Goal: Task Accomplishment & Management: Manage account settings

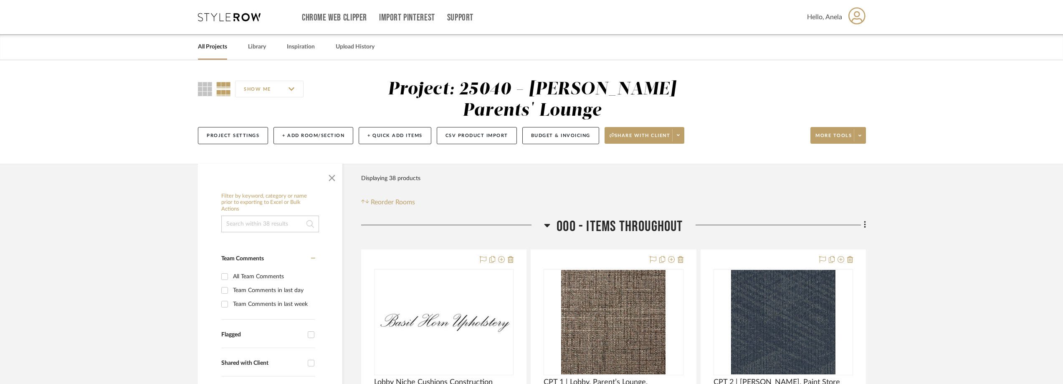
click at [222, 21] on icon at bounding box center [229, 17] width 63 height 8
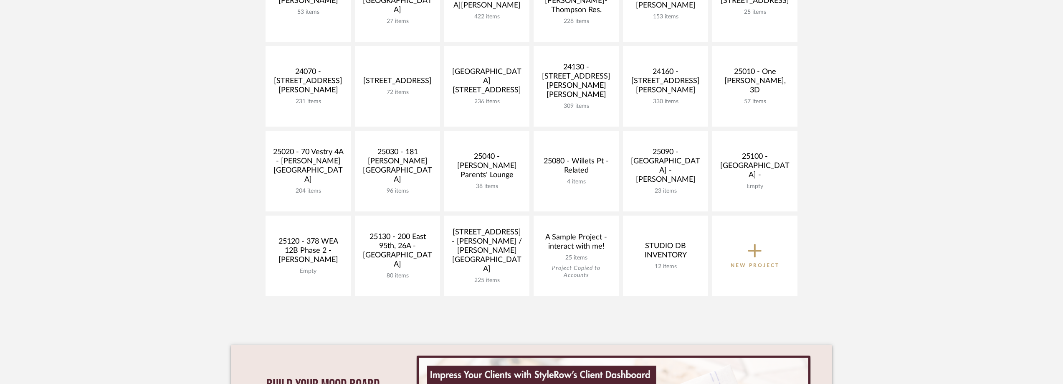
scroll to position [334, 0]
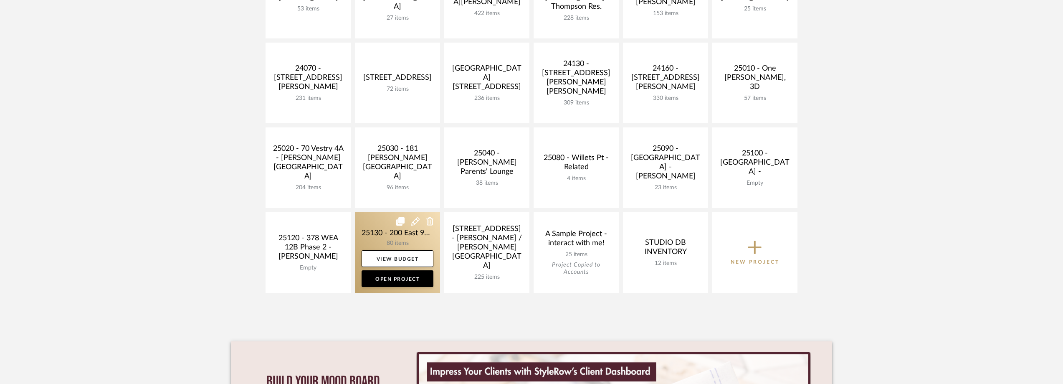
click at [388, 238] on link at bounding box center [397, 252] width 85 height 81
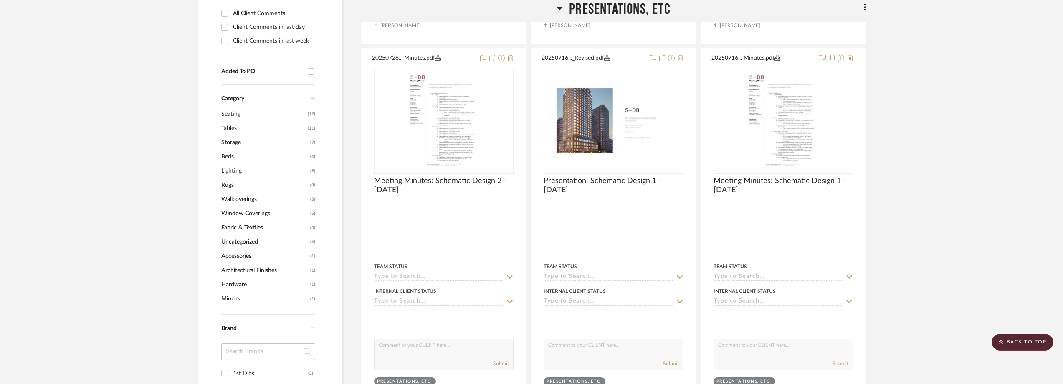
scroll to position [668, 0]
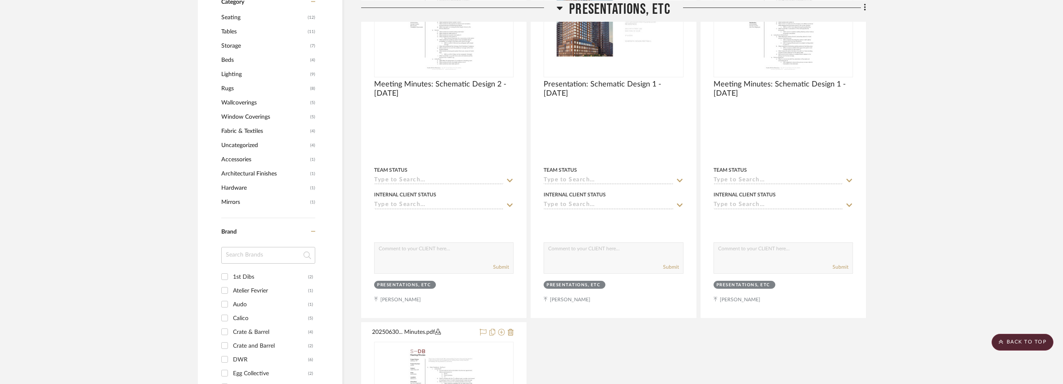
click at [249, 246] on div "Brand 1st Dibs (2) Atelier Fevrier (1) Audo (1) Calico (5) Crate & Barrel (4) C…" at bounding box center [268, 358] width 94 height 281
click at [250, 248] on input at bounding box center [268, 255] width 94 height 17
type input "urban"
click at [260, 277] on div "Urban Outfitters" at bounding box center [270, 276] width 75 height 13
click at [231, 277] on input "Urban Outfitters (3)" at bounding box center [224, 276] width 13 height 13
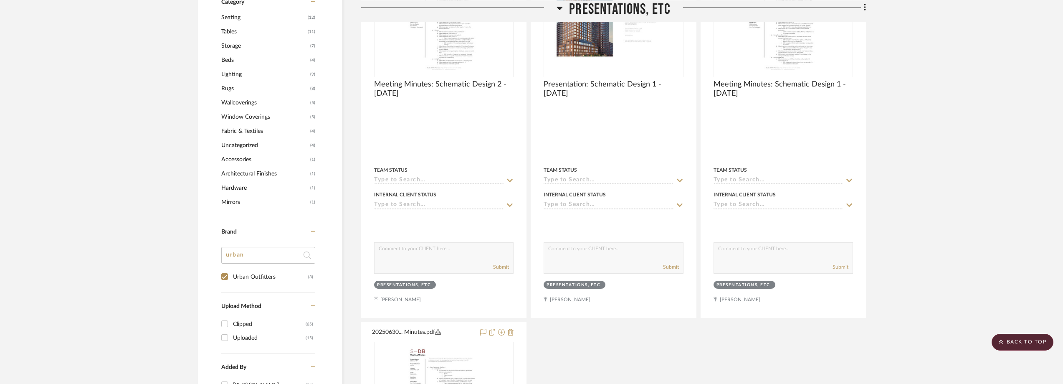
checkbox input "true"
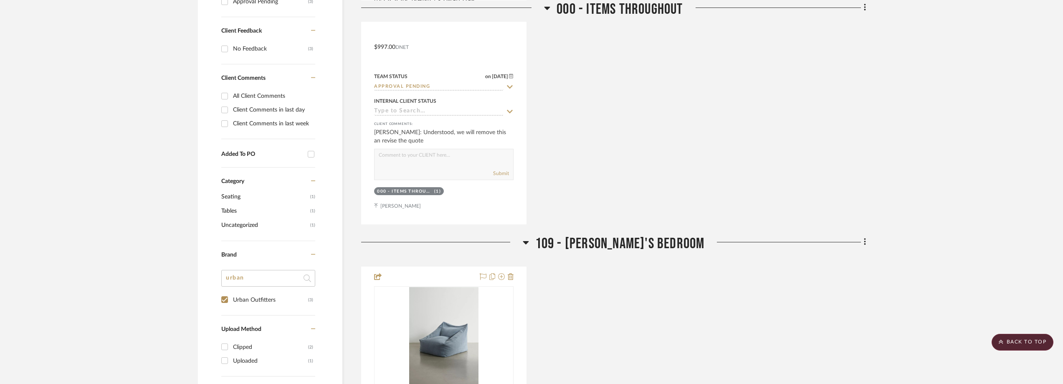
scroll to position [200, 0]
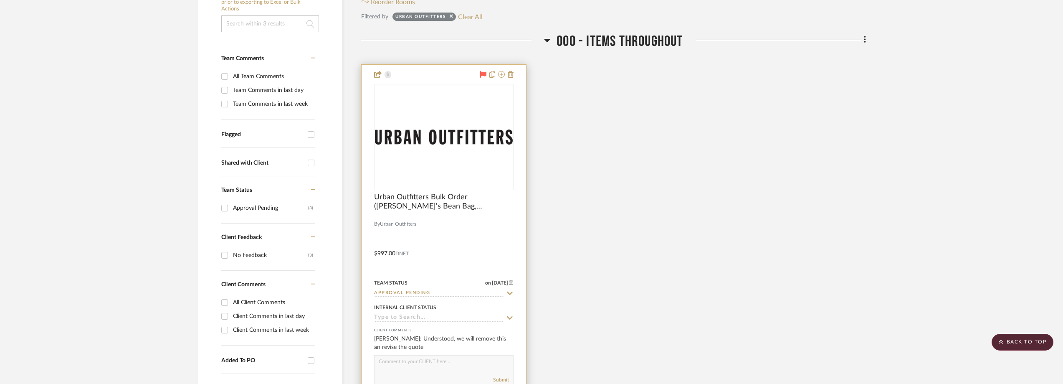
click at [469, 161] on div "0" at bounding box center [443, 136] width 139 height 105
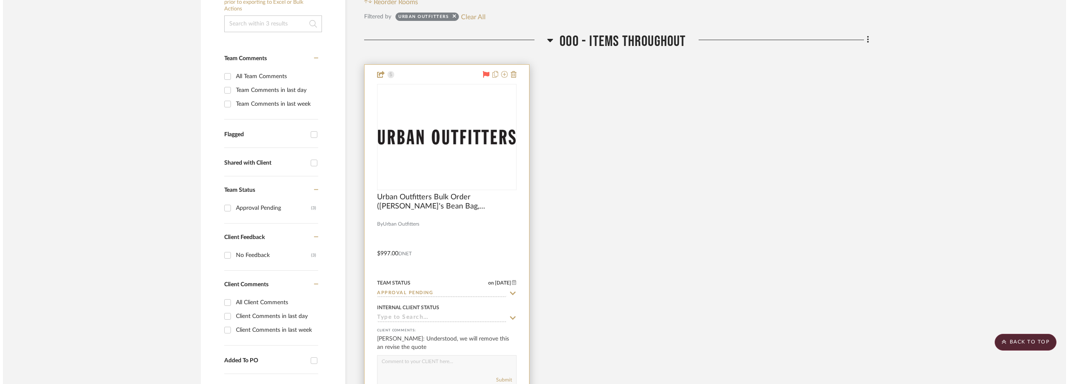
scroll to position [0, 0]
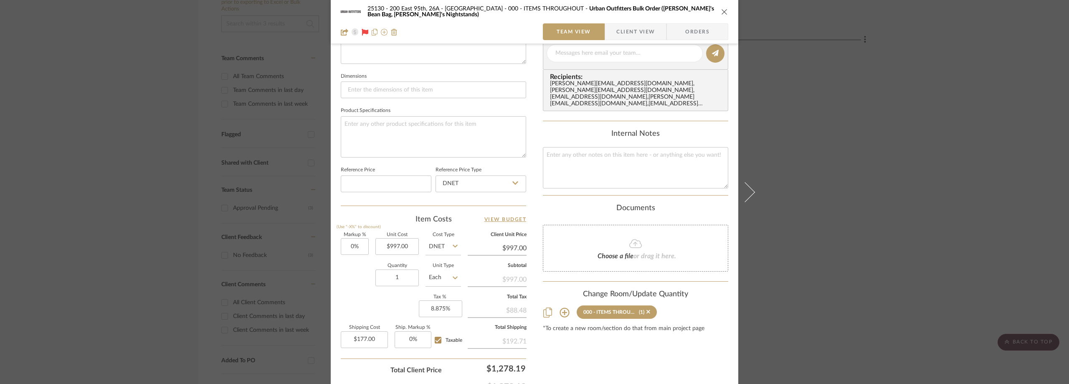
click at [609, 27] on span "button" at bounding box center [610, 31] width 11 height 17
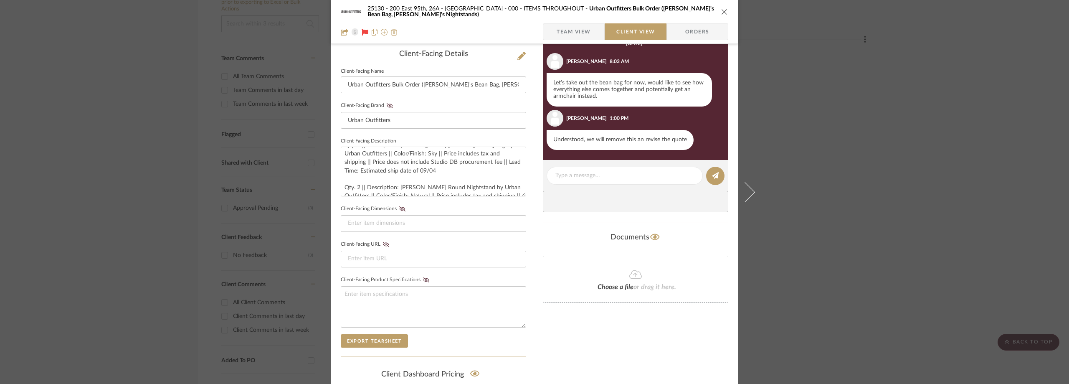
scroll to position [250, 0]
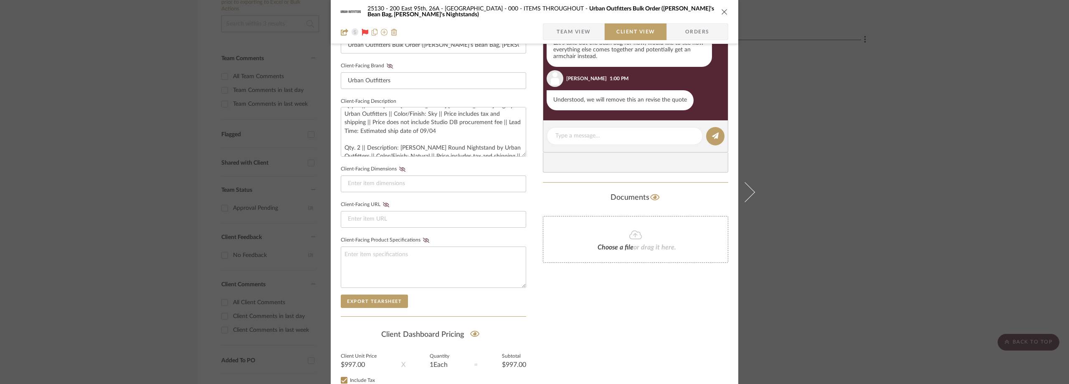
click at [567, 33] on span "Team View" at bounding box center [574, 31] width 34 height 17
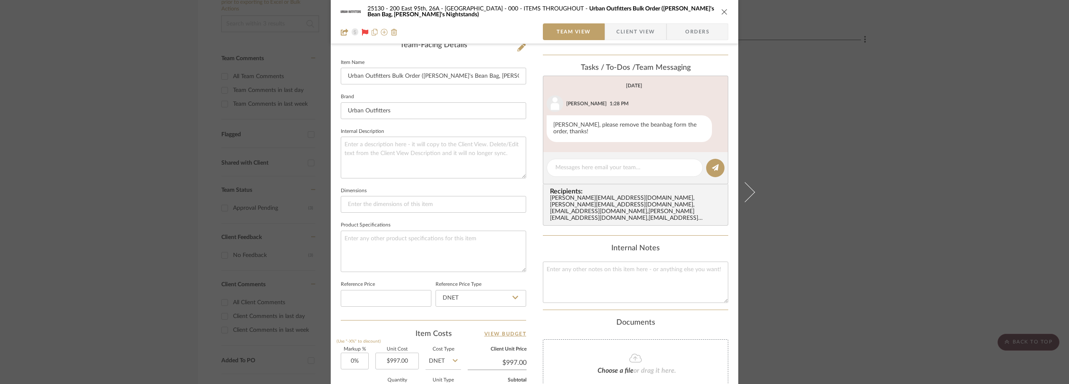
scroll to position [58, 0]
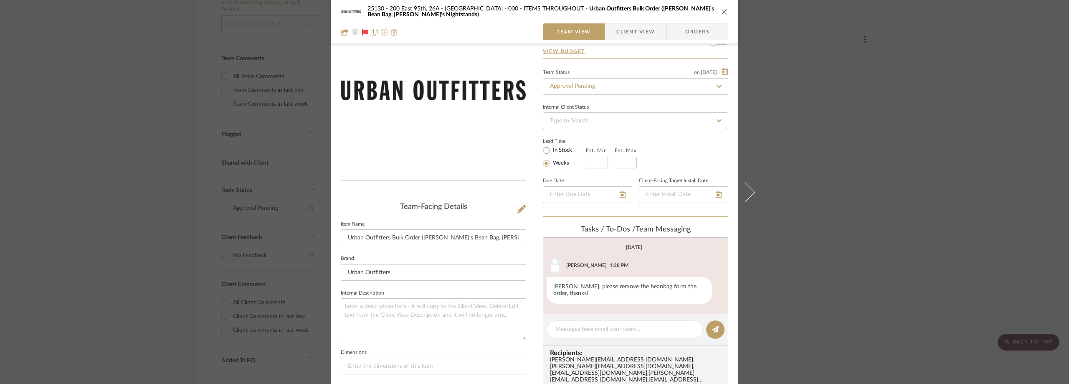
click at [858, 136] on div "25130 - 200 East 95th, 26A - Kosheleva 000 - ITEMS THROUGHOUT Urban Outfitters …" at bounding box center [534, 192] width 1069 height 384
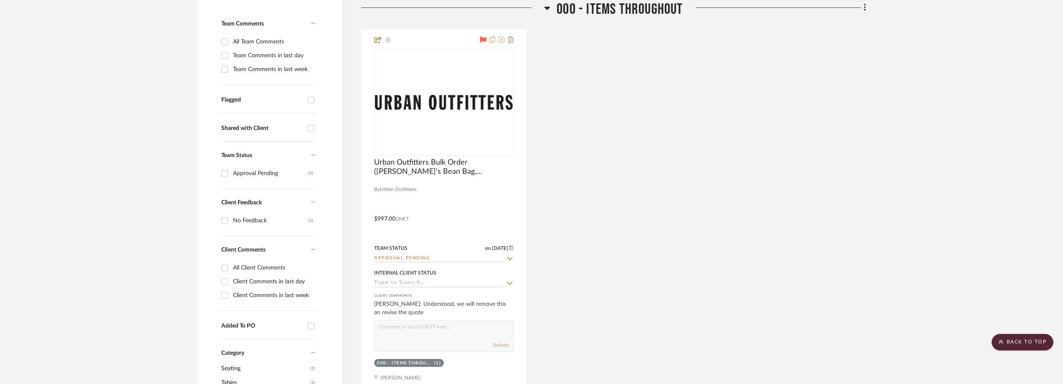
scroll to position [158, 0]
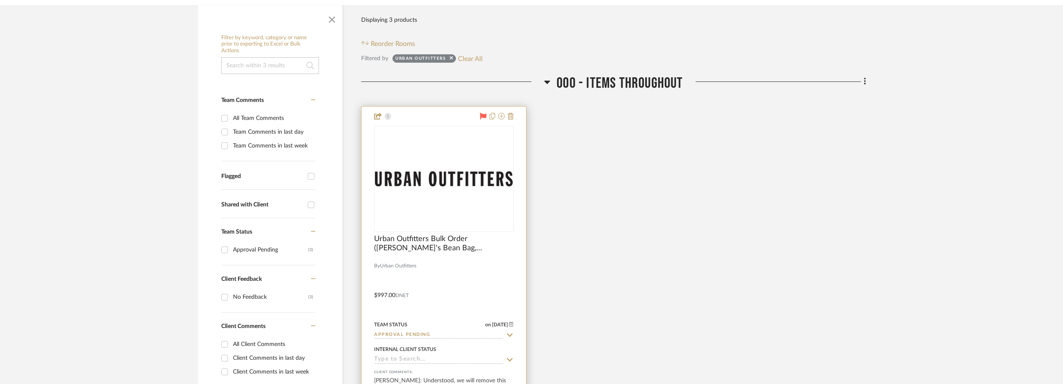
click at [455, 178] on img "0" at bounding box center [444, 178] width 138 height 15
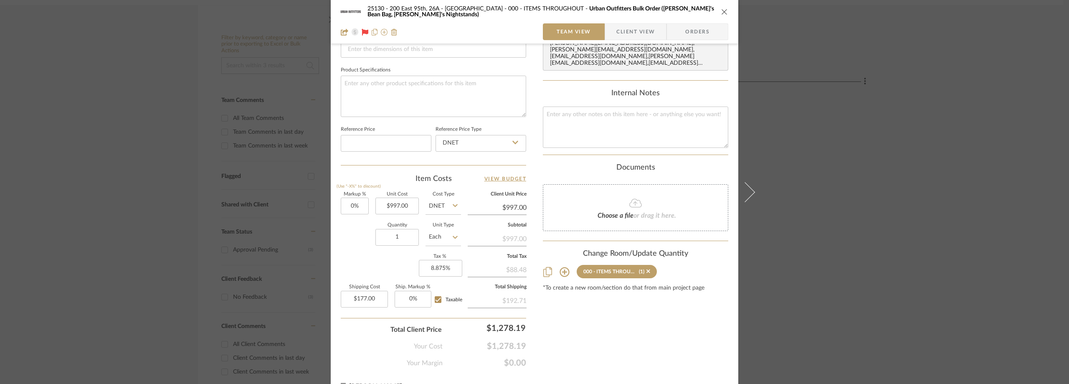
scroll to position [392, 0]
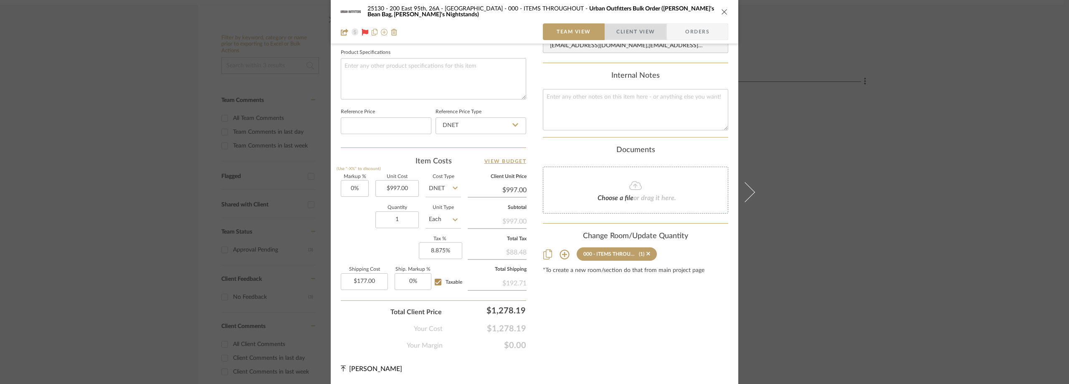
click at [605, 35] on span "button" at bounding box center [610, 31] width 11 height 17
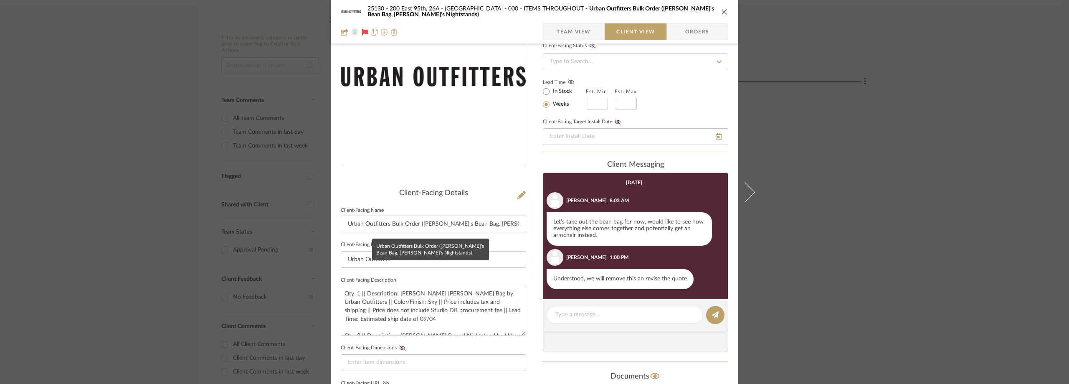
scroll to position [67, 0]
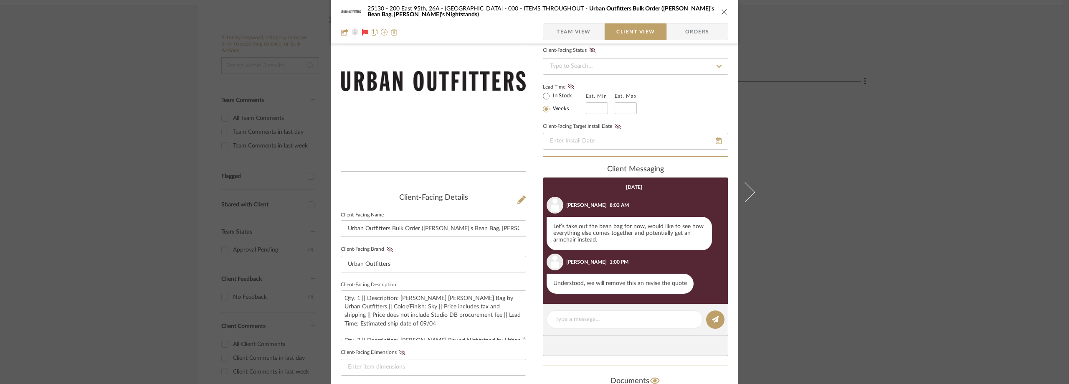
click at [896, 97] on div "25130 - 200 East 95th, 26A - Kosheleva 000 - ITEMS THROUGHOUT Urban Outfitters …" at bounding box center [534, 192] width 1069 height 384
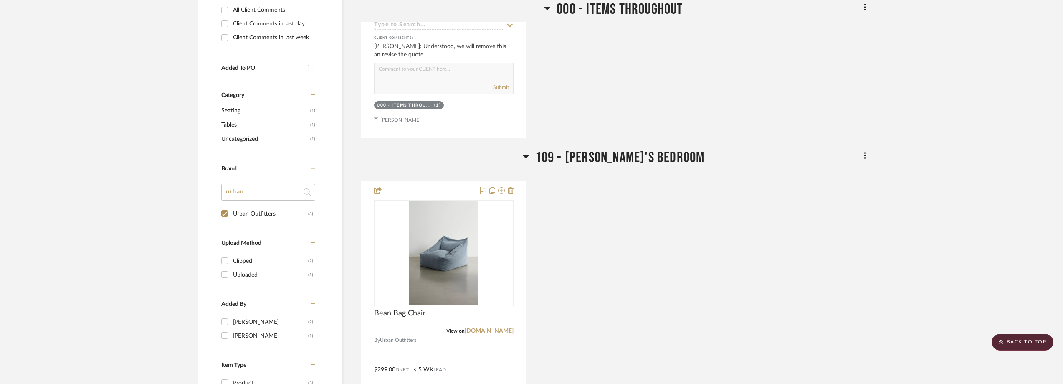
scroll to position [576, 0]
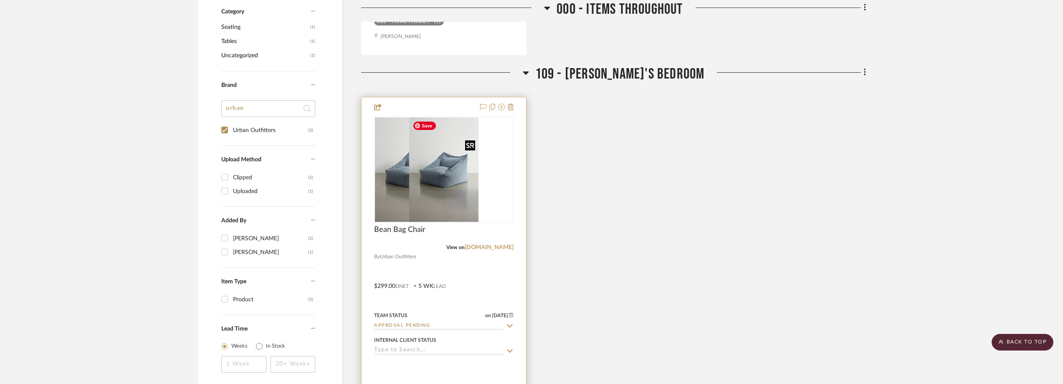
click at [458, 168] on div at bounding box center [443, 169] width 139 height 106
click at [458, 154] on img "0" at bounding box center [443, 169] width 69 height 104
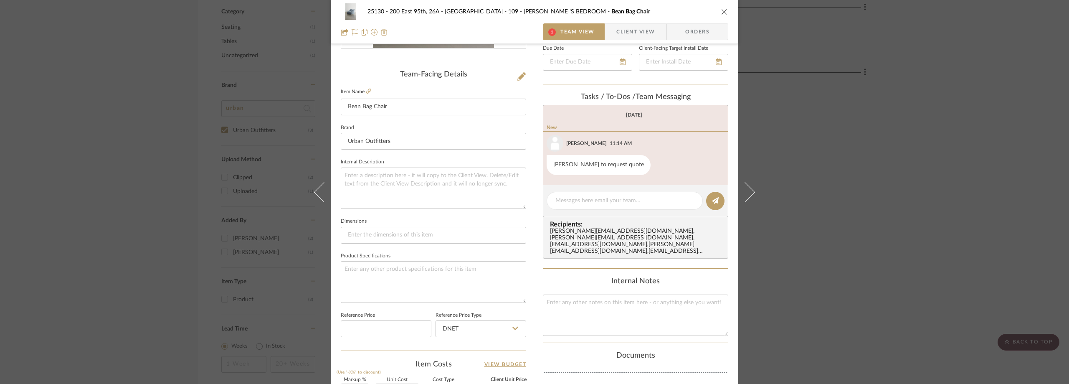
scroll to position [60, 0]
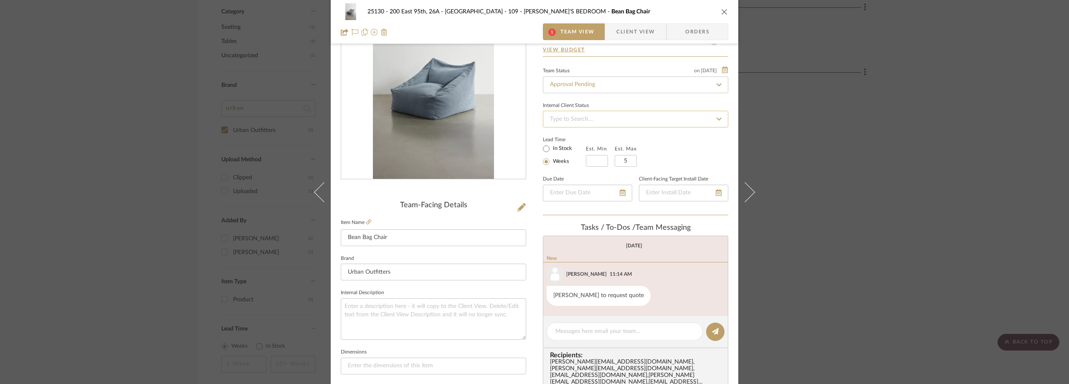
click at [624, 118] on input at bounding box center [635, 119] width 185 height 17
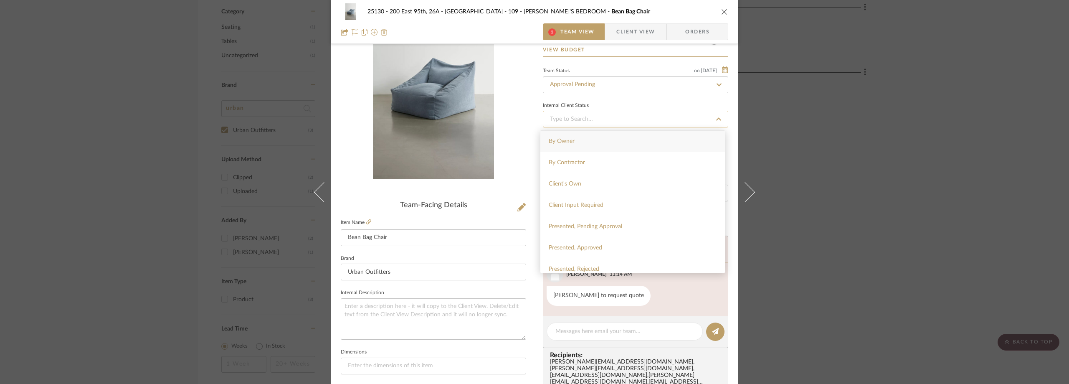
click at [618, 123] on input at bounding box center [635, 119] width 185 height 17
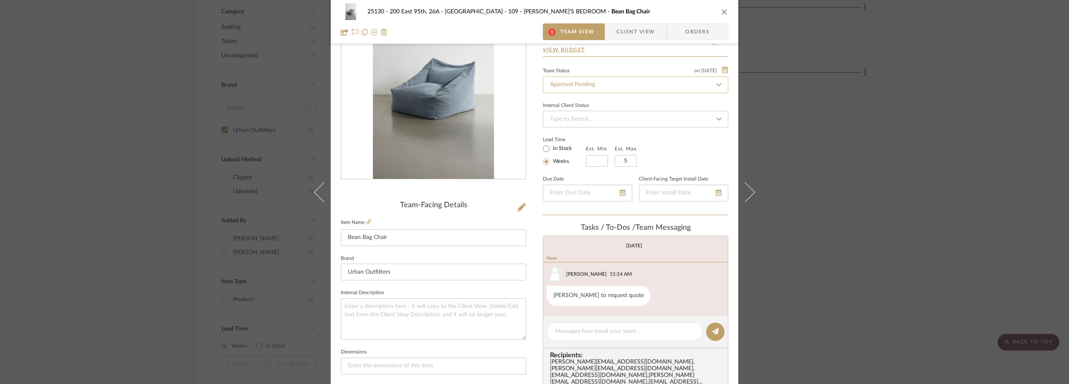
click at [615, 83] on input "Approval Pending" at bounding box center [635, 84] width 185 height 17
click at [717, 84] on icon at bounding box center [719, 85] width 4 height 4
type input "[DATE]"
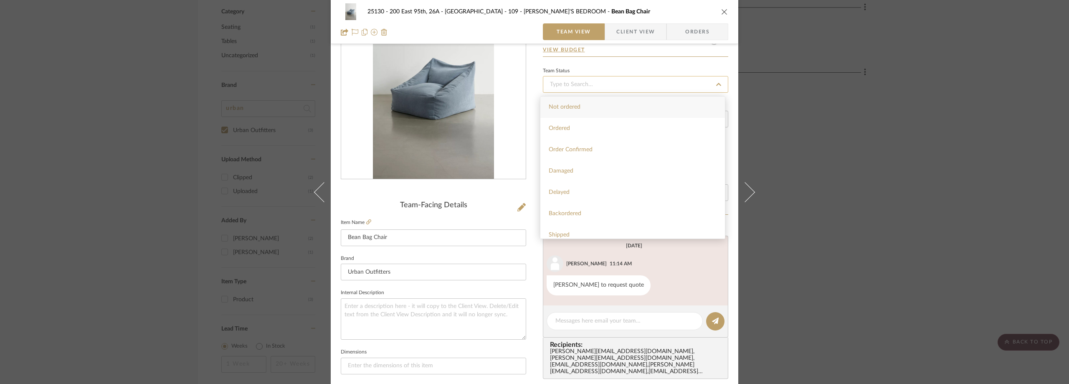
type input "[DATE]"
click at [608, 122] on span "On Hold - Not Approved" at bounding box center [581, 119] width 64 height 6
type input "[DATE]"
type input "On Hold - Not Approved"
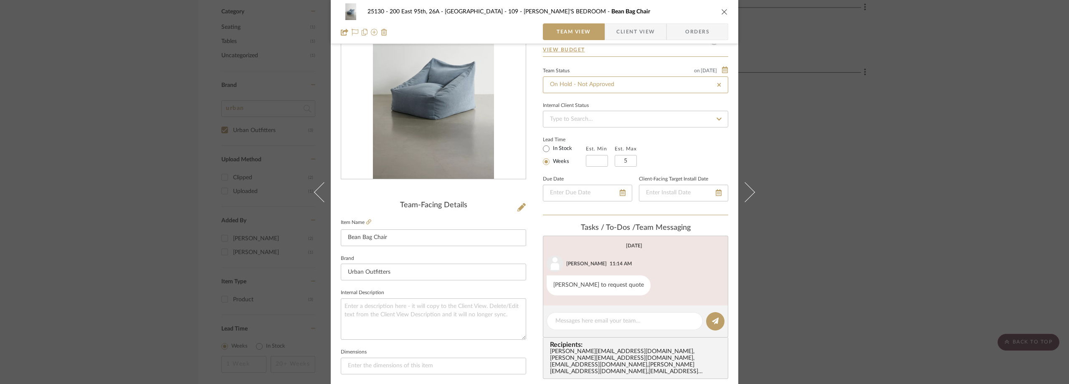
type input "On Hold - Not Approved"
click at [620, 105] on div "Internal Client Status" at bounding box center [635, 106] width 185 height 4
click at [845, 178] on div "25130 - 200 East 95th, 26A - Kosheleva 109 - ASTRID'S BEDROOM Bean Bag Chair Te…" at bounding box center [534, 192] width 1069 height 384
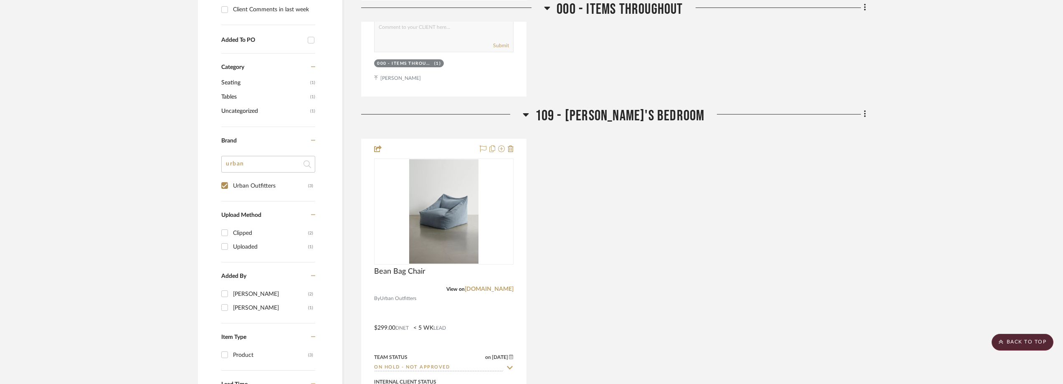
scroll to position [200, 0]
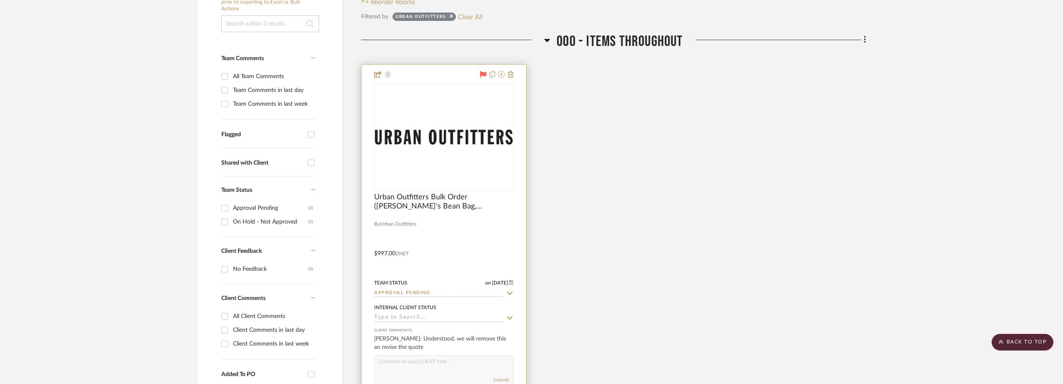
click at [482, 150] on div "0" at bounding box center [443, 136] width 139 height 105
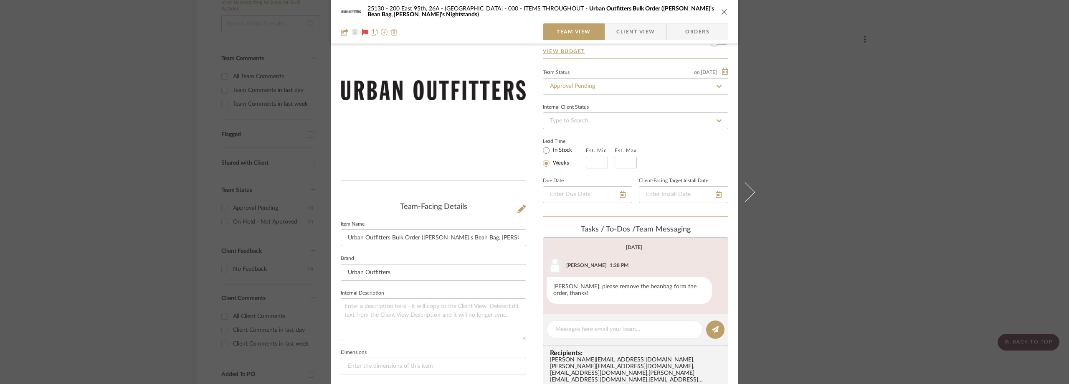
scroll to position [0, 0]
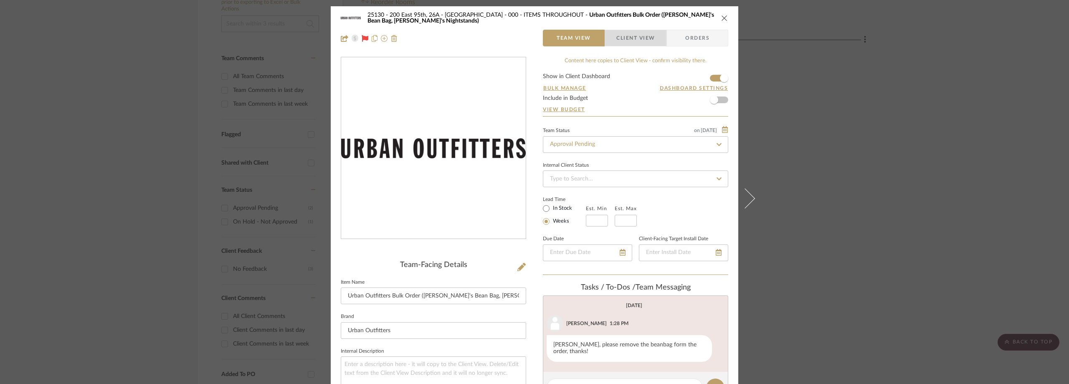
click at [617, 38] on span "Client View" at bounding box center [635, 38] width 38 height 17
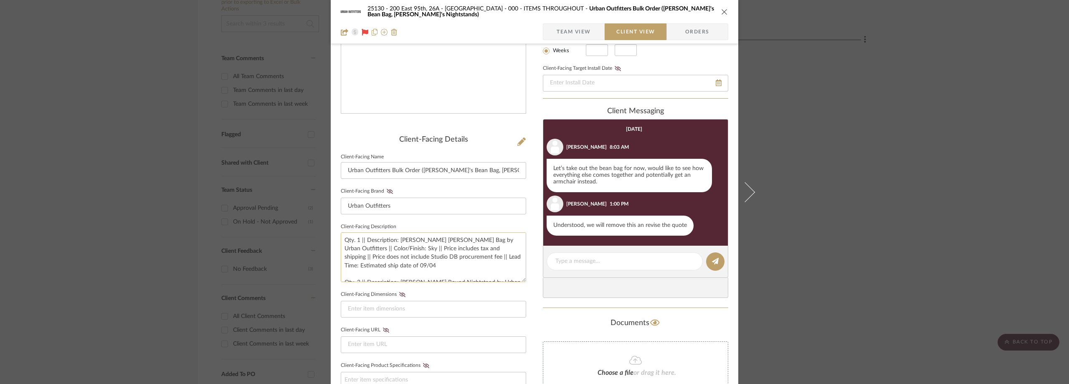
click at [382, 267] on textarea "Qty. 1 || Description: Cooper Bean Bag by Urban Outfitters || Color/Finish: Sky…" at bounding box center [433, 257] width 185 height 50
click at [922, 194] on div "25130 - 200 East 95th, 26A - Kosheleva 000 - ITEMS THROUGHOUT Urban Outfitters …" at bounding box center [534, 192] width 1069 height 384
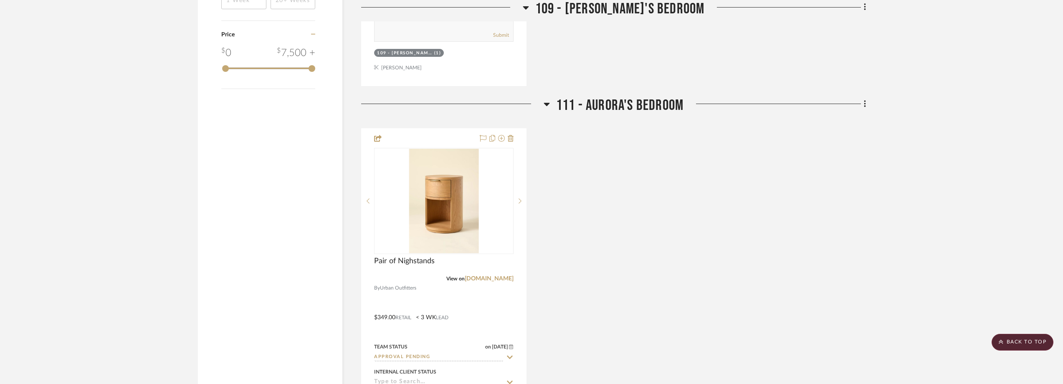
scroll to position [1035, 0]
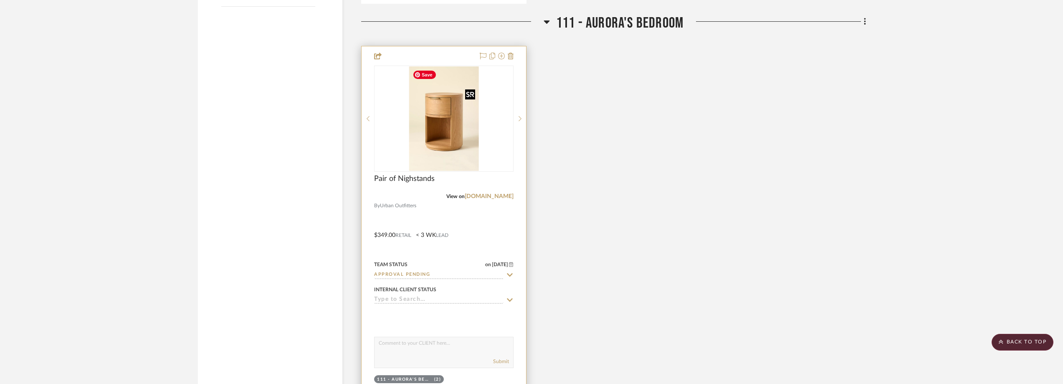
click at [446, 145] on img "0" at bounding box center [443, 118] width 69 height 104
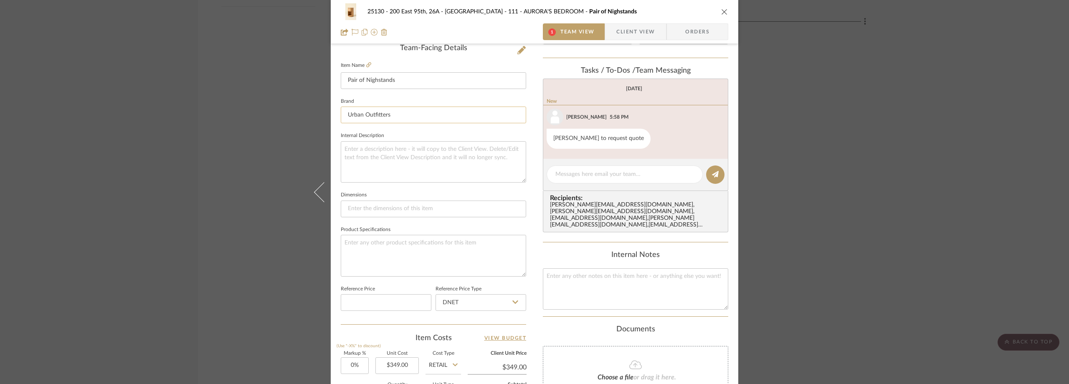
scroll to position [167, 0]
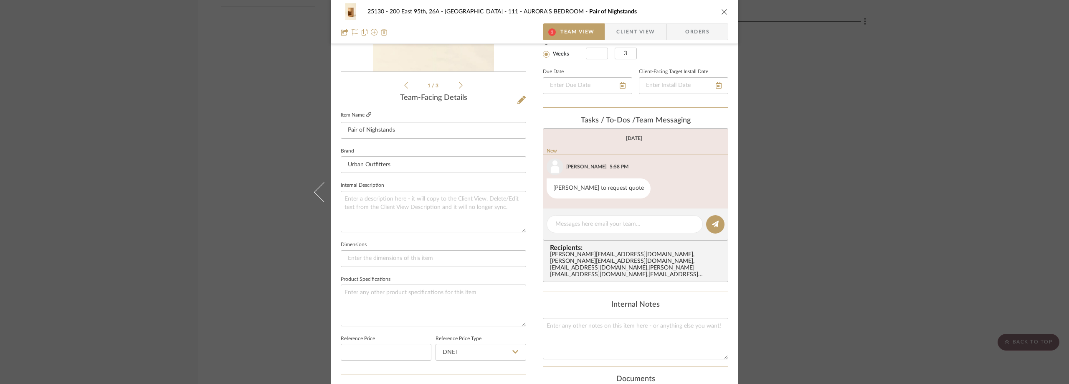
click at [366, 115] on icon at bounding box center [368, 114] width 5 height 5
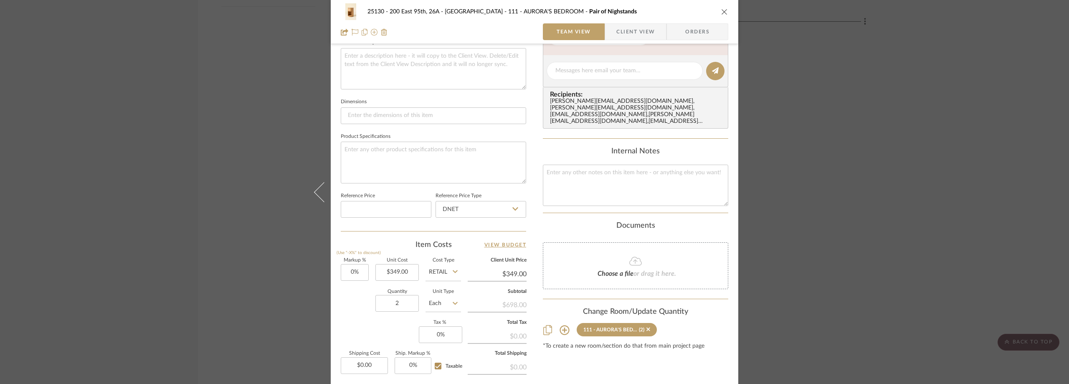
scroll to position [394, 0]
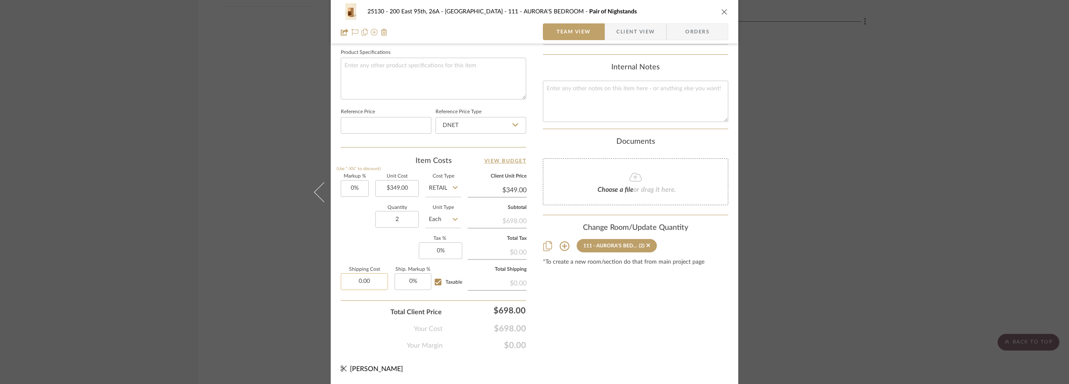
click at [362, 279] on input "0.00" at bounding box center [364, 281] width 47 height 17
type input "$78.00"
click at [383, 247] on div "Markup % (Use "-X%" to discount) 0% Unit Cost $349.00 Cost Type Retail Client U…" at bounding box center [433, 235] width 185 height 122
click at [435, 262] on sr-form-field "Tax % 0%" at bounding box center [440, 250] width 42 height 29
click at [440, 257] on input "0" at bounding box center [440, 250] width 43 height 17
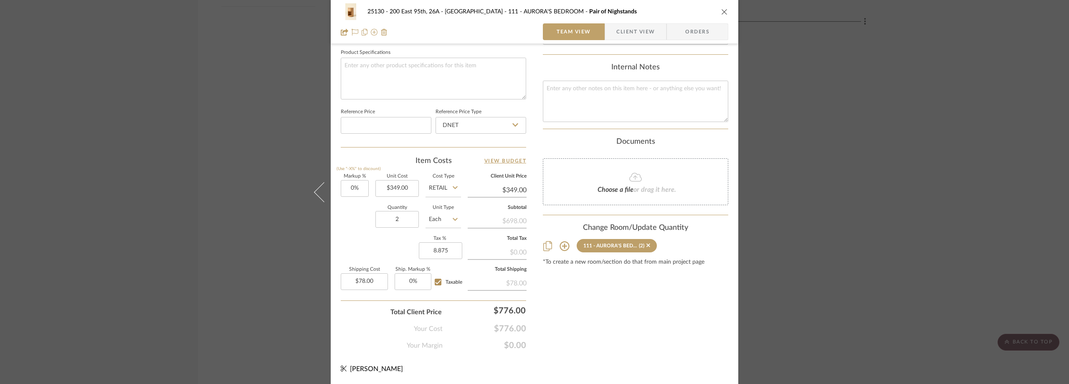
type input "8.875%"
click at [376, 245] on div "Markup % (Use "-X%" to discount) 0% Unit Cost $349.00 Cost Type Retail Client U…" at bounding box center [433, 235] width 185 height 122
click at [441, 254] on input "8.875" at bounding box center [440, 250] width 43 height 17
type input "8.88%"
click at [373, 256] on div "Markup % (Use "-X%" to discount) 0% Unit Cost $349.00 Cost Type Retail Client U…" at bounding box center [433, 235] width 185 height 122
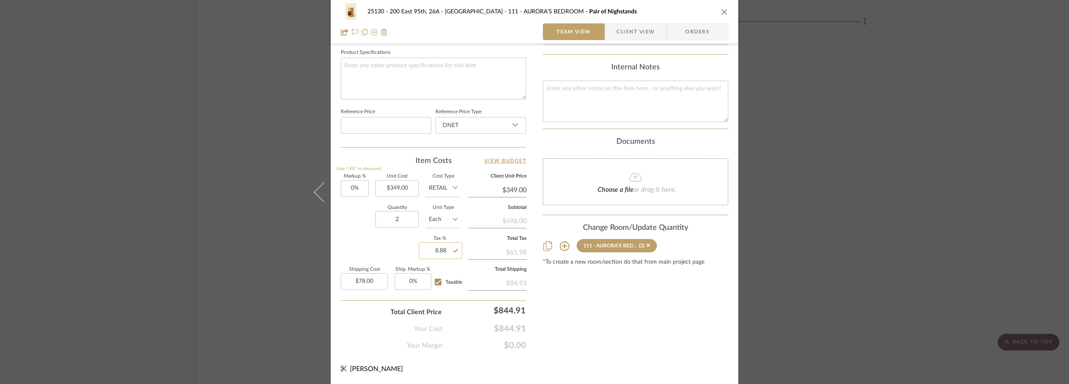
click at [446, 253] on input "8.88" at bounding box center [440, 250] width 43 height 17
type input "8.875%"
click at [350, 246] on div "Markup % (Use "-X%" to discount) 0% Unit Cost $349.00 Cost Type Retail Client U…" at bounding box center [433, 235] width 185 height 122
click at [624, 27] on span "Client View" at bounding box center [635, 31] width 38 height 17
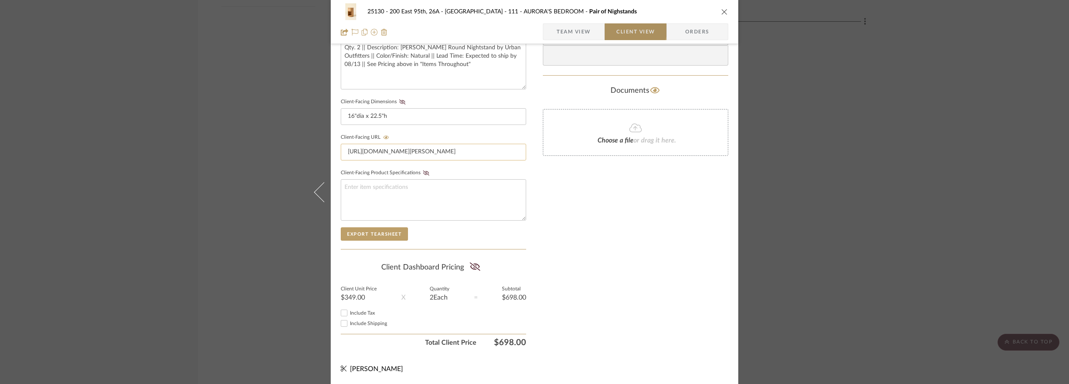
scroll to position [318, 0]
click at [361, 312] on span "Include Tax" at bounding box center [362, 312] width 25 height 5
click at [349, 312] on input "Include Tax" at bounding box center [344, 313] width 10 height 10
checkbox input "true"
click at [362, 325] on span "Include Shipping" at bounding box center [368, 323] width 37 height 5
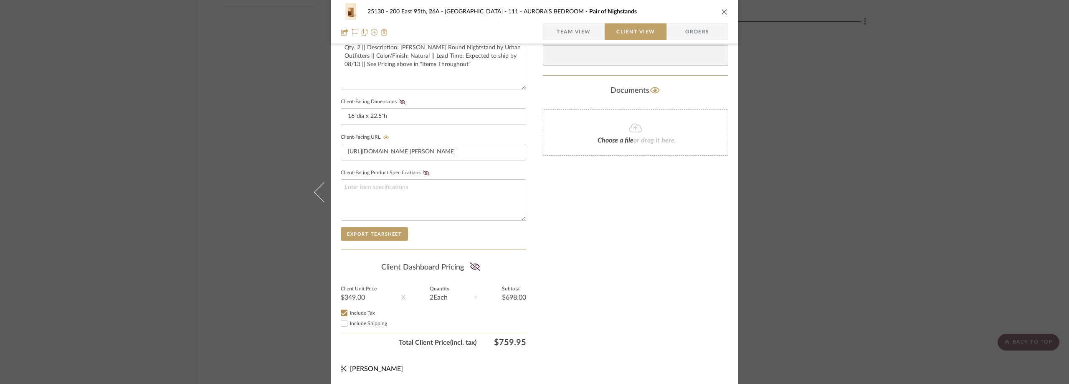
click at [349, 325] on input "Include Shipping" at bounding box center [344, 323] width 10 height 10
checkbox input "true"
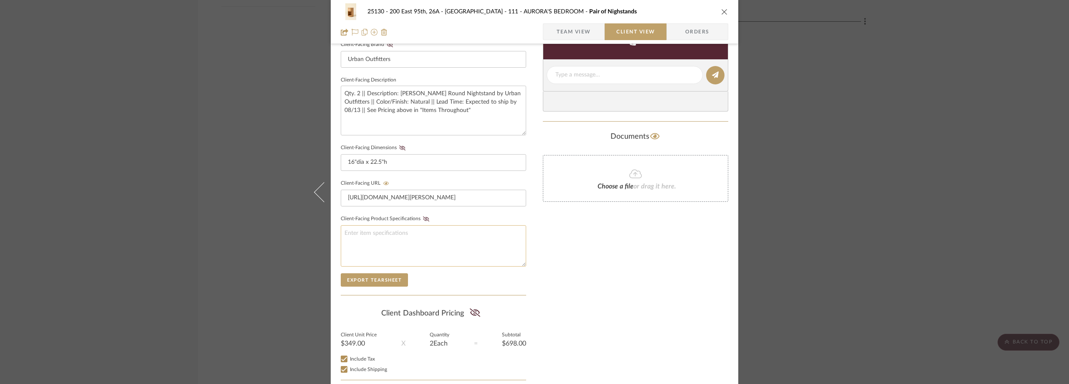
scroll to position [192, 0]
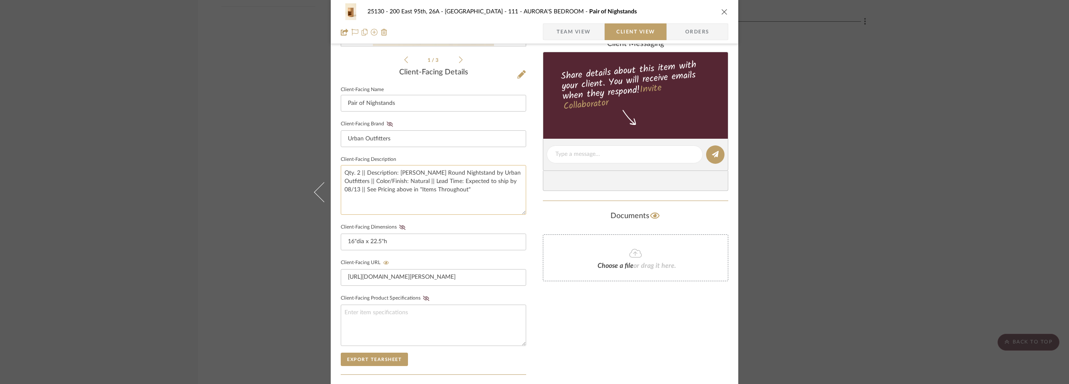
drag, startPoint x: 424, startPoint y: 195, endPoint x: 403, endPoint y: 181, distance: 24.8
click at [403, 181] on textarea "Qty. 2 || Description: Kane Round Nightstand by Urban Outfitters || Color/Finis…" at bounding box center [433, 190] width 185 height 50
click at [464, 185] on textarea "Qty. 2 || Description: Kane Round Nightstand by Urban Outfitters || Color/Finis…" at bounding box center [433, 190] width 185 height 50
click at [498, 182] on textarea "Qty. 2 || Description: Kane Round Nightstand by Urban Outfitters || Color/Finis…" at bounding box center [433, 190] width 185 height 50
type textarea "Qty. 2 || Description: Kane Round Nightstand by Urban Outfitters || Color/Finis…"
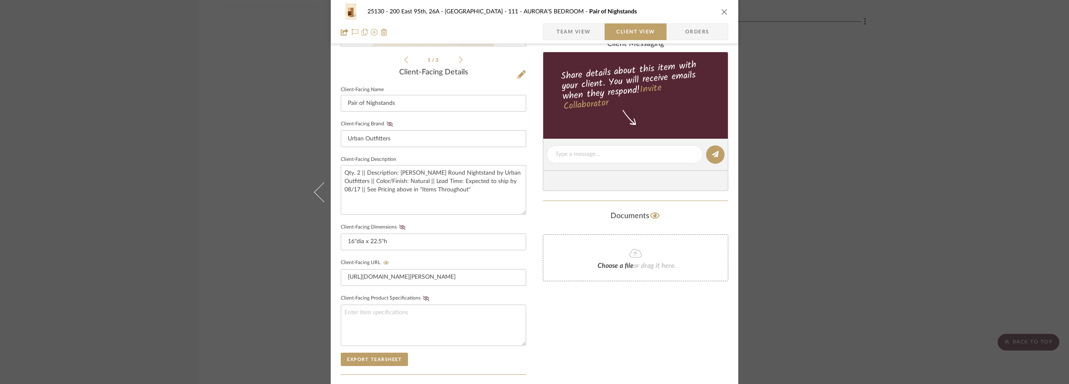
click at [537, 212] on div "25130 - 200 East 95th, 26A - Kosheleva 111 - AURORA'S BEDROOM Pair of Nighstand…" at bounding box center [534, 161] width 407 height 695
drag, startPoint x: 496, startPoint y: 195, endPoint x: 503, endPoint y: 183, distance: 14.0
click at [503, 183] on textarea "Qty. 2 || Description: Kane Round Nightstand by Urban Outfitters || Color/Finis…" at bounding box center [433, 190] width 185 height 50
type textarea "Qty. 2 || Description: Kane Round Nightstand by Urban Outfitters || Color/Finis…"
click at [543, 223] on div "Documents Choose a file or drag it here." at bounding box center [635, 245] width 185 height 72
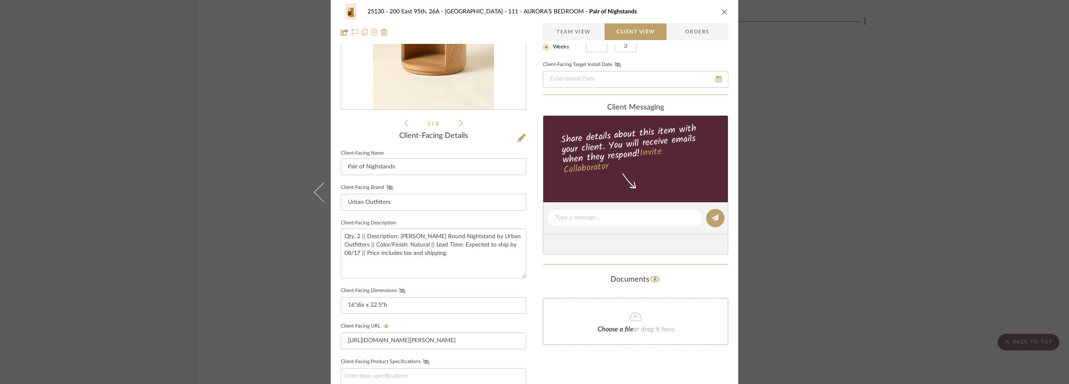
scroll to position [0, 0]
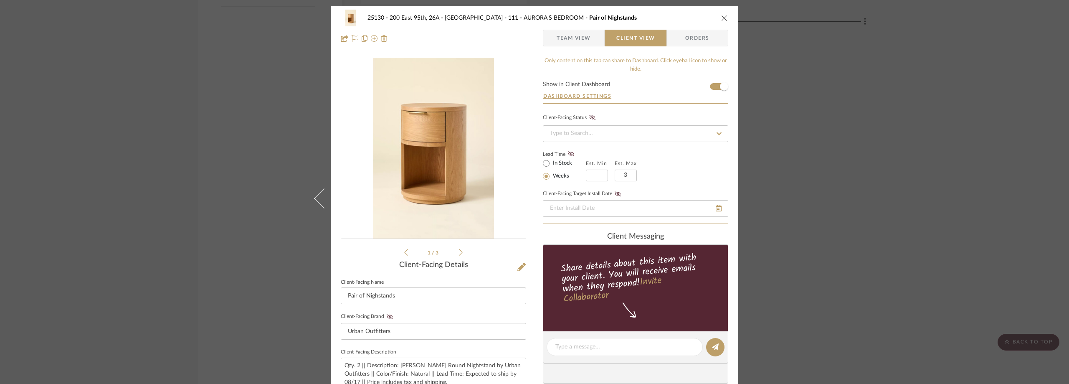
click at [564, 35] on span "Team View" at bounding box center [574, 38] width 34 height 17
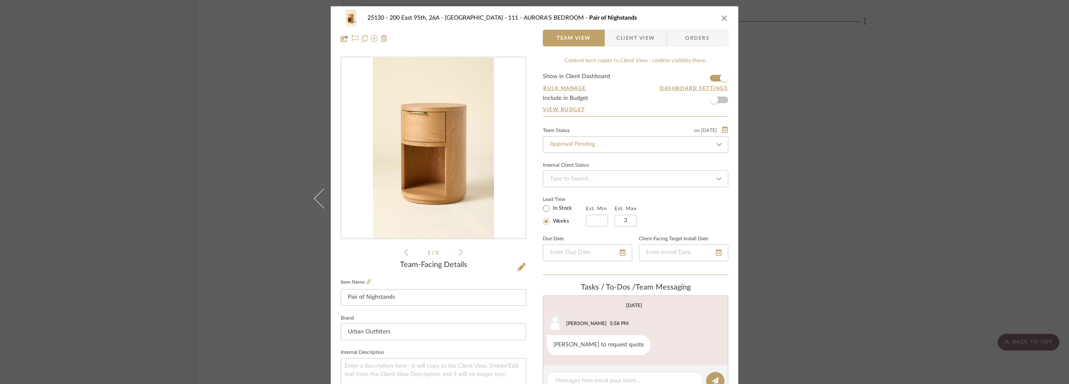
click at [213, 142] on div "25130 - 200 East 95th, 26A - Kosheleva 111 - AURORA'S BEDROOM Pair of Nighstand…" at bounding box center [534, 192] width 1069 height 384
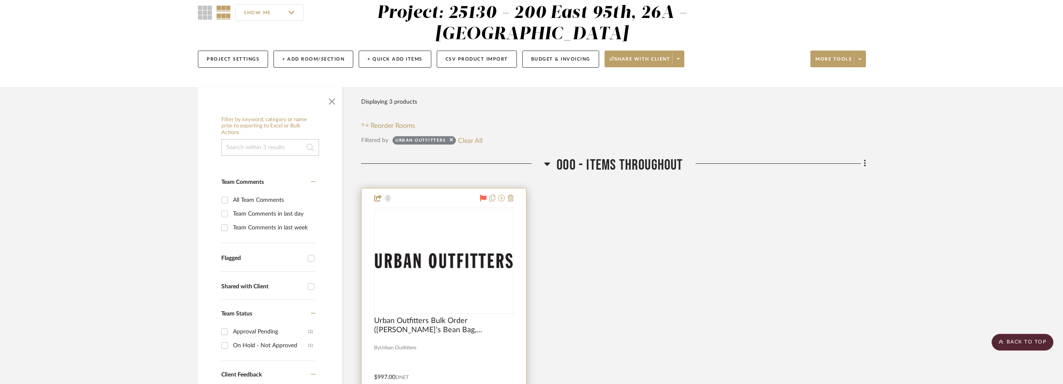
scroll to position [209, 0]
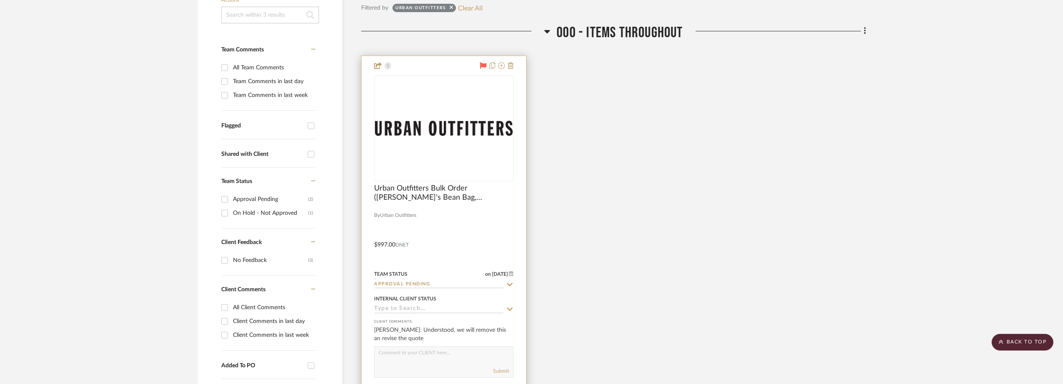
click at [469, 154] on div "0" at bounding box center [443, 128] width 139 height 105
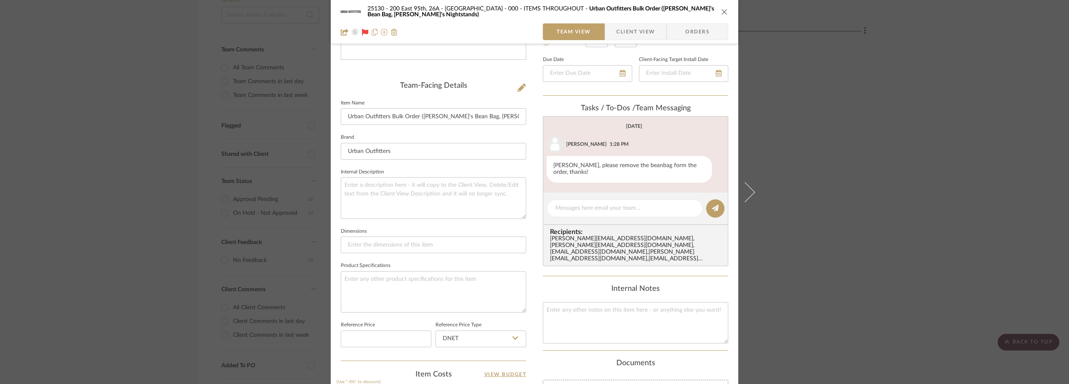
scroll to position [58, 0]
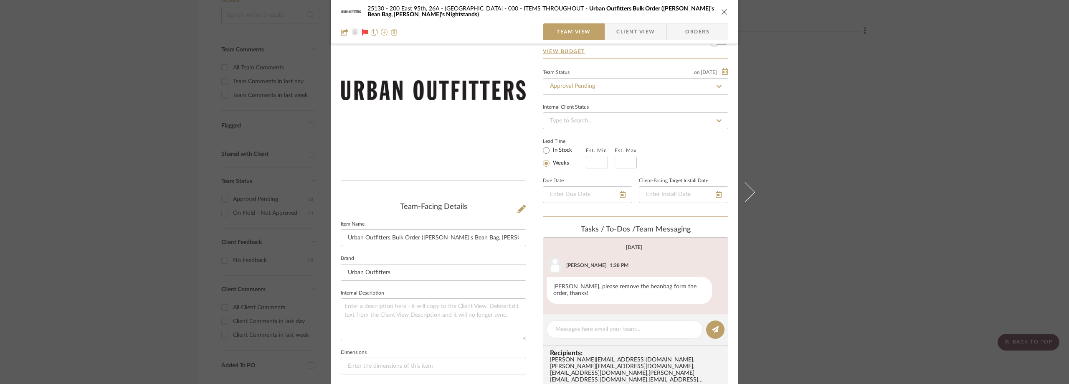
click at [624, 31] on span "Client View" at bounding box center [635, 31] width 38 height 17
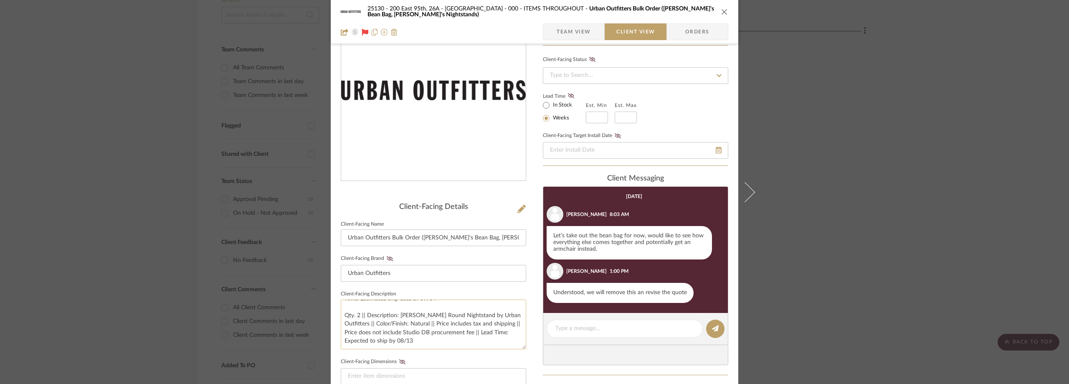
scroll to position [0, 0]
click at [843, 186] on div "25130 - 200 East 95th, 26A - Kosheleva 000 - ITEMS THROUGHOUT Urban Outfitters …" at bounding box center [534, 192] width 1069 height 384
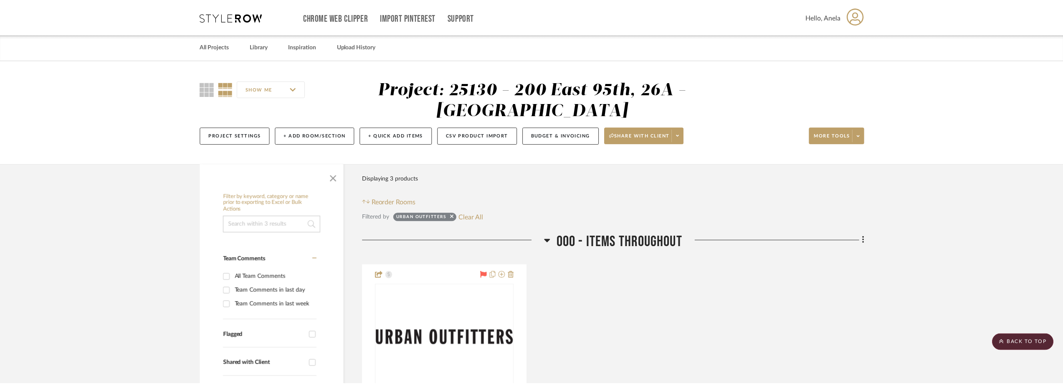
scroll to position [209, 0]
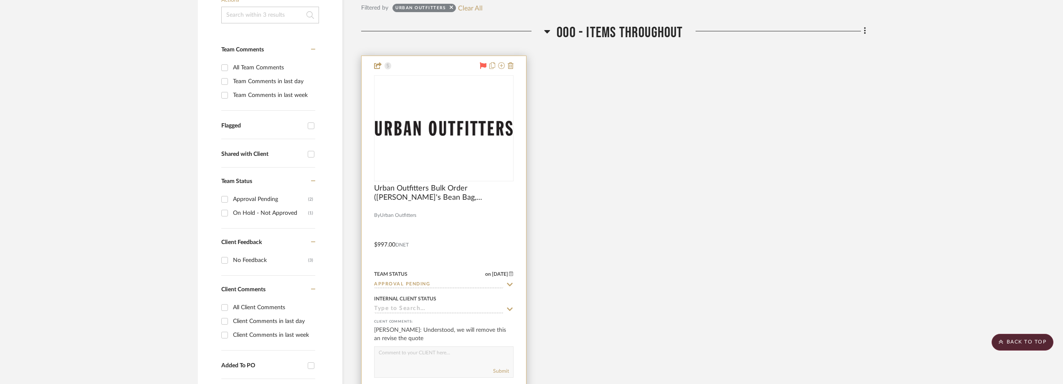
click at [454, 130] on img "0" at bounding box center [444, 128] width 138 height 15
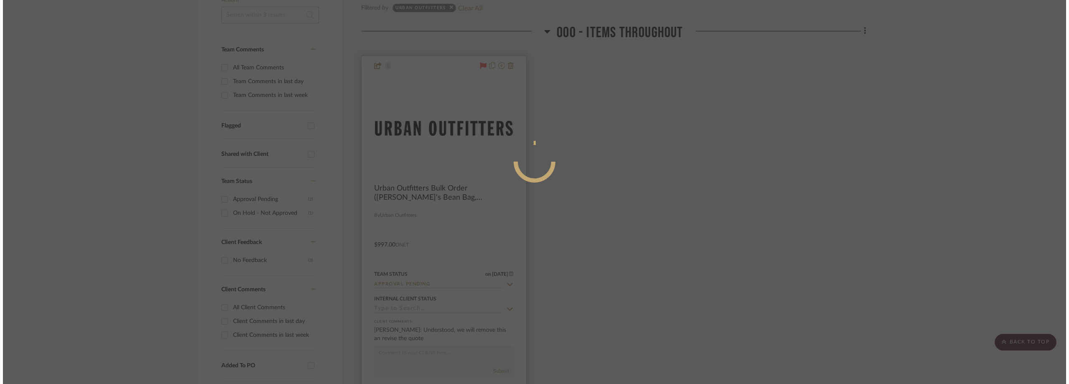
scroll to position [0, 0]
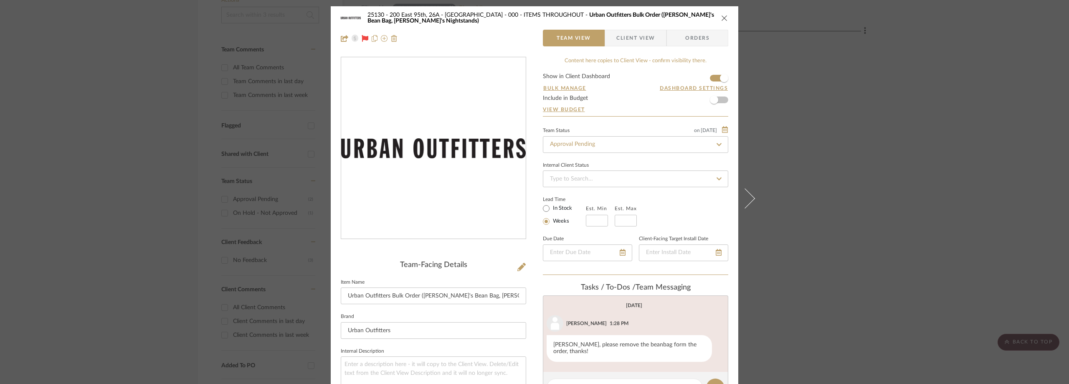
click at [846, 170] on div "25130 - 200 East 95th, 26A - Kosheleva 000 - ITEMS THROUGHOUT Urban Outfitters …" at bounding box center [534, 192] width 1069 height 384
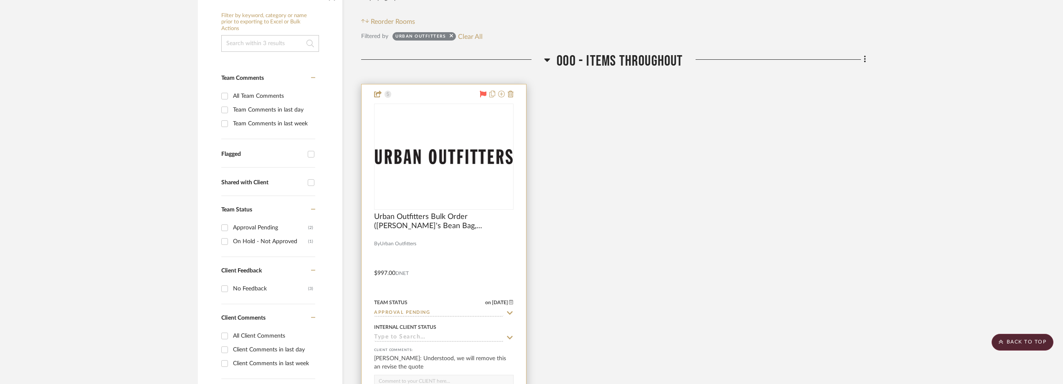
scroll to position [167, 0]
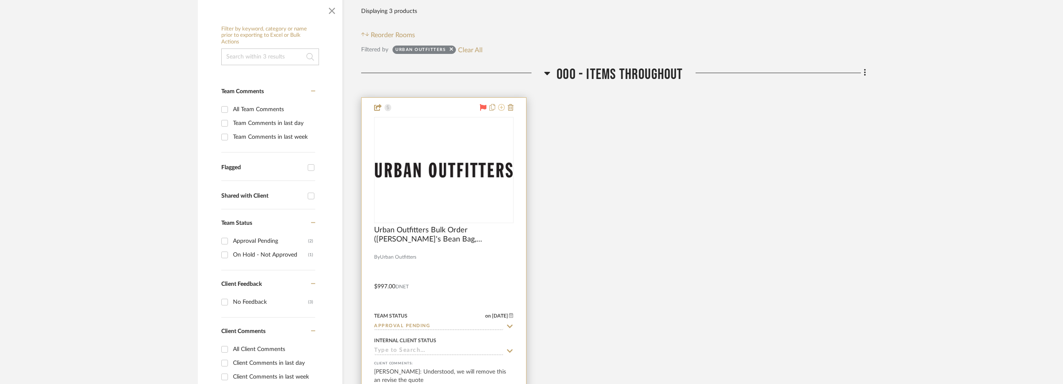
click at [503, 106] on icon at bounding box center [501, 107] width 7 height 7
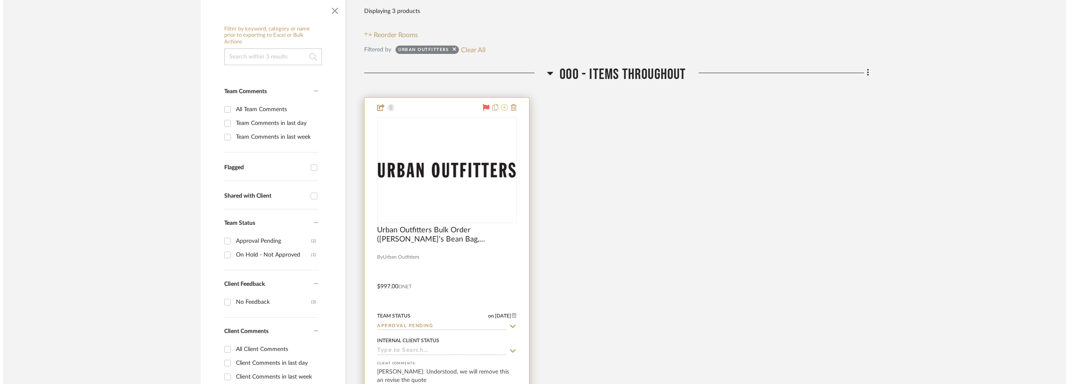
scroll to position [0, 0]
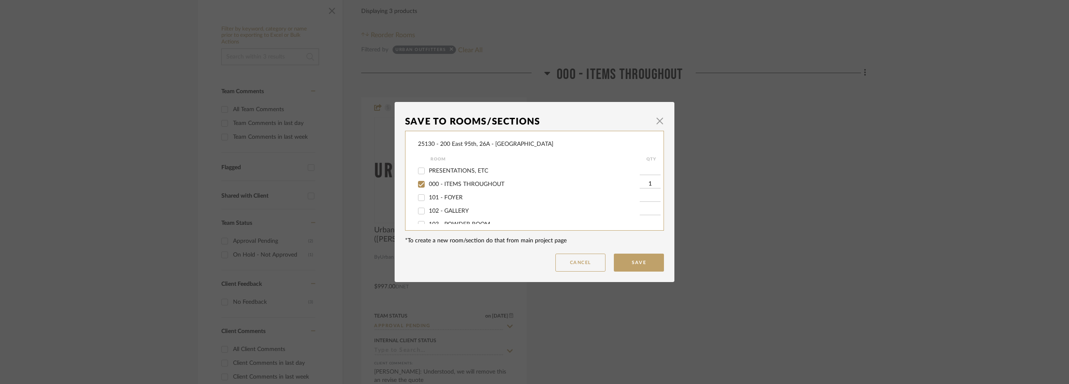
click at [445, 179] on div "000 - ITEMS THROUGHOUT" at bounding box center [529, 183] width 222 height 13
click at [448, 182] on span "000 - ITEMS THROUGHOUT" at bounding box center [467, 184] width 76 height 6
click at [428, 182] on input "000 - ITEMS THROUGHOUT" at bounding box center [421, 183] width 13 height 13
checkbox input "false"
click at [640, 270] on button "Save" at bounding box center [639, 262] width 50 height 18
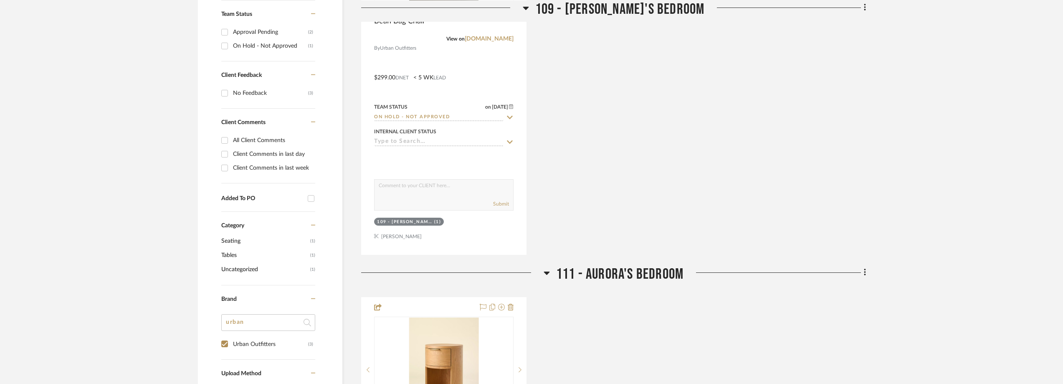
scroll to position [668, 0]
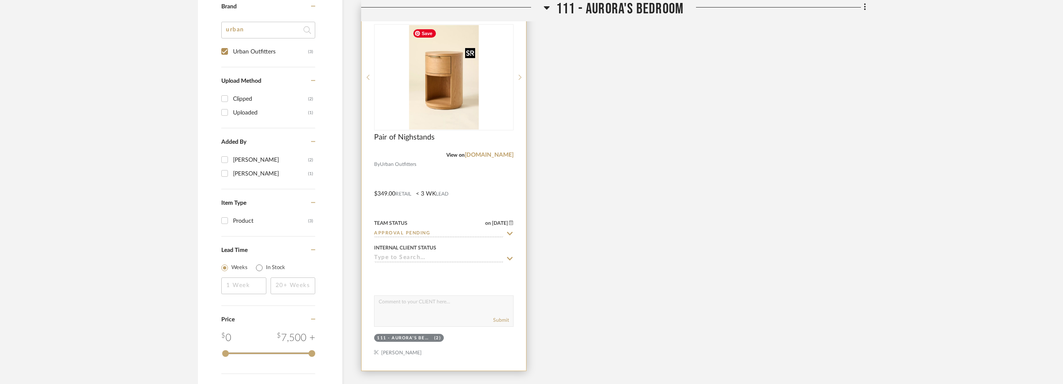
click at [440, 107] on img "0" at bounding box center [443, 77] width 69 height 104
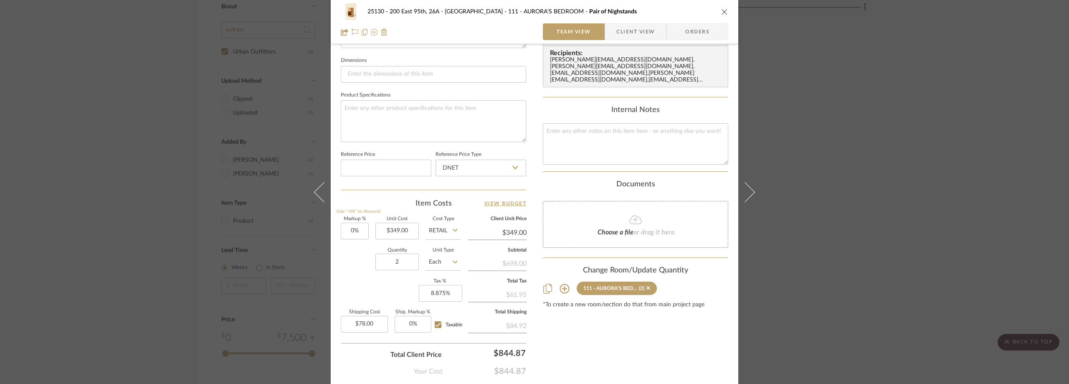
scroll to position [394, 0]
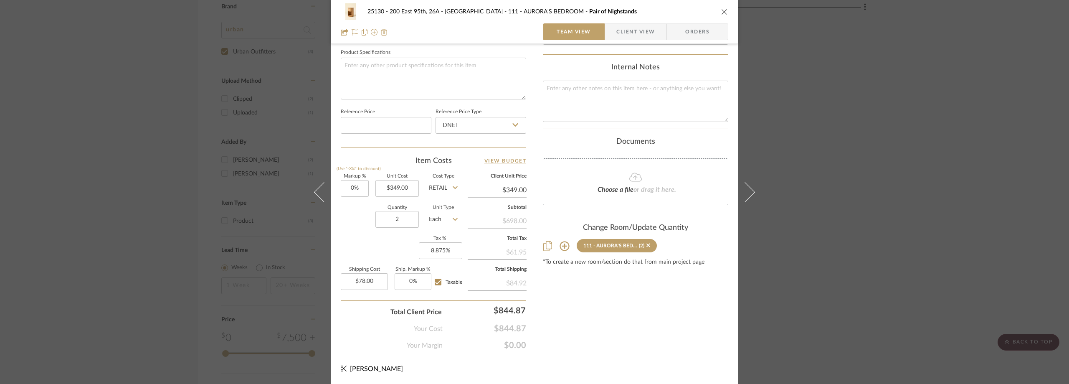
click at [626, 32] on span "Client View" at bounding box center [635, 31] width 38 height 17
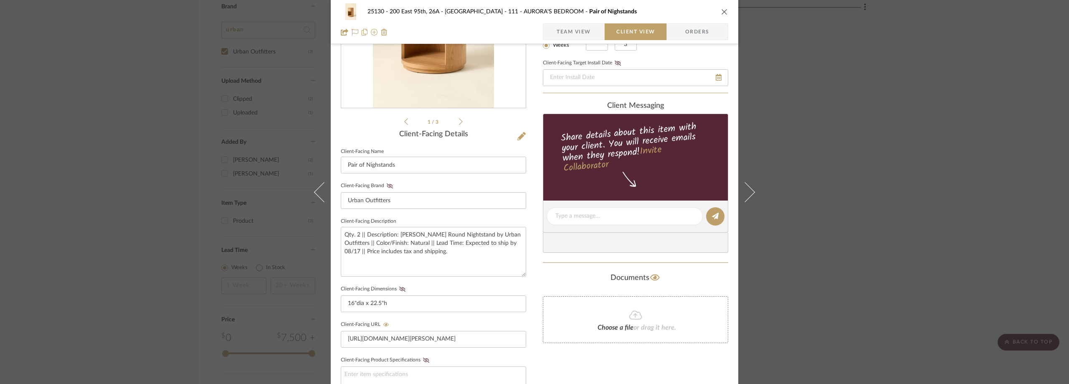
scroll to position [25, 0]
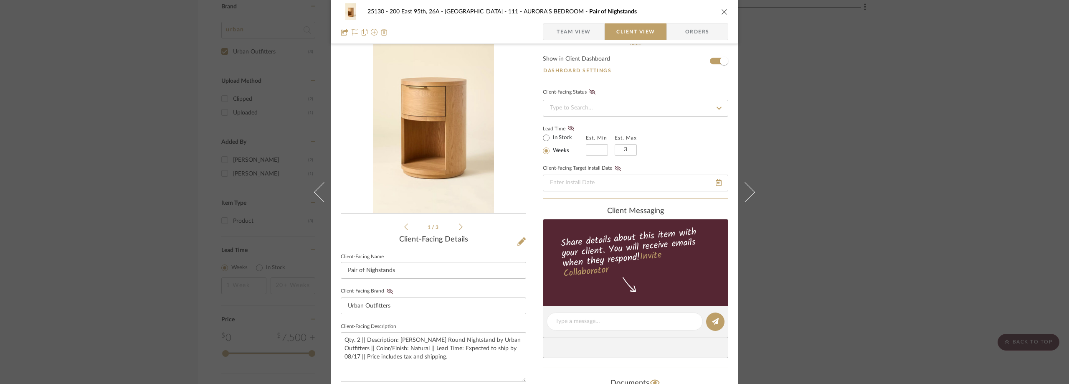
click at [553, 30] on span "button" at bounding box center [549, 31] width 13 height 17
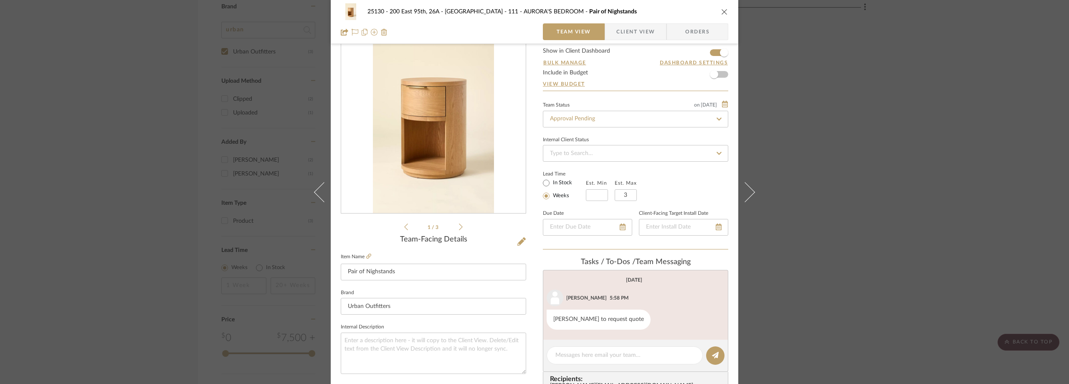
click at [632, 31] on span "Client View" at bounding box center [635, 31] width 38 height 17
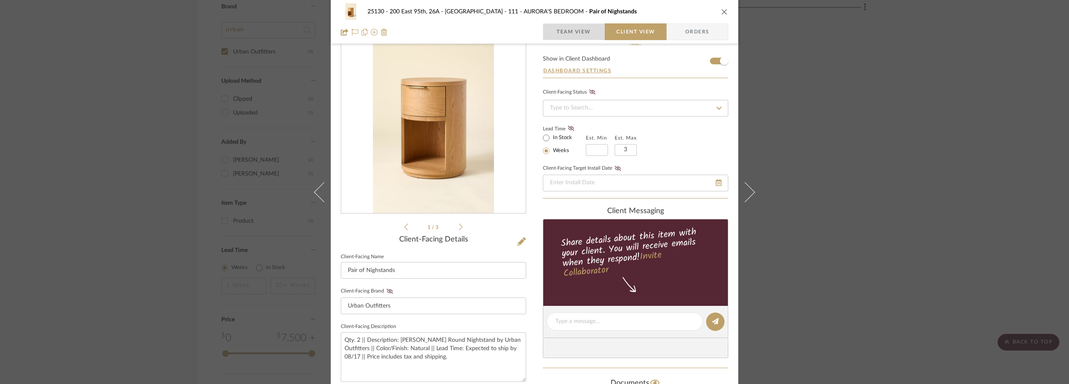
click at [579, 26] on span "Team View" at bounding box center [574, 31] width 34 height 17
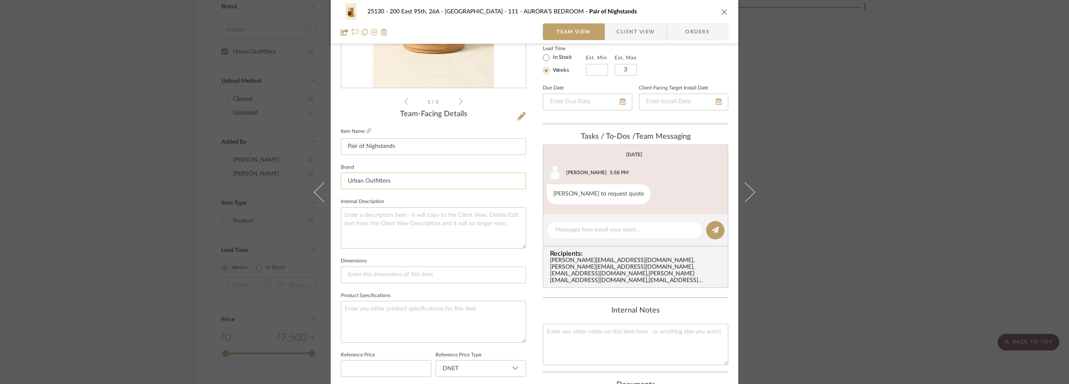
scroll to position [318, 0]
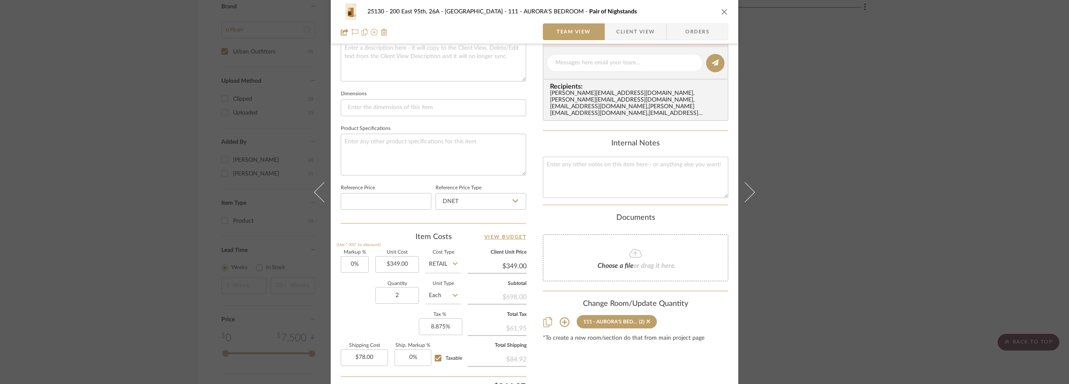
click at [601, 34] on mat-button-toggle "Team View" at bounding box center [574, 31] width 62 height 17
click at [617, 32] on span "Client View" at bounding box center [635, 31] width 38 height 17
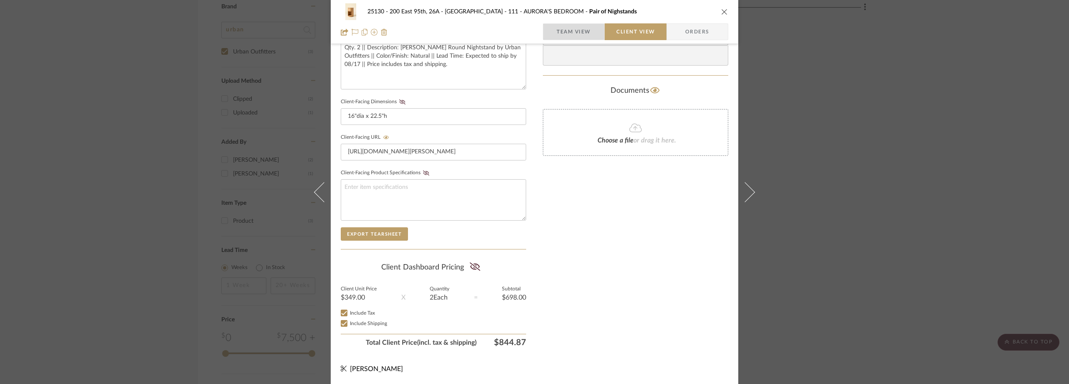
click at [558, 33] on span "Team View" at bounding box center [574, 31] width 34 height 17
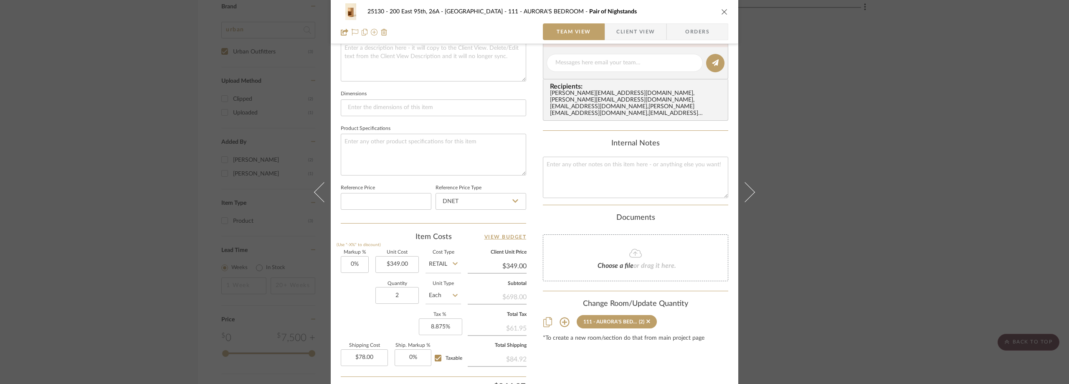
click at [438, 267] on input "Retail" at bounding box center [442, 264] width 35 height 17
click at [443, 290] on div "DNET" at bounding box center [474, 285] width 103 height 21
type input "DNET"
click at [640, 30] on span "Client View" at bounding box center [635, 31] width 38 height 17
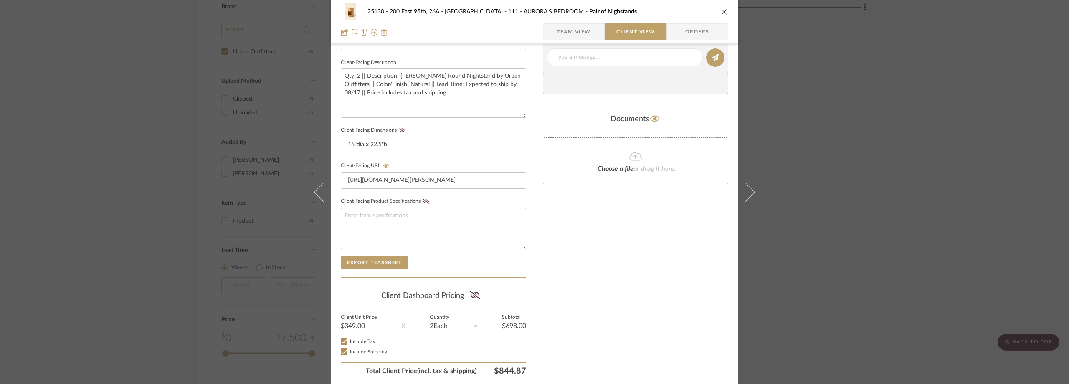
scroll to position [276, 0]
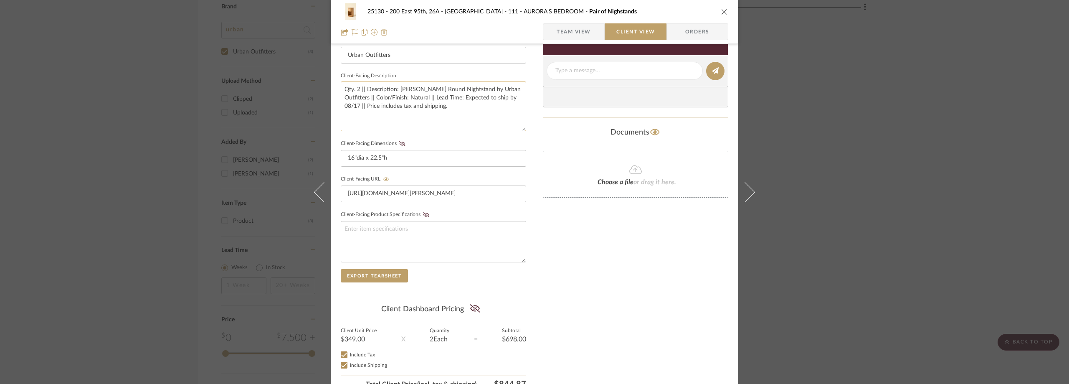
click at [446, 114] on textarea "Qty. 2 || Description: Kane Round Nightstand by Urban Outfitters || Color/Finis…" at bounding box center [433, 106] width 185 height 50
type textarea "Qty. 2 || Description: Kane Round Nightstand by Urban Outfitters || Color/Finis…"
click at [544, 134] on div "Documents" at bounding box center [635, 132] width 185 height 13
click at [572, 35] on span "Team View" at bounding box center [574, 31] width 34 height 17
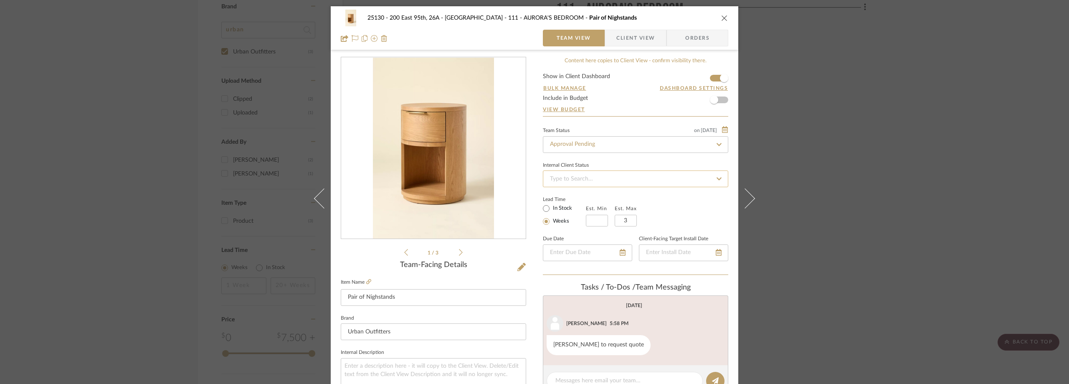
scroll to position [42, 0]
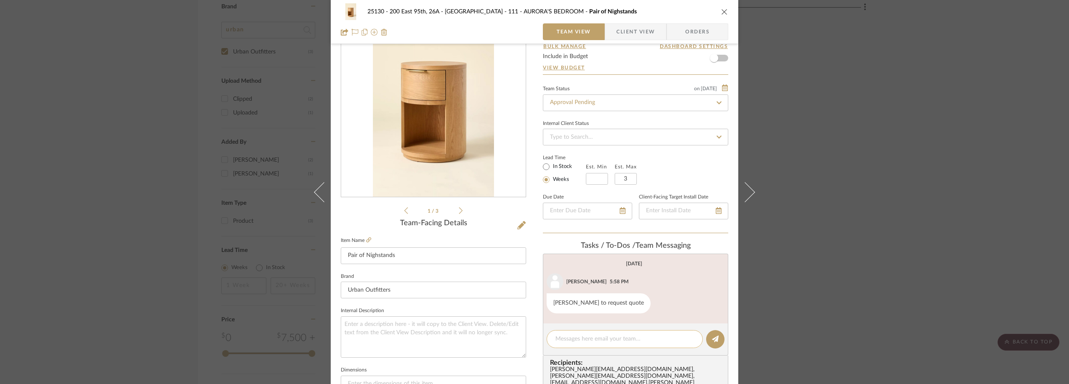
click at [574, 336] on textarea at bounding box center [624, 338] width 139 height 9
type textarea "Pricing updated/ removed bean bags from items throughout."
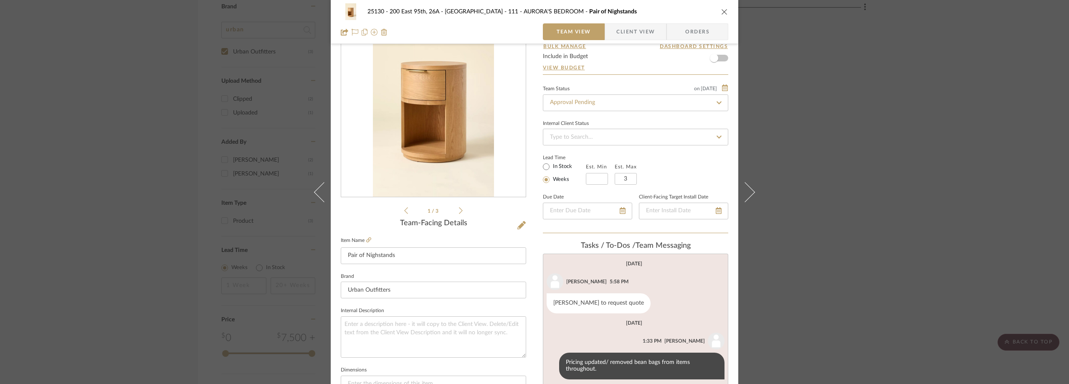
click at [790, 130] on div "25130 - 200 East 95th, 26A - Kosheleva 111 - AURORA'S BEDROOM Pair of Nighstand…" at bounding box center [534, 192] width 1069 height 384
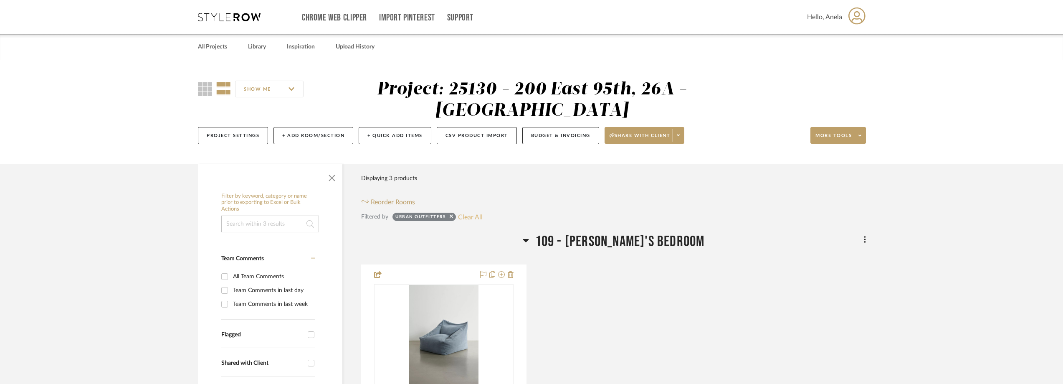
click at [469, 215] on button "Clear All" at bounding box center [470, 216] width 25 height 11
checkbox input "false"
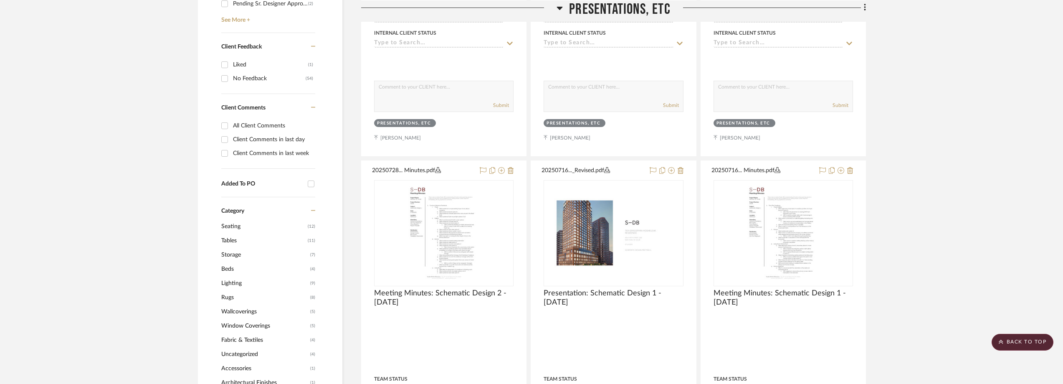
scroll to position [209, 0]
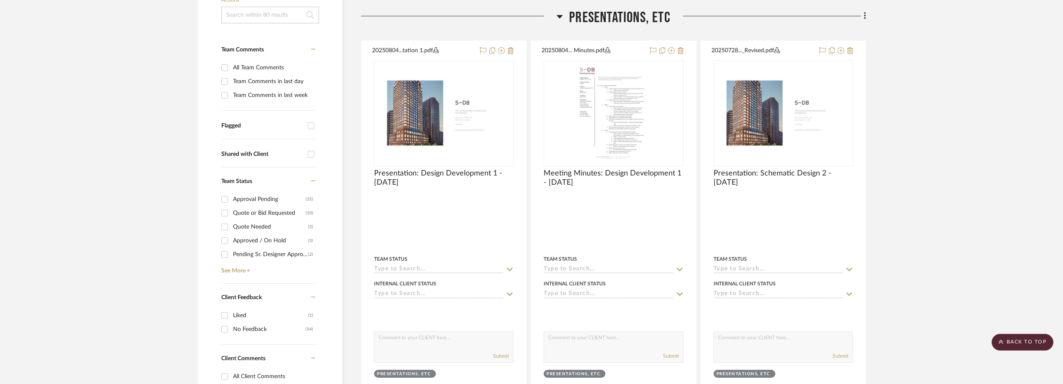
click at [238, 212] on div "Quote or Bid Requested" at bounding box center [269, 212] width 73 height 13
click at [231, 212] on input "Quote or Bid Requested (10)" at bounding box center [224, 212] width 13 height 13
checkbox input "true"
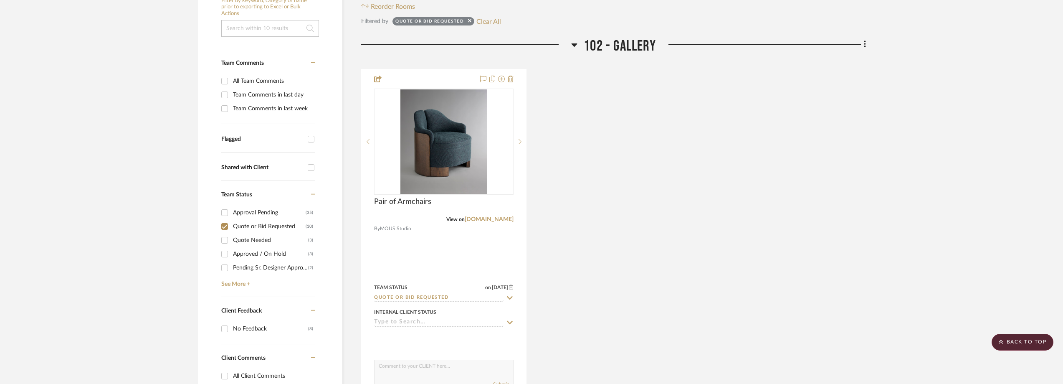
scroll to position [125, 0]
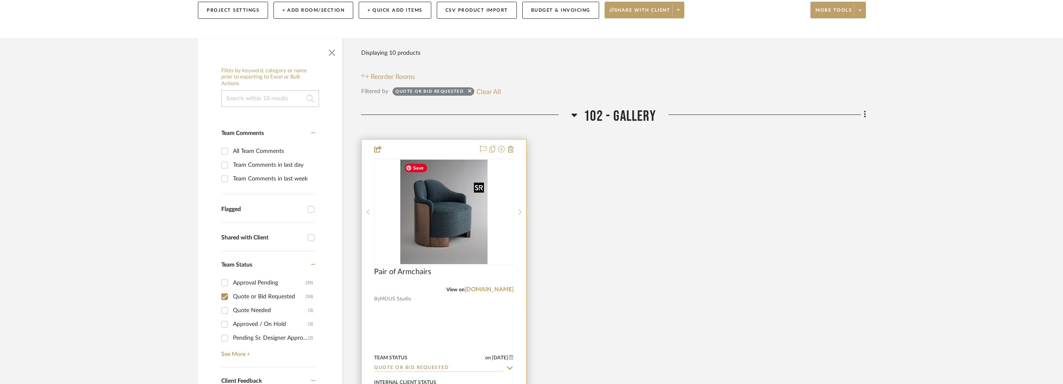
click at [455, 224] on img "0" at bounding box center [443, 211] width 87 height 104
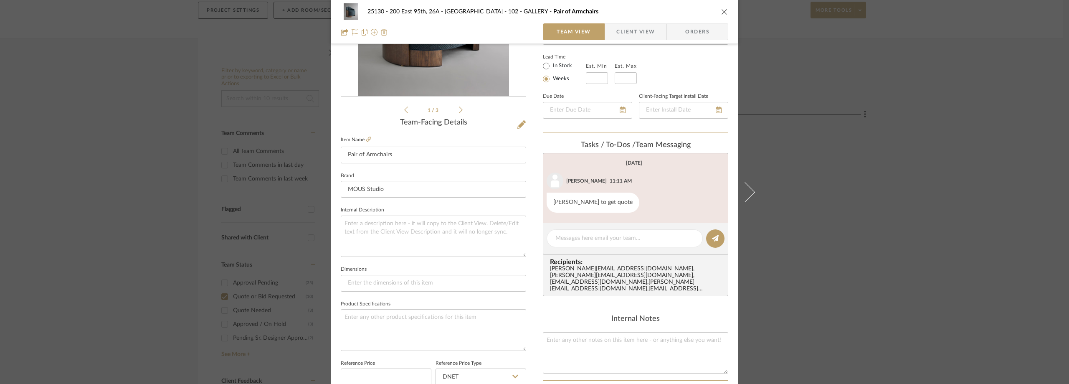
scroll to position [209, 0]
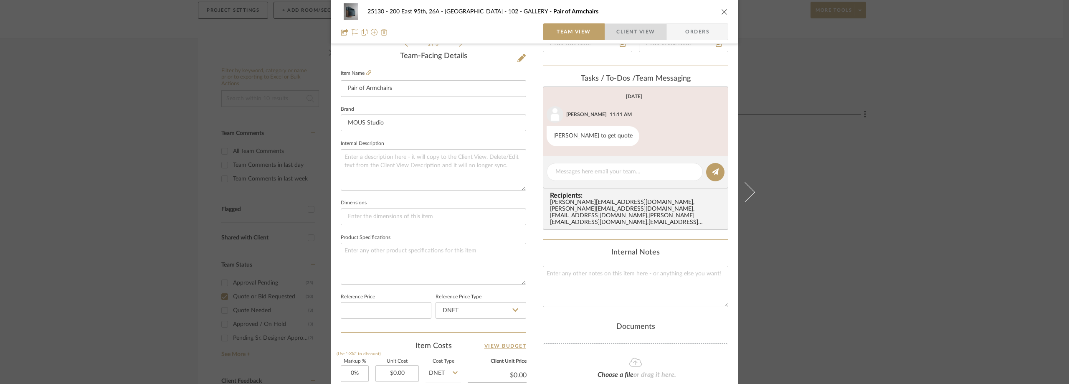
click at [621, 34] on span "Client View" at bounding box center [635, 31] width 38 height 17
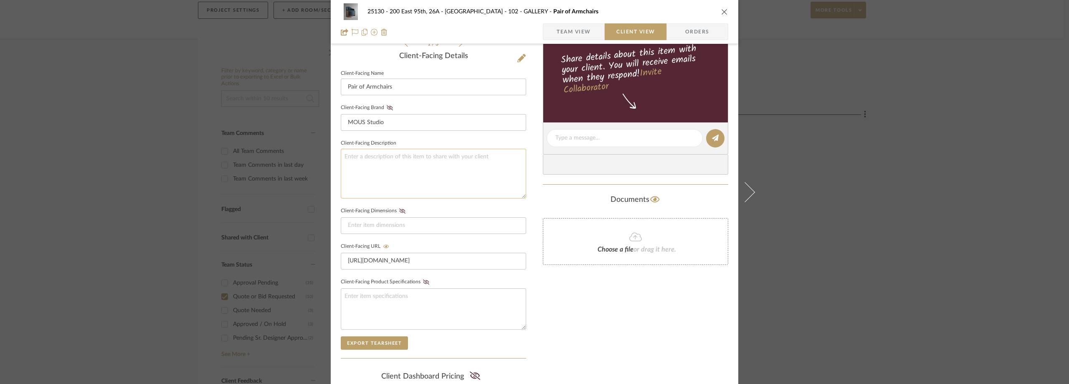
scroll to position [0, 0]
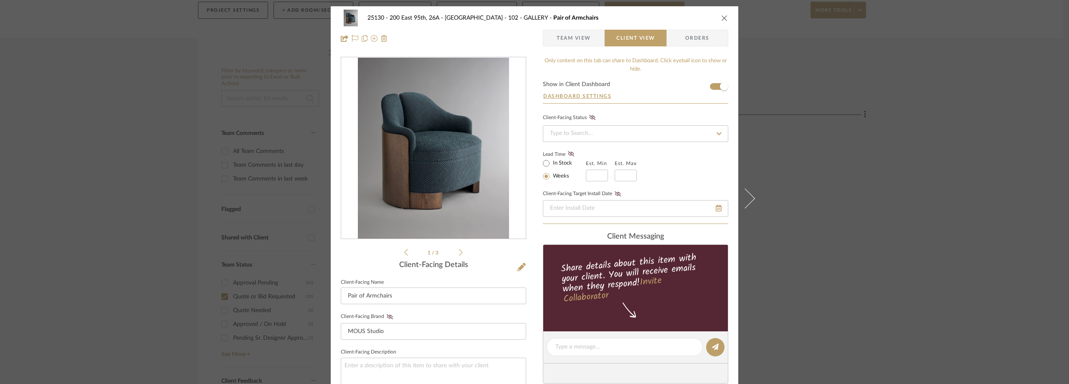
click at [559, 43] on span "Team View" at bounding box center [574, 38] width 34 height 17
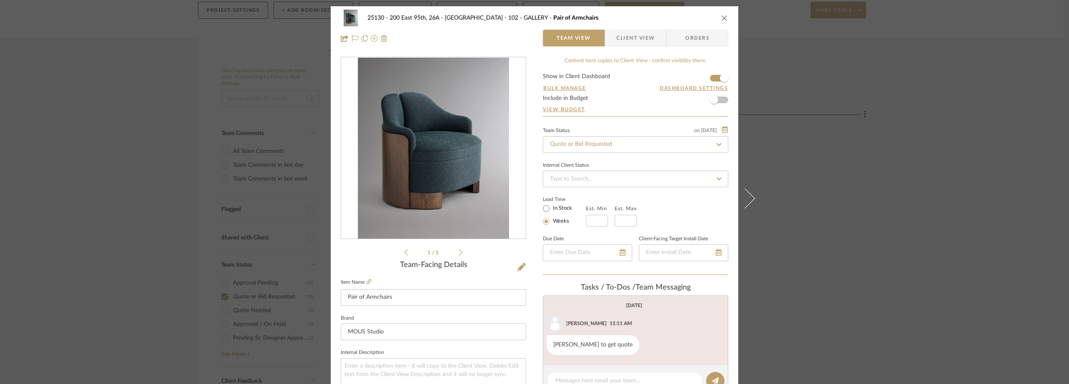
click at [846, 163] on div "25130 - 200 East 95th, 26A - Kosheleva 102 - GALLERY Pair of Armchairs Team Vie…" at bounding box center [534, 192] width 1069 height 384
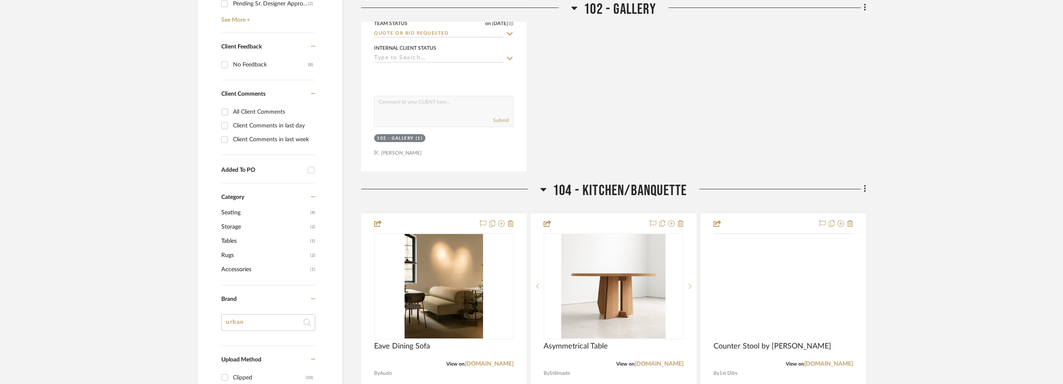
scroll to position [584, 0]
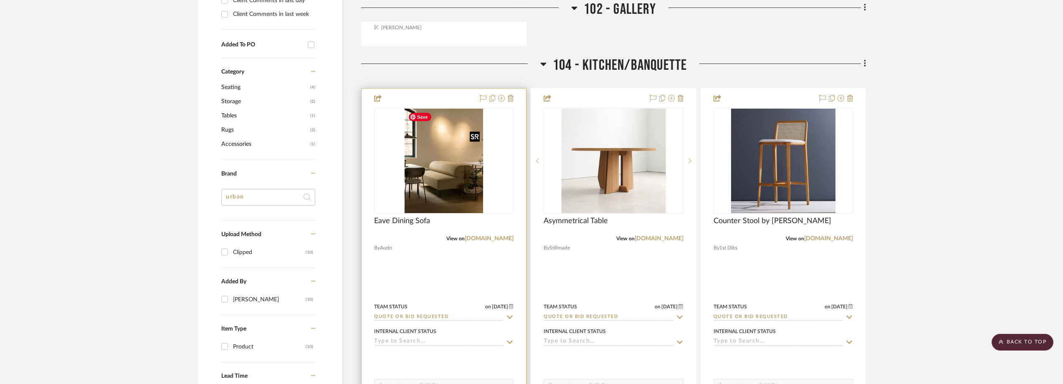
click at [440, 173] on img "0" at bounding box center [444, 161] width 78 height 104
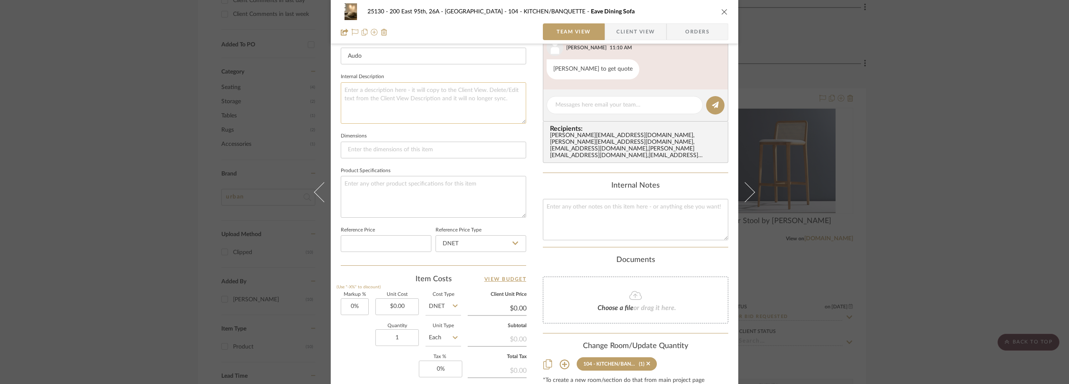
scroll to position [209, 0]
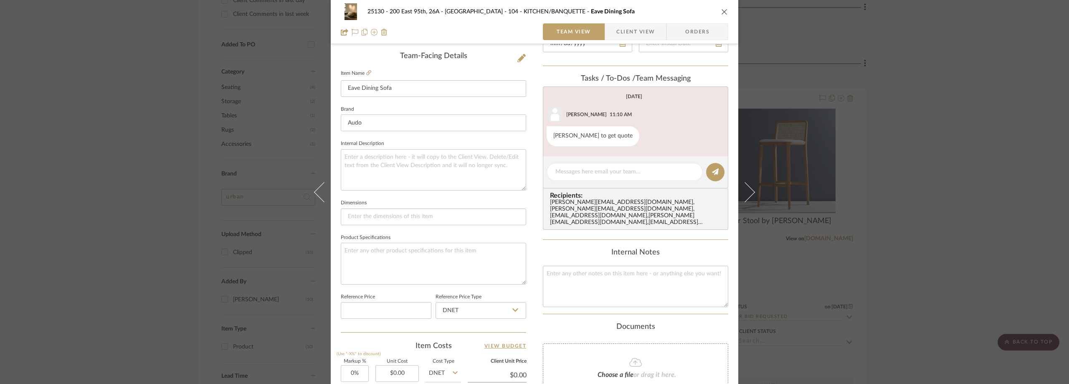
click at [623, 33] on span "Client View" at bounding box center [635, 31] width 38 height 17
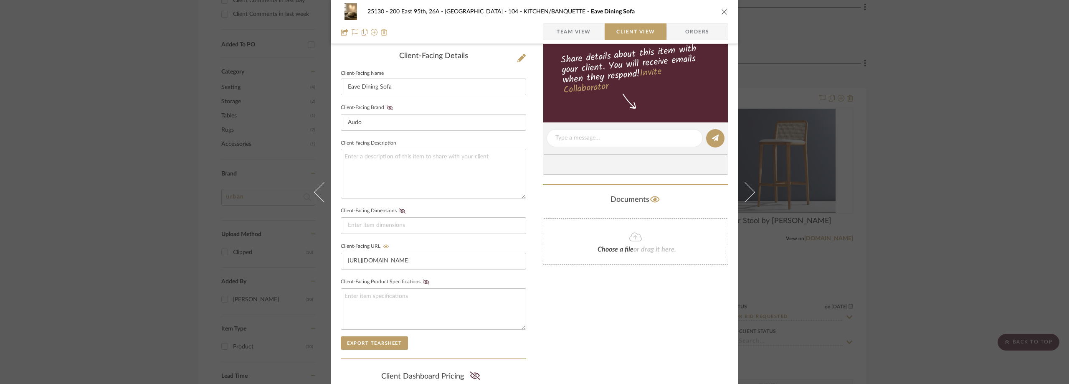
click at [830, 152] on div "25130 - 200 East 95th, 26A - Kosheleva 104 - KITCHEN/BANQUETTE Eave Dining Sofa…" at bounding box center [534, 192] width 1069 height 384
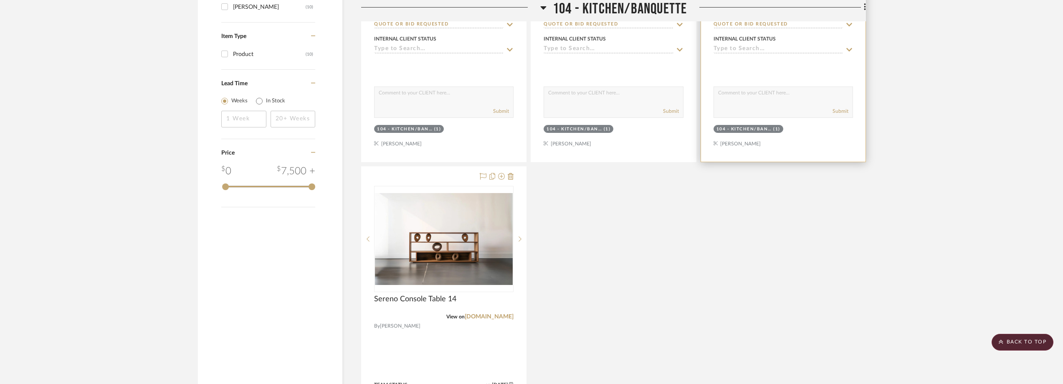
scroll to position [668, 0]
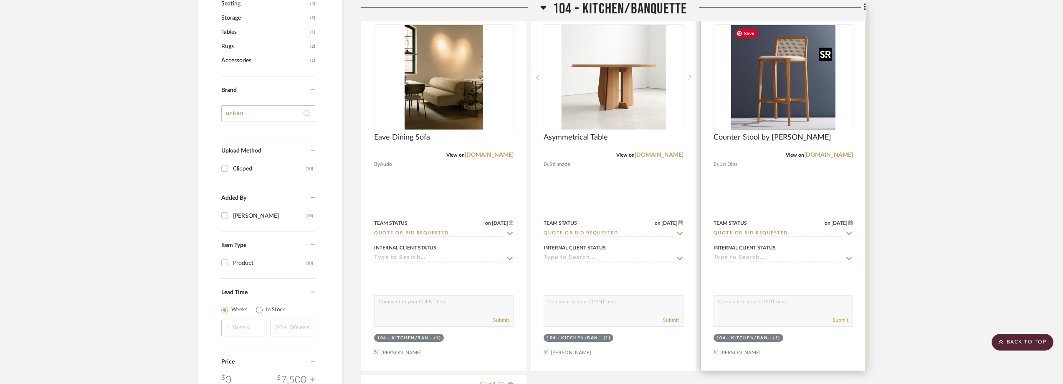
click at [747, 83] on img "0" at bounding box center [783, 77] width 104 height 104
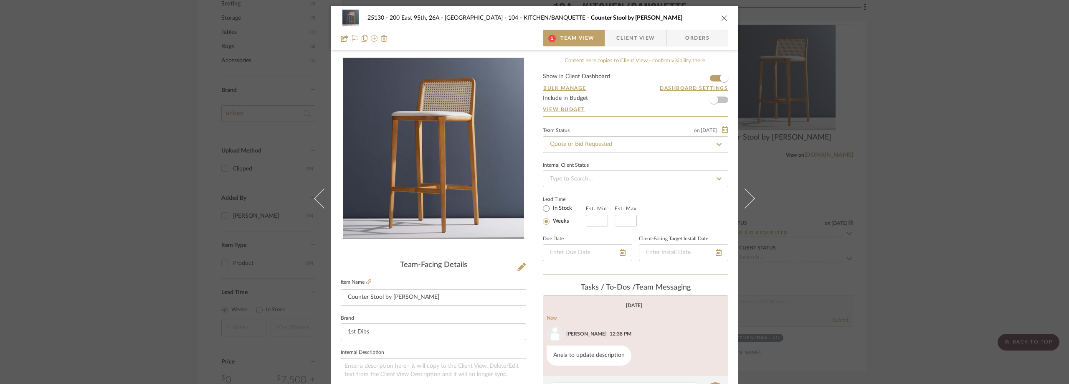
scroll to position [250, 0]
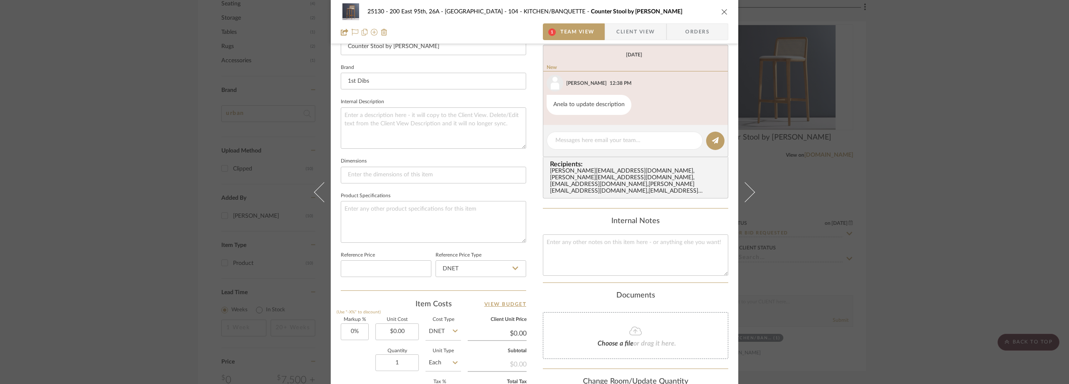
click at [1040, 154] on div "25130 - 200 East 95th, 26A - Kosheleva 104 - KITCHEN/BANQUETTE Counter Stool by…" at bounding box center [534, 192] width 1069 height 384
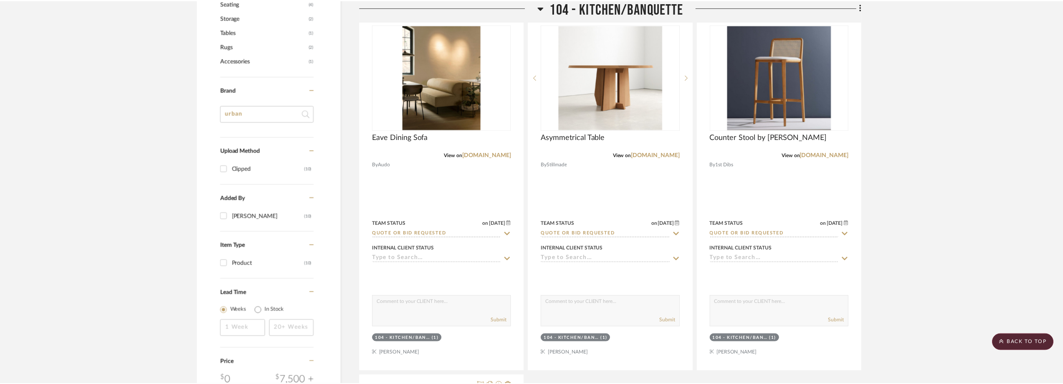
scroll to position [668, 0]
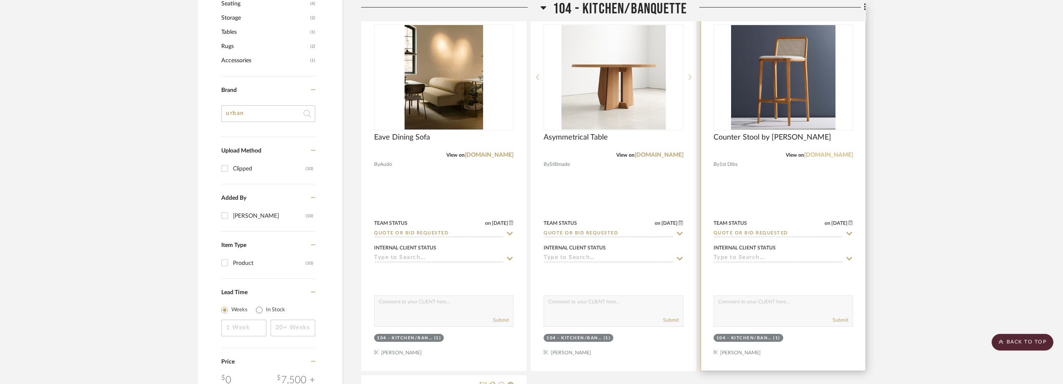
click at [843, 154] on link "1stdibs.com" at bounding box center [828, 155] width 49 height 6
click at [785, 100] on img "0" at bounding box center [783, 77] width 104 height 104
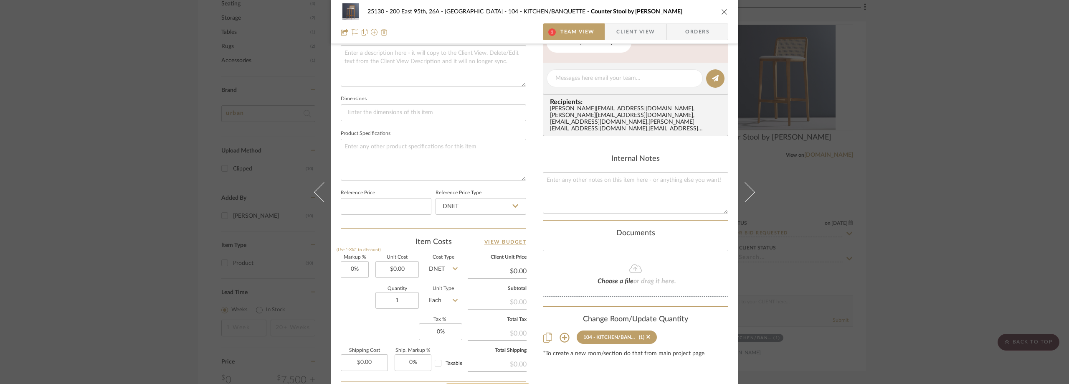
scroll to position [394, 0]
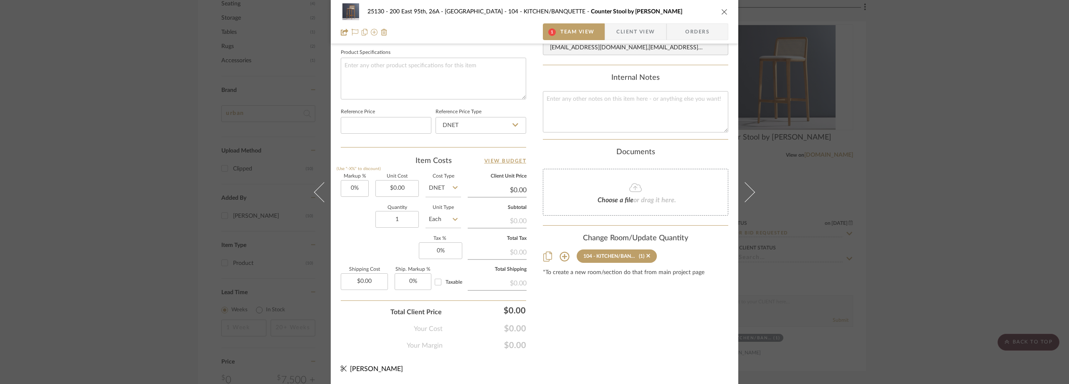
click at [629, 27] on span "Client View" at bounding box center [635, 31] width 38 height 17
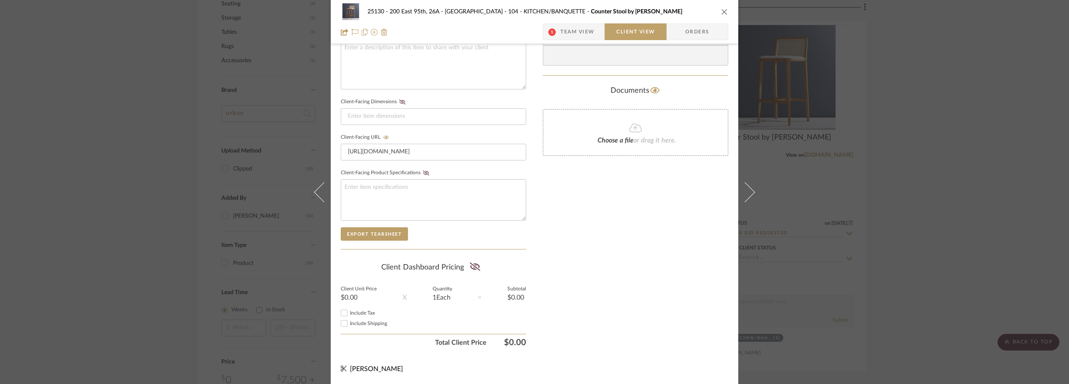
scroll to position [109, 0]
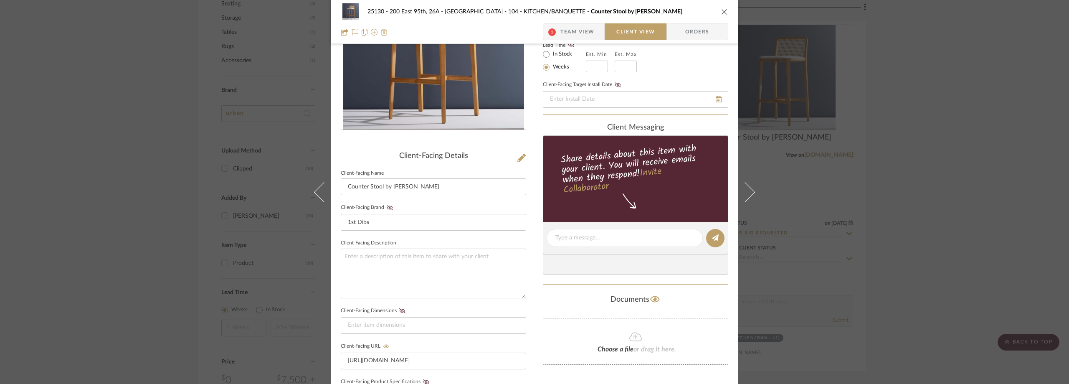
click at [567, 33] on span "Team View" at bounding box center [577, 31] width 34 height 17
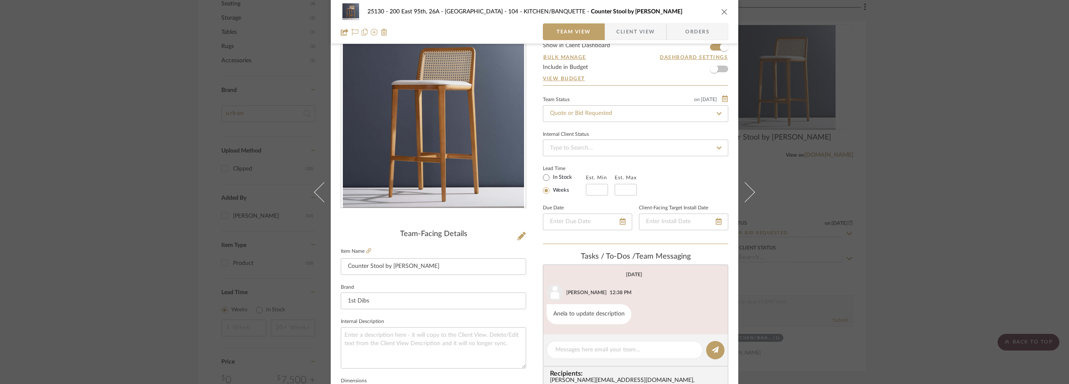
scroll to position [0, 0]
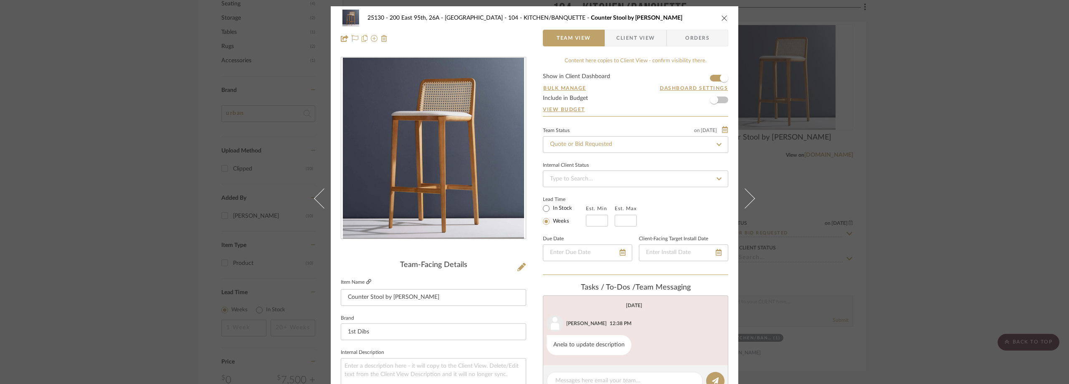
click at [367, 283] on icon at bounding box center [368, 281] width 5 height 5
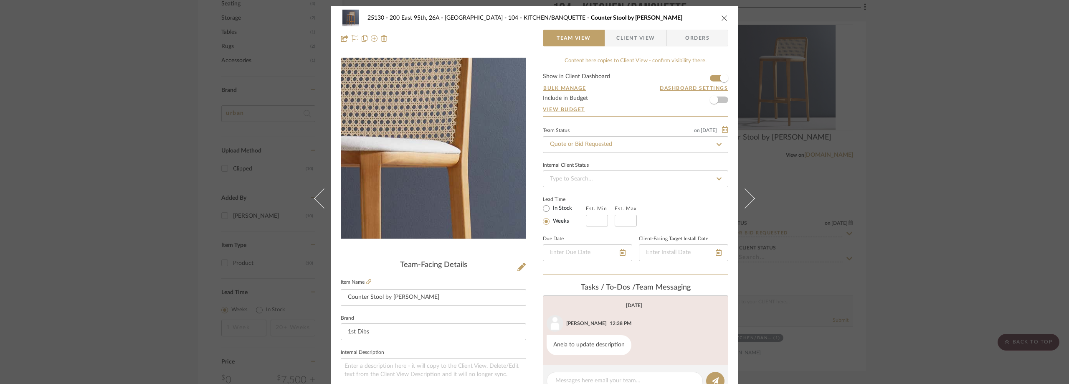
click at [460, 115] on img "0" at bounding box center [433, 148] width 181 height 181
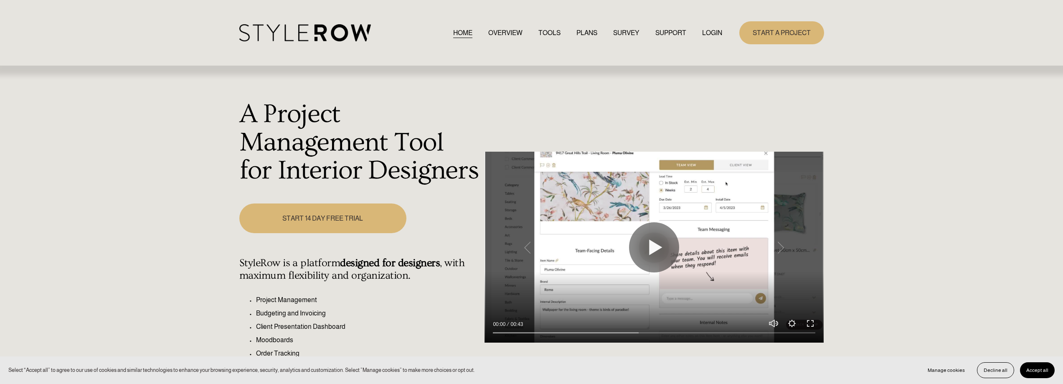
click at [710, 36] on link "LOGIN" at bounding box center [712, 32] width 20 height 11
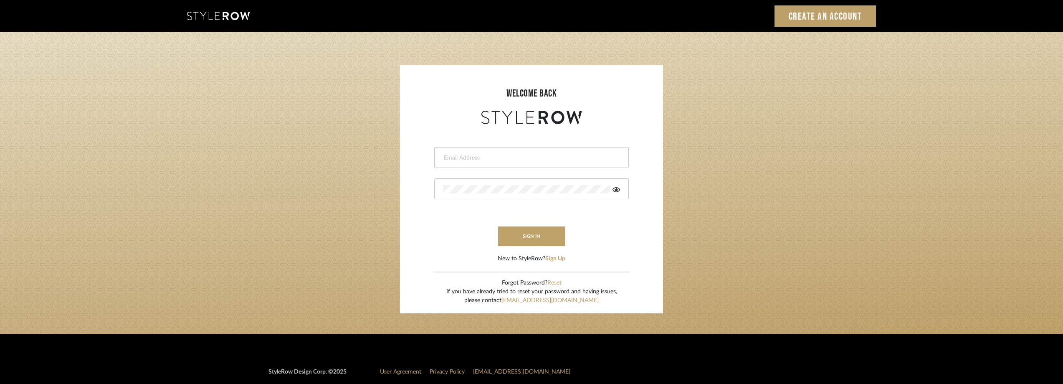
click at [470, 157] on input "email" at bounding box center [530, 158] width 175 height 8
type input "anela@studiodb.com"
click at [488, 194] on div at bounding box center [531, 188] width 195 height 21
click at [613, 190] on icon at bounding box center [616, 189] width 8 height 7
click at [581, 184] on div at bounding box center [531, 188] width 195 height 21
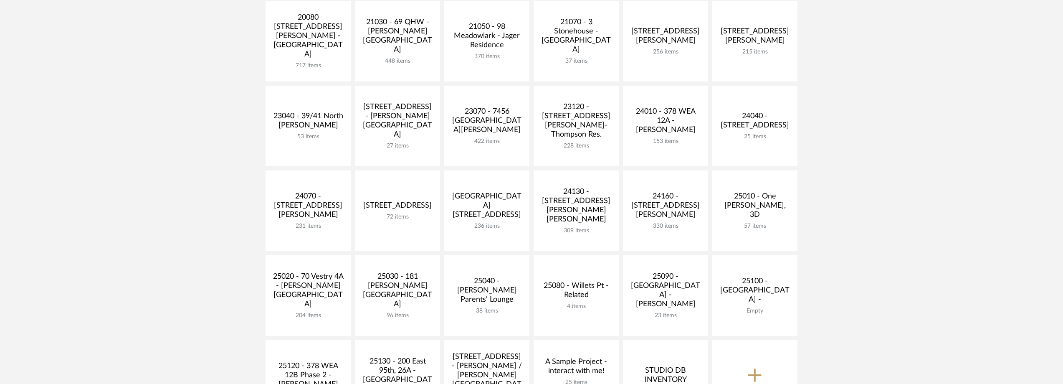
scroll to position [292, 0]
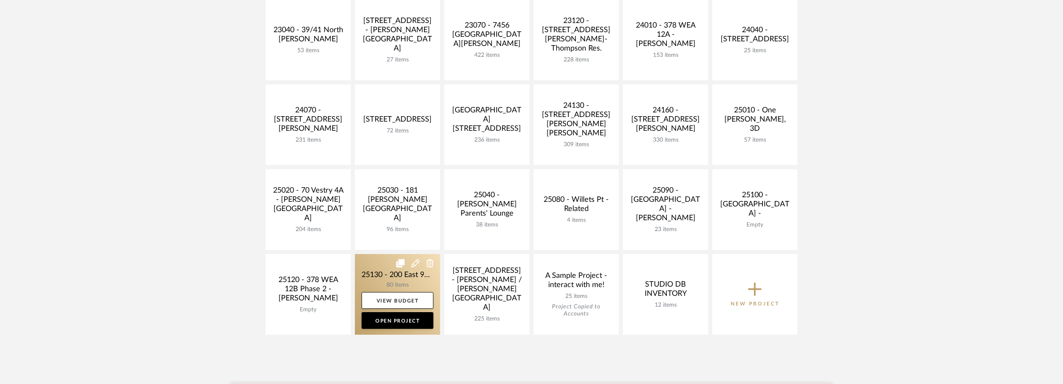
click at [383, 278] on link at bounding box center [397, 294] width 85 height 81
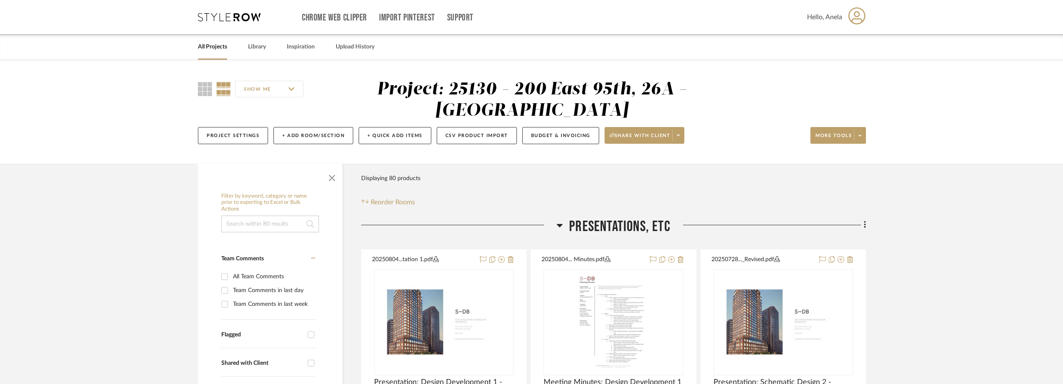
scroll to position [42, 0]
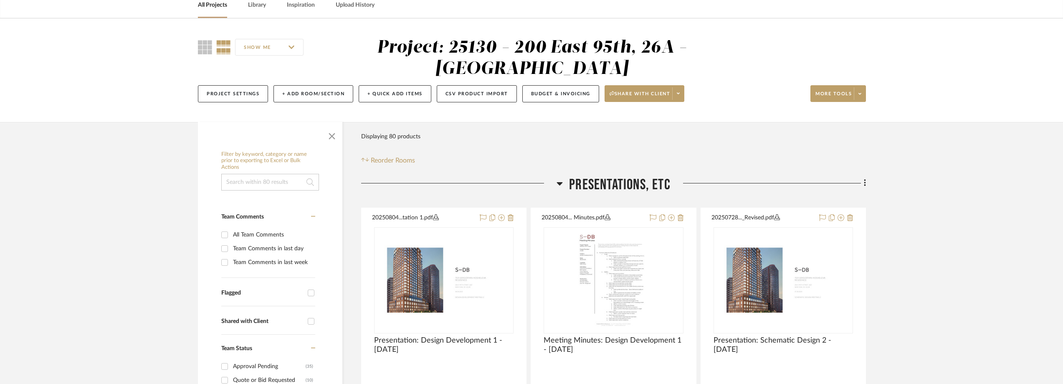
click at [281, 244] on div "Team Comments in last day" at bounding box center [273, 248] width 80 height 13
click at [231, 244] on input "Team Comments in last day" at bounding box center [224, 248] width 13 height 13
checkbox input "true"
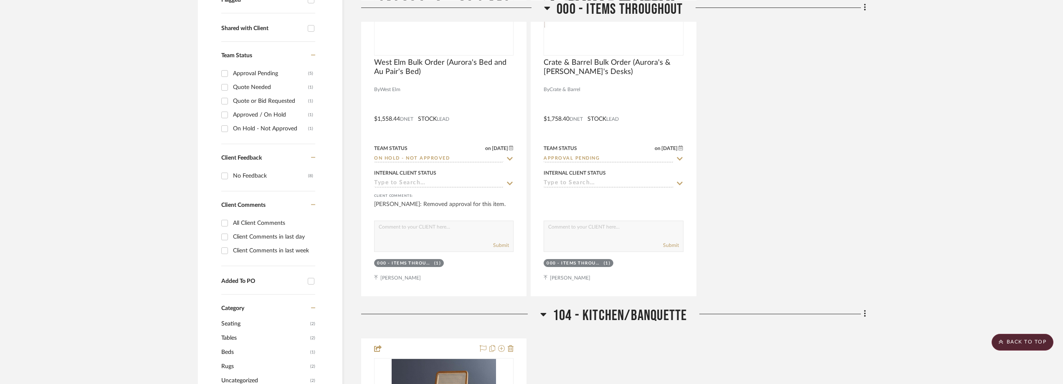
scroll to position [292, 0]
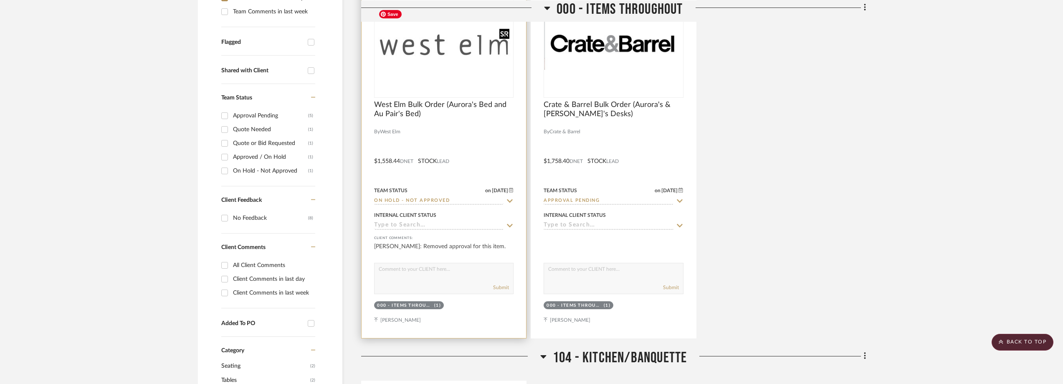
click at [431, 72] on img "0" at bounding box center [444, 45] width 138 height 78
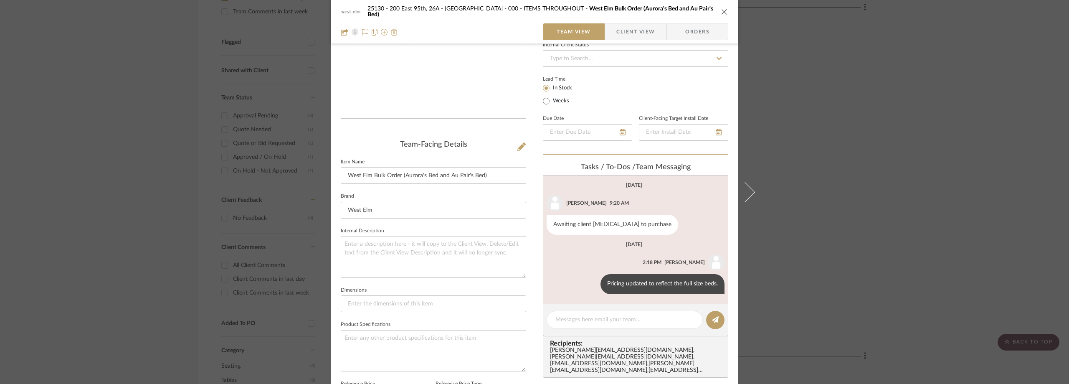
scroll to position [250, 0]
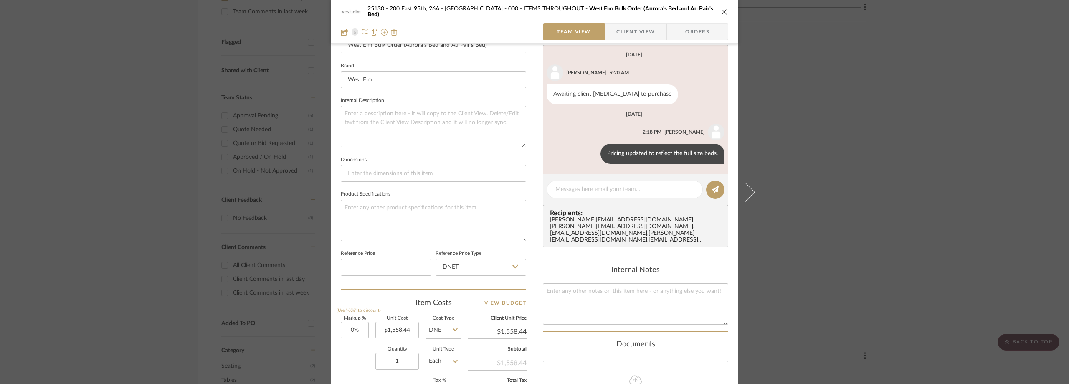
click at [642, 25] on span "Client View" at bounding box center [635, 31] width 38 height 17
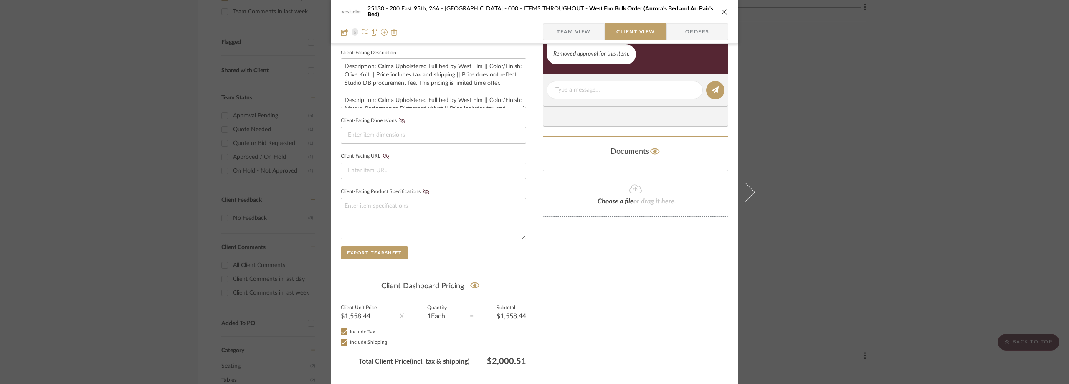
scroll to position [318, 0]
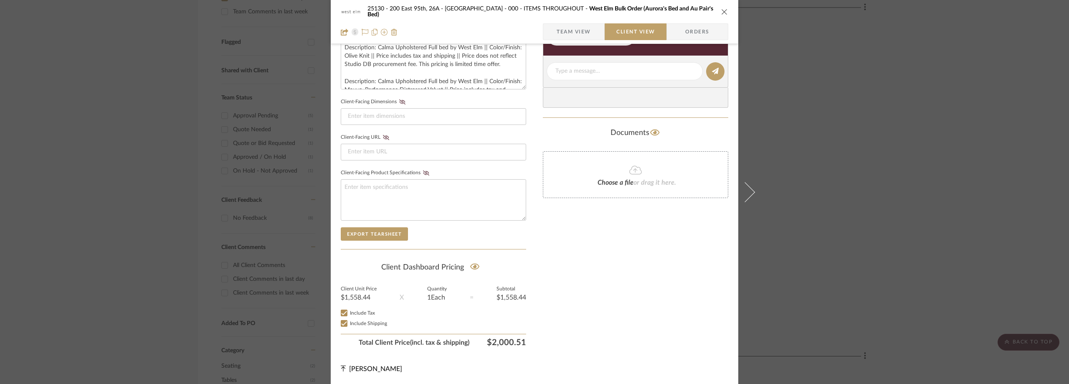
click at [832, 93] on div "25130 - 200 East 95th, 26A - Kosheleva 000 - ITEMS THROUGHOUT West Elm Bulk Ord…" at bounding box center [534, 192] width 1069 height 384
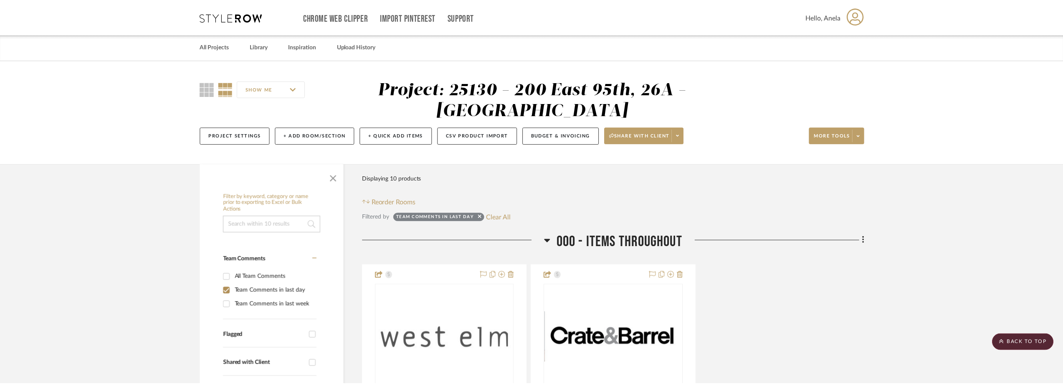
scroll to position [292, 0]
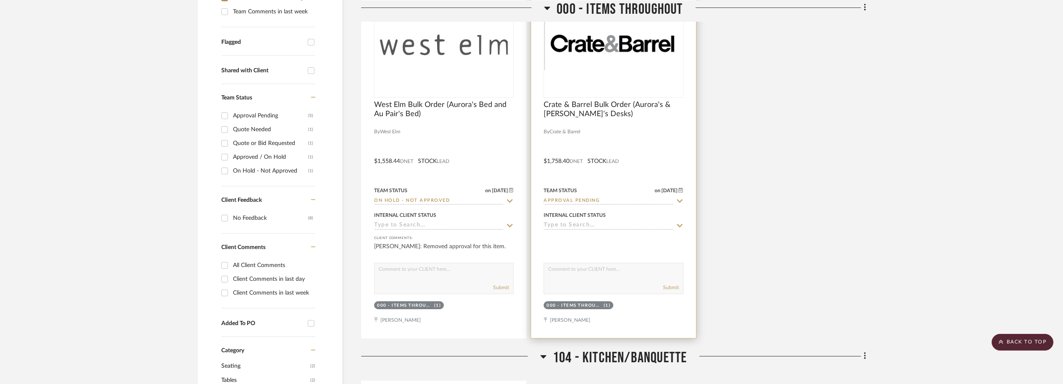
click at [622, 76] on div "0" at bounding box center [613, 44] width 139 height 105
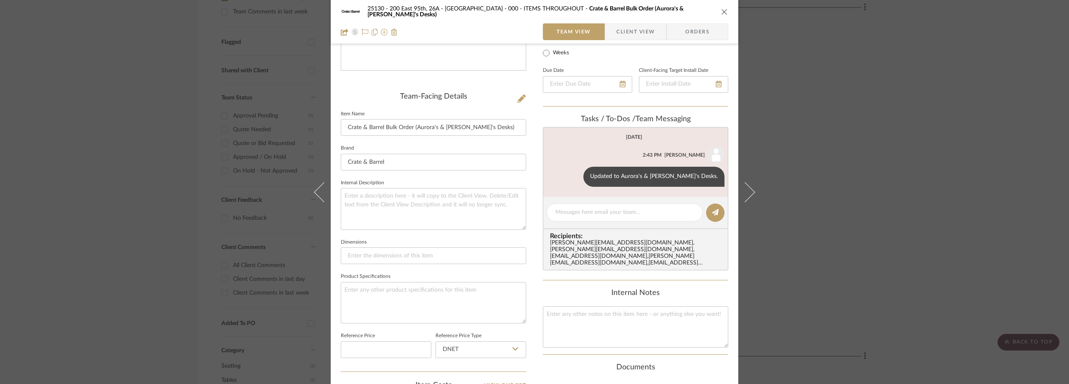
scroll to position [167, 0]
click at [640, 35] on span "Client View" at bounding box center [635, 31] width 38 height 17
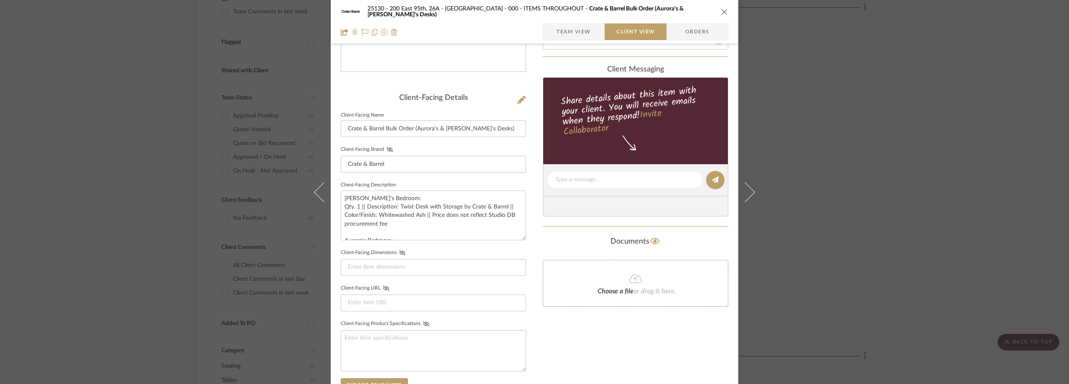
click at [833, 115] on div "25130 - 200 East 95th, 26A - Kosheleva 000 - ITEMS THROUGHOUT Crate & Barrel Bu…" at bounding box center [534, 192] width 1069 height 384
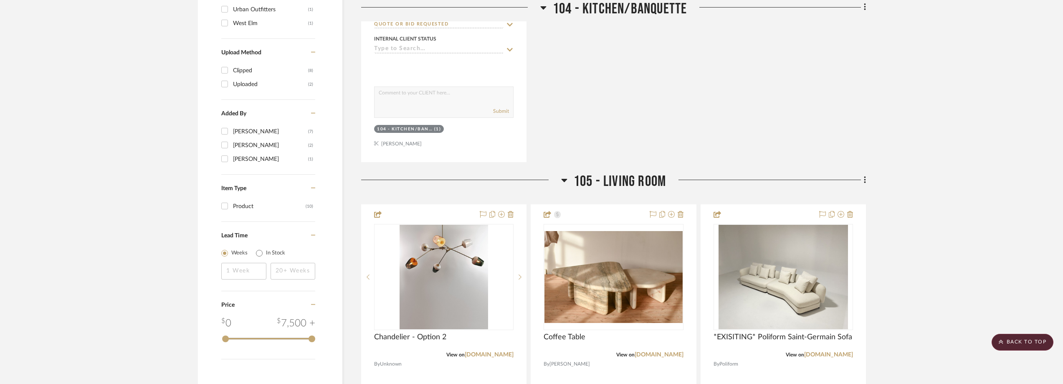
scroll to position [626, 0]
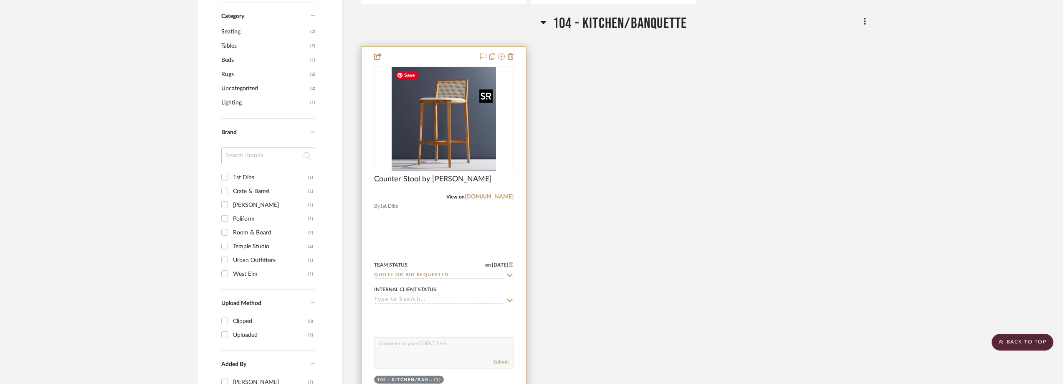
click at [0, 0] on img at bounding box center [0, 0] width 0 height 0
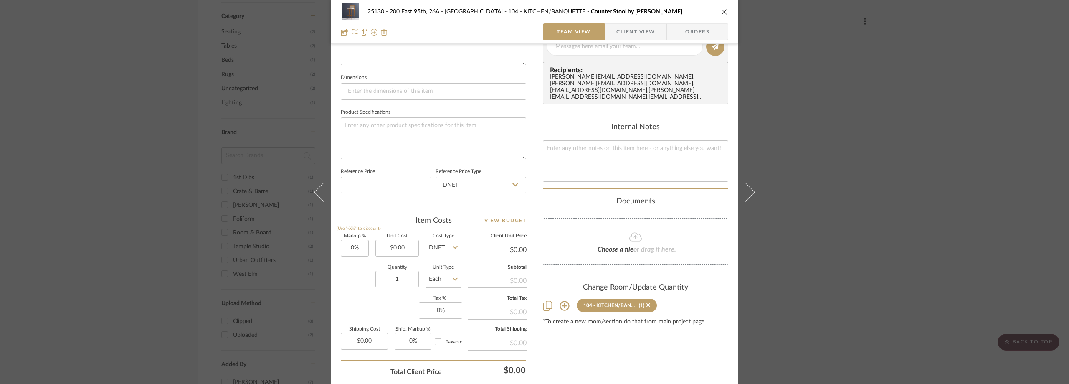
scroll to position [42, 0]
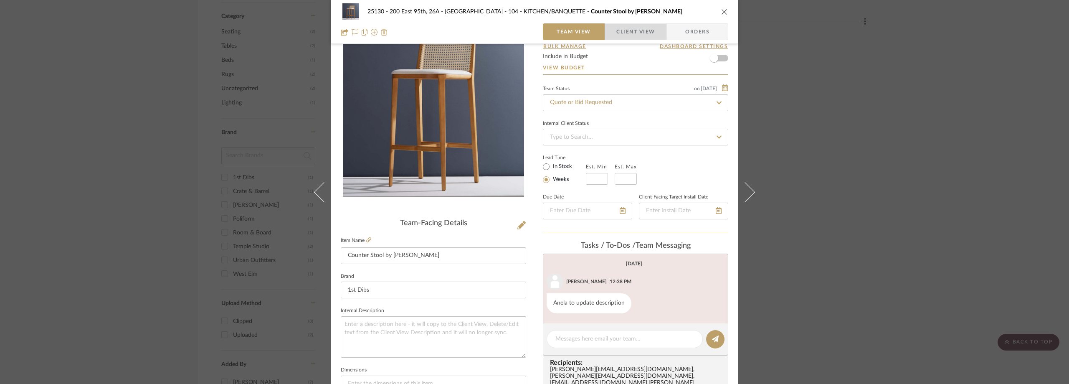
click at [626, 31] on span "Client View" at bounding box center [635, 31] width 38 height 17
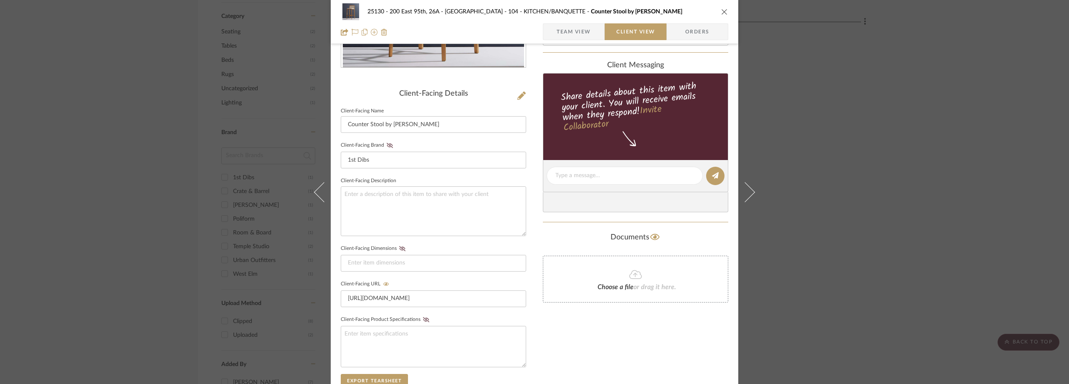
scroll to position [0, 0]
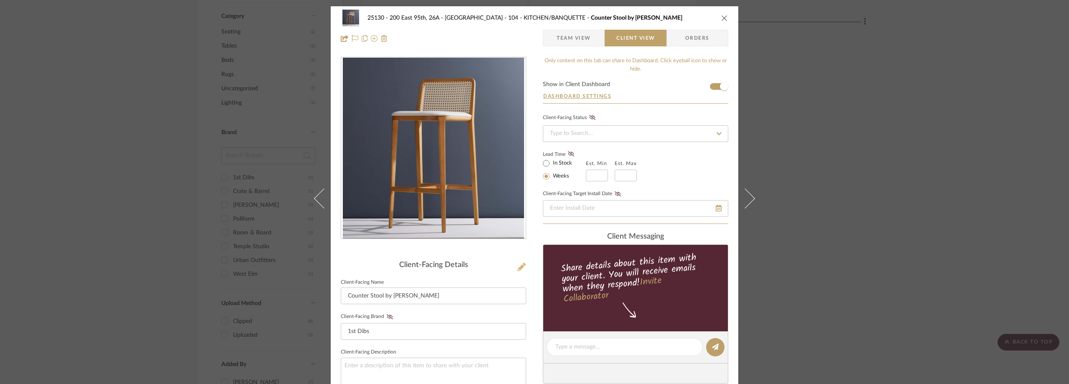
click at [518, 266] on icon at bounding box center [521, 267] width 8 height 8
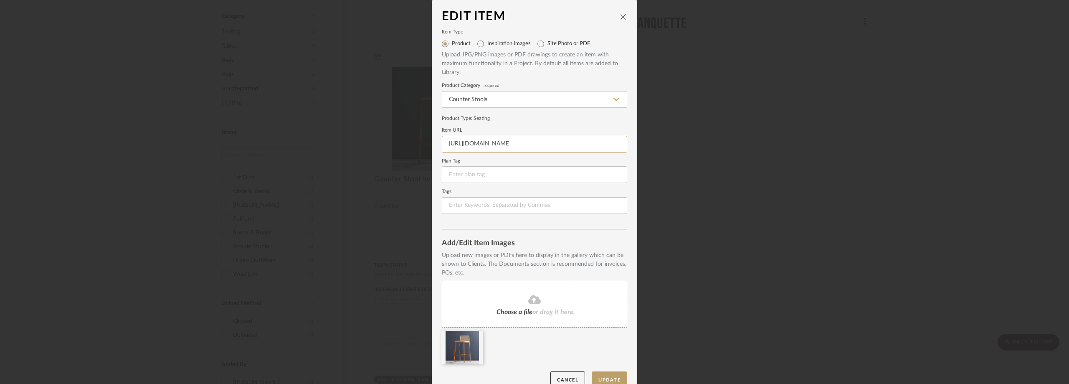
scroll to position [0, 157]
drag, startPoint x: 447, startPoint y: 142, endPoint x: 691, endPoint y: 154, distance: 244.1
click at [691, 154] on div "Edit Item Item Type Product Inspiration Images Site Photo or PDF Upload JPG/PNG…" at bounding box center [534, 192] width 1069 height 384
paste input "https://www.1stdibs.com/furniture/seating/chairs/minimal-style-solid-wood-stool…"
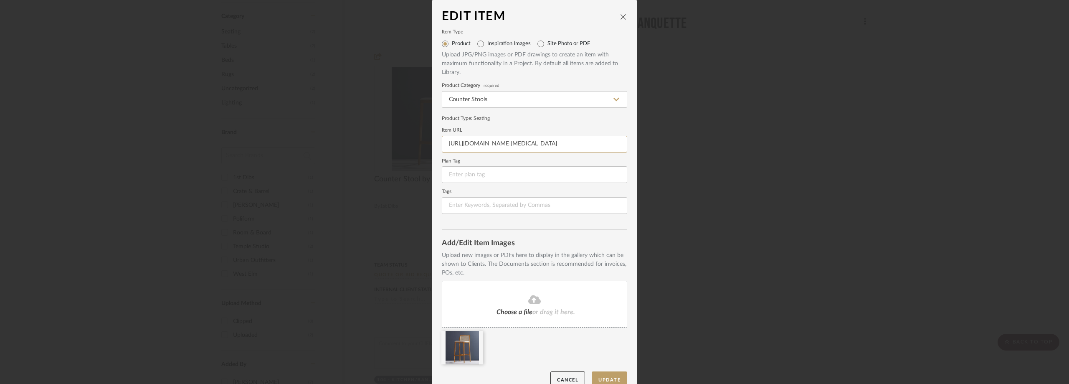
scroll to position [0, 194]
type input "https://www.1stdibs.com/furniture/seating/chairs/minimal-style-solid-wood-stool…"
click at [613, 372] on button "Update" at bounding box center [609, 379] width 35 height 17
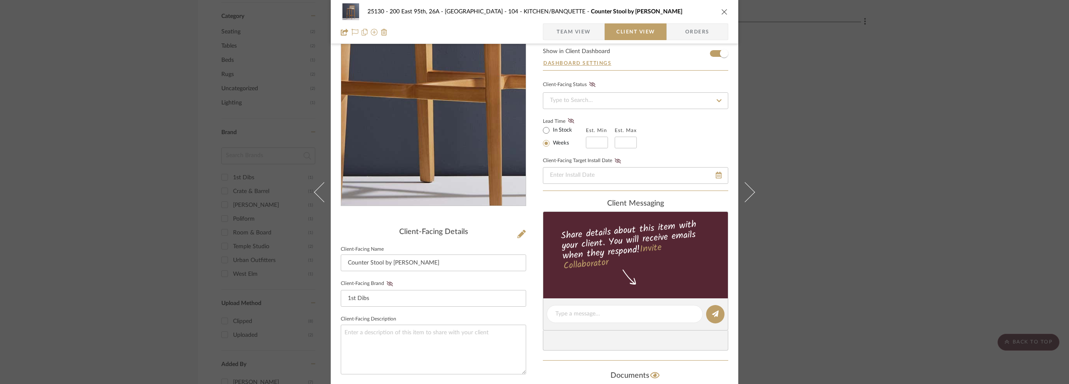
scroll to position [83, 0]
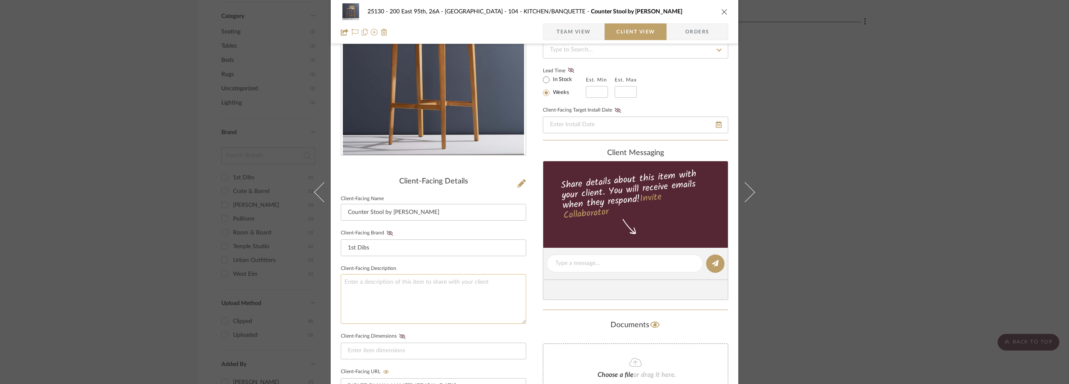
click at [377, 288] on textarea at bounding box center [433, 299] width 185 height 50
type textarea "Description:"
click at [479, 268] on fieldset "Client-Facing Description Description:" at bounding box center [433, 293] width 185 height 61
click at [464, 295] on textarea "Description:" at bounding box center [433, 299] width 185 height 50
paste textarea "Minimal Style, Solid Wood Stool,"
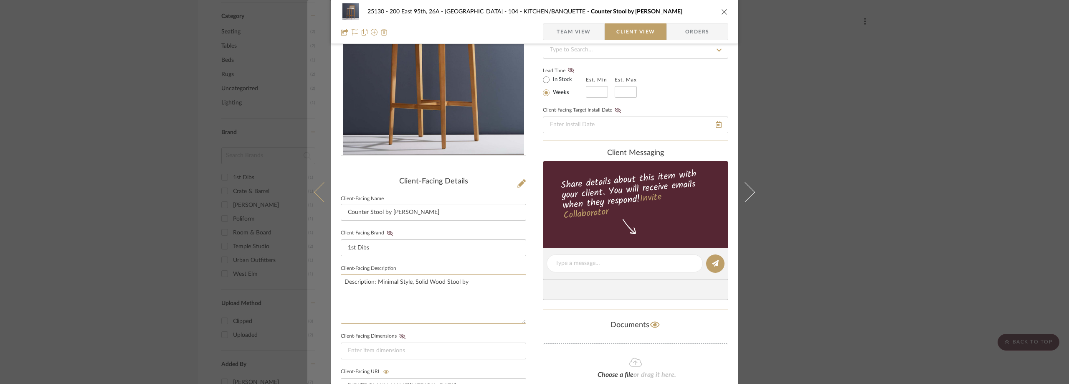
type textarea "Description: Minimal Style, Solid Wood Stool by"
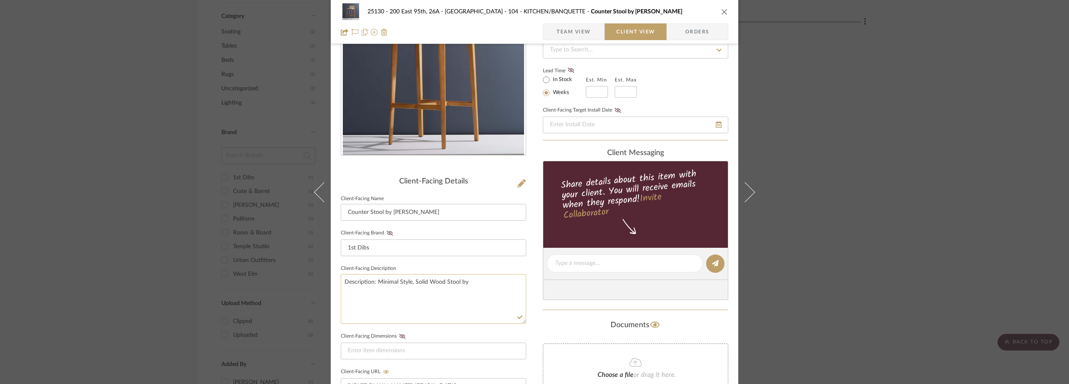
click at [479, 281] on textarea "Description: Minimal Style, Solid Wood Stool by" at bounding box center [433, 299] width 185 height 50
click at [479, 281] on textarea "Description: Minimal Style, Solid Wood Stool by Simonini ||" at bounding box center [433, 299] width 185 height 50
type textarea "Description: Minimal Style, Solid Wood Stool by Simonini ||"
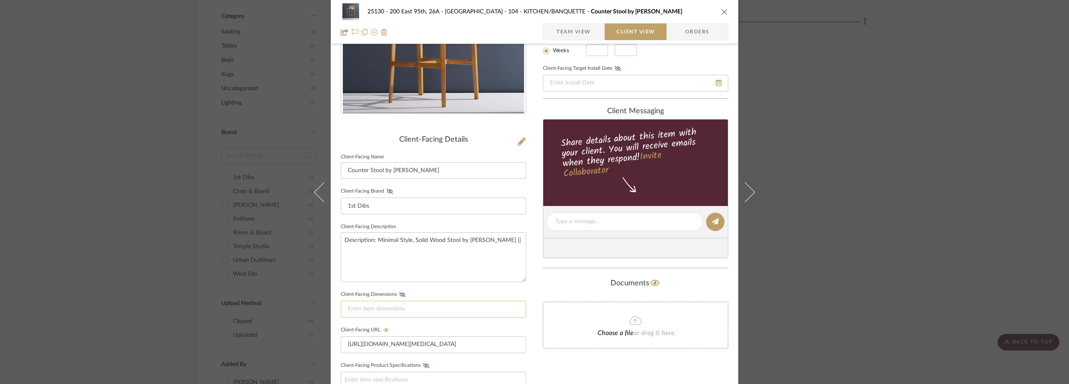
click at [420, 307] on input at bounding box center [433, 309] width 185 height 17
paste input "Height: 38.59 in (98 cm)Width: 17.72 in (45 cm)Depth: 20.08 in (51 cm)Seat Heig…"
drag, startPoint x: 399, startPoint y: 311, endPoint x: 380, endPoint y: 312, distance: 19.2
click at [380, 312] on input "Height: 38.59 in (98 cm)Width: 17.72 in (45 cm)Depth: 20.08 in (51 cm)Seat Heig…" at bounding box center [433, 309] width 185 height 17
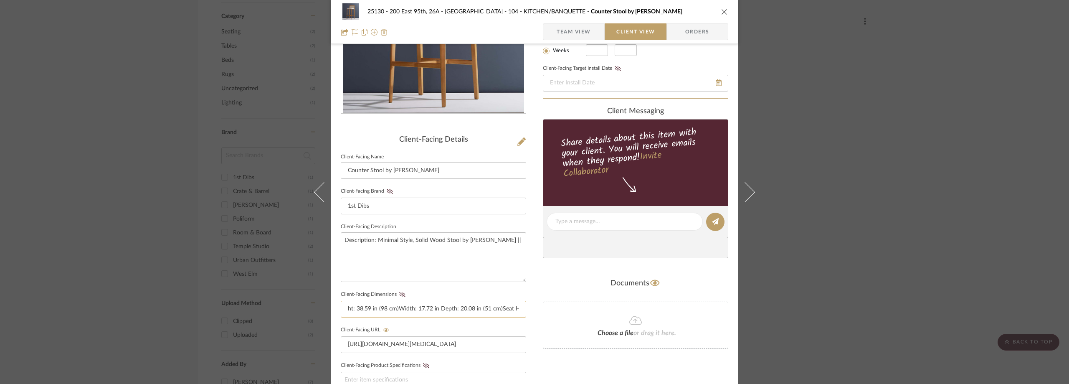
scroll to position [0, 0]
drag, startPoint x: 357, startPoint y: 309, endPoint x: 388, endPoint y: 309, distance: 31.7
click at [388, 309] on input "Height: 38.59 in (98 cm)Width: 17.72 in Depth: 20.08 in (51 cm)Seat Height: 29.…" at bounding box center [433, 309] width 185 height 17
drag, startPoint x: 489, startPoint y: 309, endPoint x: 472, endPoint y: 308, distance: 17.6
click at [472, 308] on input "Height: 38.59 in Width: 17.72 in Depth: 20.08 in (51 cm)Seat Height: 29.14 in (" at bounding box center [433, 309] width 185 height 17
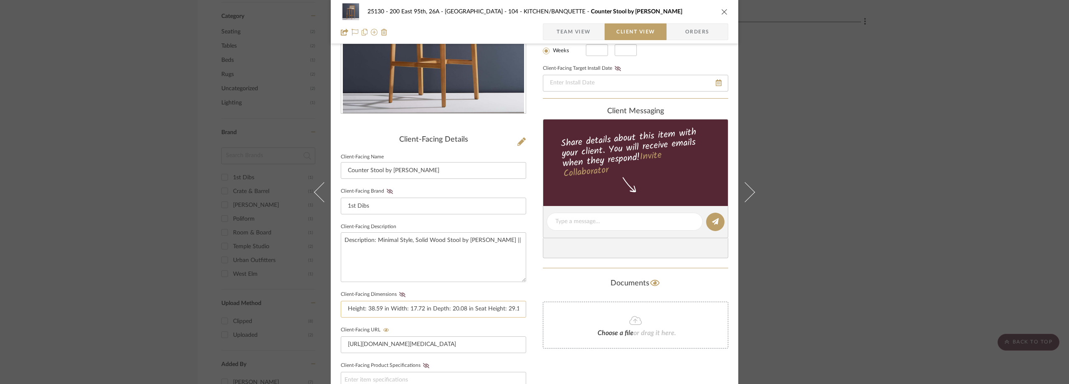
click at [508, 308] on input "Height: 38.59 in Width: 17.72 in Depth: 20.08 in Seat Height: 29.14 in (" at bounding box center [433, 309] width 185 height 17
type input "Height: 38.59 in Width: 17.72 in Depth: 20.08 in Seat Height: 29.14 in"
click at [524, 294] on div "25130 - 200 East 95th, 26A - Kosheleva 104 - KITCHEN/BANQUETTE Counter Stool by…" at bounding box center [534, 228] width 407 height 695
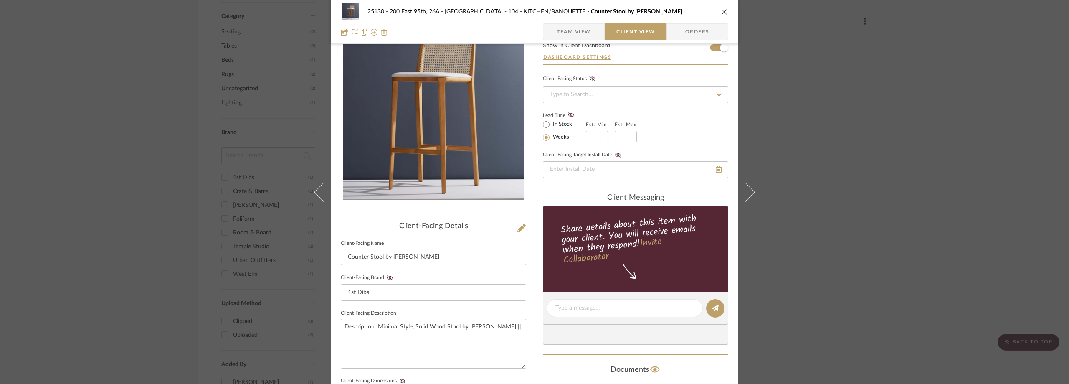
scroll to position [0, 0]
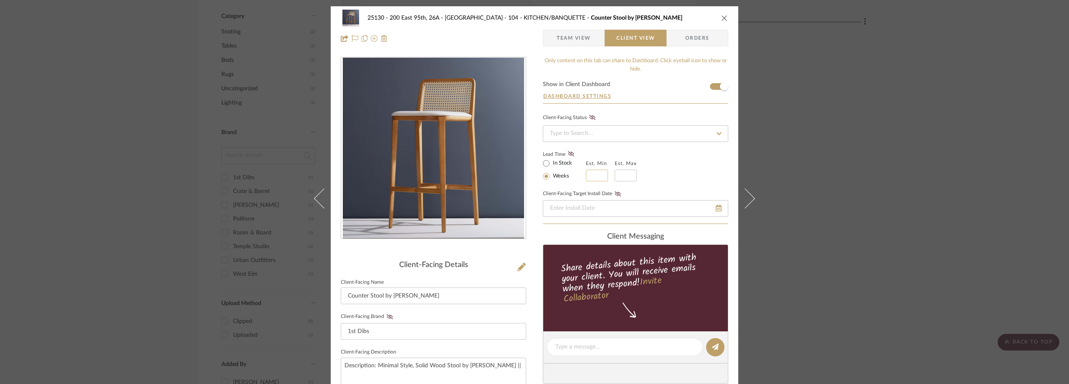
click at [593, 173] on input at bounding box center [597, 176] width 22 height 12
type input "7"
click at [630, 174] on input "text" at bounding box center [626, 176] width 22 height 12
type input "8"
click at [641, 172] on sr-operation-status-container "Lead Time In Stock Weeks Est. Min 7 Est. Max 8" at bounding box center [596, 165] width 106 height 31
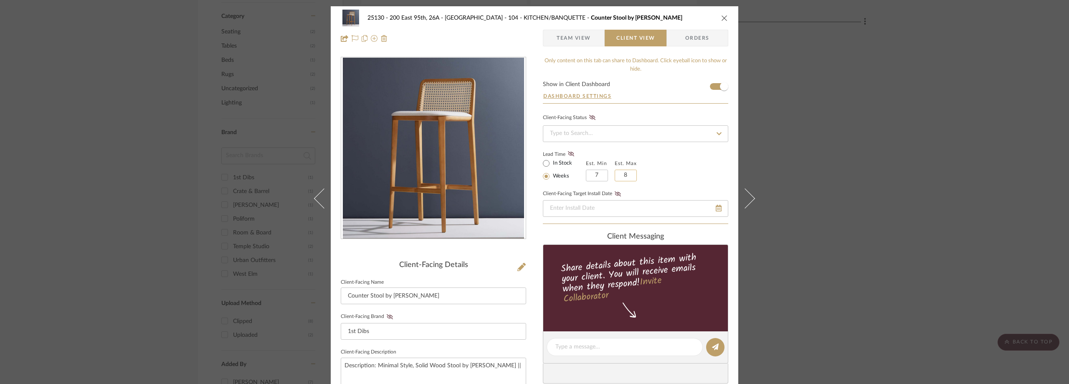
click at [623, 176] on input "8" at bounding box center [626, 176] width 22 height 12
click at [601, 176] on input "7" at bounding box center [597, 176] width 22 height 12
click at [620, 176] on input at bounding box center [626, 176] width 22 height 12
click at [606, 172] on div "Est. Min Est. Max" at bounding box center [611, 169] width 51 height 23
click at [600, 172] on input at bounding box center [597, 176] width 22 height 12
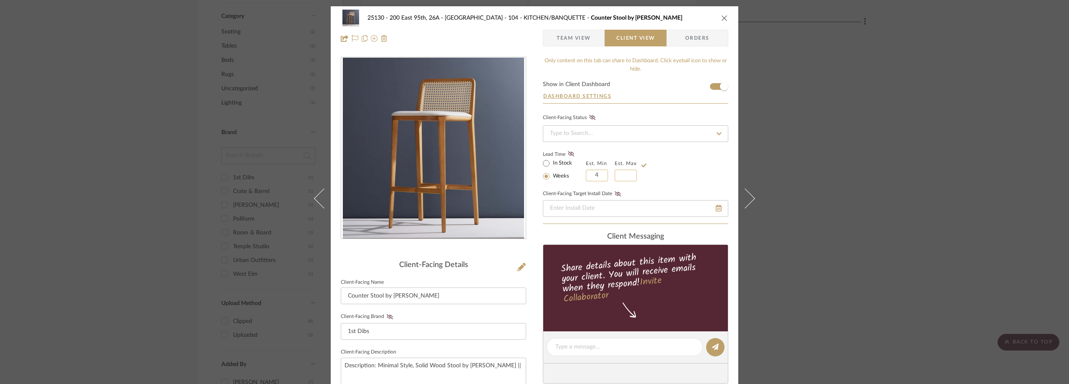
type input "4"
click at [625, 175] on input at bounding box center [626, 176] width 22 height 12
type input "5"
click at [671, 167] on div "Lead Time In Stock Weeks Est. Min 4 Est. Max 5" at bounding box center [635, 165] width 185 height 33
click at [855, 95] on div "25130 - 200 East 95th, 26A - Kosheleva 104 - KITCHEN/BANQUETTE Counter Stool by…" at bounding box center [534, 192] width 1069 height 384
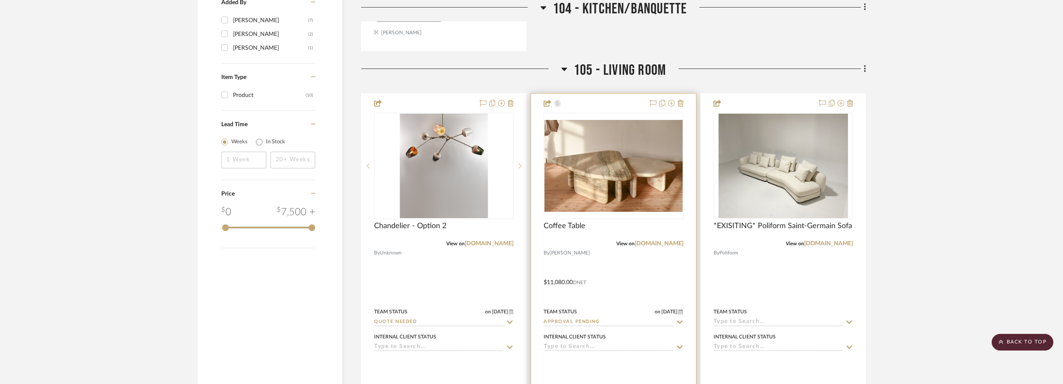
scroll to position [1002, 0]
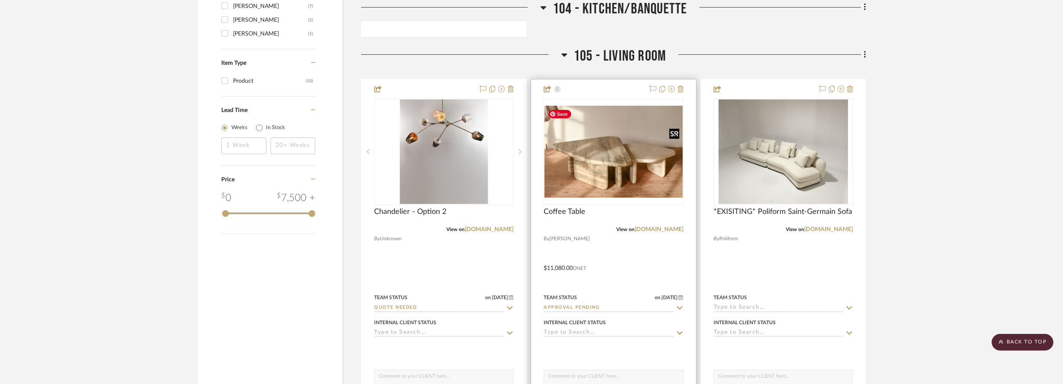
click at [611, 168] on img "0" at bounding box center [613, 152] width 138 height 92
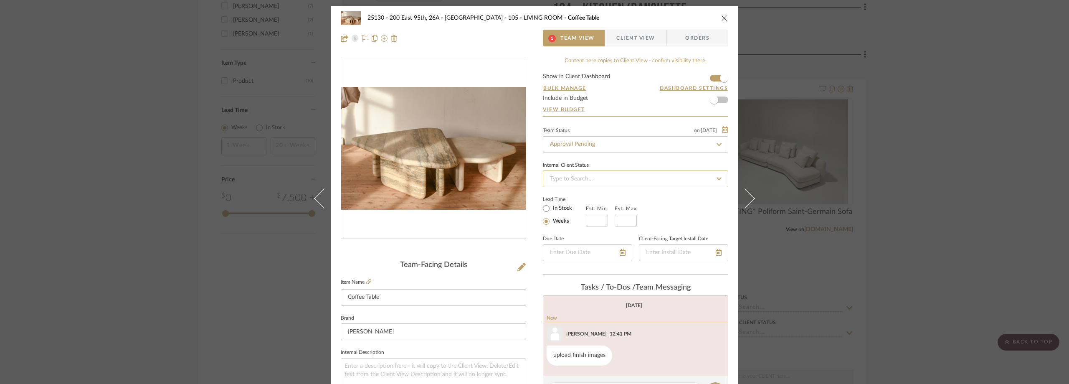
scroll to position [209, 0]
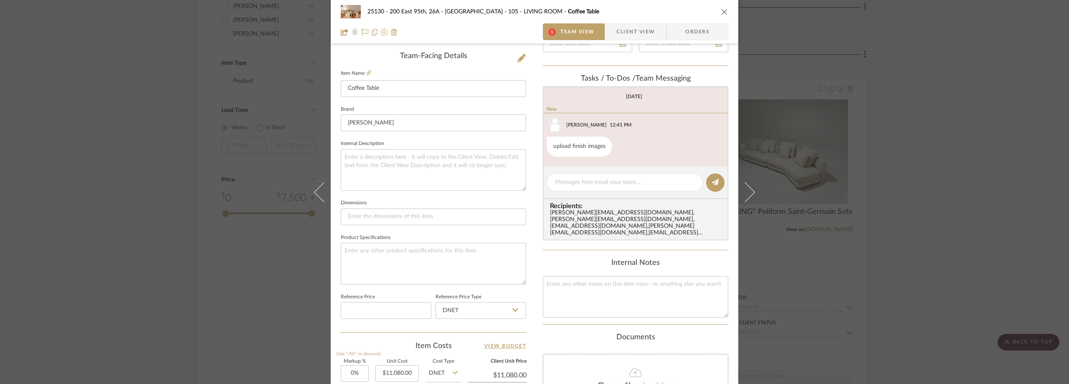
click at [625, 29] on span "Client View" at bounding box center [635, 31] width 38 height 17
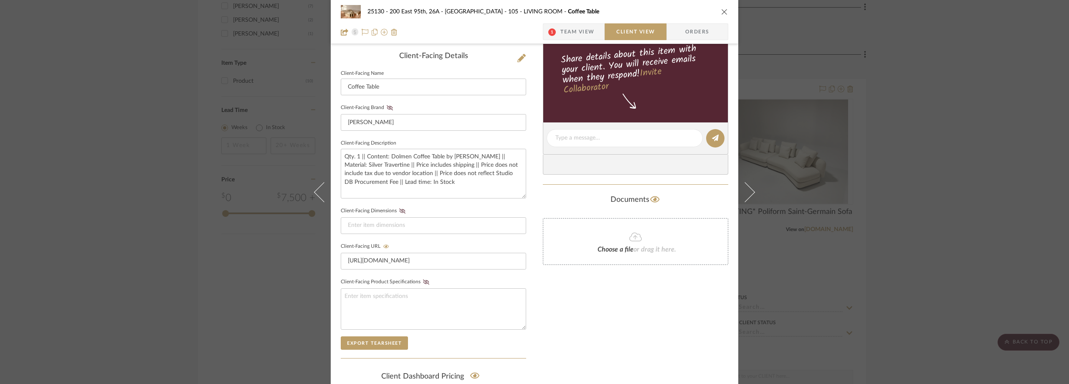
scroll to position [42, 0]
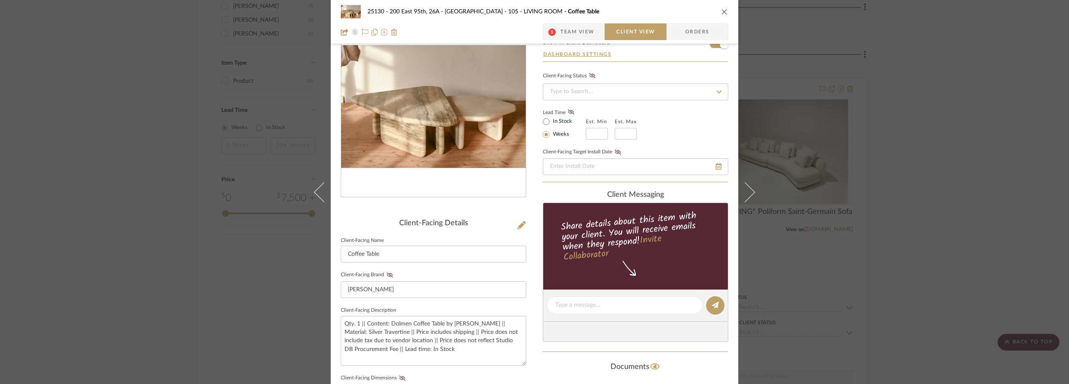
click at [568, 24] on span "Team View" at bounding box center [577, 31] width 34 height 17
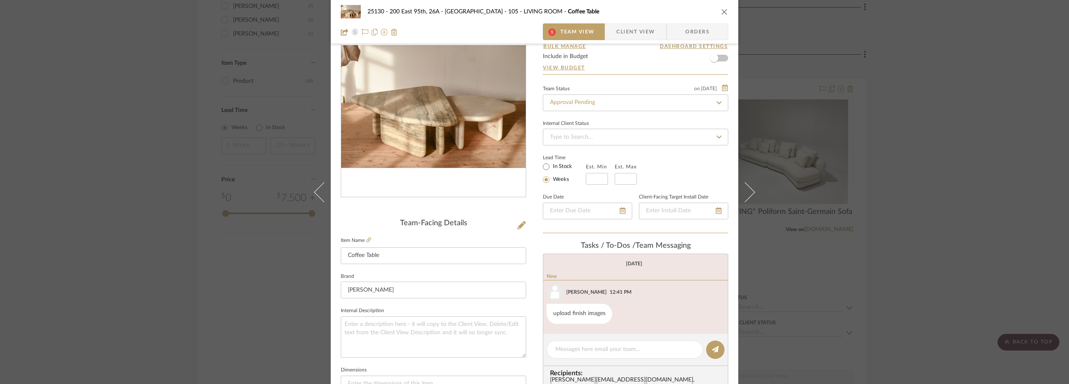
click at [927, 136] on div "25130 - 200 East 95th, 26A - Kosheleva 105 - LIVING ROOM Coffee Table 1 Team Vi…" at bounding box center [534, 192] width 1069 height 384
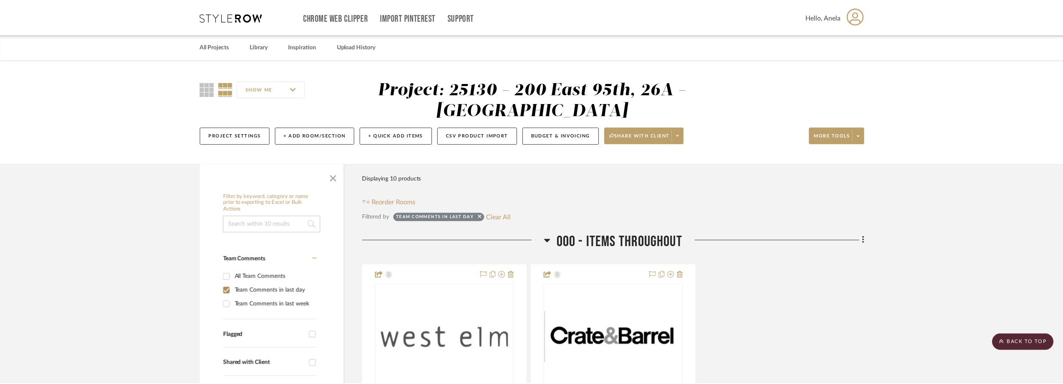
scroll to position [1002, 0]
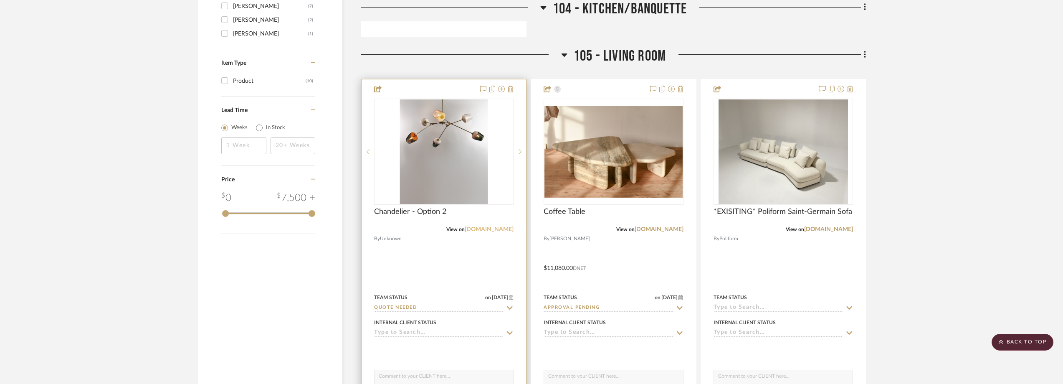
click at [480, 228] on link "roomonline.com" at bounding box center [489, 229] width 49 height 6
click at [423, 176] on img "0" at bounding box center [444, 151] width 88 height 104
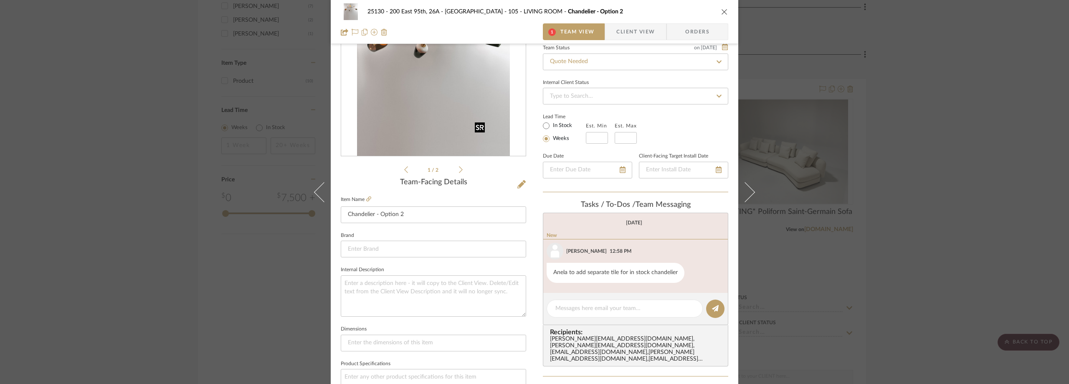
scroll to position [83, 0]
click at [617, 38] on span "Client View" at bounding box center [635, 31] width 38 height 17
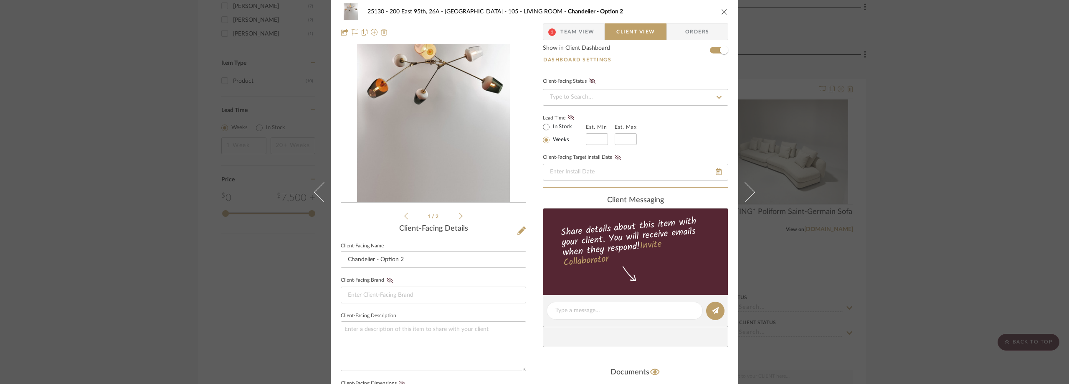
scroll to position [0, 0]
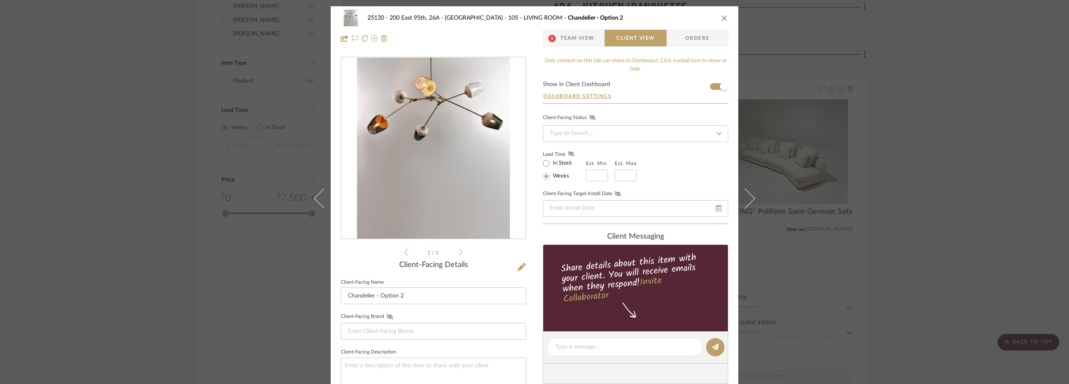
click at [560, 33] on span "Team View" at bounding box center [577, 38] width 34 height 17
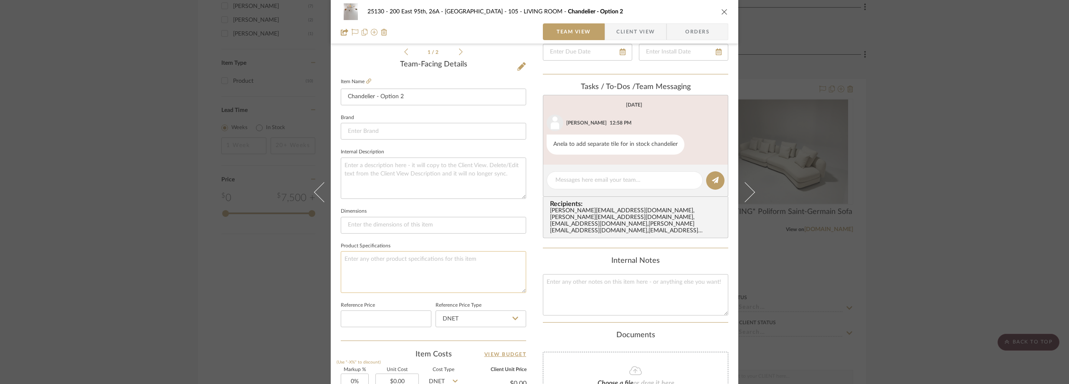
scroll to position [101, 0]
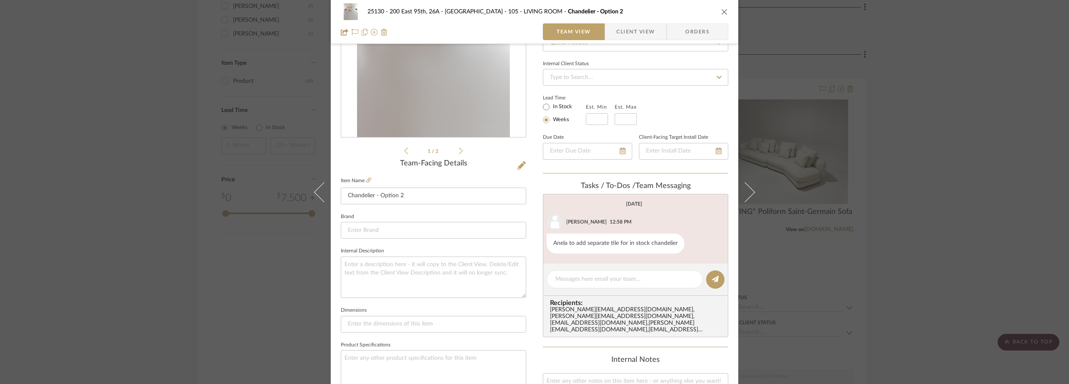
click at [854, 137] on div "25130 - 200 East 95th, 26A - Kosheleva 105 - LIVING ROOM Chandelier - Option 2 …" at bounding box center [534, 192] width 1069 height 384
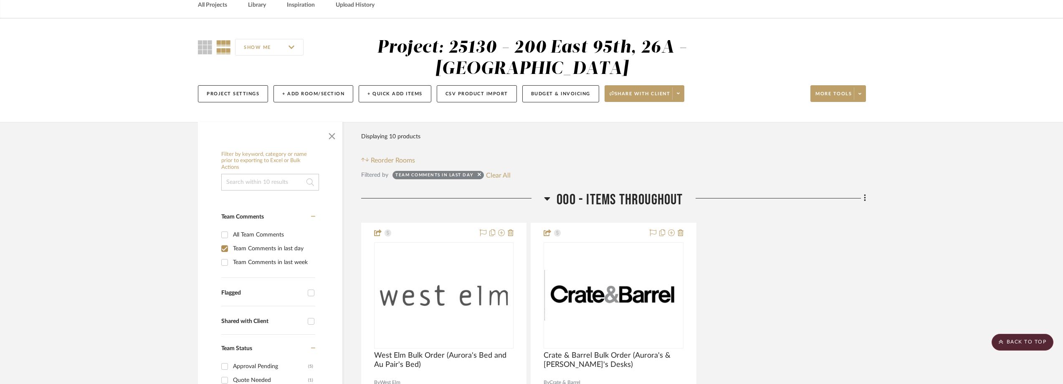
scroll to position [0, 0]
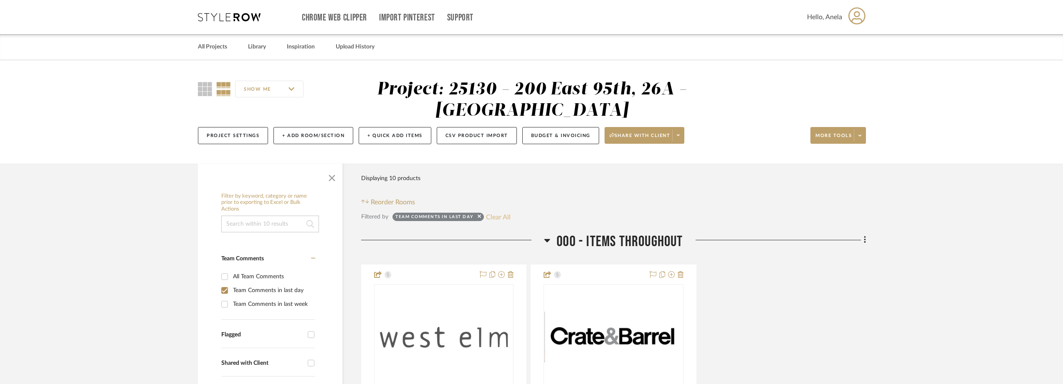
click at [494, 216] on button "Clear All" at bounding box center [498, 216] width 25 height 11
checkbox input "false"
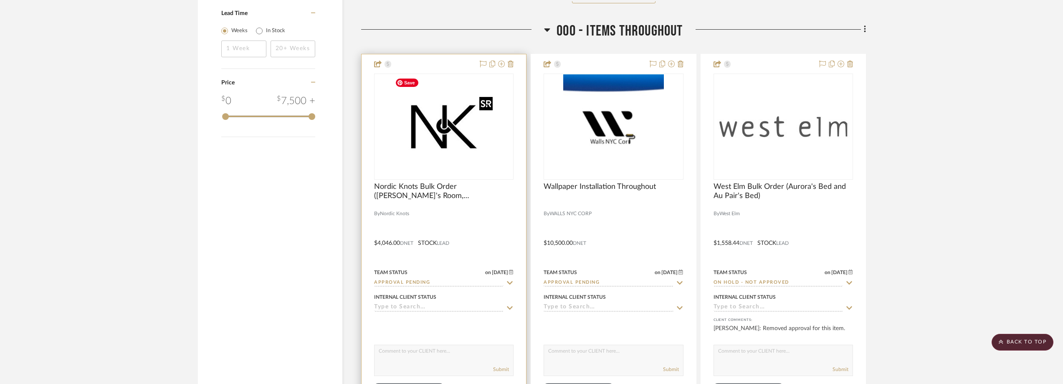
scroll to position [1419, 0]
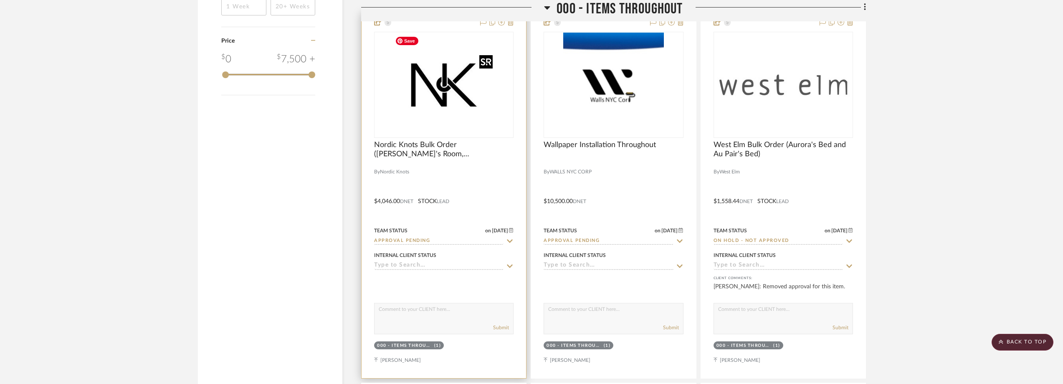
click at [462, 116] on img "0" at bounding box center [444, 85] width 104 height 104
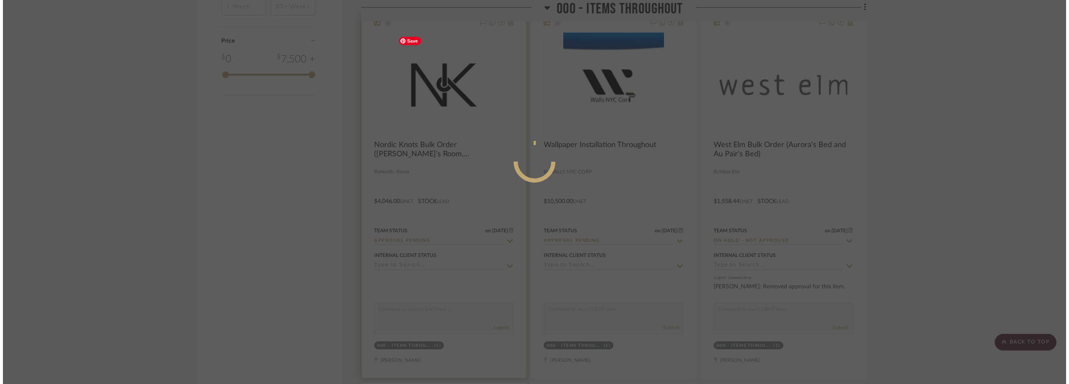
scroll to position [0, 0]
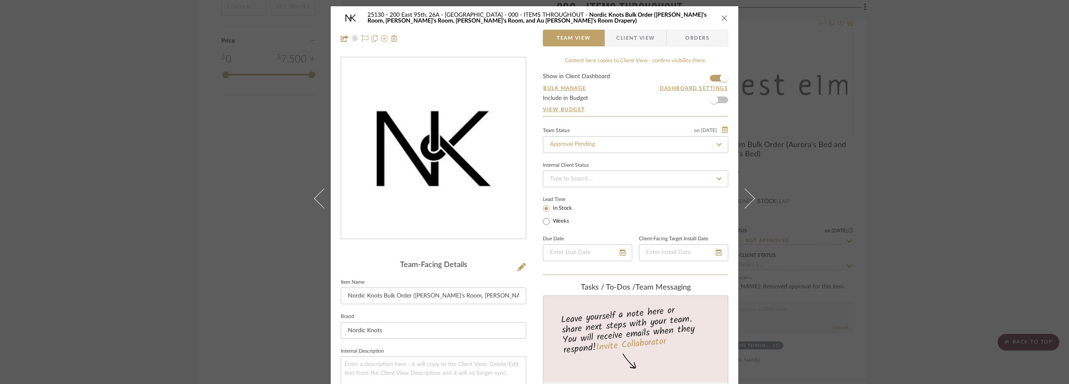
click at [628, 37] on span "Client View" at bounding box center [635, 38] width 38 height 17
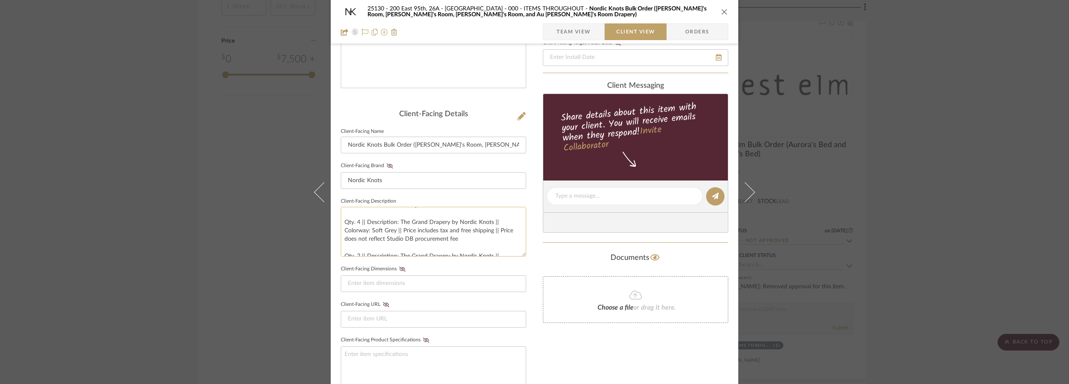
scroll to position [51, 0]
click at [971, 120] on div "25130 - 200 East 95th, 26A - Kosheleva 000 - ITEMS THROUGHOUT Nordic Knots Bulk…" at bounding box center [534, 192] width 1069 height 384
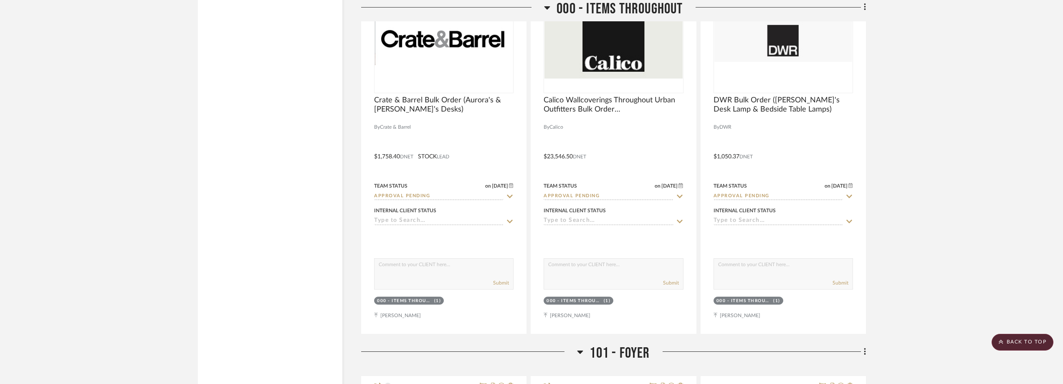
scroll to position [1795, 0]
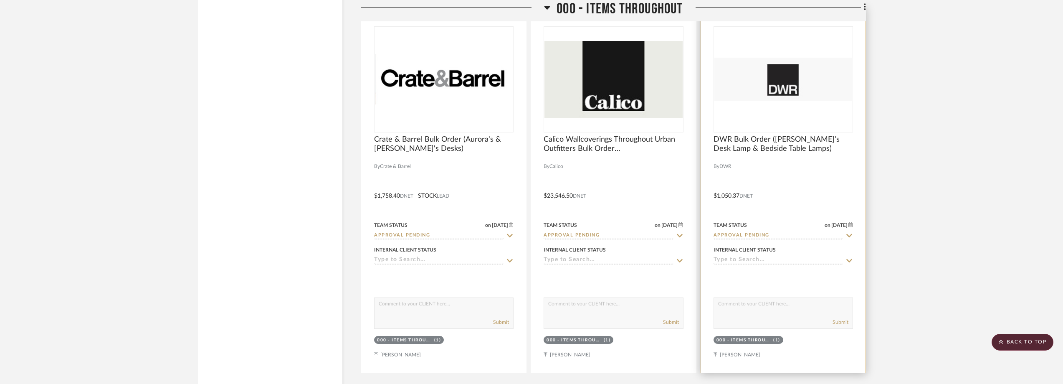
click at [748, 86] on img "0" at bounding box center [783, 79] width 138 height 43
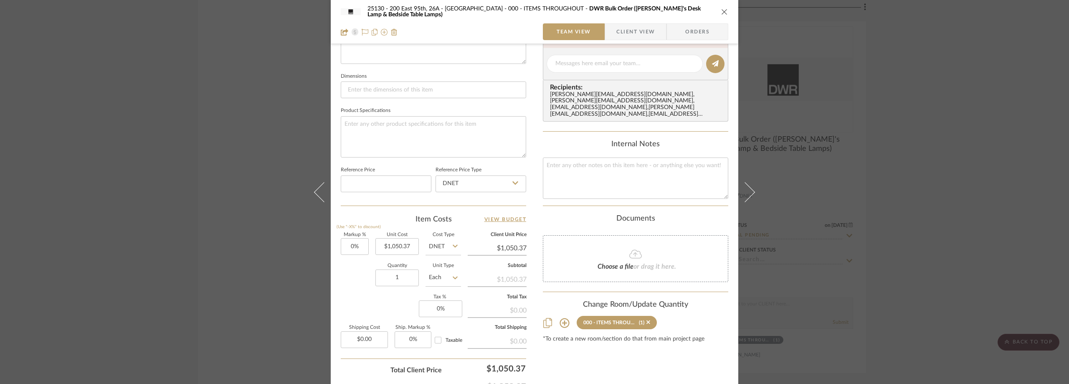
scroll to position [125, 0]
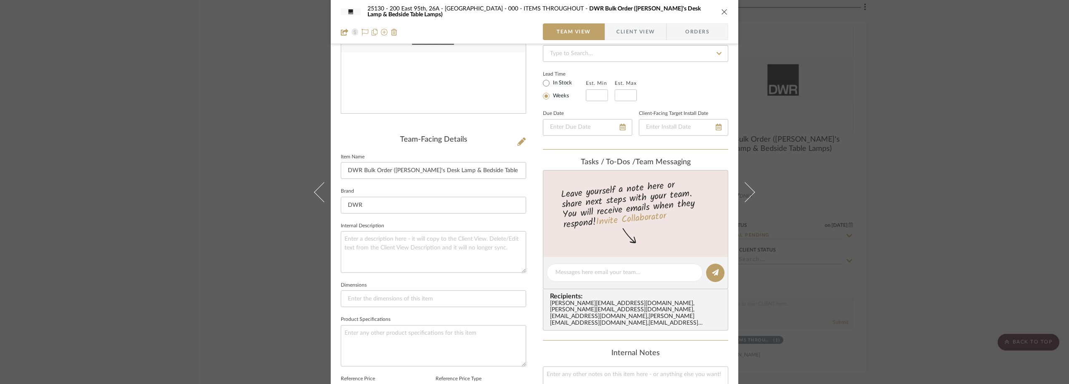
click at [629, 28] on span "Client View" at bounding box center [635, 31] width 38 height 17
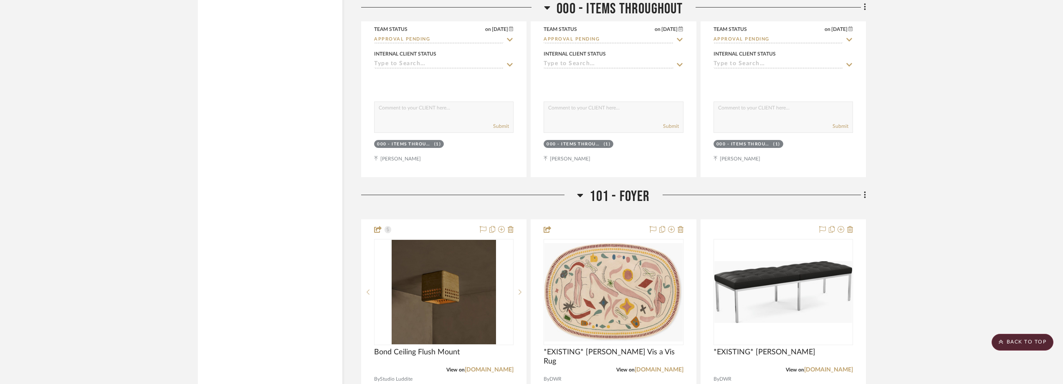
scroll to position [2224, 0]
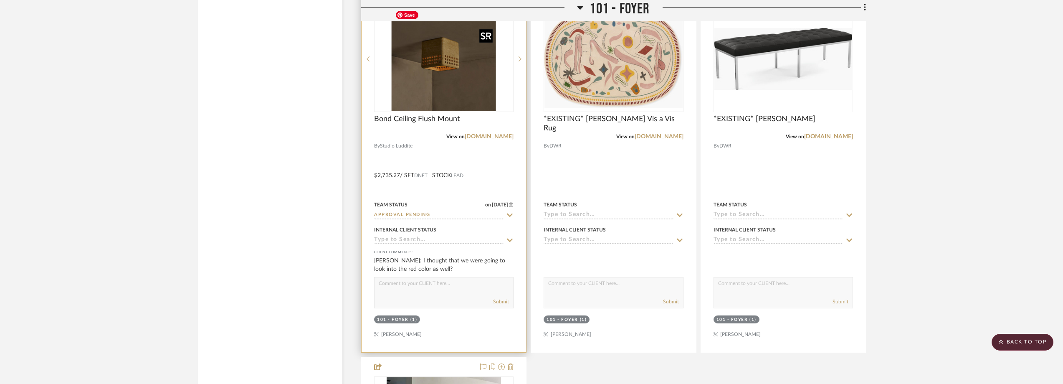
click at [0, 0] on img at bounding box center [0, 0] width 0 height 0
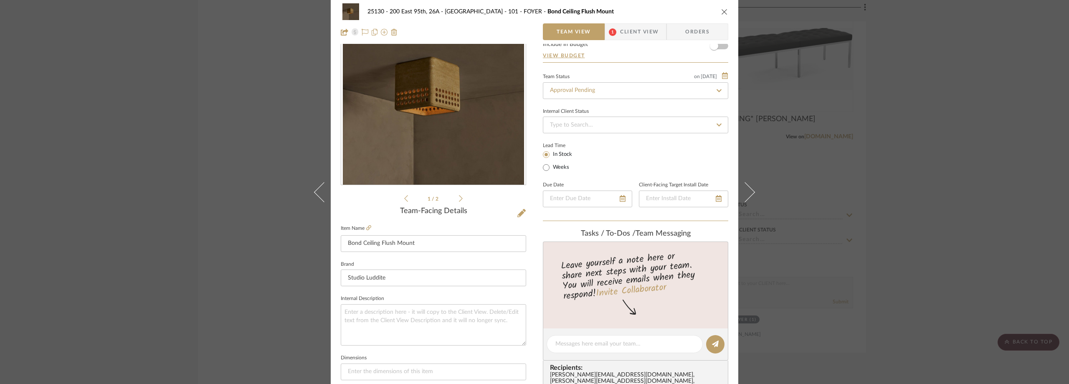
scroll to position [125, 0]
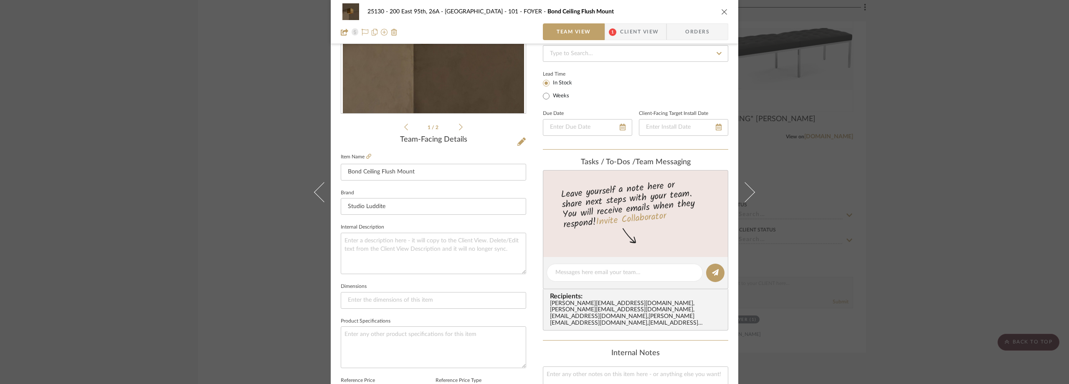
click at [621, 33] on span "Client View" at bounding box center [639, 31] width 38 height 17
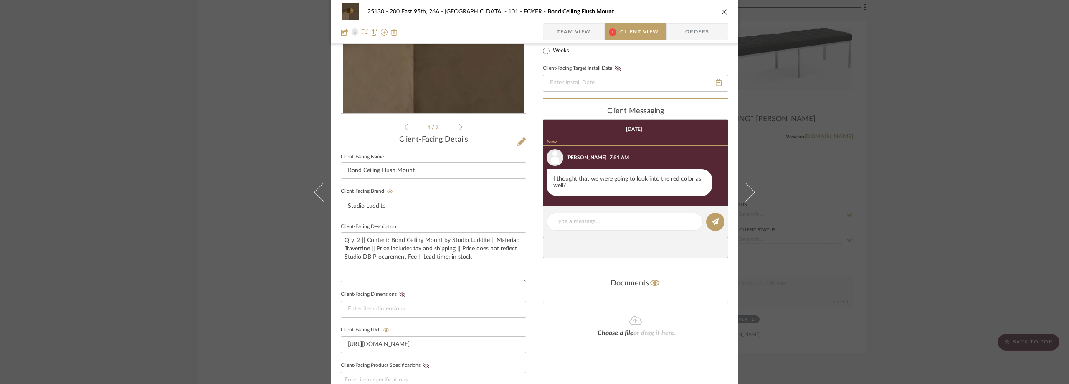
click at [963, 108] on div "25130 - 200 East 95th, 26A - Kosheleva 101 - FOYER Bond Ceiling Flush Mount Tea…" at bounding box center [534, 192] width 1069 height 384
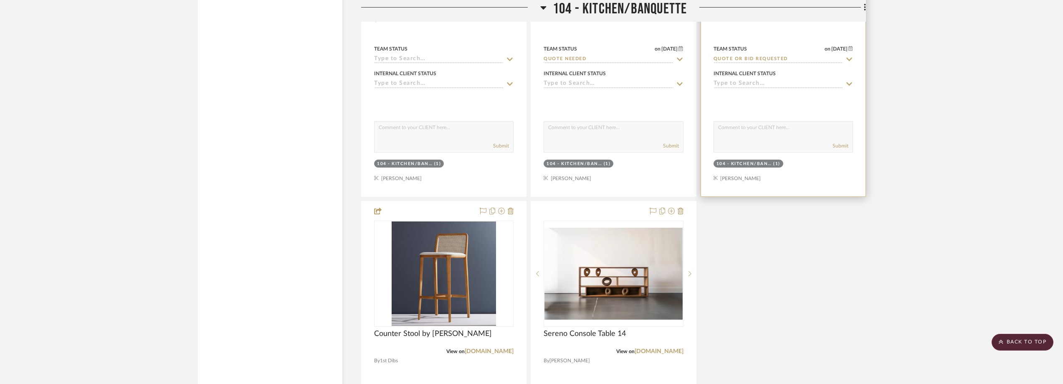
scroll to position [4144, 0]
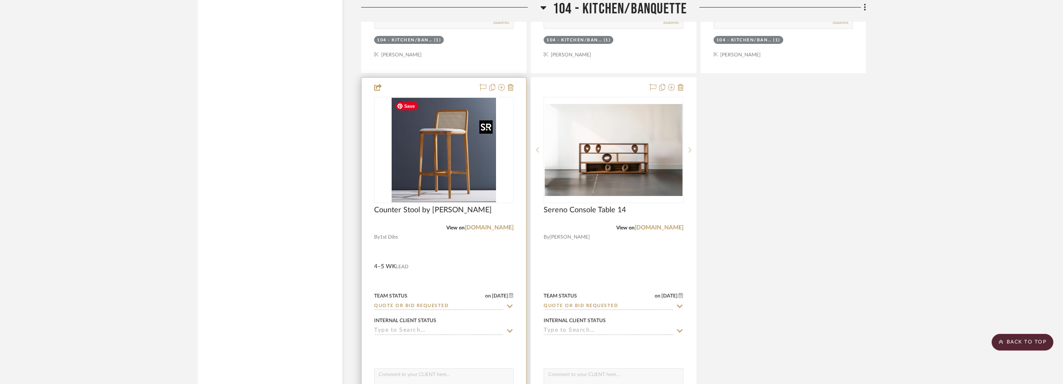
click at [432, 168] on img "0" at bounding box center [444, 150] width 104 height 104
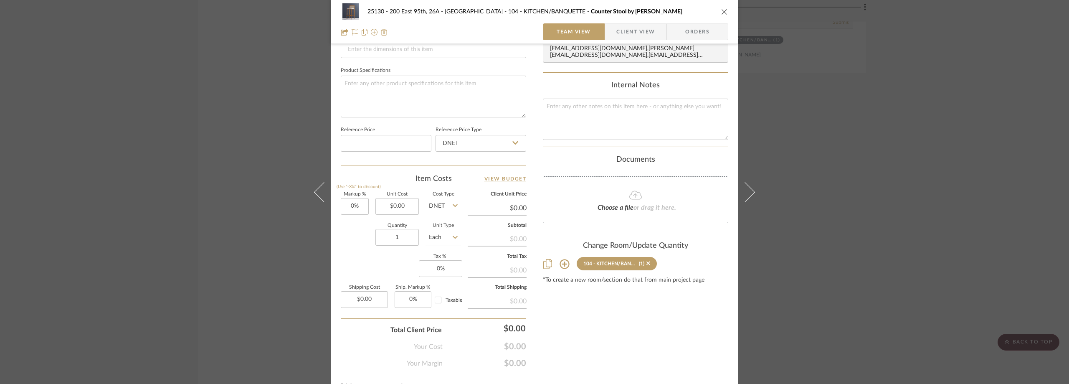
scroll to position [83, 0]
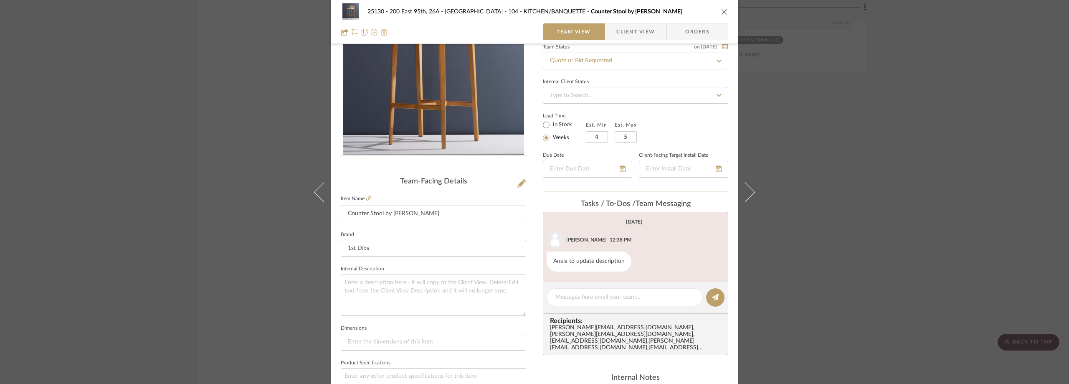
click at [854, 136] on div "25130 - 200 East 95th, 26A - Kosheleva 104 - KITCHEN/BANQUETTE Counter Stool by…" at bounding box center [534, 192] width 1069 height 384
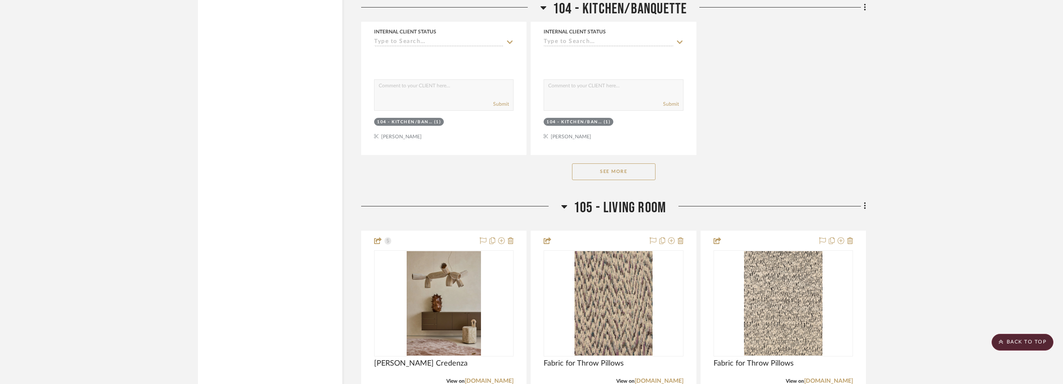
scroll to position [4437, 0]
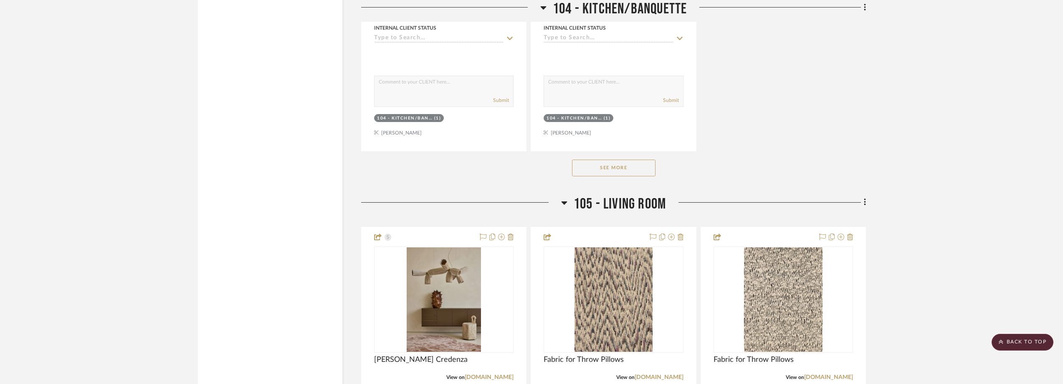
click at [645, 172] on button "See More" at bounding box center [613, 167] width 83 height 17
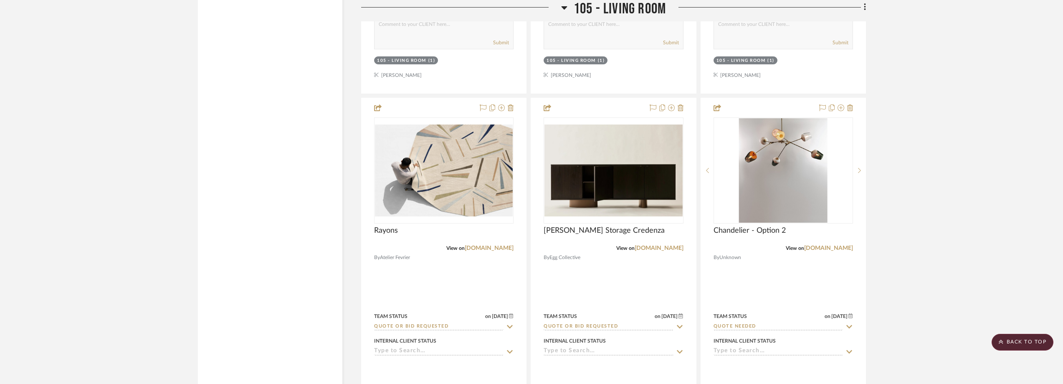
scroll to position [5063, 0]
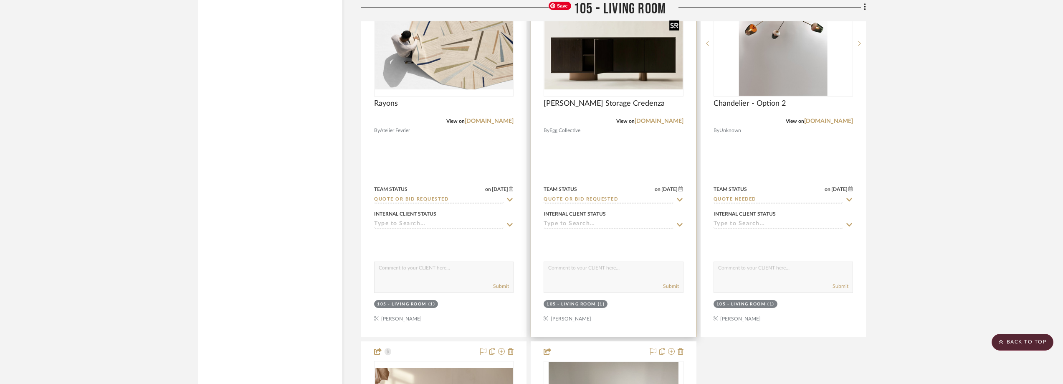
click at [612, 80] on img "0" at bounding box center [613, 43] width 138 height 92
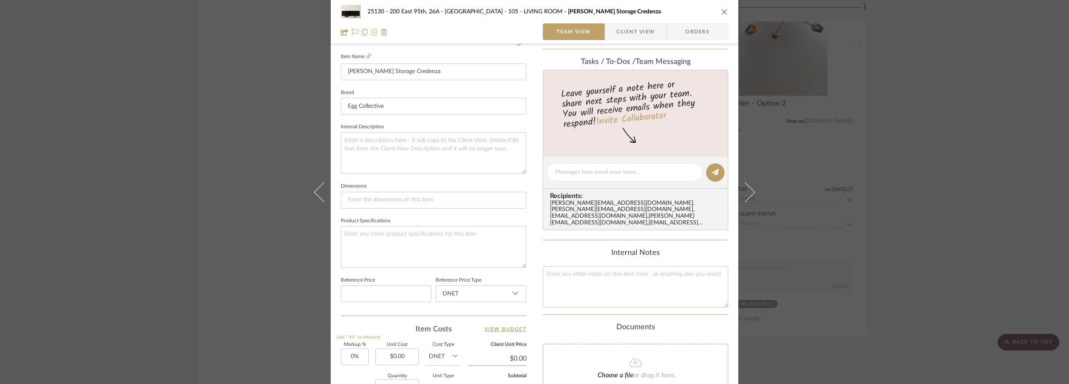
scroll to position [334, 0]
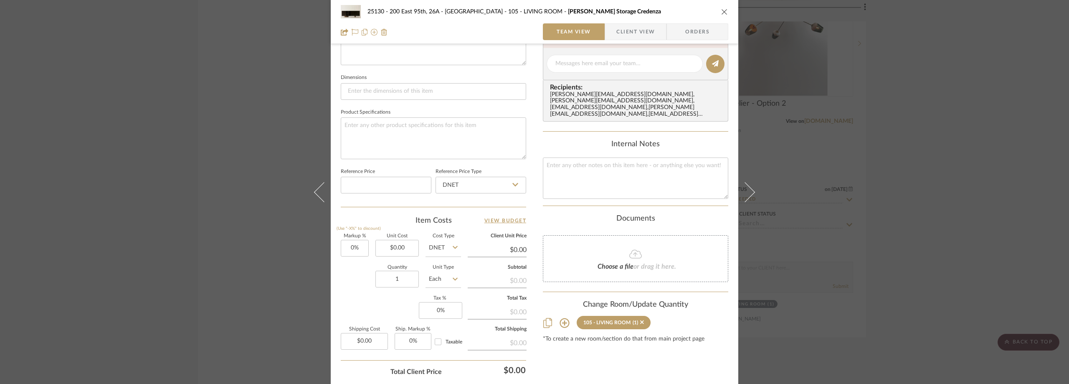
click at [934, 114] on div "25130 - 200 East 95th, 26A - Kosheleva 105 - LIVING ROOM Phillips Storage Crede…" at bounding box center [534, 192] width 1069 height 384
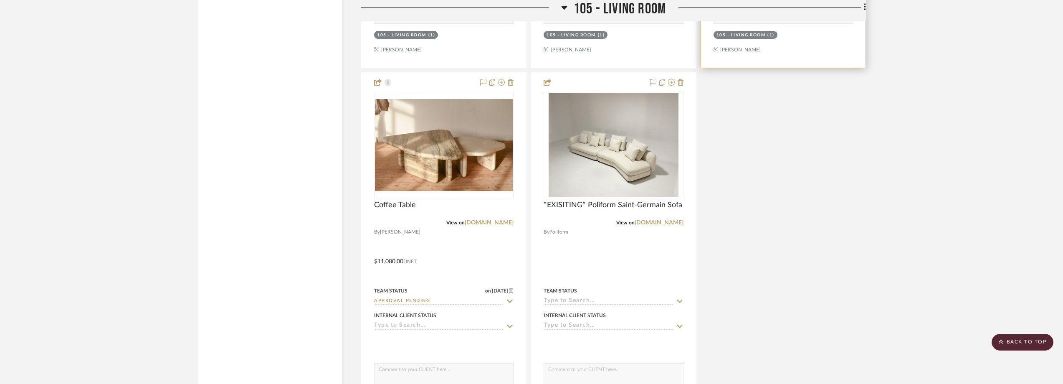
scroll to position [5480, 0]
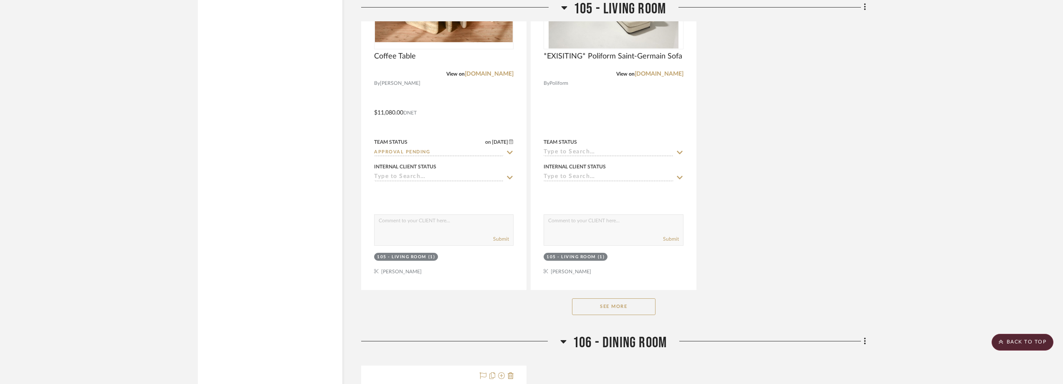
click at [635, 317] on div "See More" at bounding box center [613, 306] width 505 height 33
click at [639, 309] on button "See More" at bounding box center [613, 306] width 83 height 17
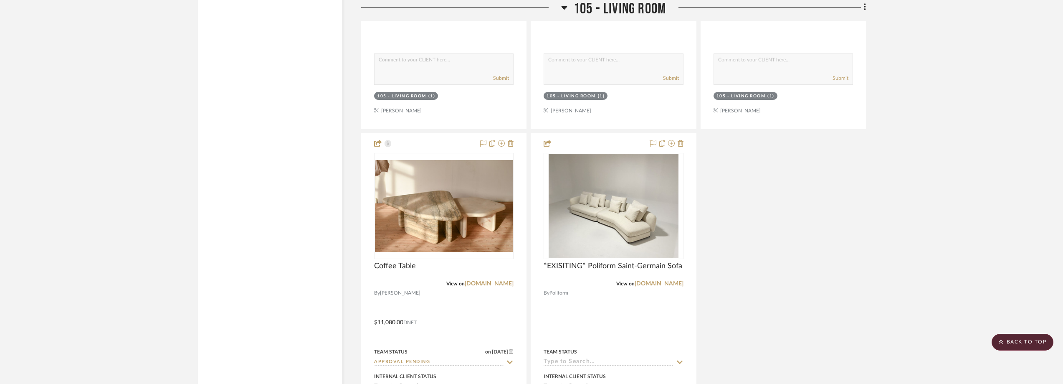
scroll to position [5063, 0]
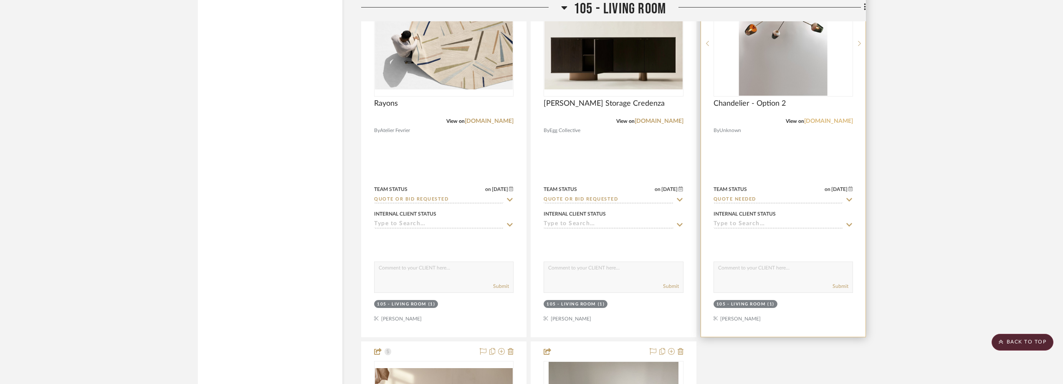
click at [846, 120] on link "roomonline.com" at bounding box center [828, 121] width 49 height 6
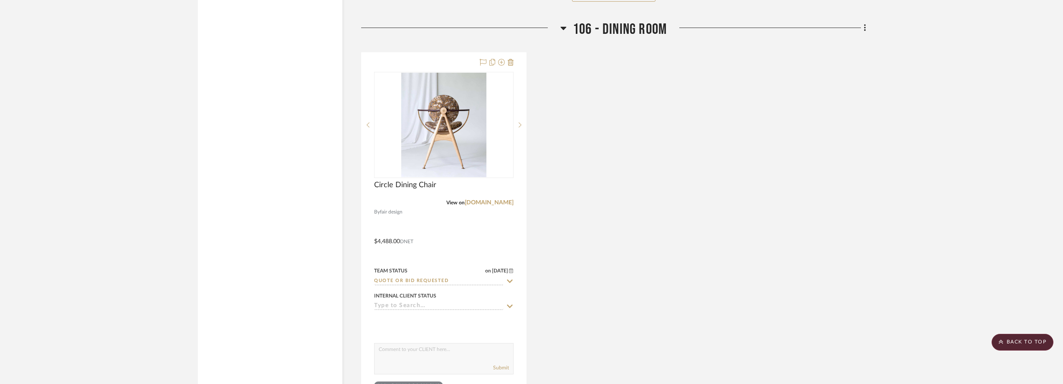
scroll to position [5856, 0]
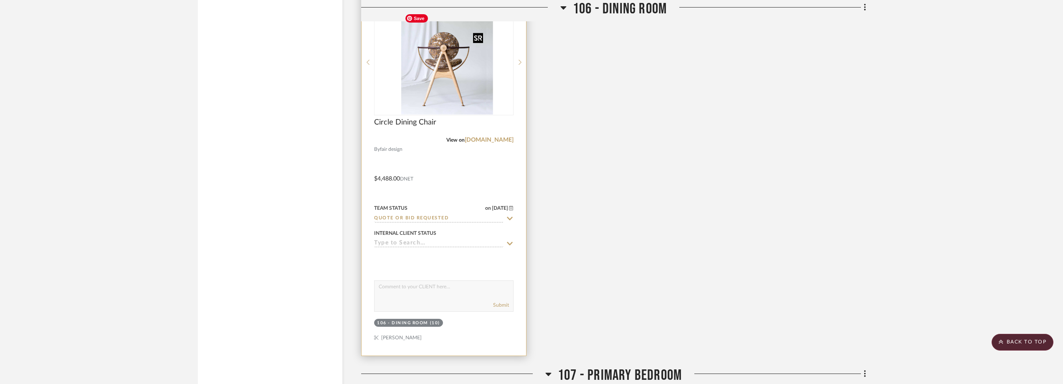
click at [438, 85] on img "0" at bounding box center [450, 62] width 85 height 104
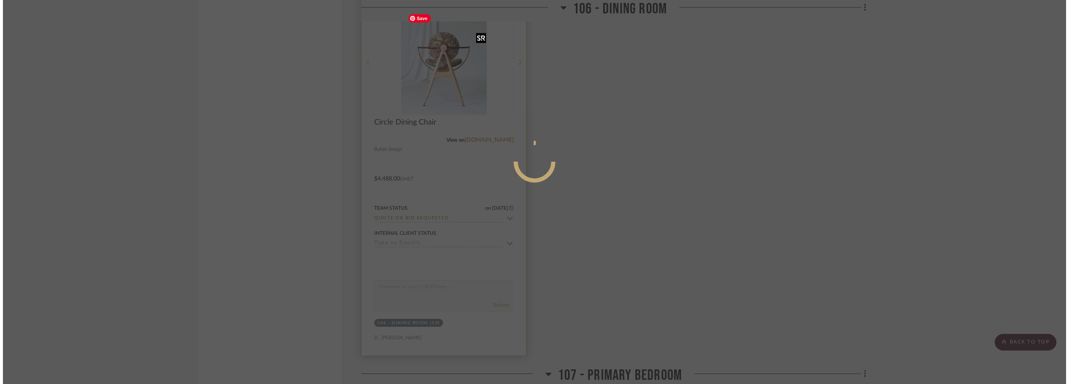
scroll to position [0, 0]
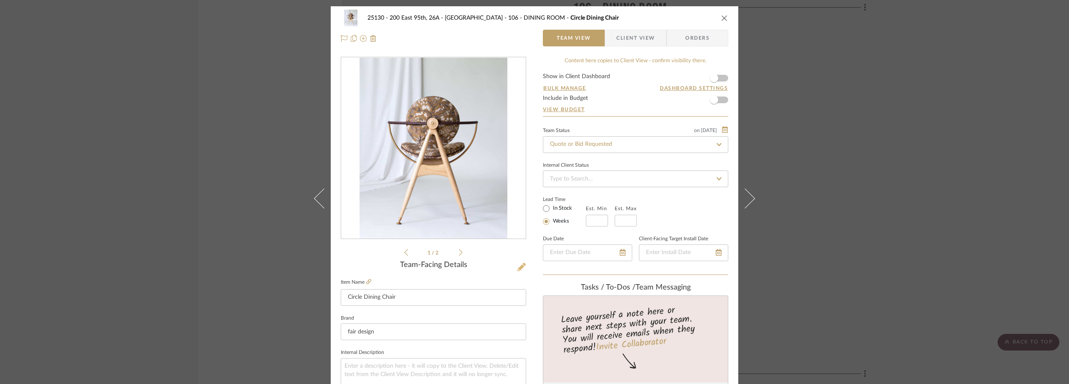
click at [518, 265] on icon at bounding box center [521, 267] width 8 height 8
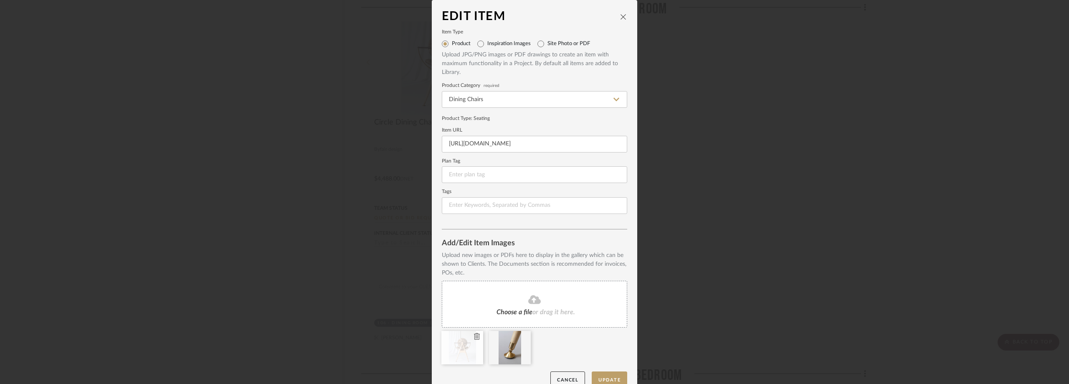
click at [475, 334] on icon at bounding box center [477, 336] width 6 height 7
click at [519, 294] on fa-icon at bounding box center [534, 299] width 76 height 11
click at [521, 336] on icon at bounding box center [524, 336] width 6 height 7
click at [600, 374] on button "Update" at bounding box center [609, 379] width 35 height 17
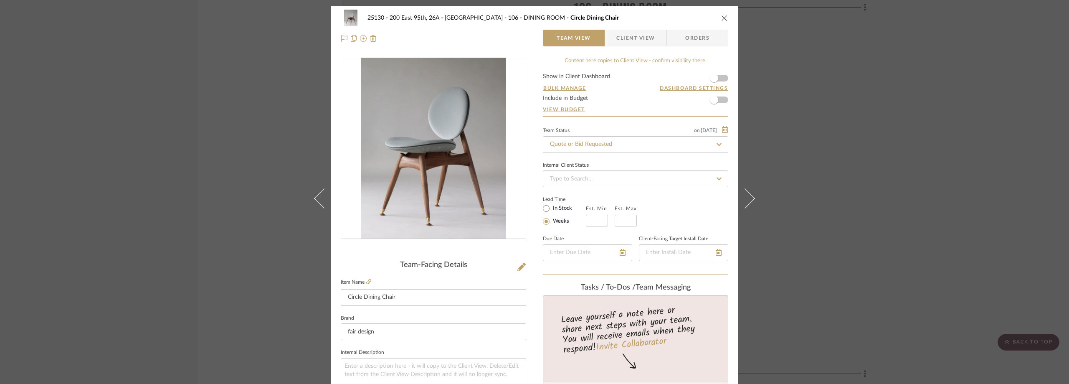
click at [635, 43] on span "Client View" at bounding box center [635, 38] width 38 height 17
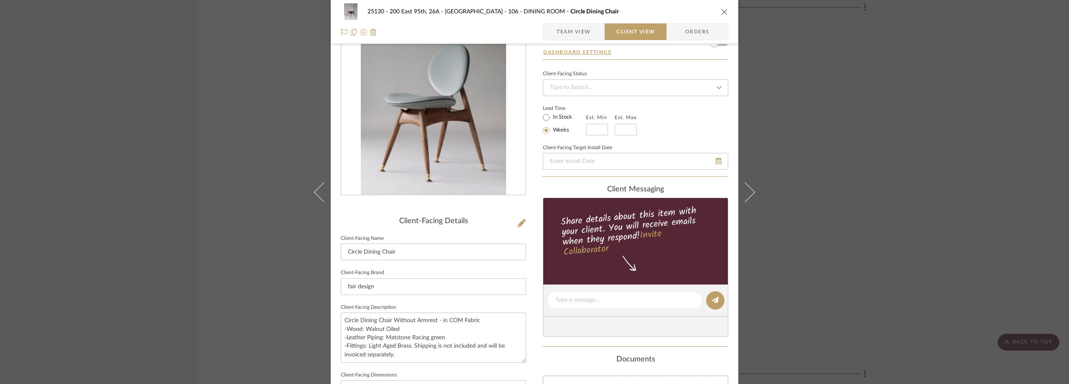
scroll to position [83, 0]
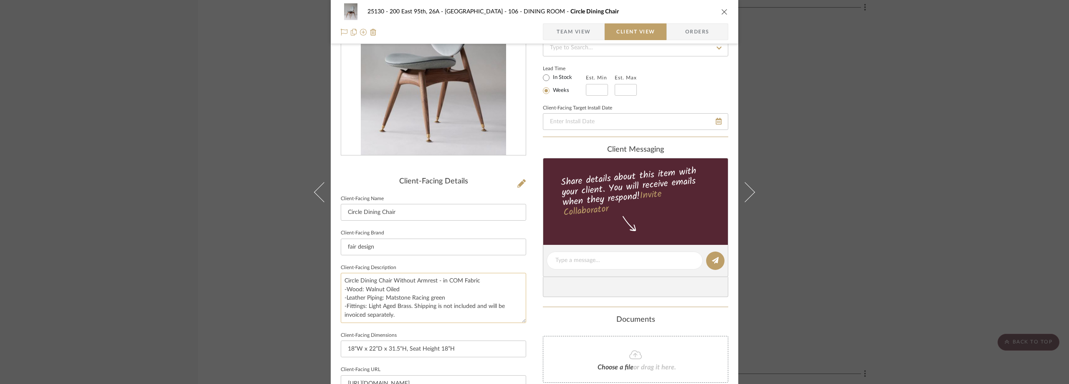
click at [342, 282] on textarea "Circle Dining Chair Without Armrest - in COM Fabric -Wood: Walnut Oiled -Leathe…" at bounding box center [433, 298] width 185 height 50
type textarea "Description: Circle Dining Chair Without Armrest - in COM Fabric -Wood: Walnut …"
click at [427, 260] on sr-form-field "Client-Facing Brand fair design" at bounding box center [433, 244] width 185 height 35
click at [511, 281] on textarea "Description: Circle Dining Chair Without Armrest - in COM Fabric -Wood: Walnut …" at bounding box center [433, 298] width 185 height 50
type textarea "Description: Circle Dining Chair Without Armrest - in COM Fabric -Wood: Walnut …"
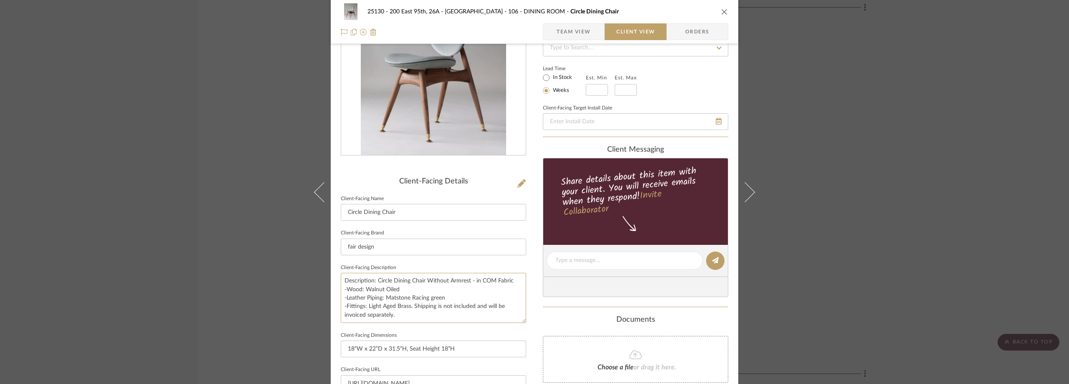
drag, startPoint x: 445, startPoint y: 297, endPoint x: 336, endPoint y: 296, distance: 109.4
click at [336, 296] on div "25130 - 200 East 95th, 26A - Kosheleva 106 - DINING ROOM Circle Dining Chair Te…" at bounding box center [534, 263] width 407 height 681
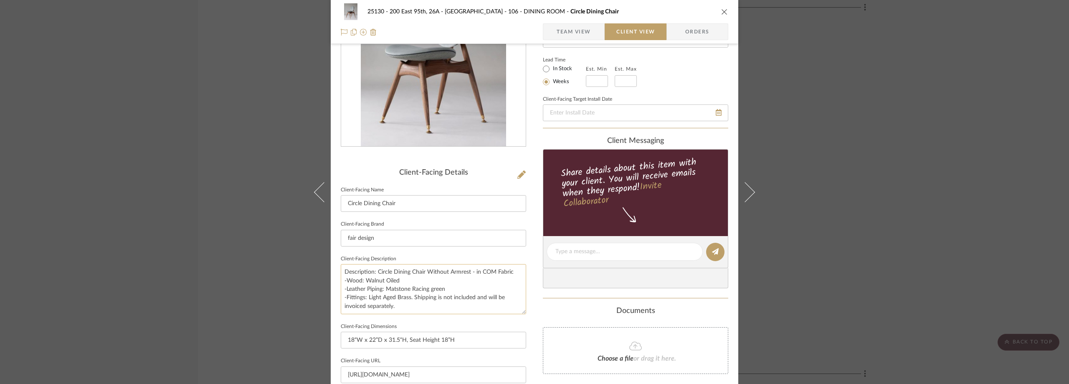
scroll to position [125, 0]
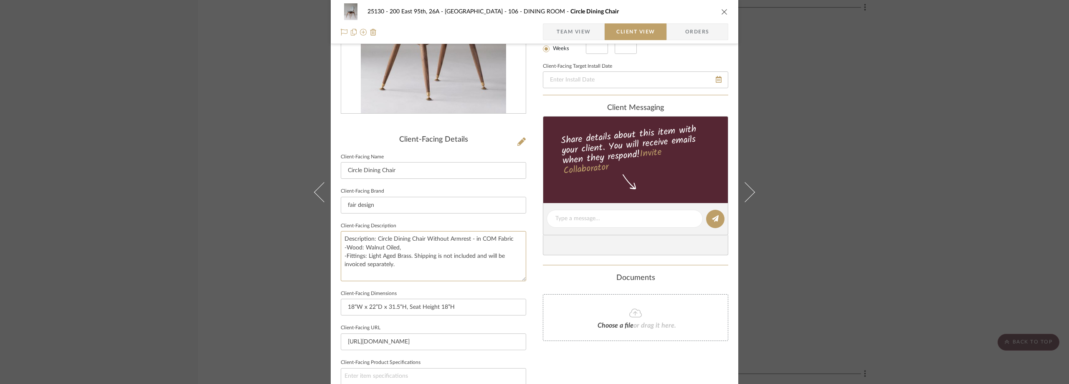
type textarea "Description: Circle Dining Chair Without Armrest - in COM Fabric -Wood: Walnut …"
click at [483, 216] on sr-form-field "Client-Facing Brand fair design" at bounding box center [433, 202] width 185 height 35
click at [342, 256] on textarea "Description: Circle Dining Chair Without Armrest - in COM Fabric -Wood: Walnut …" at bounding box center [433, 256] width 185 height 50
click at [471, 248] on textarea "Description: Circle Dining Chair Without Armrest - in COM Fabric -Wood: Walnut …" at bounding box center [433, 256] width 185 height 50
paste textarea "-INSIDE Upholstery: De Le Cuona, Vienna Velvet, Jazz - VIE10/SA -OUTSIDE Uphols…"
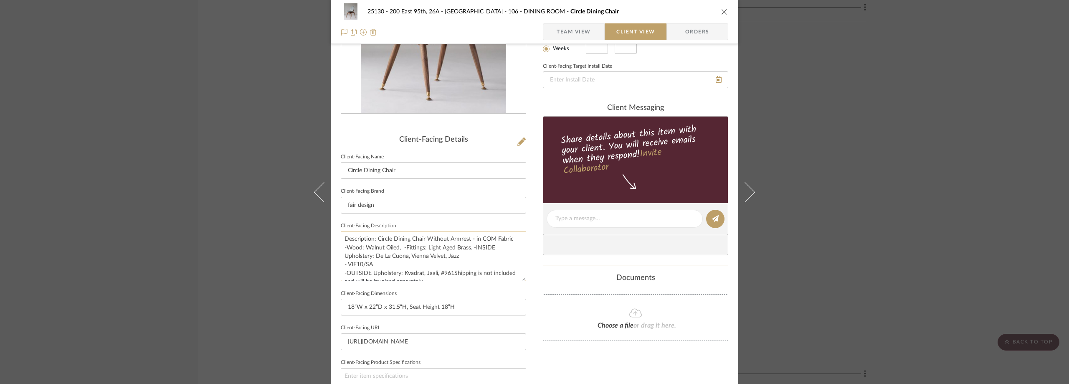
drag, startPoint x: 450, startPoint y: 272, endPoint x: 470, endPoint y: 250, distance: 29.0
click at [470, 250] on textarea "Description: Circle Dining Chair Without Armrest - in COM Fabric -Wood: Walnut …" at bounding box center [433, 256] width 185 height 50
paste textarea "-INSIDE Upholstery: De Le Cuona, Vienna Velvet, Jazz - VIE10/SA -OUTSIDE Uphols…"
click at [344, 266] on textarea "Description: Circle Dining Chair Without Armrest - in COM Fabric -Wood: Walnut …" at bounding box center [433, 256] width 185 height 50
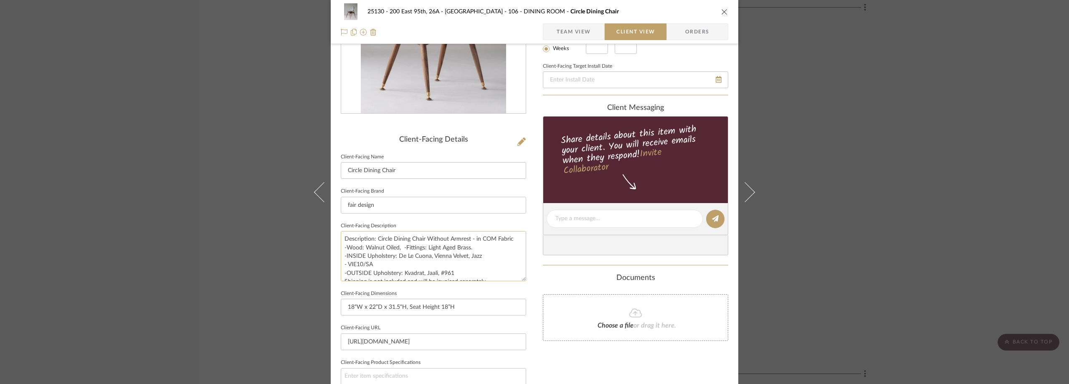
click at [345, 265] on textarea "Description: Circle Dining Chair Without Armrest - in COM Fabric -Wood: Walnut …" at bounding box center [433, 256] width 185 height 50
drag, startPoint x: 452, startPoint y: 264, endPoint x: 443, endPoint y: 265, distance: 9.6
click at [443, 265] on textarea "Description: Circle Dining Chair Without Armrest - in COM Fabric -Wood: Walnut …" at bounding box center [433, 256] width 185 height 50
click at [366, 275] on textarea "Description: Circle Dining Chair Without Armrest - in COM Fabric -Wood: Walnut …" at bounding box center [433, 256] width 185 height 50
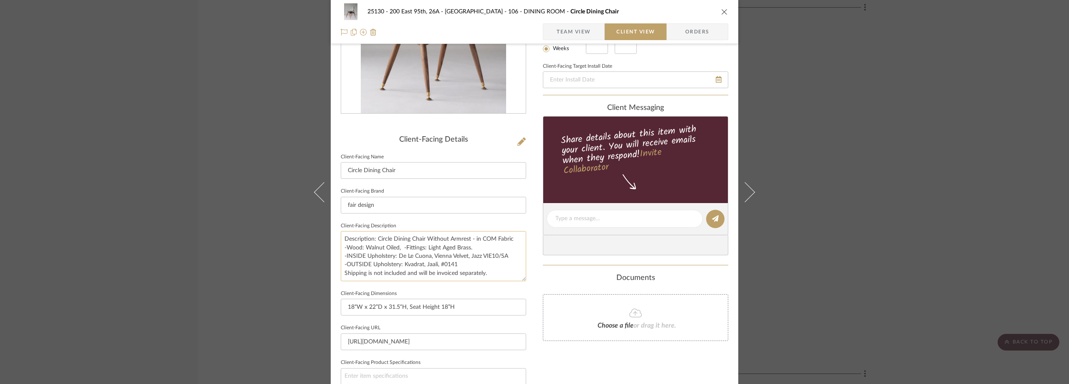
click at [500, 273] on textarea "Description: Circle Dining Chair Without Armrest - in COM Fabric -Wood: Walnut …" at bounding box center [433, 256] width 185 height 50
type textarea "Description: Circle Dining Chair Without Armrest - in COM Fabric -Wood: Walnut …"
click at [572, 289] on div "Documents Choose a file or drag it here." at bounding box center [635, 307] width 185 height 68
click at [503, 275] on textarea "Description: Circle Dining Chair Without Armrest - in COM Fabric -Wood: Walnut …" at bounding box center [433, 256] width 185 height 50
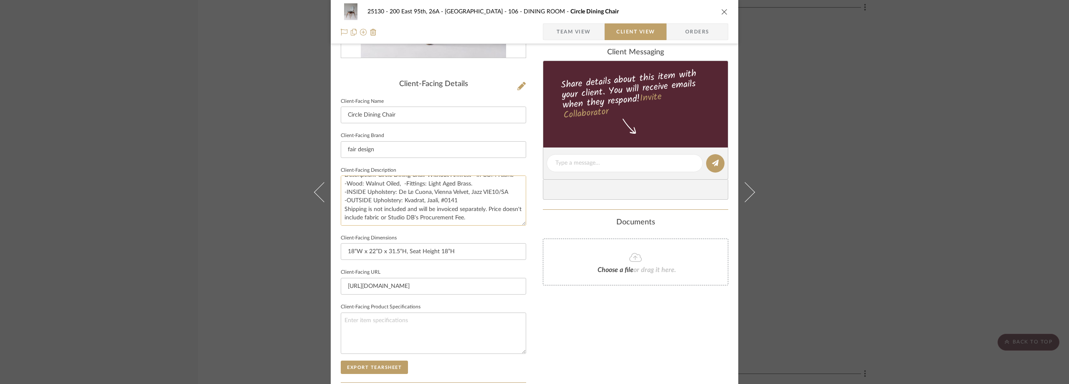
scroll to position [179, 0]
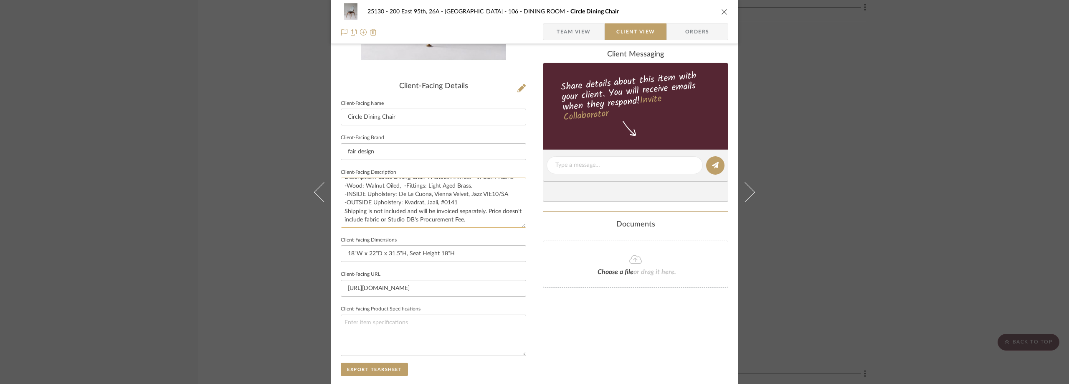
click at [484, 212] on textarea "Description: Circle Dining Chair Without Armrest - in COM Fabric -Wood: Walnut …" at bounding box center [433, 202] width 185 height 50
type textarea "Description: Circle Dining Chair Without Armrest - in COM Fabric -Wood: Walnut …"
click at [550, 223] on div "Documents" at bounding box center [635, 224] width 185 height 9
click at [513, 186] on textarea "Description: Circle Dining Chair Without Armrest - in COM Fabric -Wood: Walnut …" at bounding box center [433, 202] width 185 height 50
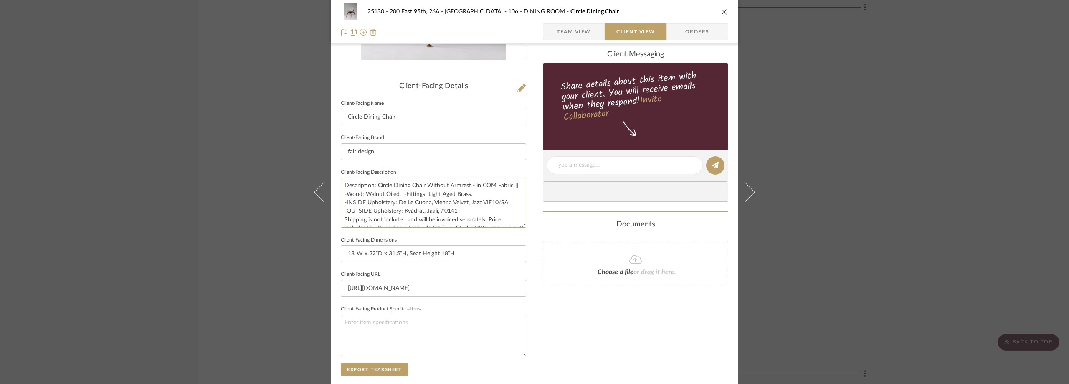
type textarea "Description: Circle Dining Chair Without Armrest - in COM Fabric || -Wood: Waln…"
click at [552, 223] on div "Documents" at bounding box center [635, 224] width 185 height 9
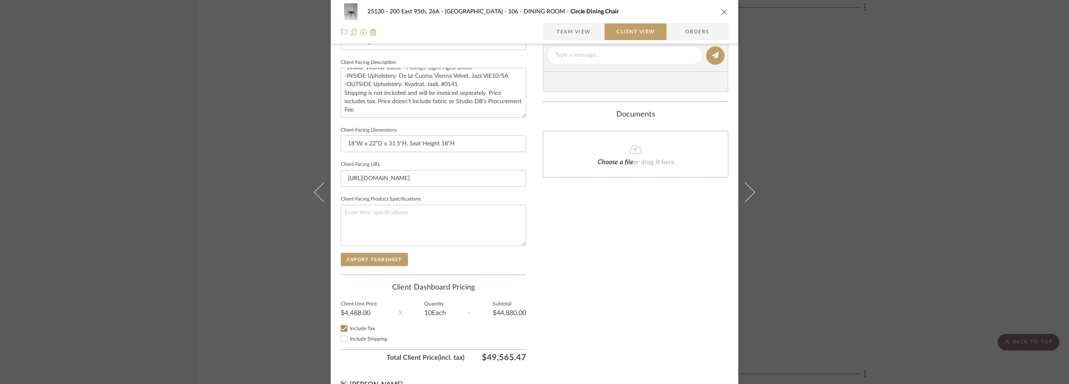
scroll to position [304, 0]
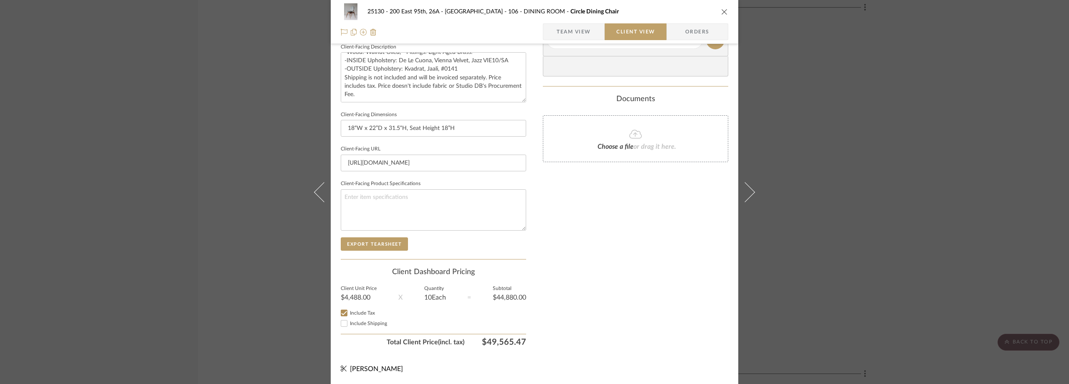
drag, startPoint x: 590, startPoint y: 31, endPoint x: 534, endPoint y: 61, distance: 63.1
click at [590, 31] on span "Team View" at bounding box center [573, 31] width 61 height 17
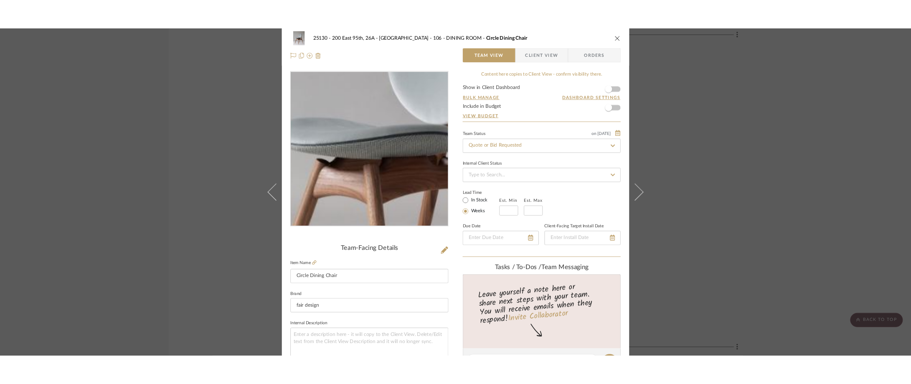
scroll to position [0, 0]
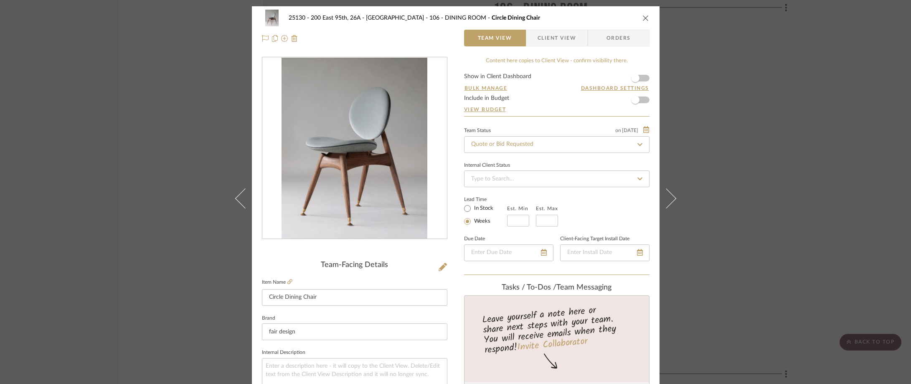
click at [197, 43] on div "25130 - 200 East 95th, 26A - Kosheleva 106 - DINING ROOM Circle Dining Chair Te…" at bounding box center [455, 192] width 911 height 384
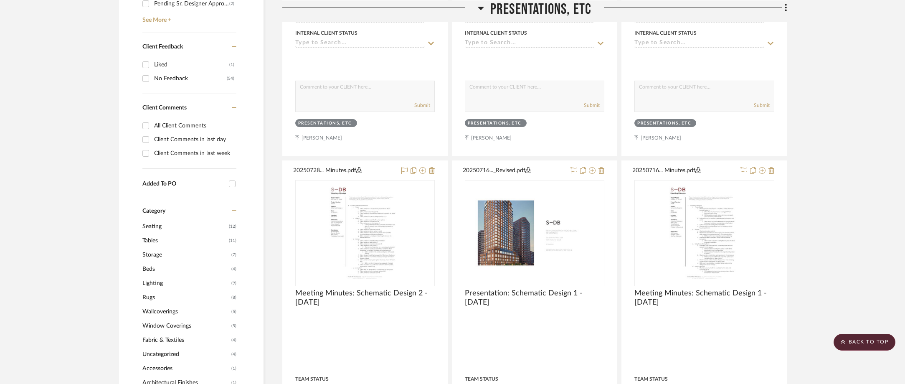
scroll to position [250, 0]
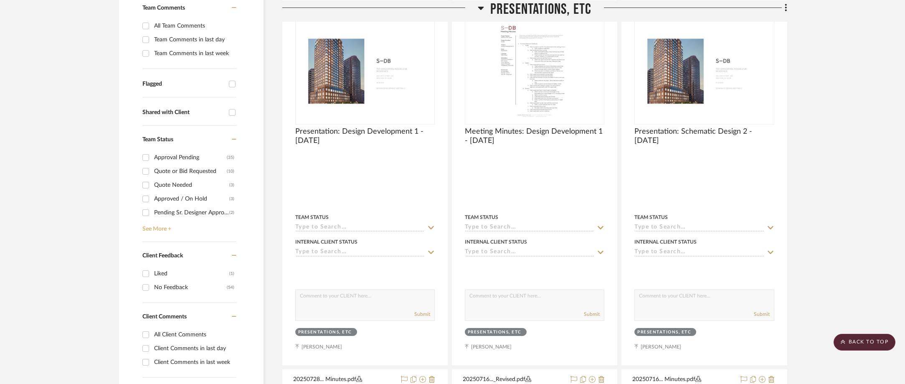
click at [162, 230] on link "See More +" at bounding box center [188, 225] width 96 height 13
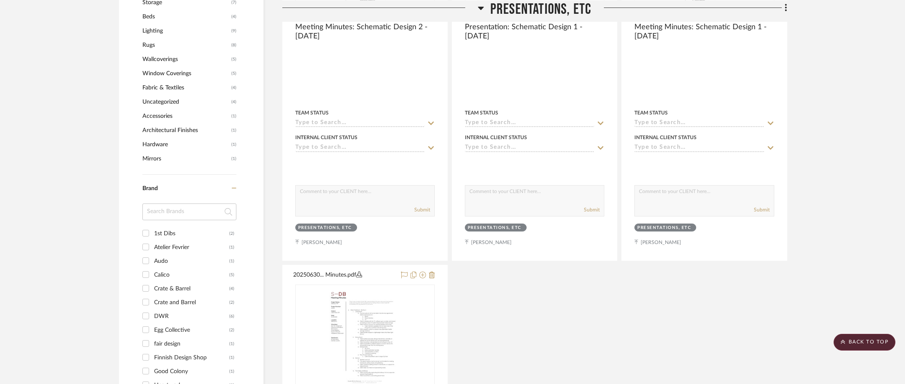
scroll to position [793, 0]
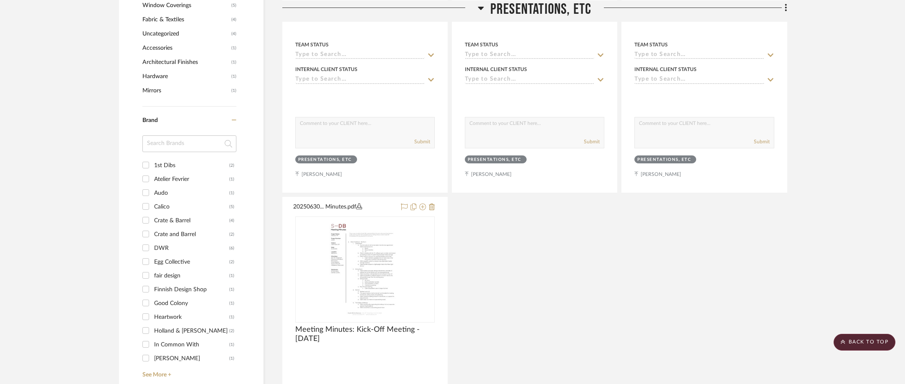
click at [204, 142] on input at bounding box center [189, 143] width 94 height 17
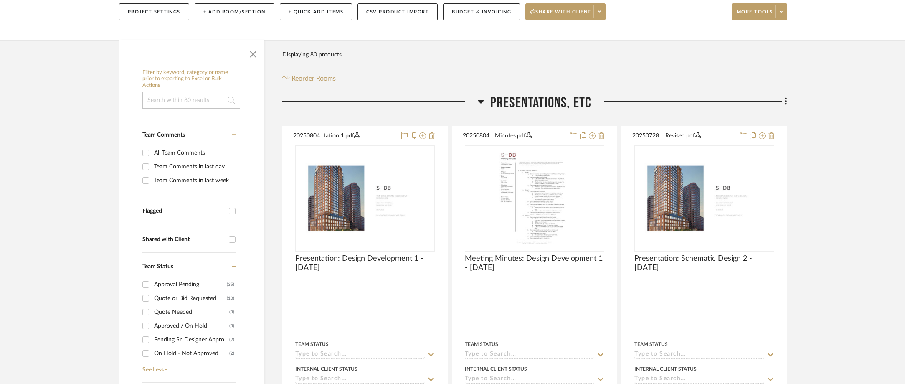
scroll to position [209, 0]
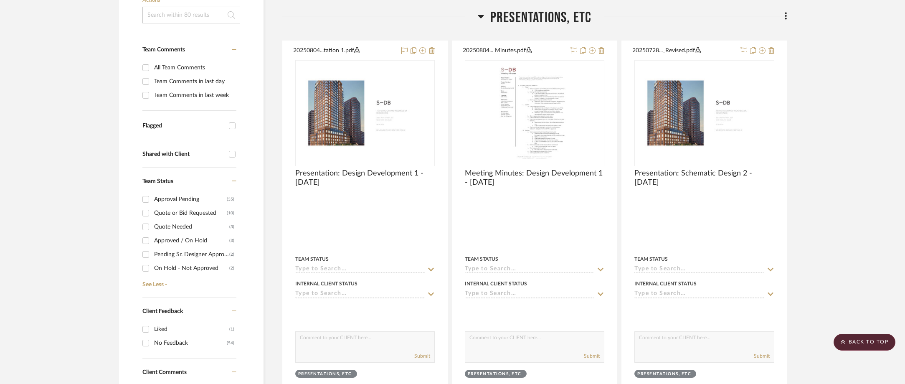
type input "de"
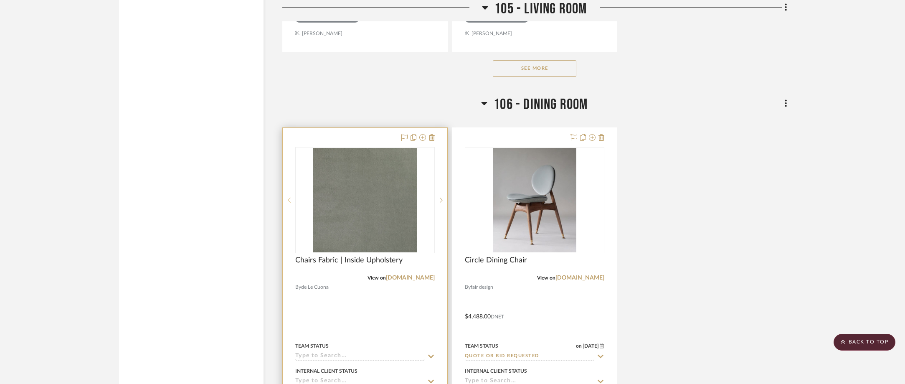
scroll to position [5720, 0]
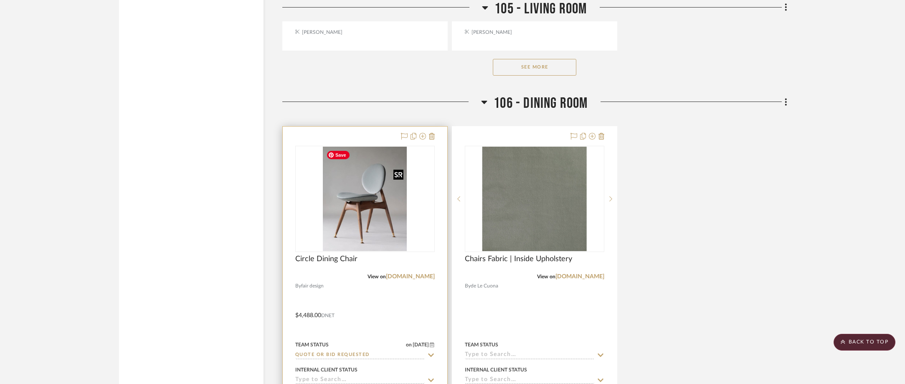
click at [387, 190] on img "0" at bounding box center [365, 199] width 84 height 104
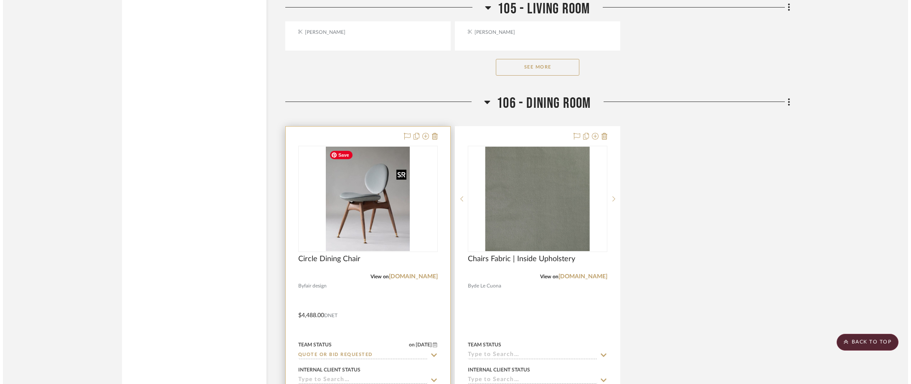
scroll to position [0, 0]
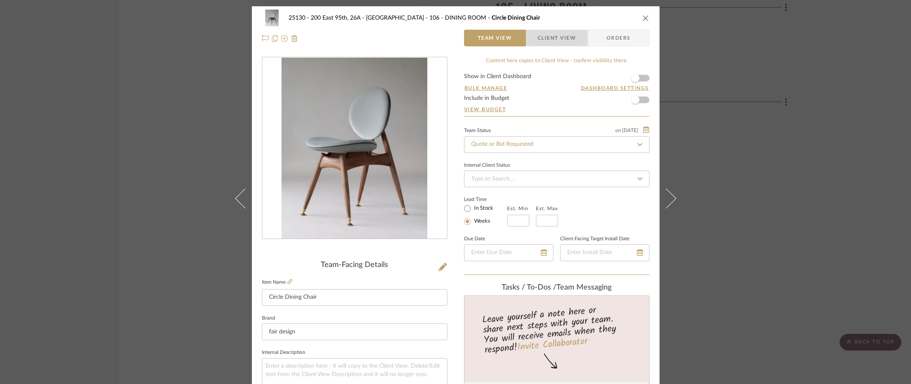
click at [551, 34] on span "Client View" at bounding box center [556, 38] width 38 height 17
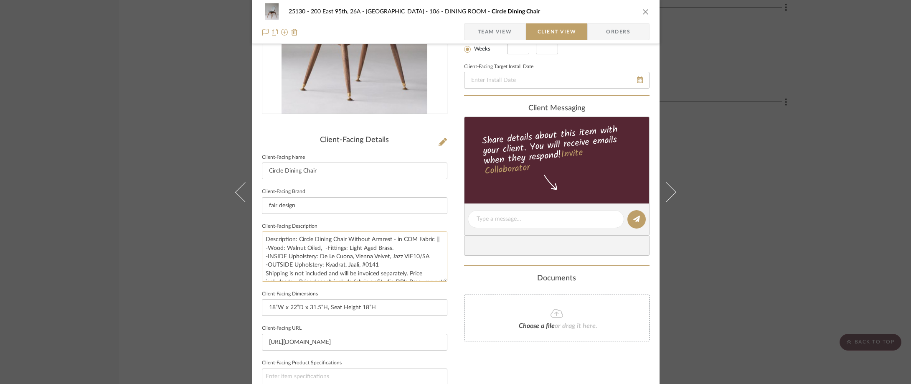
scroll to position [125, 0]
click at [266, 256] on textarea "Description: Circle Dining Chair Without Armrest - in COM Fabric || -Wood: Waln…" at bounding box center [354, 256] width 185 height 50
drag, startPoint x: 316, startPoint y: 256, endPoint x: 423, endPoint y: 255, distance: 106.5
click at [433, 257] on textarea "Description: Circle Dining Chair Without Armrest - in COM Fabric || -Wood: Waln…" at bounding box center [354, 256] width 185 height 50
click at [843, 132] on div "25130 - 200 East 95th, 26A - Kosheleva 106 - DINING ROOM Circle Dining Chair Te…" at bounding box center [455, 192] width 911 height 384
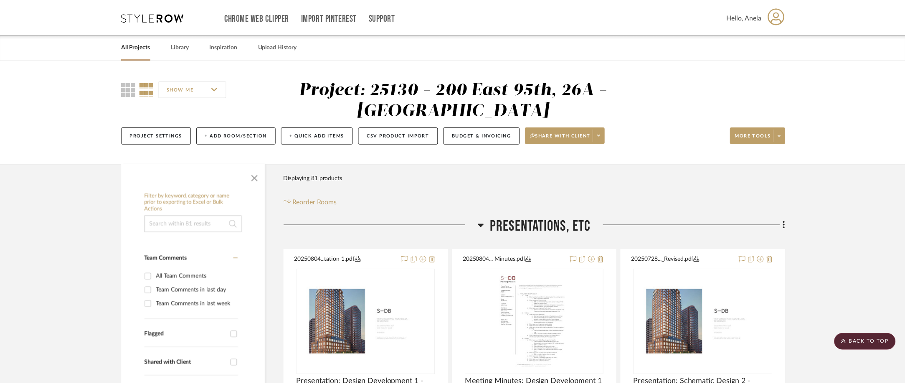
scroll to position [5720, 0]
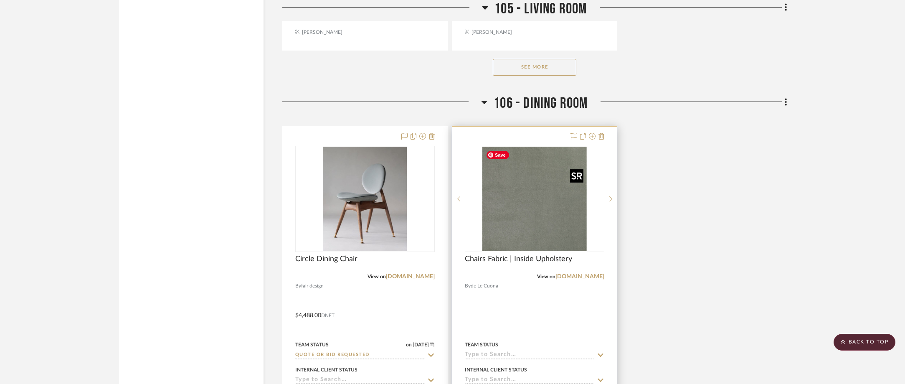
click at [568, 175] on img "0" at bounding box center [534, 199] width 104 height 104
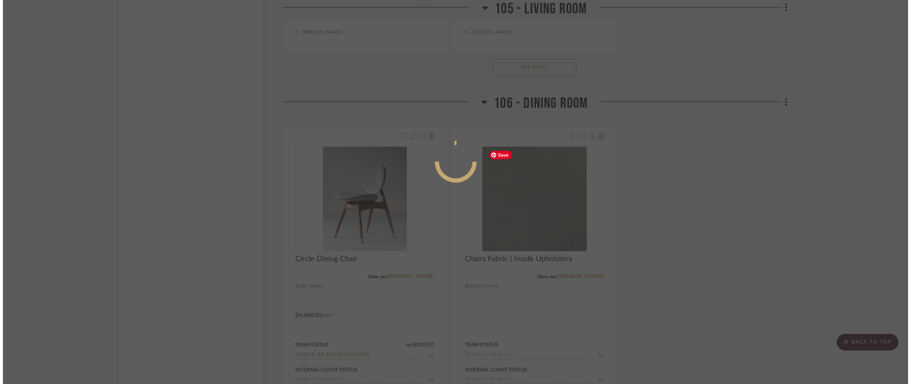
scroll to position [0, 0]
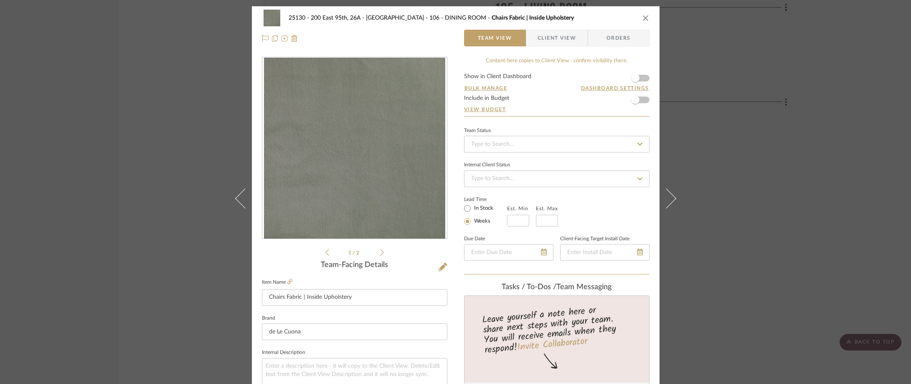
click at [561, 36] on span "Client View" at bounding box center [556, 38] width 38 height 17
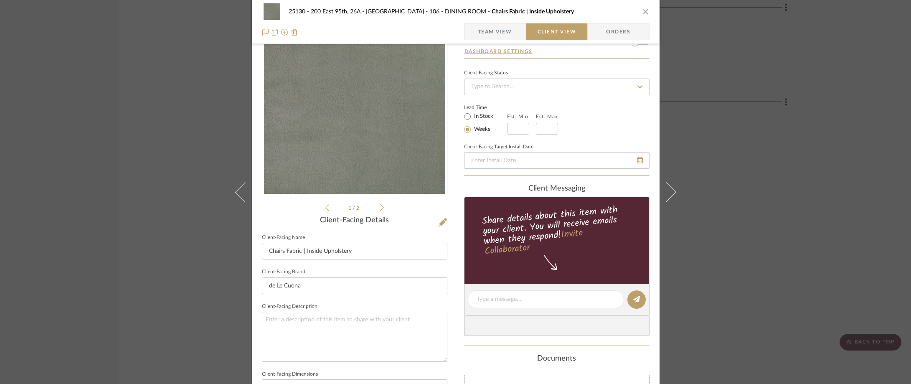
scroll to position [125, 0]
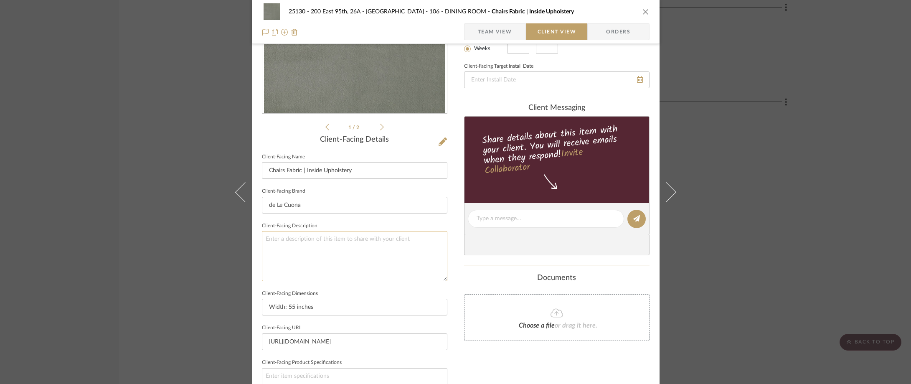
click at [343, 250] on textarea at bounding box center [354, 256] width 185 height 50
paste textarea "De Le Cuona, Vienna Velvet, Jazz VIE10/SA"
type textarea "Description: De Le Cuona, Vienna Velvet, Jazz VIE10/SA ||"
click at [367, 228] on fieldset "Client-Facing Description Description: De Le Cuona, Vienna Velvet, Jazz VIE10/S…" at bounding box center [354, 250] width 185 height 61
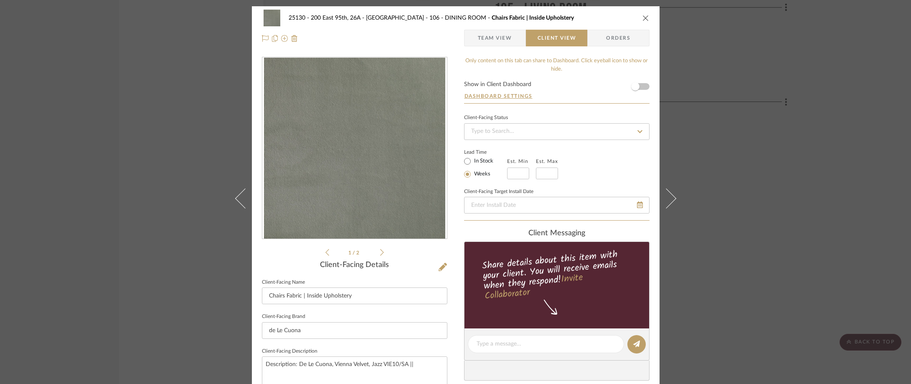
click at [166, 143] on div "25130 - 200 East 95th, 26A - Kosheleva 106 - DINING ROOM Chairs Fabric | Inside…" at bounding box center [455, 192] width 911 height 384
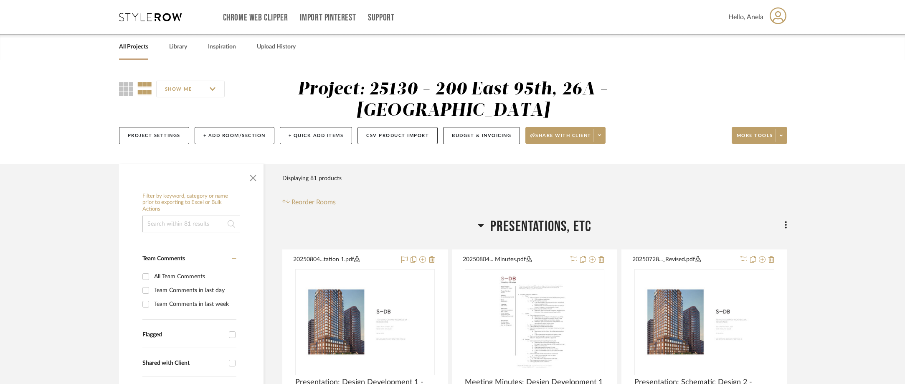
click at [163, 19] on icon at bounding box center [150, 17] width 63 height 8
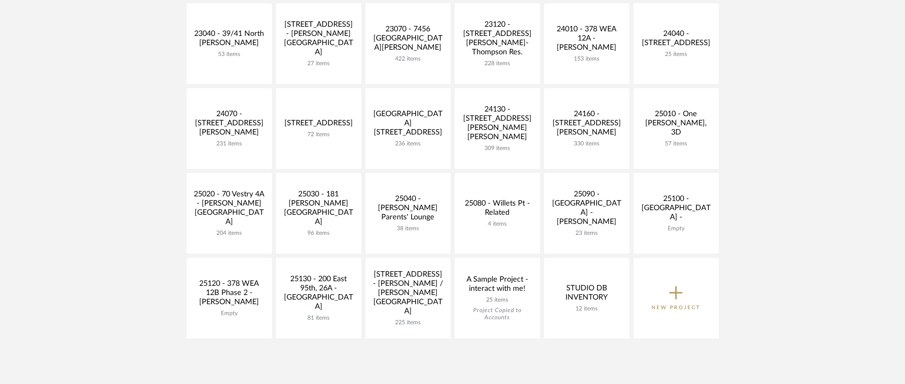
scroll to position [292, 0]
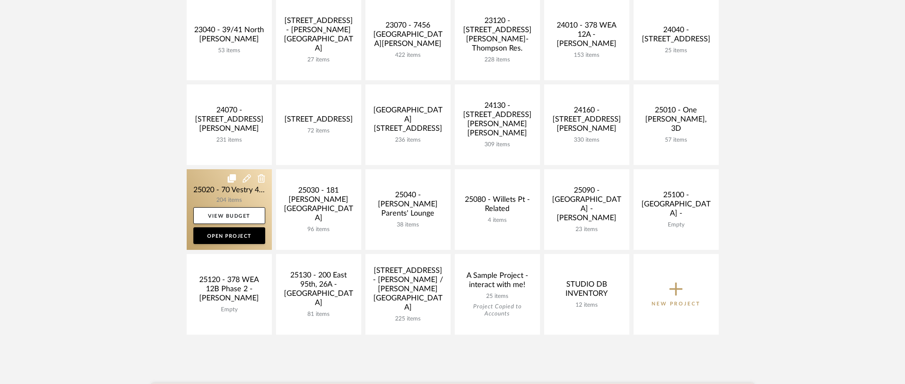
click at [200, 191] on link at bounding box center [229, 209] width 85 height 81
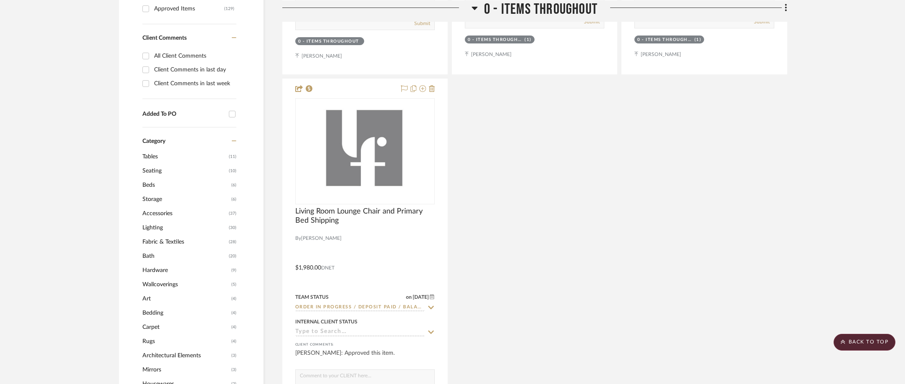
scroll to position [751, 0]
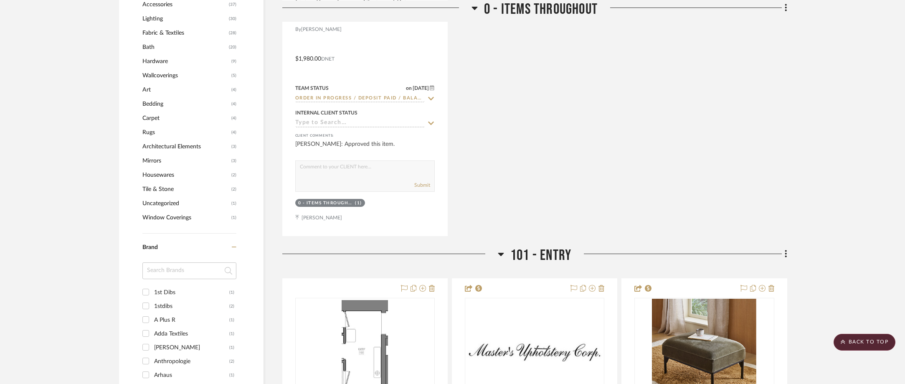
click at [182, 277] on input at bounding box center [189, 270] width 94 height 17
type input "oi"
click at [182, 288] on div "Oisoioi" at bounding box center [191, 292] width 75 height 13
click at [152, 288] on input "Oisoioi (1)" at bounding box center [145, 291] width 13 height 13
checkbox input "true"
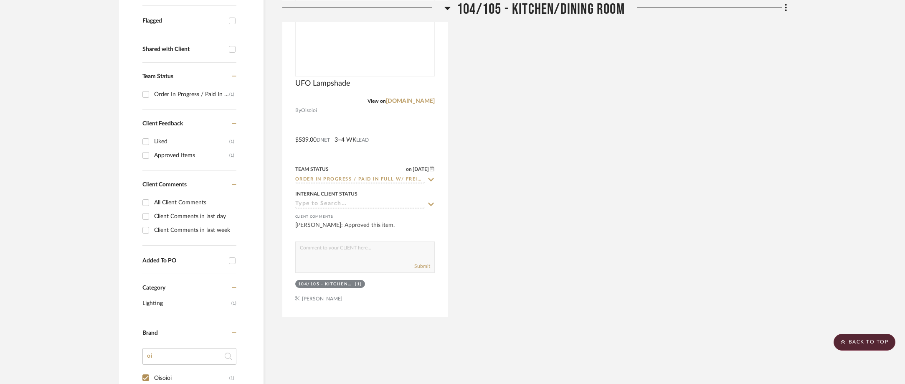
scroll to position [306, 0]
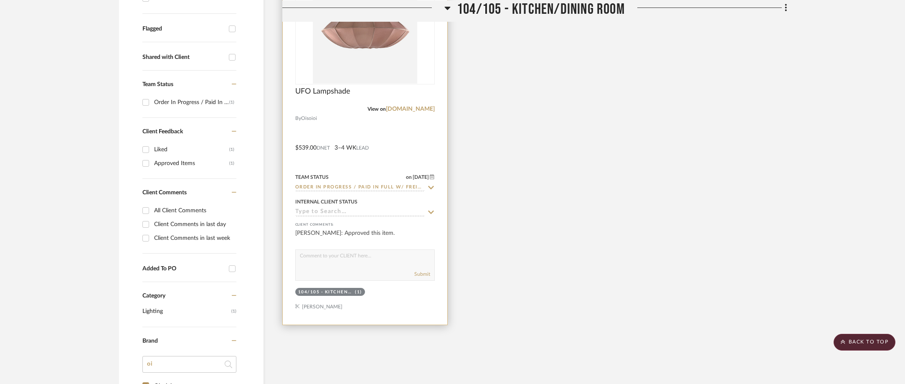
click at [430, 187] on icon at bounding box center [431, 187] width 8 height 7
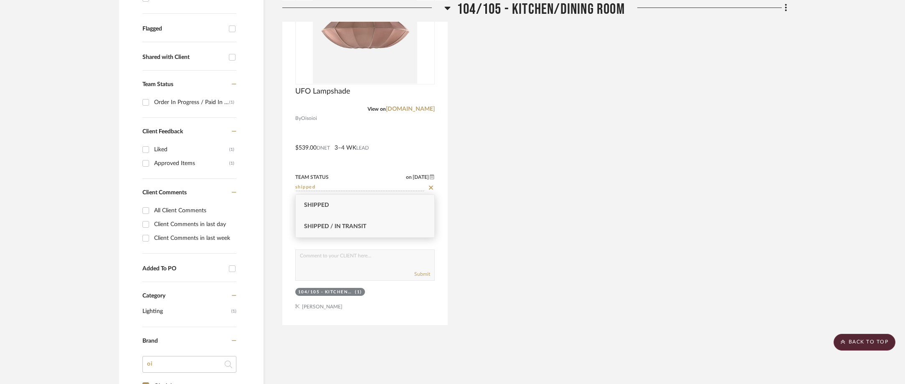
type input "shipped"
click at [360, 223] on div "Shipped / In Transit" at bounding box center [365, 226] width 139 height 21
type input "[DATE]"
type input "Shipped / In Transit"
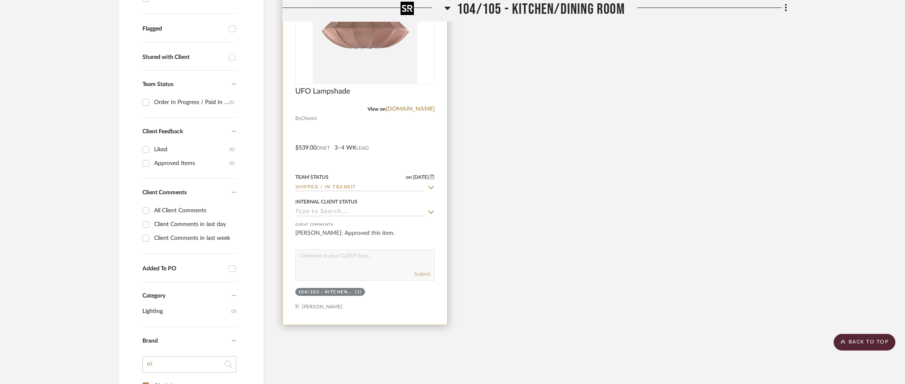
click at [0, 0] on img at bounding box center [0, 0] width 0 height 0
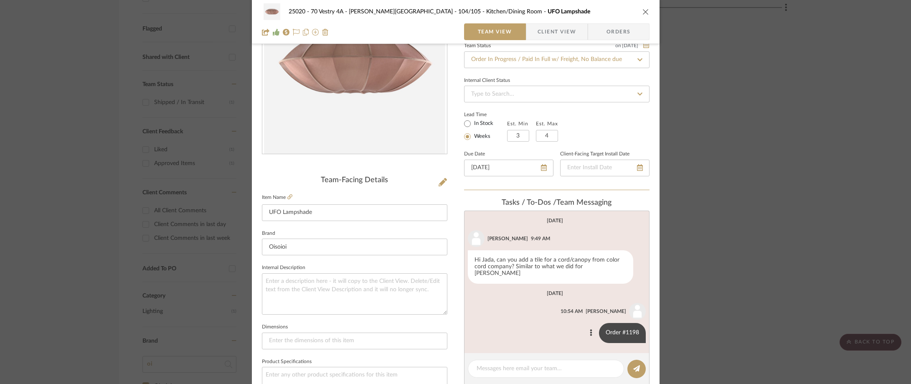
scroll to position [167, 0]
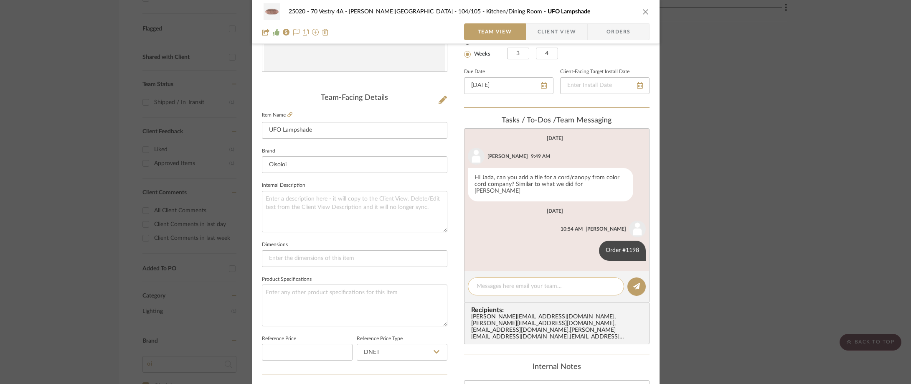
click at [496, 283] on textarea at bounding box center [545, 286] width 139 height 9
paste textarea "392040879925"
type textarea "FedEx Tracking: 392040879925"
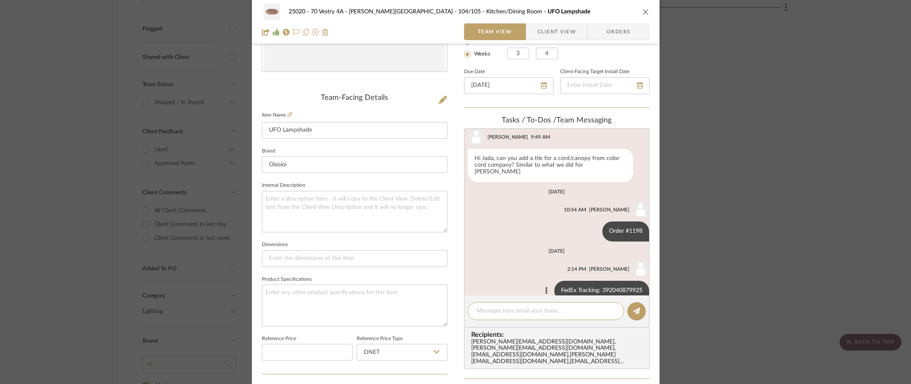
scroll to position [28, 0]
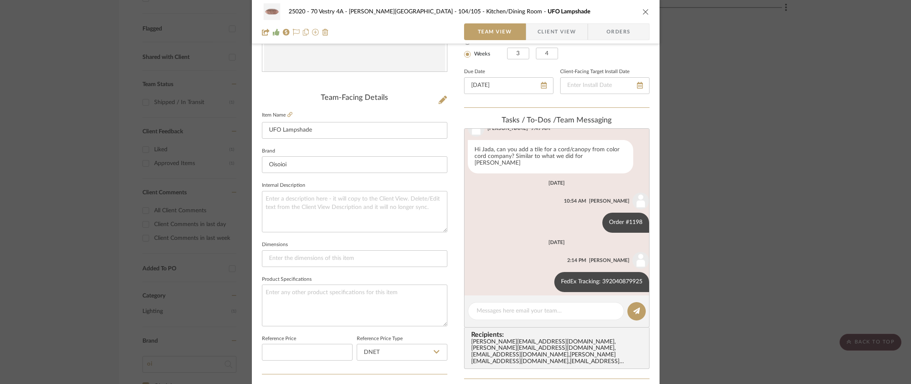
click at [121, 63] on div "25020 - 70 Vestry 4A - Grant-Stanleigh 104/105 - Kitchen/Dining Room UFO Lampsh…" at bounding box center [455, 192] width 911 height 384
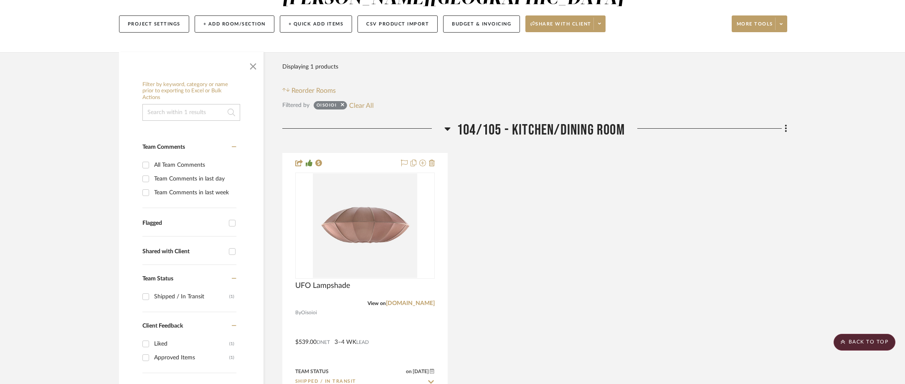
scroll to position [0, 0]
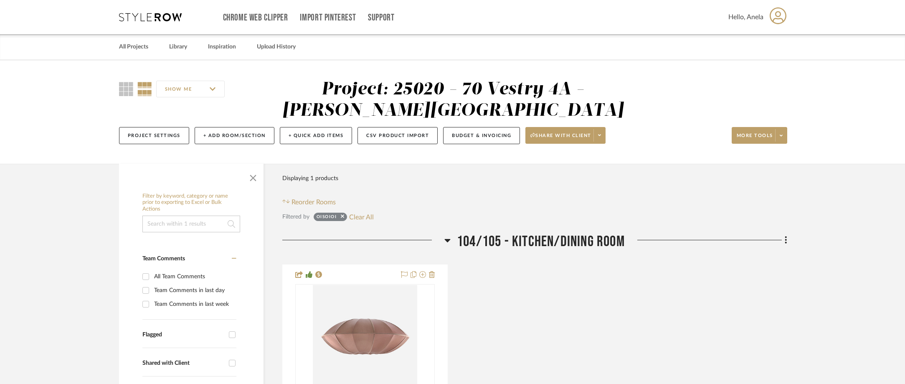
click at [152, 12] on div "Chrome Web Clipper Import Pinterest Support All Projects Library Inspiration Up…" at bounding box center [453, 17] width 668 height 34
click at [152, 15] on icon at bounding box center [150, 17] width 63 height 8
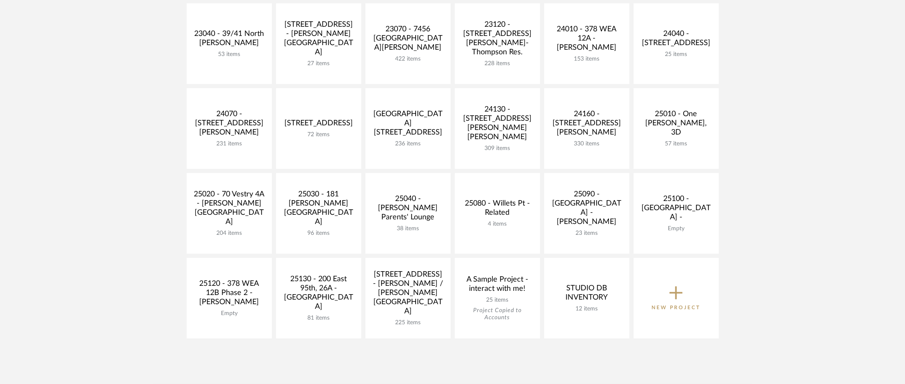
scroll to position [334, 0]
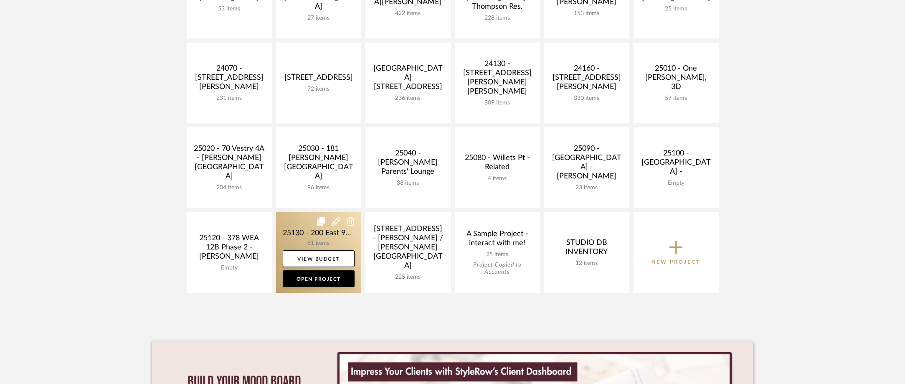
click at [299, 239] on link at bounding box center [318, 252] width 85 height 81
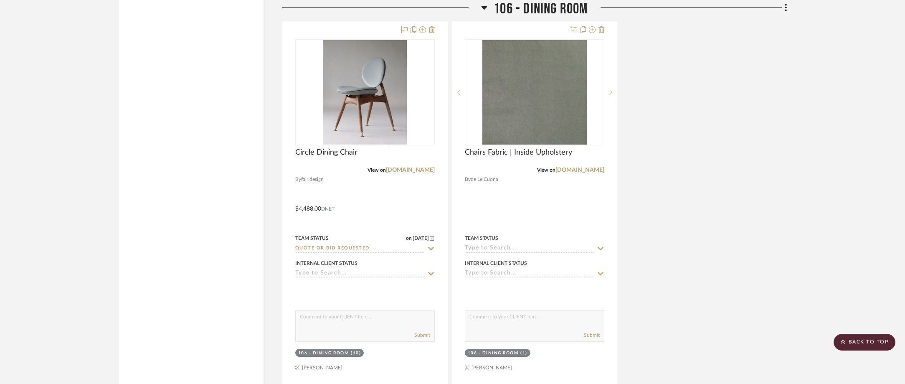
scroll to position [5761, 0]
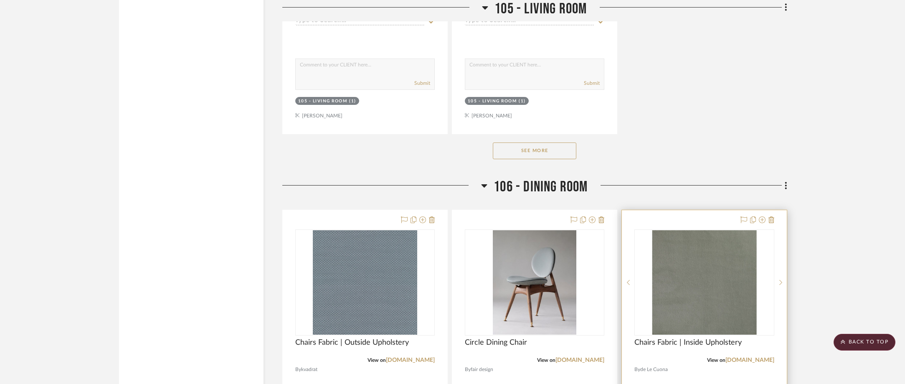
scroll to position [5803, 0]
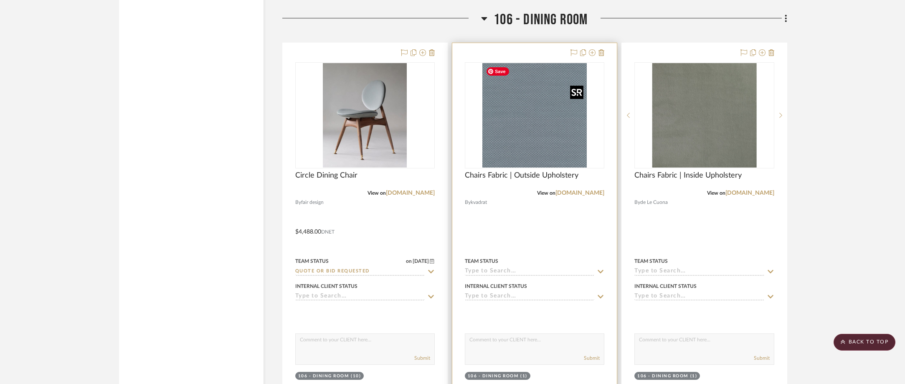
click at [521, 130] on img "0" at bounding box center [534, 115] width 104 height 104
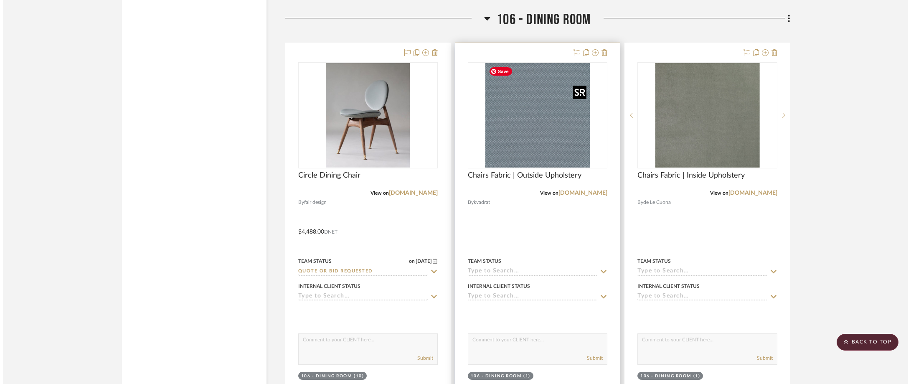
scroll to position [0, 0]
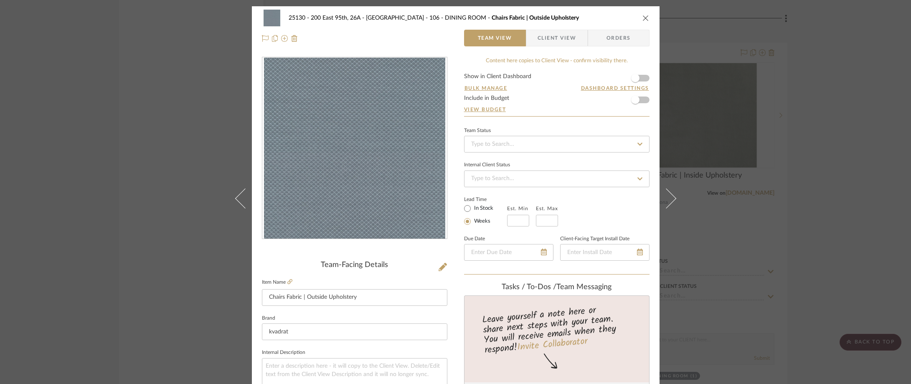
click at [546, 38] on span "Client View" at bounding box center [556, 38] width 38 height 17
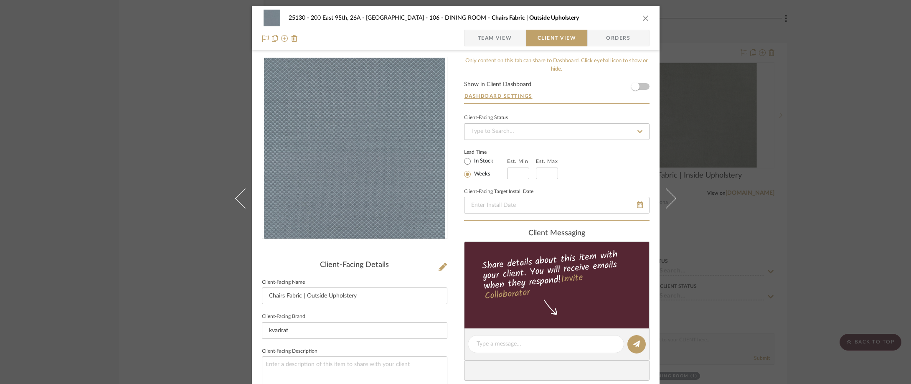
scroll to position [83, 0]
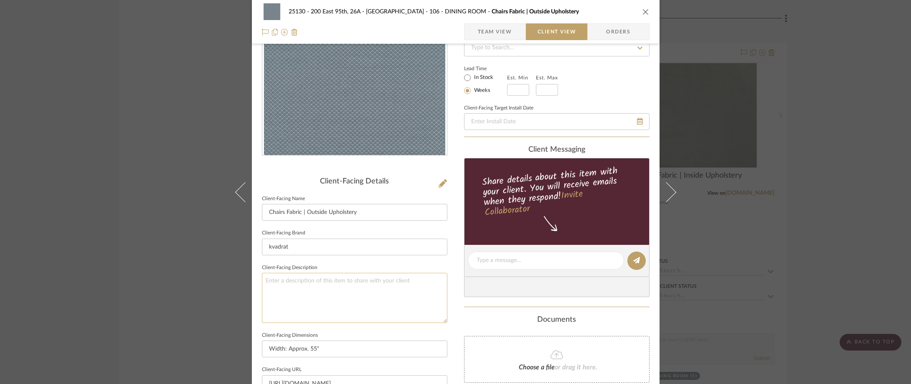
click at [362, 288] on textarea at bounding box center [354, 298] width 185 height 50
paste textarea "Jaali by [PERSON_NAME]"
click at [262, 291] on textarea "Description: Jaali by [PERSON_NAME]" at bounding box center [354, 298] width 185 height 50
click at [351, 283] on textarea "Description: Jaali by [PERSON_NAME]" at bounding box center [354, 298] width 185 height 50
type textarea "Description: Jaali by [PERSON_NAME] || Color/Finish:"
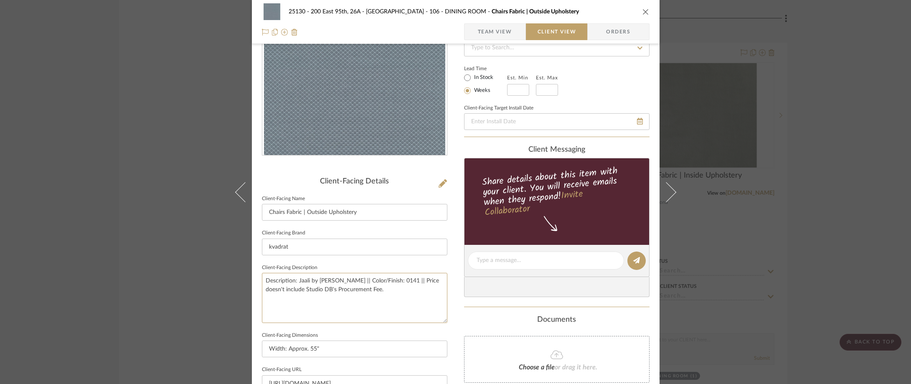
type textarea "Description: Jaali by [PERSON_NAME] || Color/Finish: 0141 || Price doesn't incl…"
click at [425, 256] on sr-form-field "Client-Facing Brand kvadrat" at bounding box center [354, 244] width 185 height 35
click at [469, 73] on input "In Stock" at bounding box center [467, 78] width 10 height 10
radio input "true"
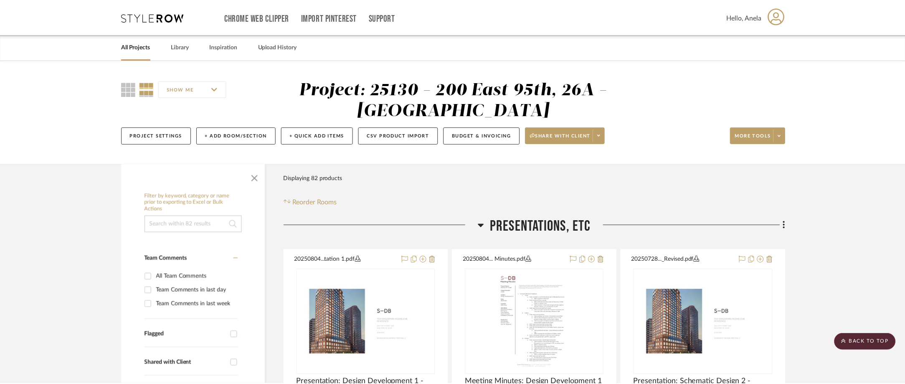
scroll to position [5803, 0]
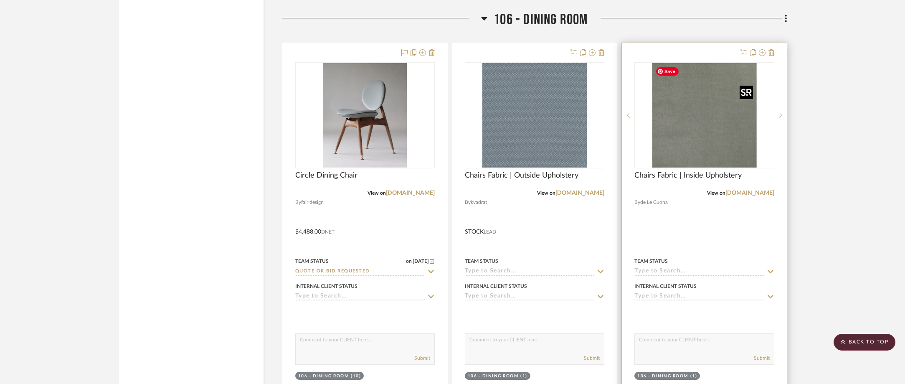
click at [702, 132] on img "0" at bounding box center [704, 115] width 104 height 104
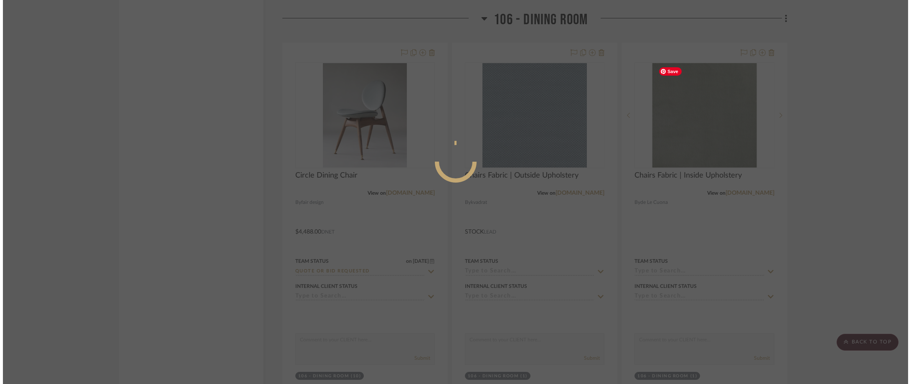
scroll to position [0, 0]
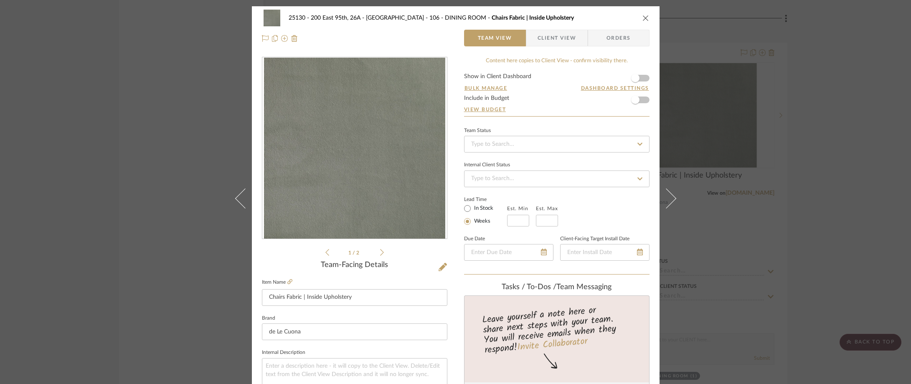
click at [485, 207] on label "In Stock" at bounding box center [482, 209] width 21 height 8
click at [472, 207] on input "In Stock" at bounding box center [467, 208] width 10 height 10
radio input "true"
click at [799, 142] on div "25130 - 200 East 95th, 26A - Kosheleva 106 - DINING ROOM Chairs Fabric | Inside…" at bounding box center [455, 192] width 911 height 384
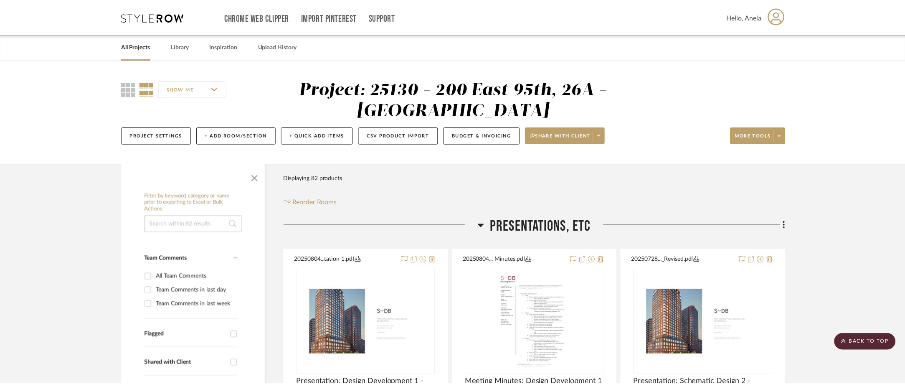
scroll to position [5803, 0]
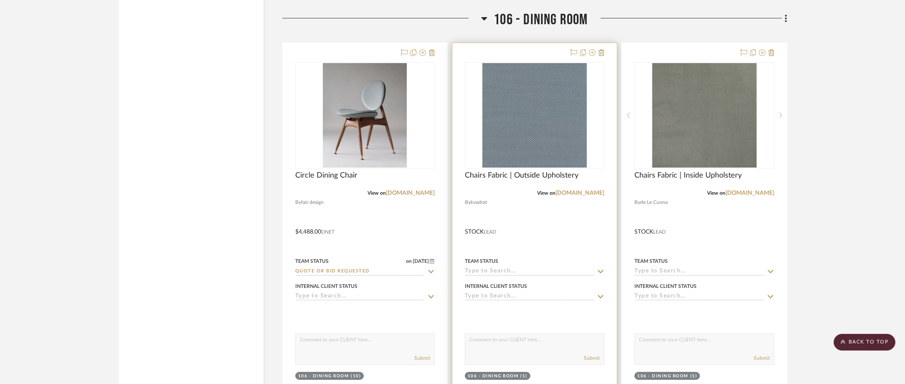
click at [601, 271] on icon at bounding box center [601, 271] width 8 height 7
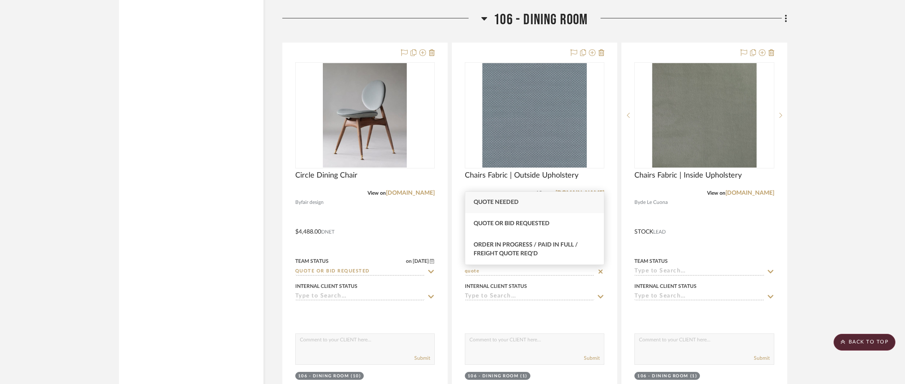
type input "quote"
click at [524, 201] on div "Quote Needed" at bounding box center [534, 202] width 139 height 21
type input "[DATE]"
type input "Quote Needed"
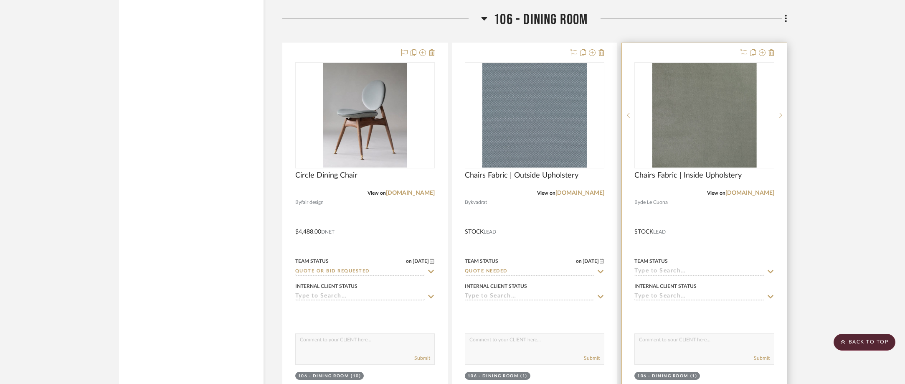
click at [770, 271] on icon at bounding box center [771, 271] width 8 height 7
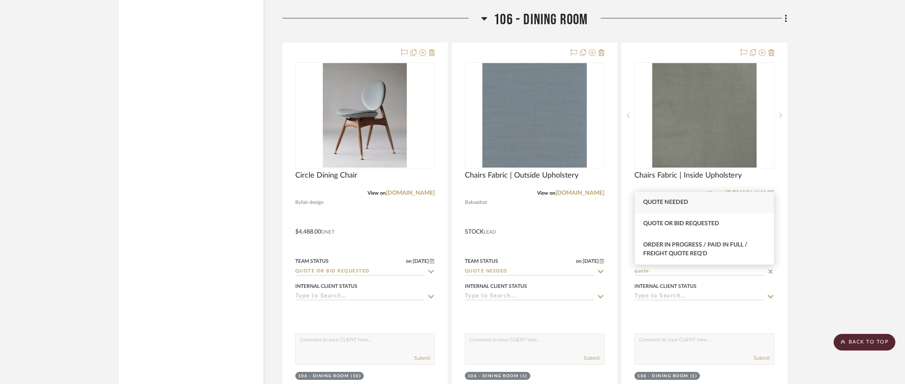
type input "quote"
click at [701, 200] on div "Quote Needed" at bounding box center [704, 202] width 139 height 21
type input "[DATE]"
type input "Quote Needed"
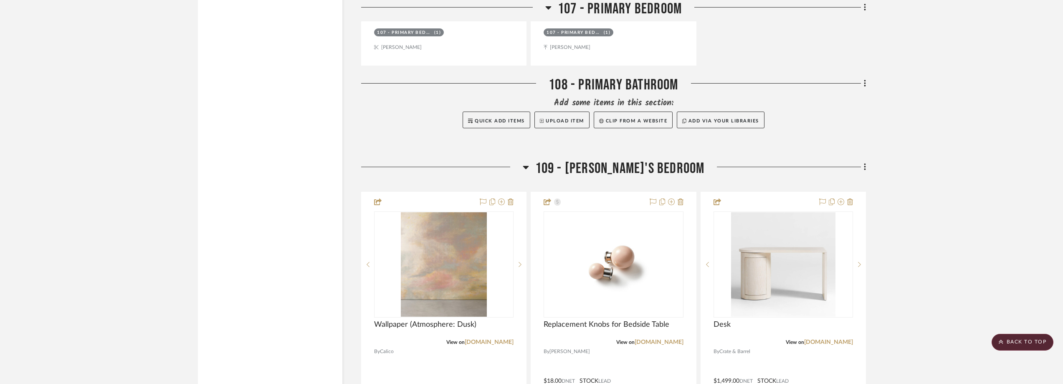
scroll to position [6722, 0]
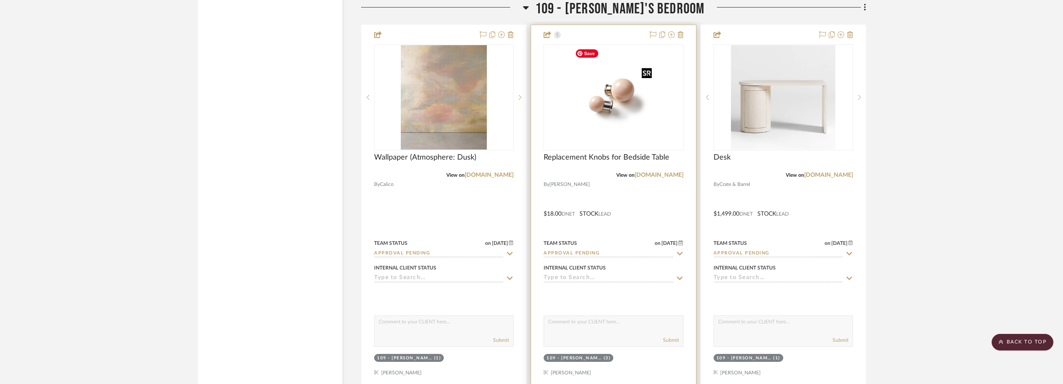
click at [0, 0] on img at bounding box center [0, 0] width 0 height 0
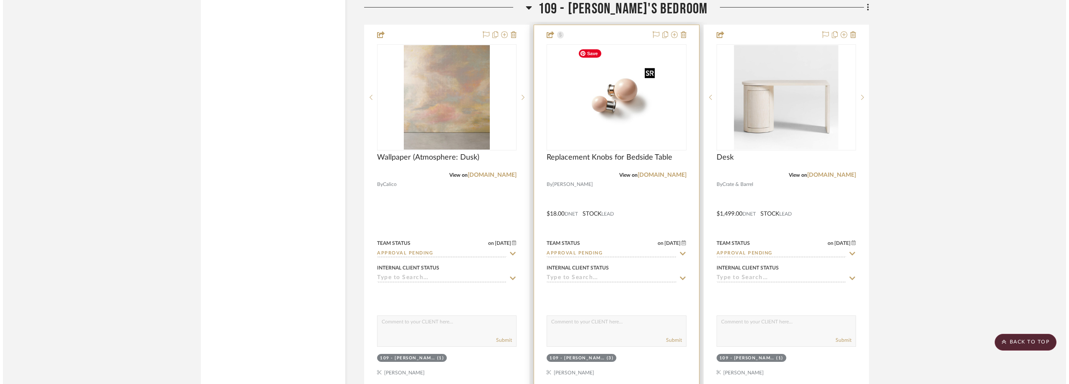
scroll to position [0, 0]
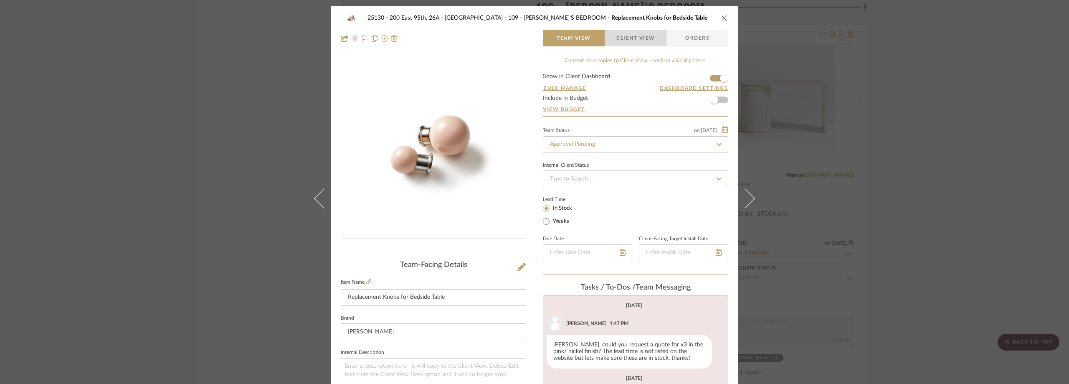
click at [616, 40] on span "Client View" at bounding box center [635, 38] width 38 height 17
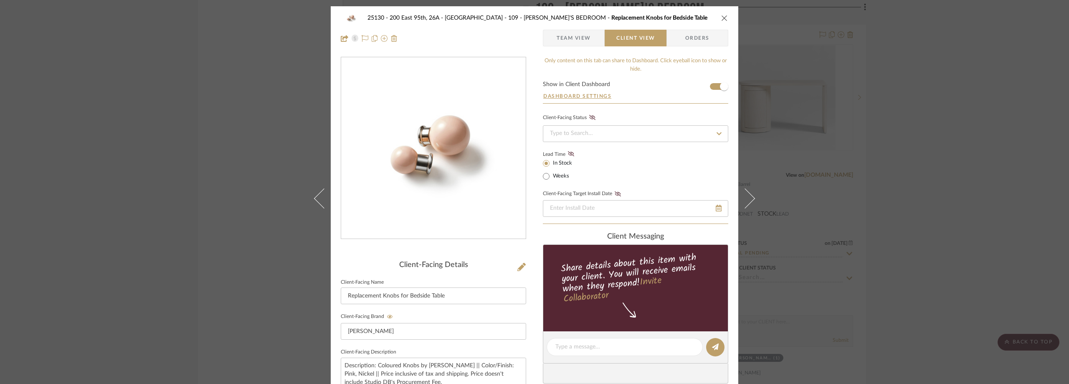
click at [906, 138] on div "25130 - 200 East 95th, 26A - Kosheleva 109 - ASTRID'S BEDROOM Replacement Knobs…" at bounding box center [534, 192] width 1069 height 384
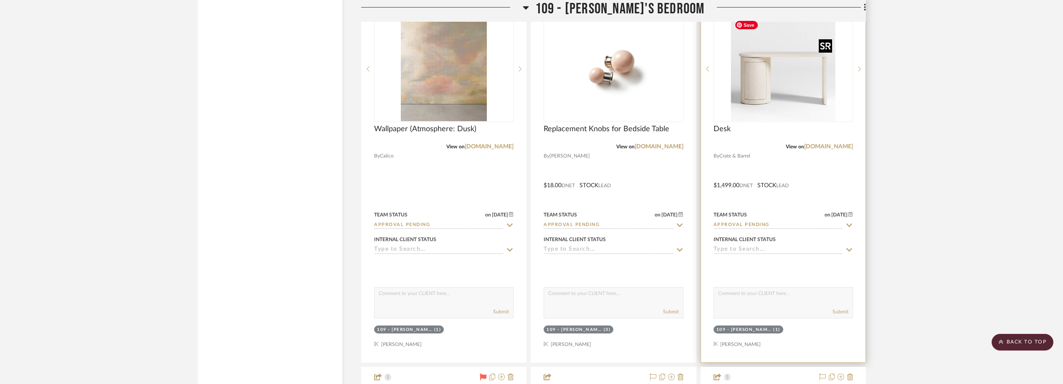
scroll to position [6763, 0]
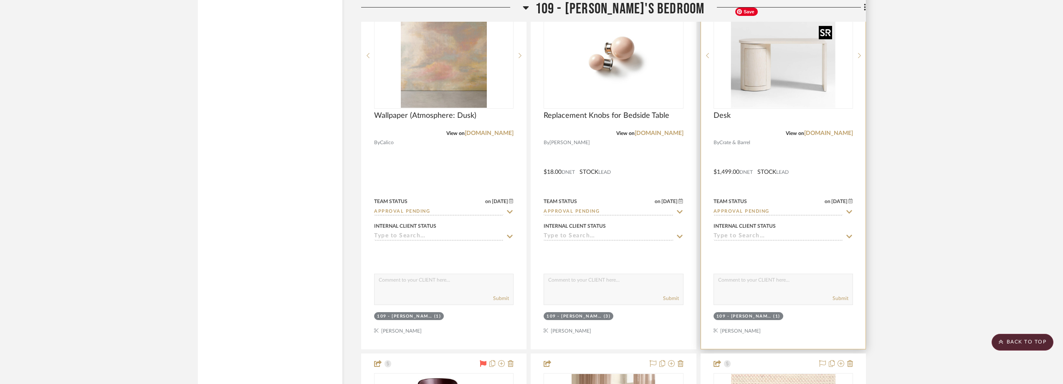
click at [767, 97] on img "0" at bounding box center [783, 55] width 104 height 104
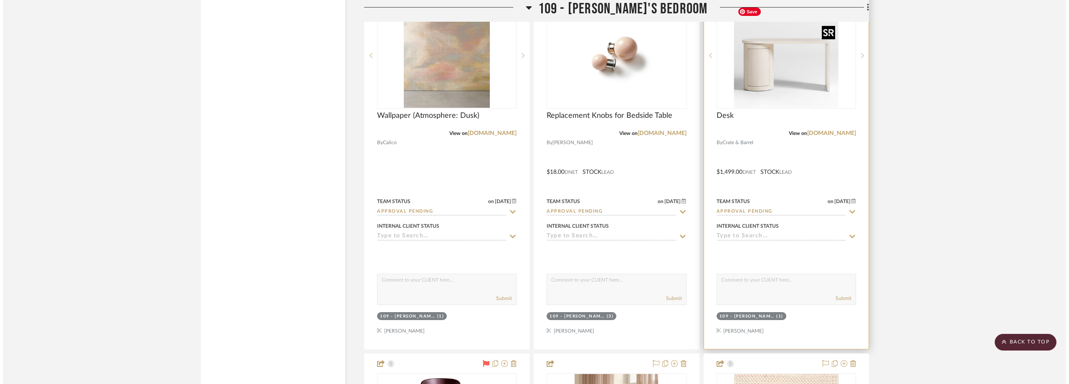
scroll to position [0, 0]
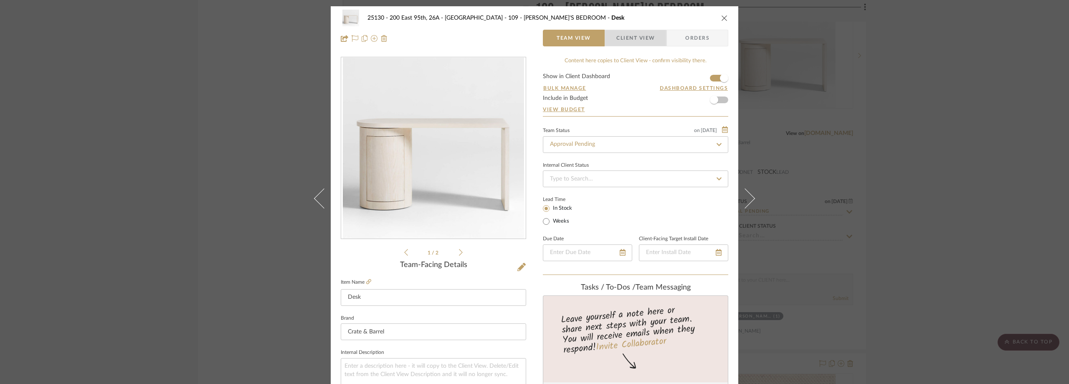
click at [618, 31] on span "Client View" at bounding box center [635, 38] width 38 height 17
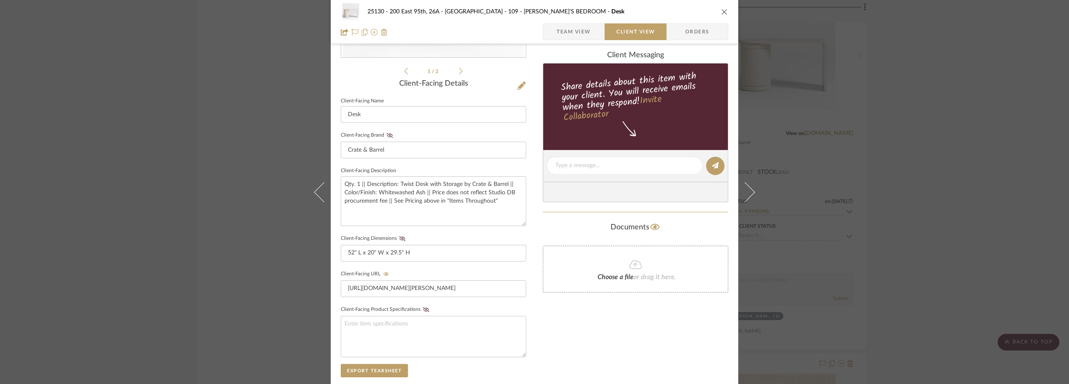
scroll to position [250, 0]
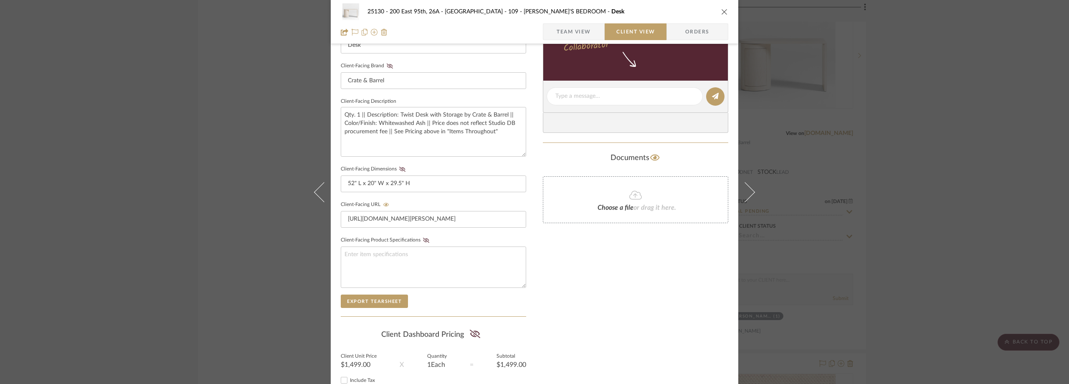
click at [910, 154] on div "25130 - 200 East 95th, 26A - Kosheleva 109 - ASTRID'S BEDROOM Desk Team View Cl…" at bounding box center [534, 192] width 1069 height 384
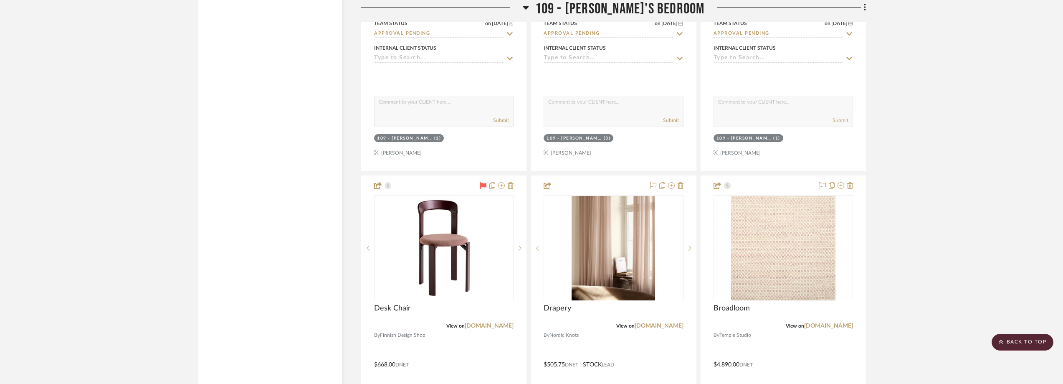
scroll to position [7056, 0]
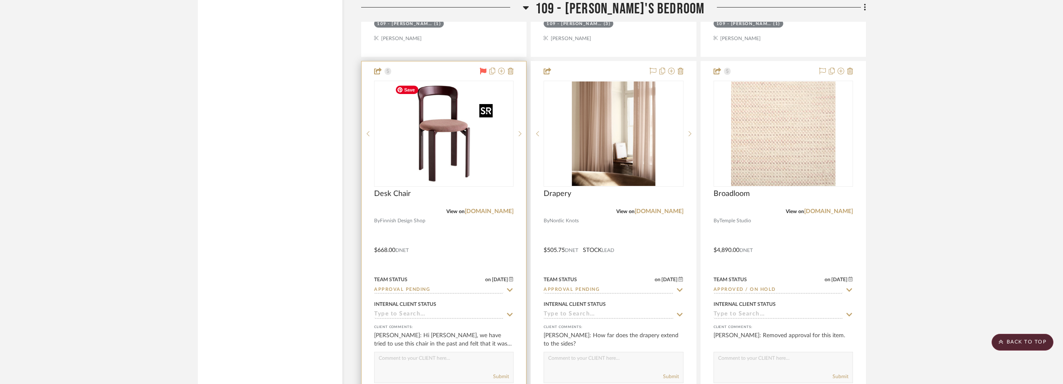
click at [461, 164] on img "0" at bounding box center [444, 133] width 104 height 104
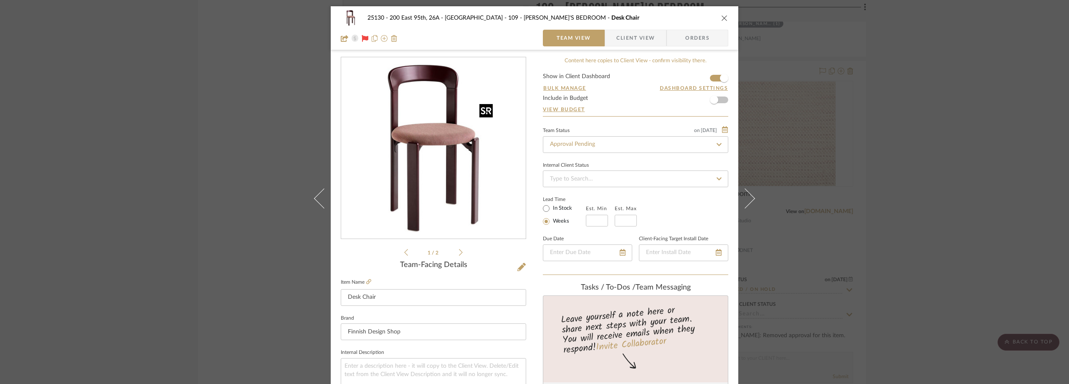
scroll to position [376, 0]
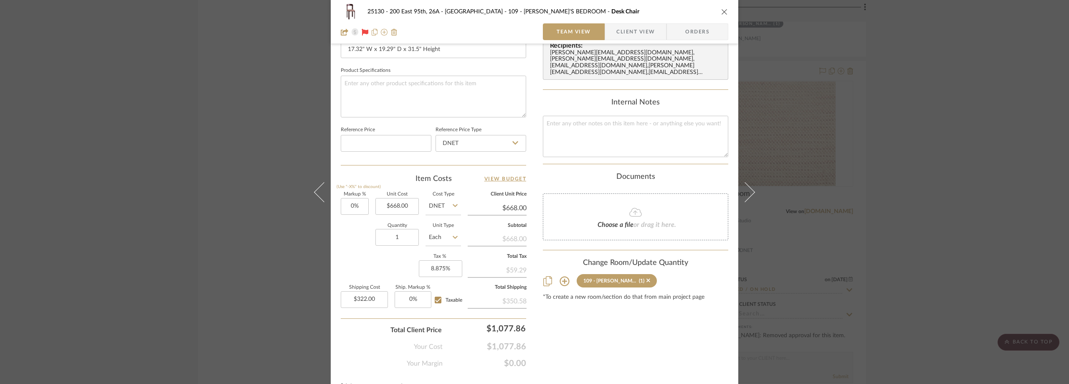
click at [858, 157] on div "25130 - 200 East 95th, 26A - Kosheleva 109 - ASTRID'S BEDROOM Desk Chair Team V…" at bounding box center [534, 192] width 1069 height 384
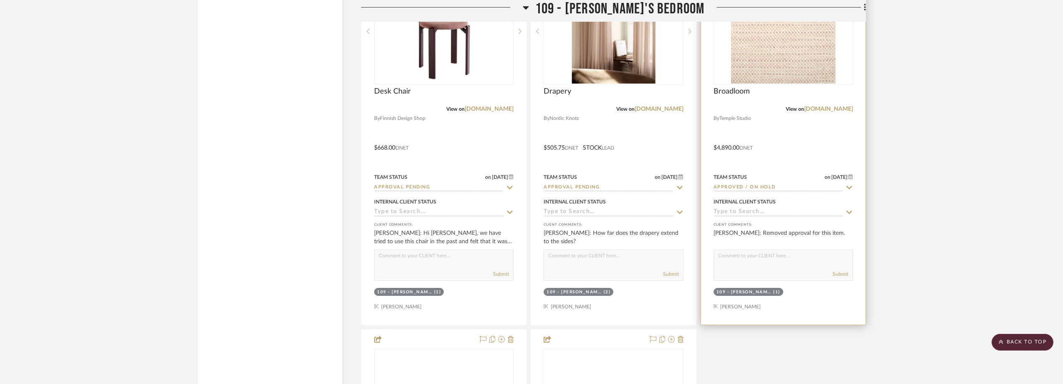
scroll to position [7431, 0]
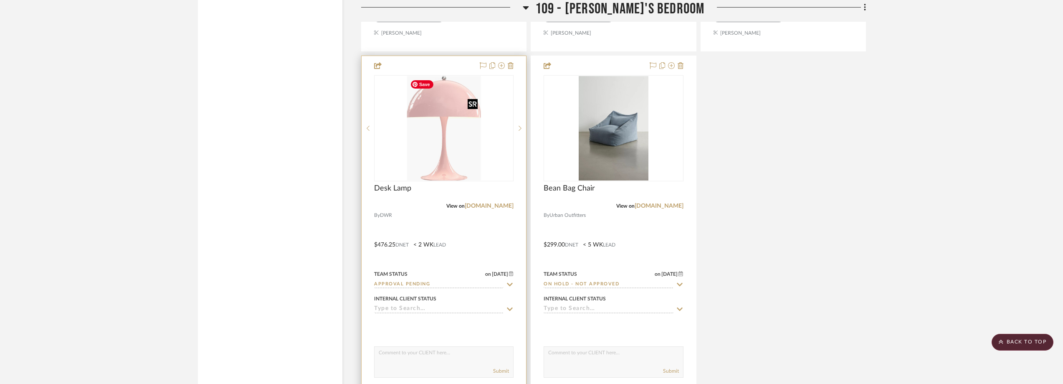
click at [469, 143] on div at bounding box center [443, 128] width 139 height 106
click at [427, 165] on img "0" at bounding box center [444, 128] width 74 height 104
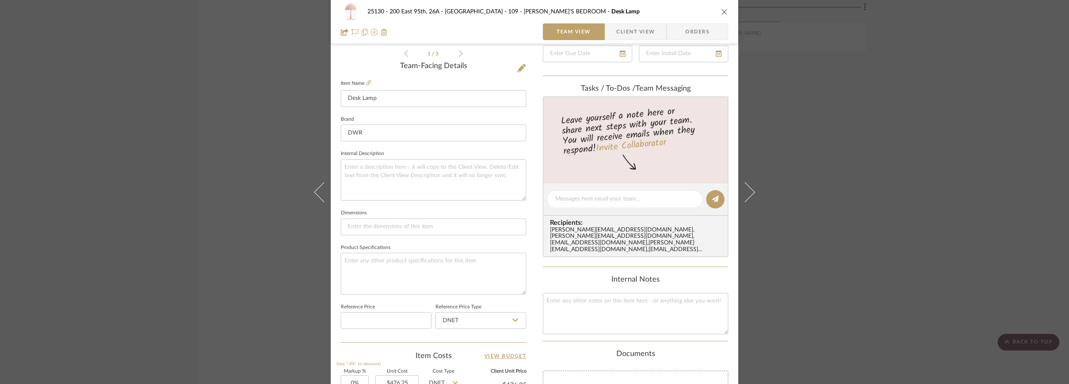
scroll to position [292, 0]
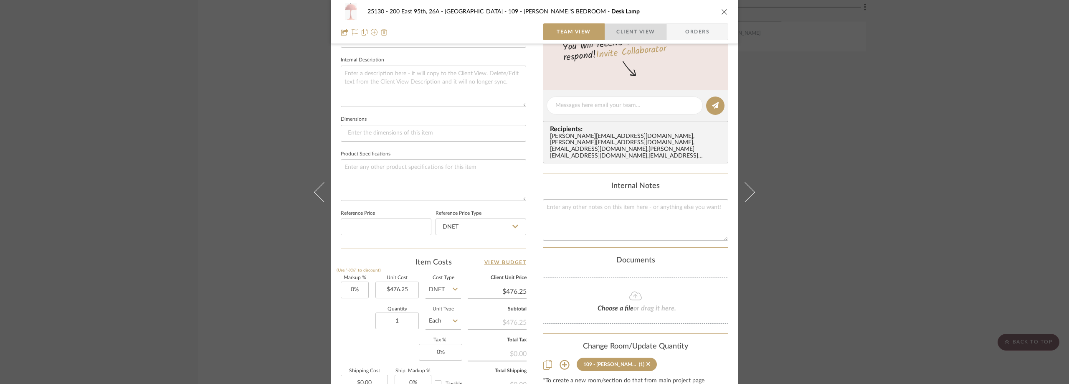
click at [630, 36] on span "Client View" at bounding box center [635, 31] width 38 height 17
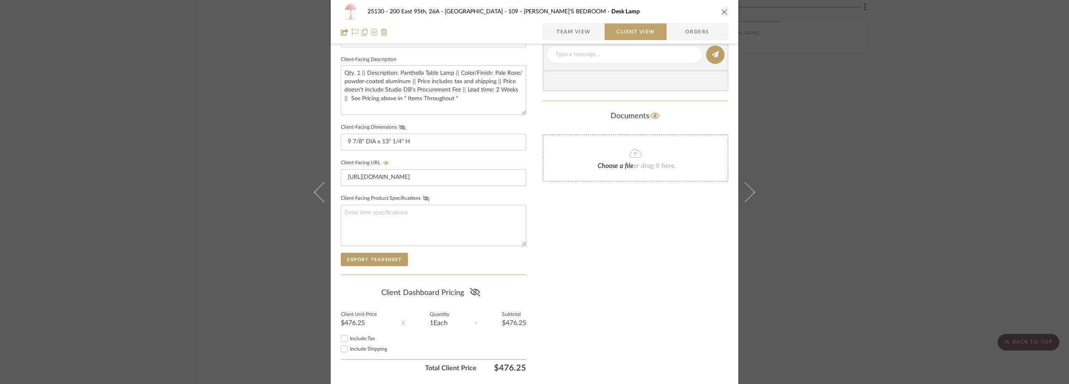
click at [845, 160] on div "25130 - 200 East 95th, 26A - Kosheleva 109 - ASTRID'S BEDROOM Desk Lamp Team Vi…" at bounding box center [534, 192] width 1069 height 384
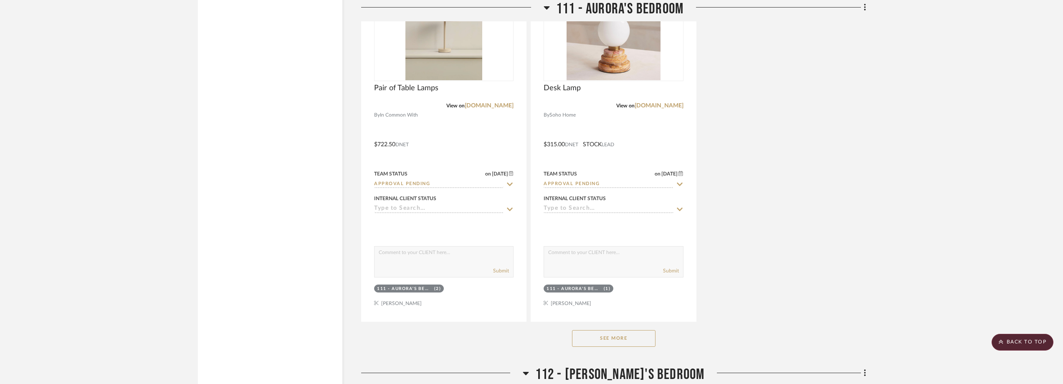
scroll to position [9018, 0]
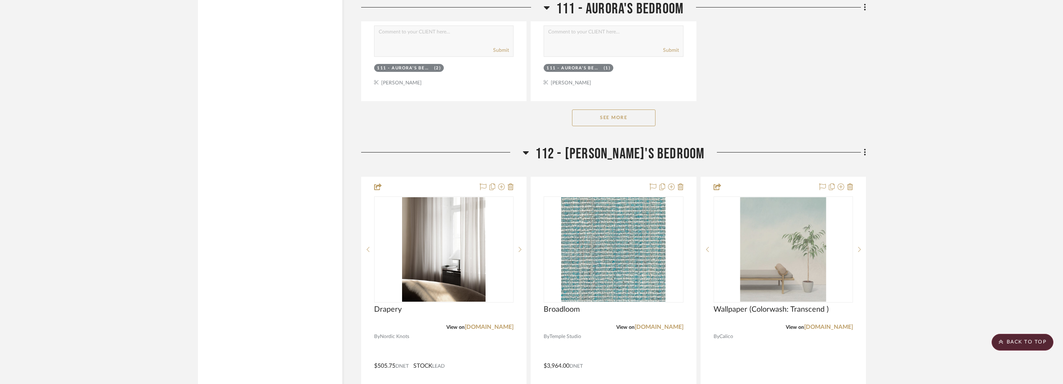
click at [629, 118] on button "See More" at bounding box center [613, 117] width 83 height 17
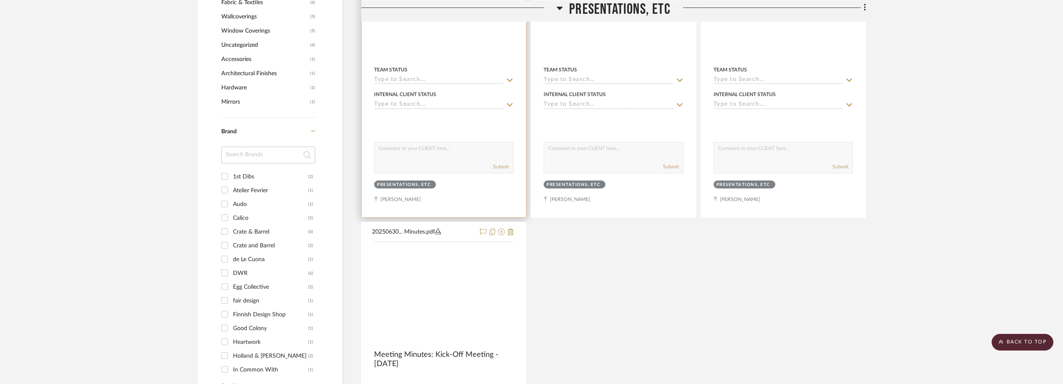
scroll to position [835, 0]
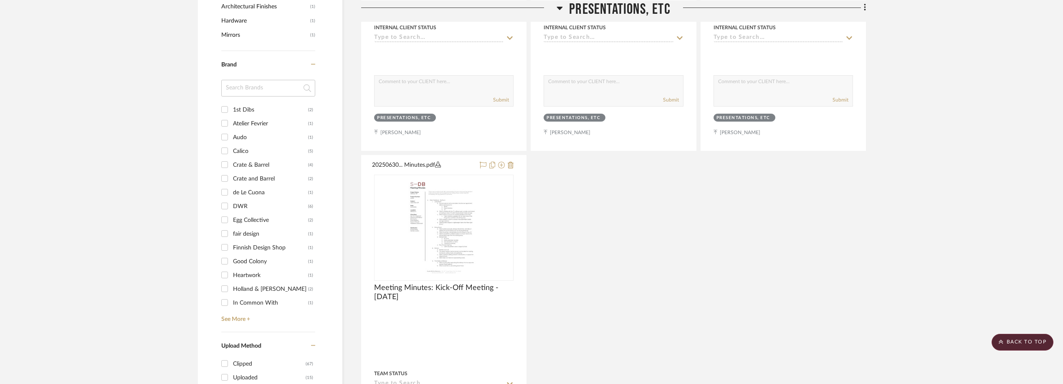
click at [277, 87] on input at bounding box center [268, 88] width 94 height 17
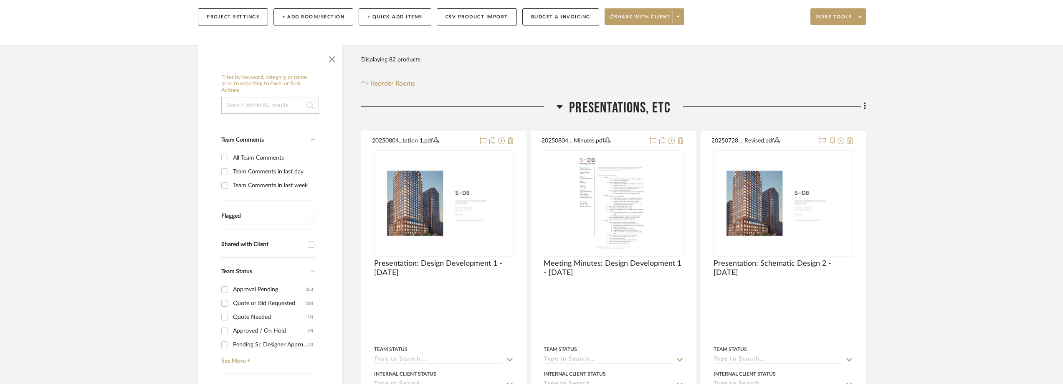
scroll to position [0, 0]
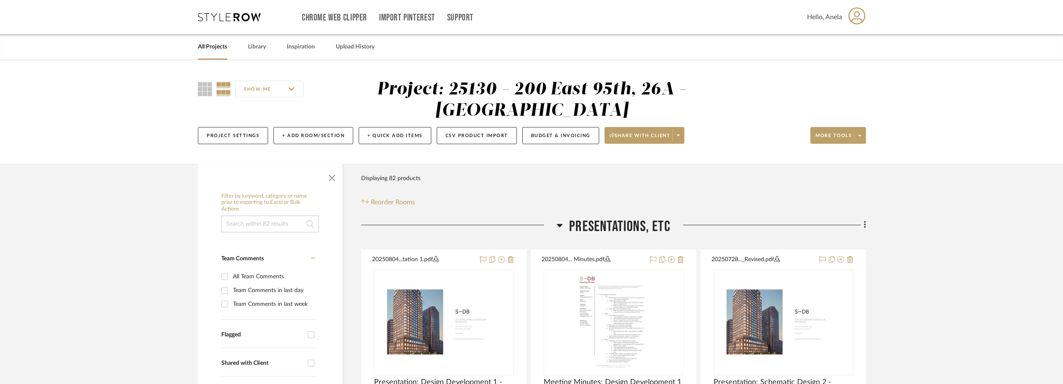
click at [207, 17] on icon at bounding box center [229, 17] width 63 height 8
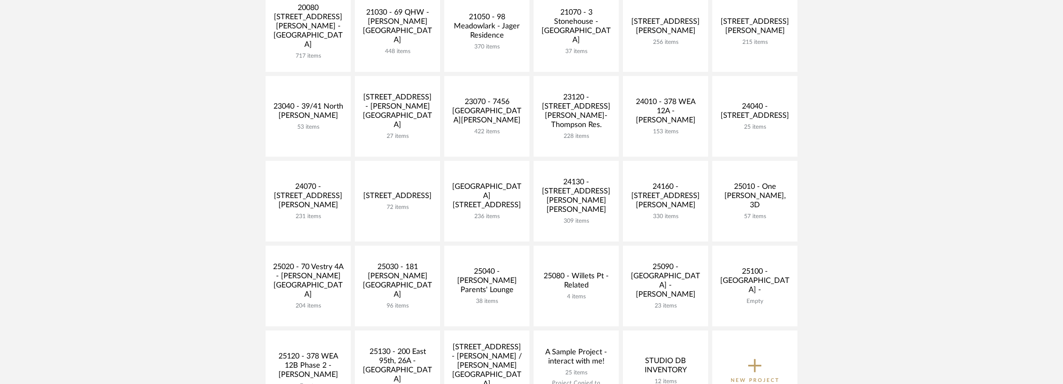
scroll to position [292, 0]
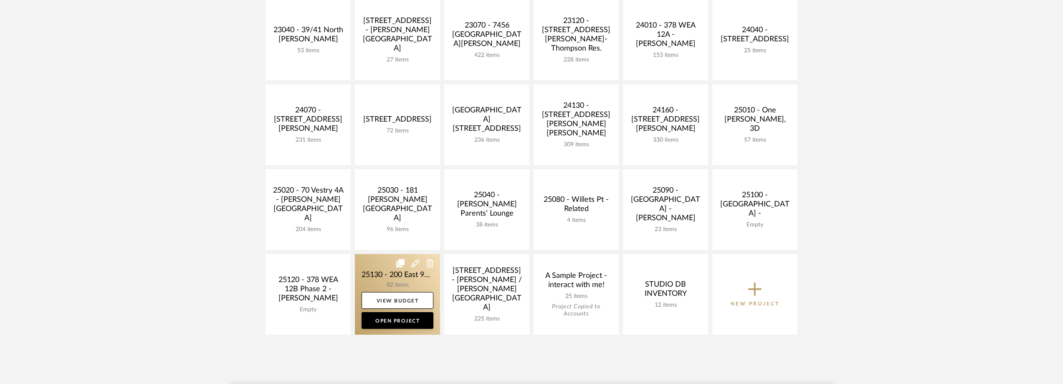
click at [379, 278] on link at bounding box center [397, 294] width 85 height 81
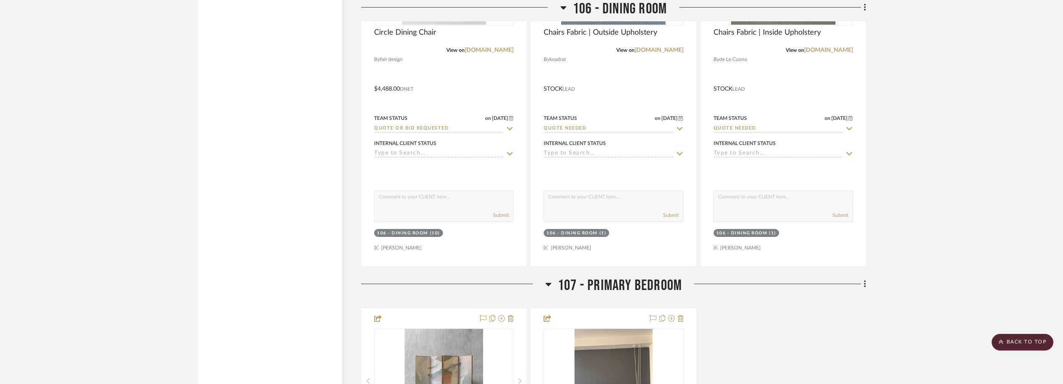
scroll to position [5803, 0]
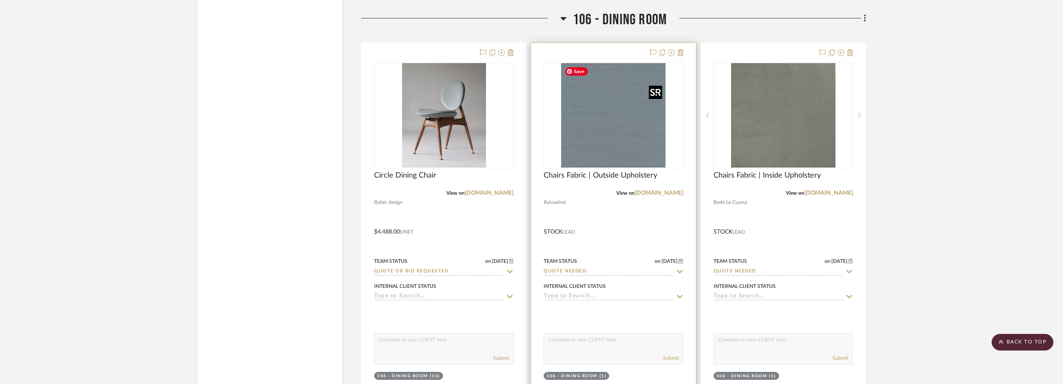
click at [592, 127] on img "0" at bounding box center [613, 115] width 104 height 104
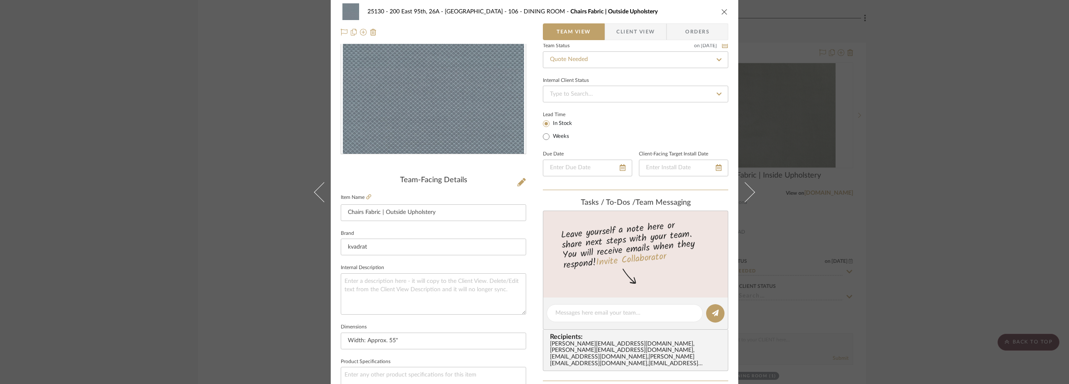
scroll to position [0, 0]
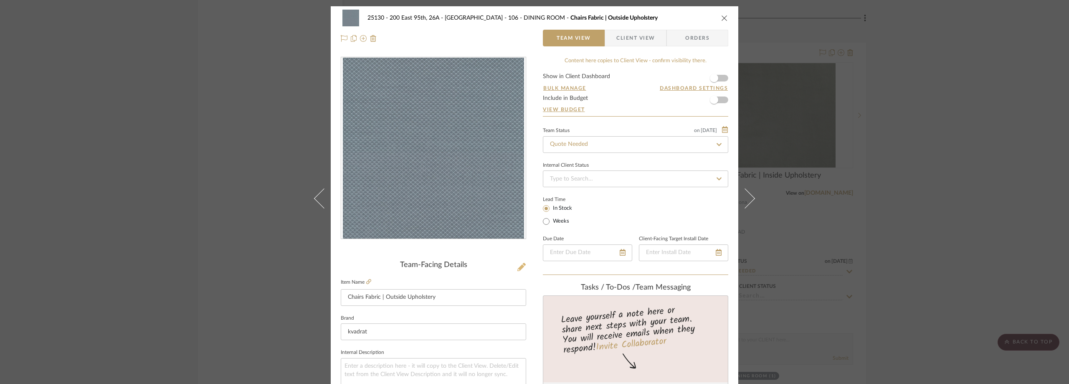
click at [519, 261] on button at bounding box center [521, 267] width 9 height 13
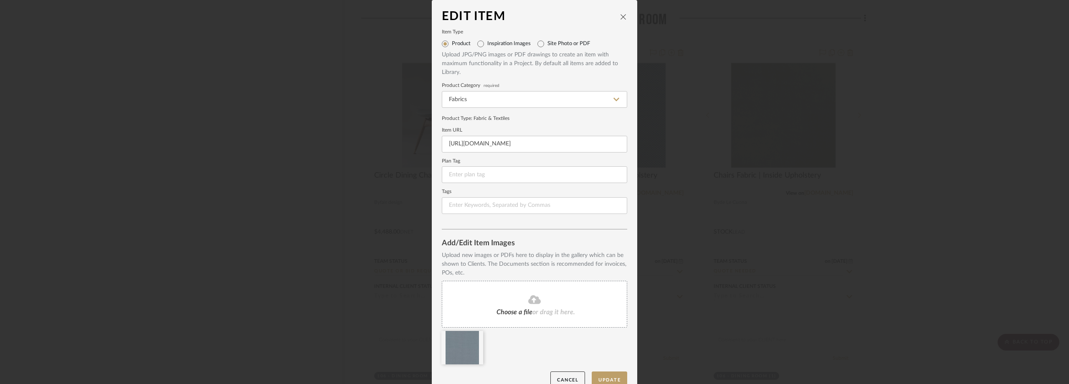
click at [531, 299] on icon at bounding box center [534, 299] width 13 height 10
click at [596, 373] on button "Update" at bounding box center [609, 379] width 35 height 17
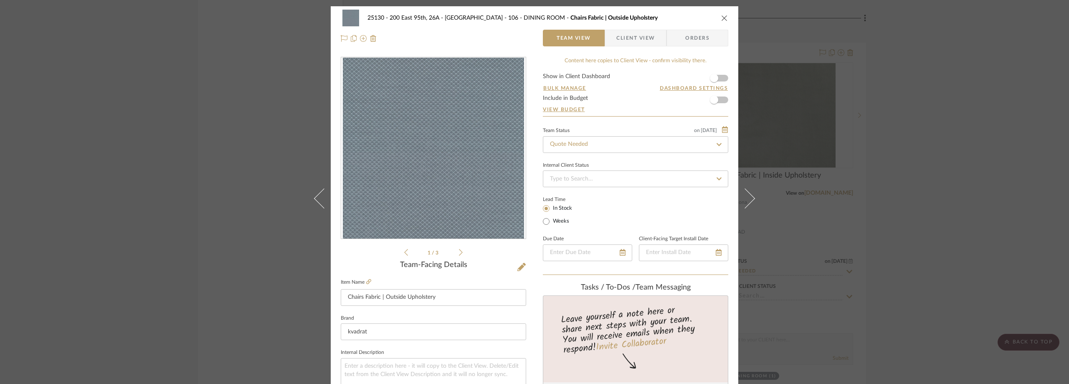
click at [455, 248] on li "1 / 3" at bounding box center [433, 252] width 51 height 10
click at [459, 252] on icon at bounding box center [461, 252] width 4 height 8
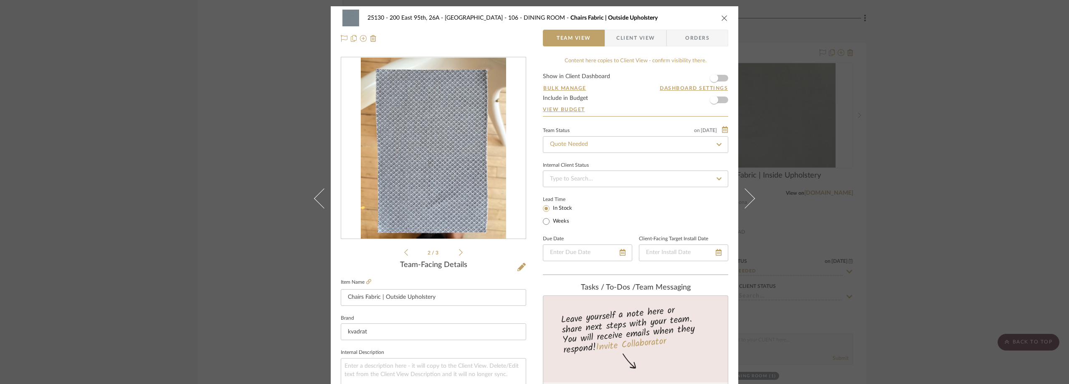
click at [459, 252] on icon at bounding box center [461, 252] width 4 height 8
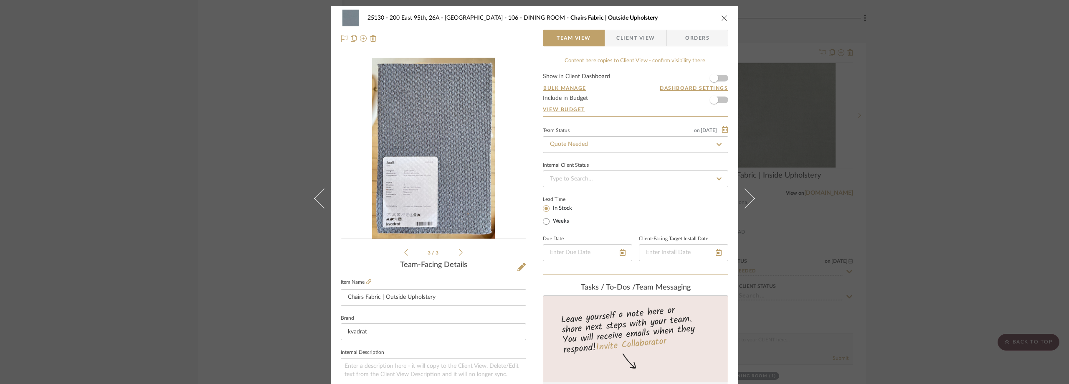
click at [910, 133] on div "25130 - 200 East 95th, 26A - Kosheleva 106 - DINING ROOM Chairs Fabric | Outsid…" at bounding box center [534, 192] width 1069 height 384
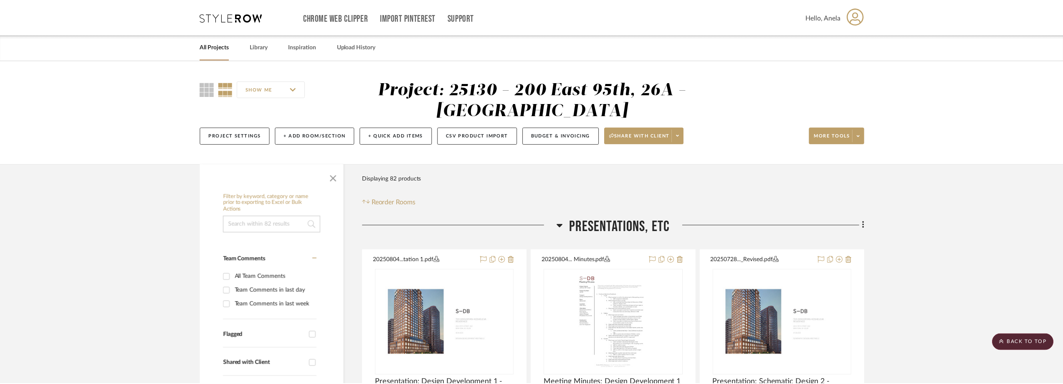
scroll to position [5803, 0]
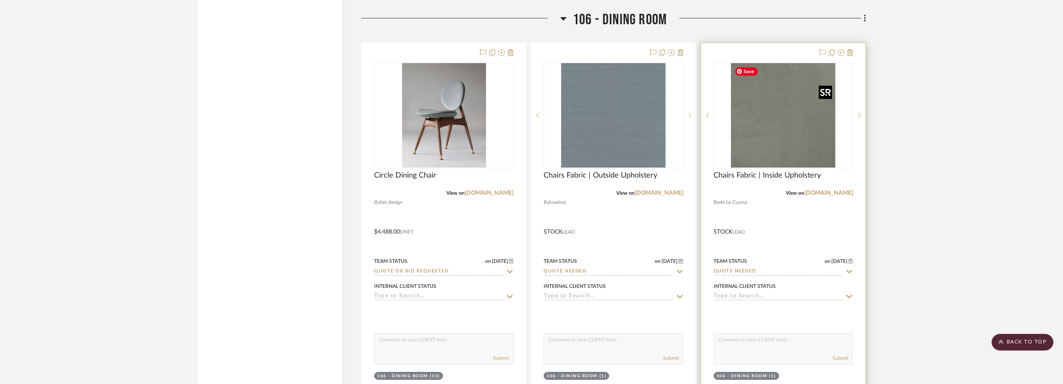
click at [764, 133] on img "0" at bounding box center [783, 115] width 104 height 104
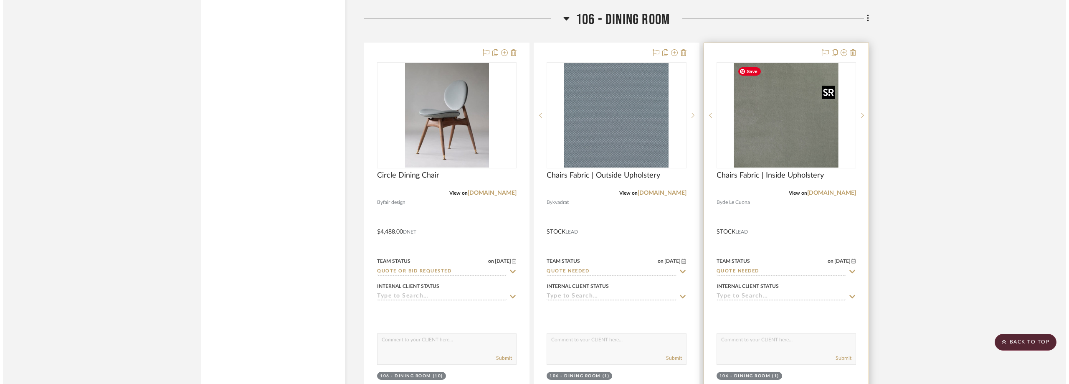
scroll to position [0, 0]
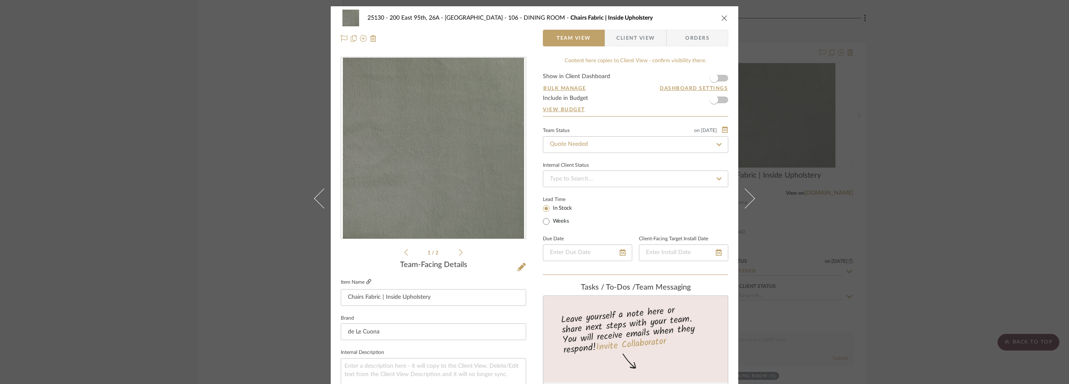
click at [366, 281] on icon at bounding box center [368, 281] width 5 height 5
click at [519, 263] on icon at bounding box center [521, 267] width 8 height 8
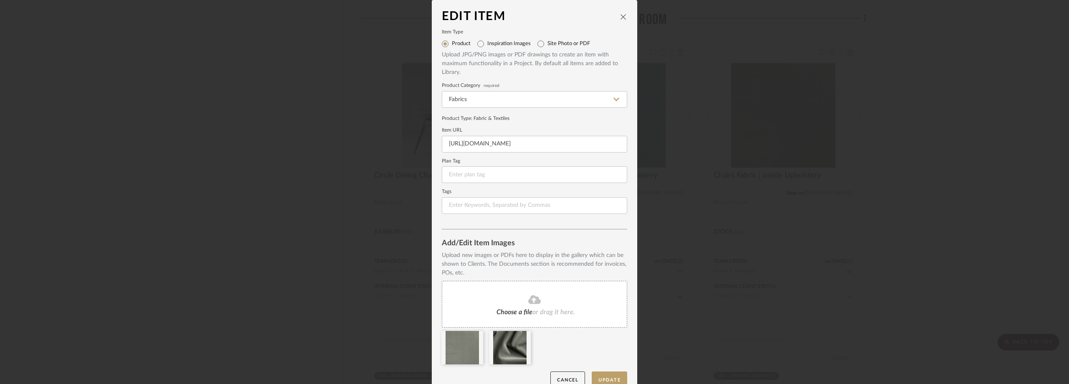
click at [529, 304] on fa-icon at bounding box center [534, 299] width 76 height 11
click at [615, 375] on button "Update" at bounding box center [609, 379] width 35 height 17
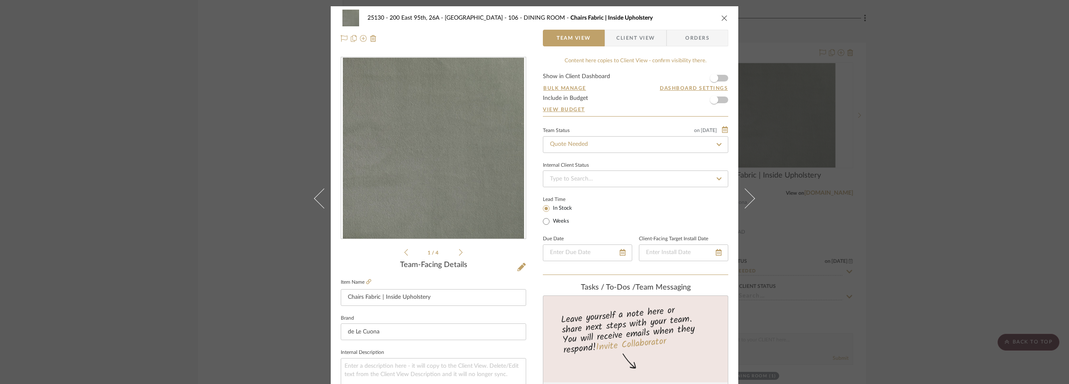
click at [258, 186] on div "25130 - 200 East 95th, 26A - Kosheleva 106 - DINING ROOM Chairs Fabric | Inside…" at bounding box center [534, 192] width 1069 height 384
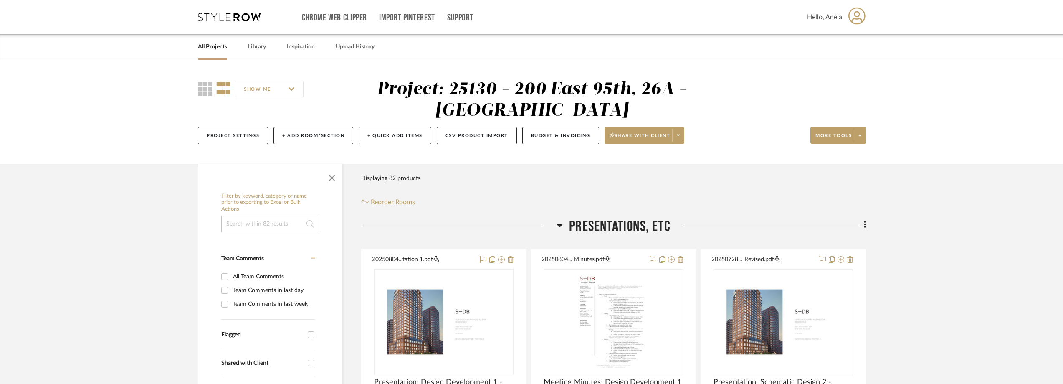
click at [235, 13] on icon at bounding box center [229, 17] width 63 height 8
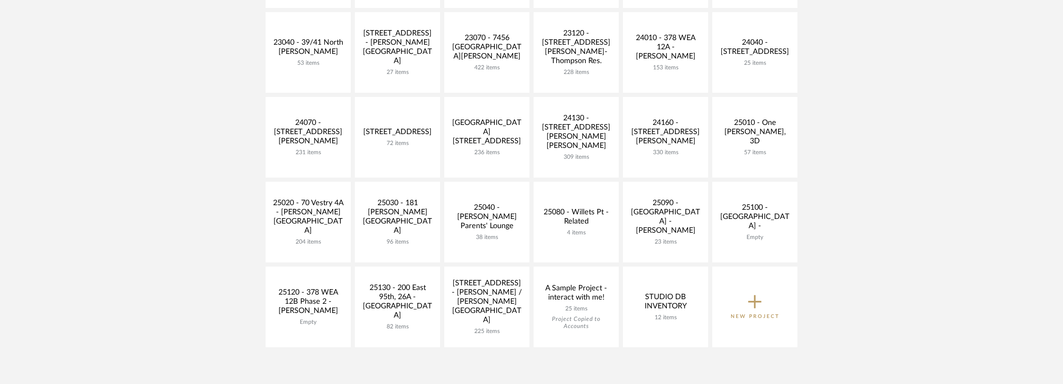
scroll to position [292, 0]
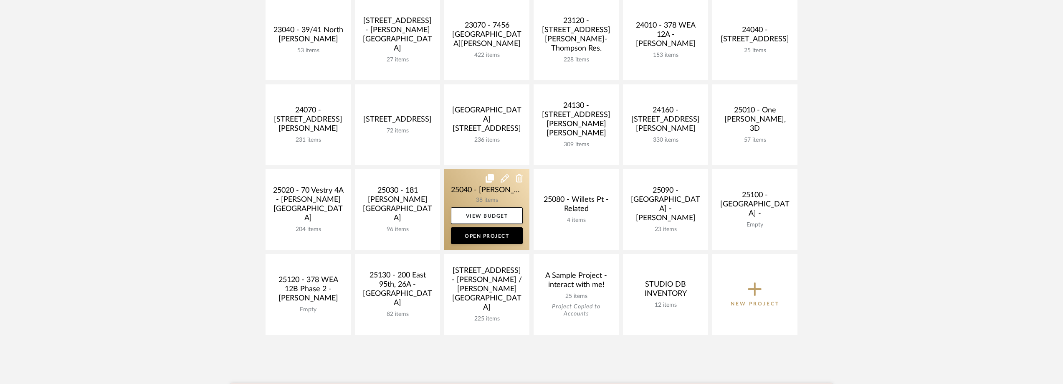
click at [470, 199] on link at bounding box center [486, 209] width 85 height 81
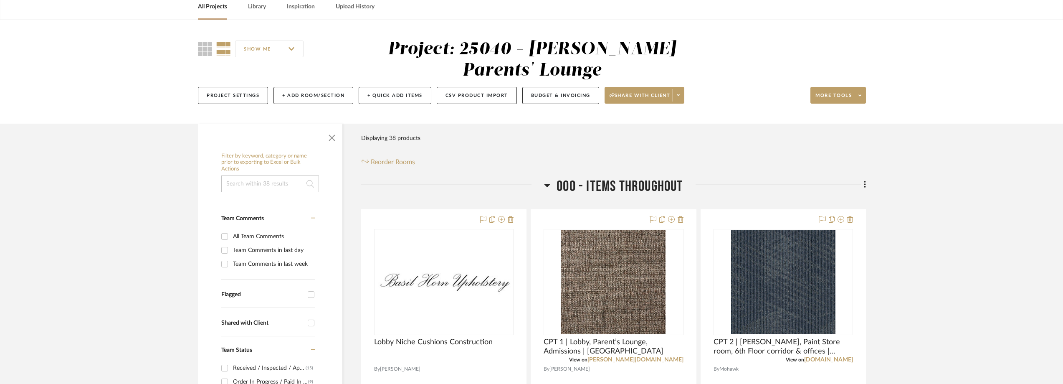
scroll to position [83, 0]
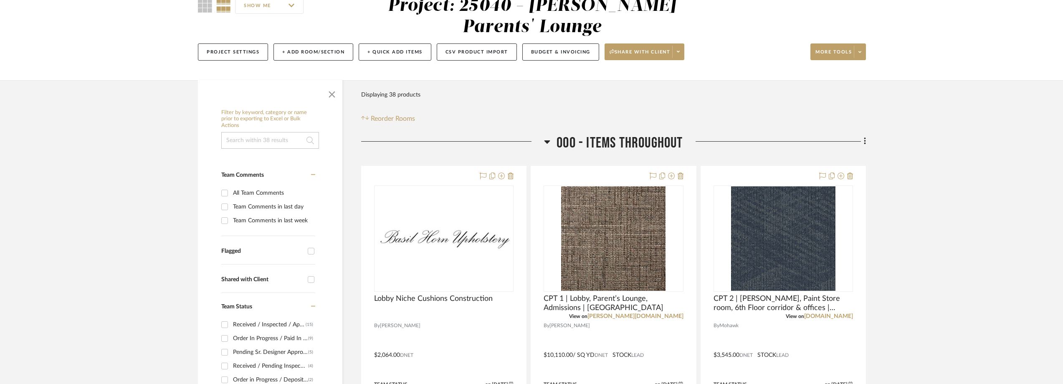
click at [864, 141] on icon at bounding box center [865, 141] width 3 height 9
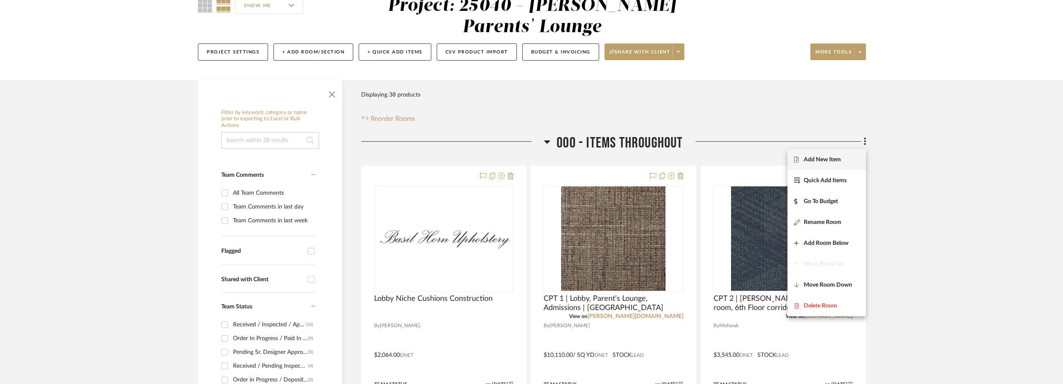
click at [809, 159] on span "Add New Item" at bounding box center [822, 159] width 37 height 7
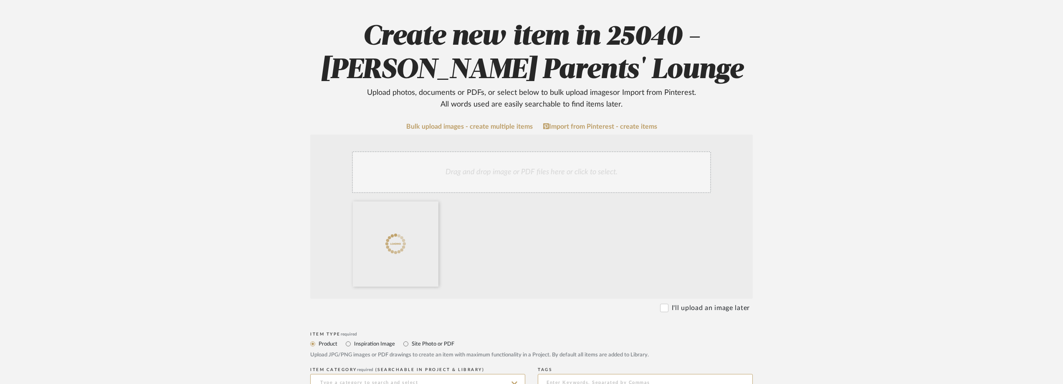
scroll to position [167, 0]
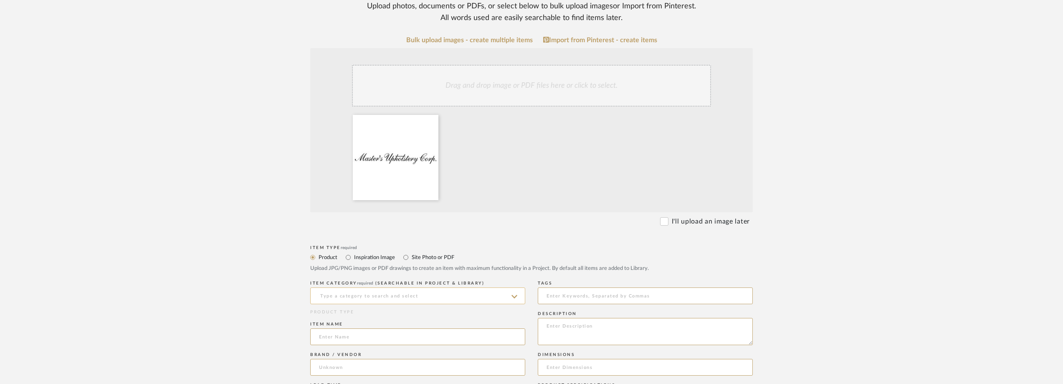
click at [390, 293] on input at bounding box center [417, 295] width 215 height 17
click at [375, 273] on div "Fabrics" at bounding box center [418, 274] width 214 height 21
type input "Fabrics"
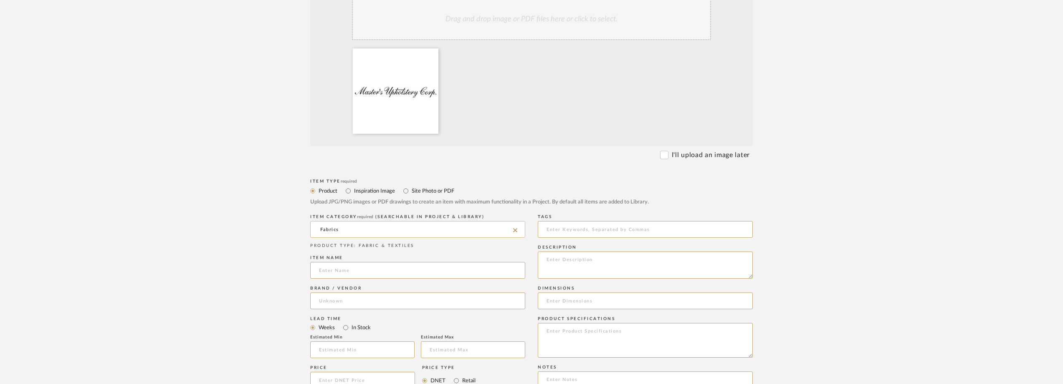
scroll to position [250, 0]
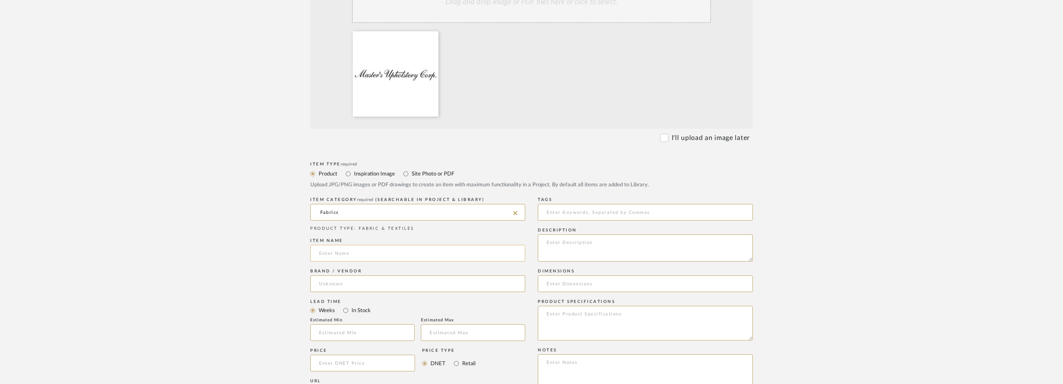
click at [367, 250] on input at bounding box center [417, 253] width 215 height 17
paste input "Parent's Lounge Poufs, Pillows, and Banquette"
type input "Parent's Lounge Poufs, Pillows, and Banquette"
click at [370, 277] on input at bounding box center [417, 283] width 215 height 17
click at [450, 254] on input "Parent's Lounge Poufs, Pillows, and Banquette" at bounding box center [417, 253] width 215 height 17
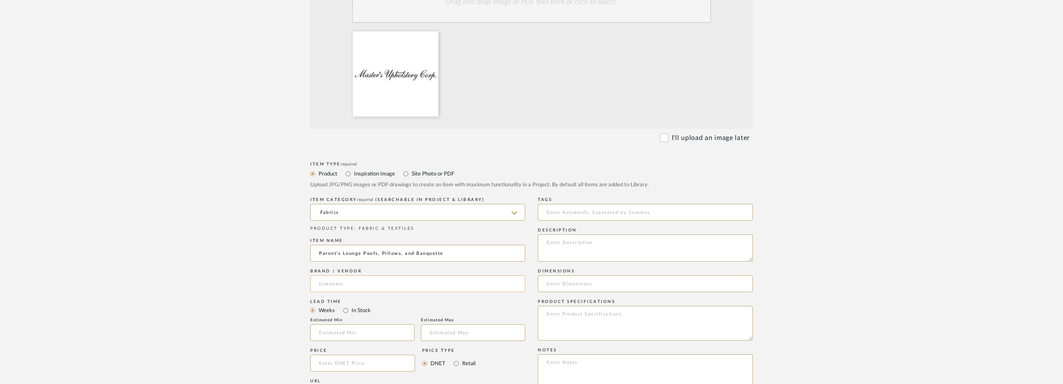
click at [375, 287] on input at bounding box center [417, 283] width 215 height 17
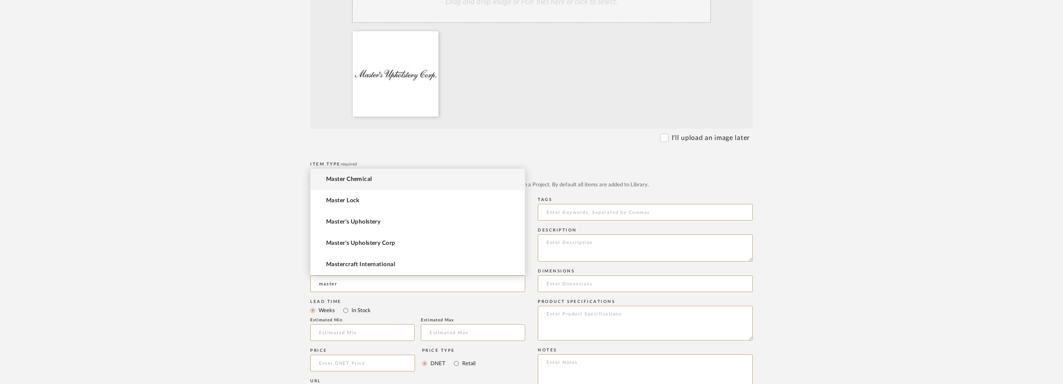
click at [371, 215] on mat-option "Master's Upholstery" at bounding box center [418, 221] width 214 height 21
type input "Master's Upholstery"
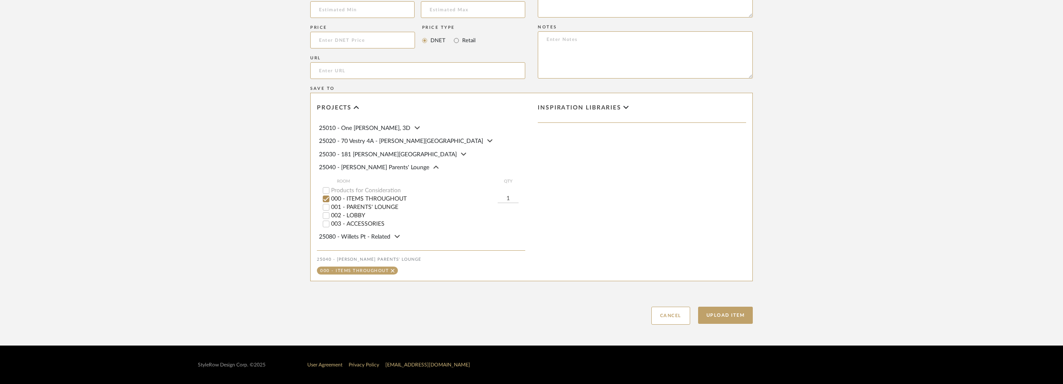
scroll to position [209, 0]
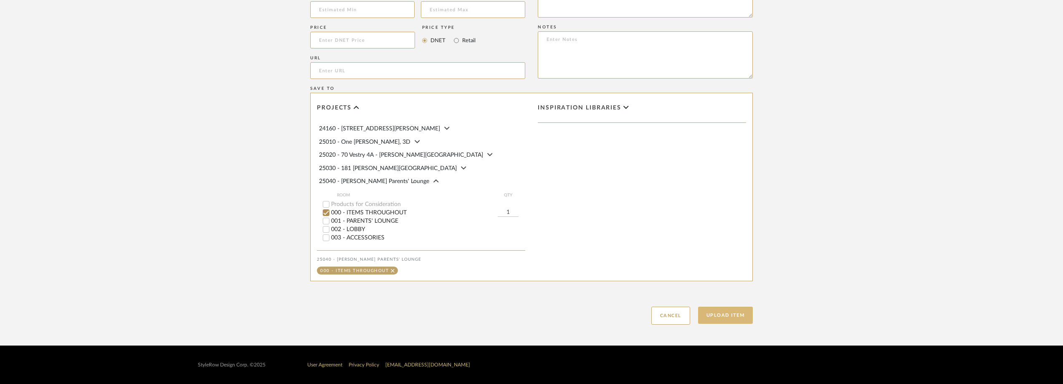
click at [713, 314] on button "Upload Item" at bounding box center [725, 314] width 55 height 17
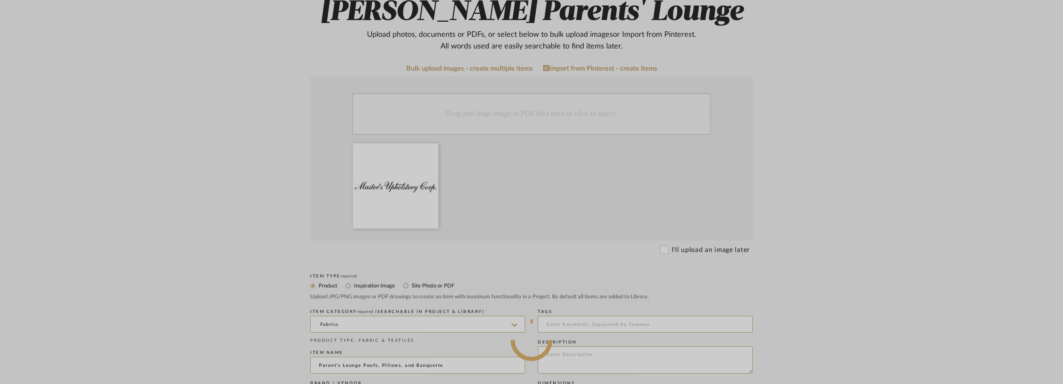
scroll to position [30, 0]
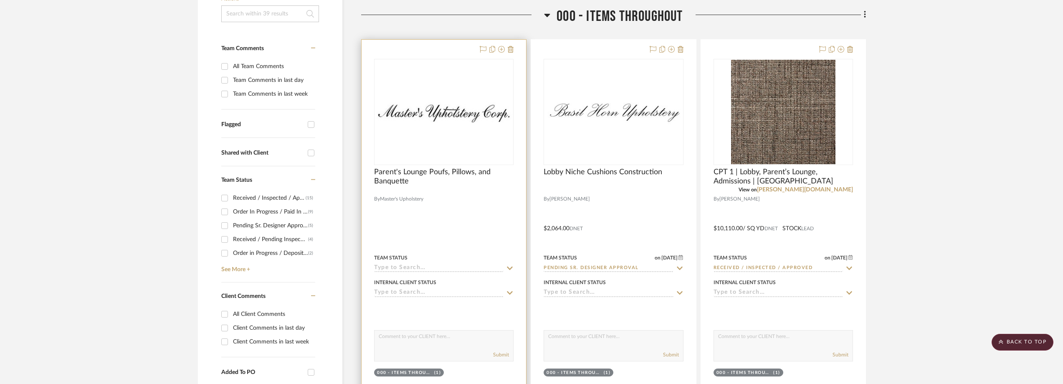
scroll to position [218, 0]
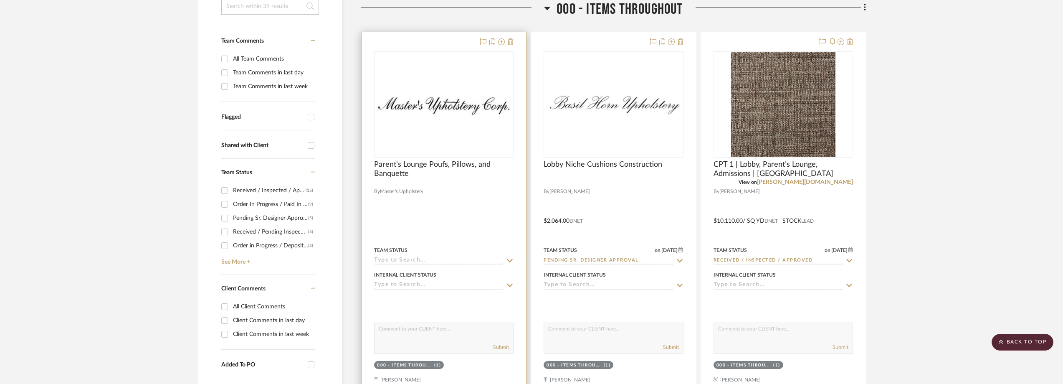
click at [418, 120] on div "0" at bounding box center [443, 104] width 139 height 105
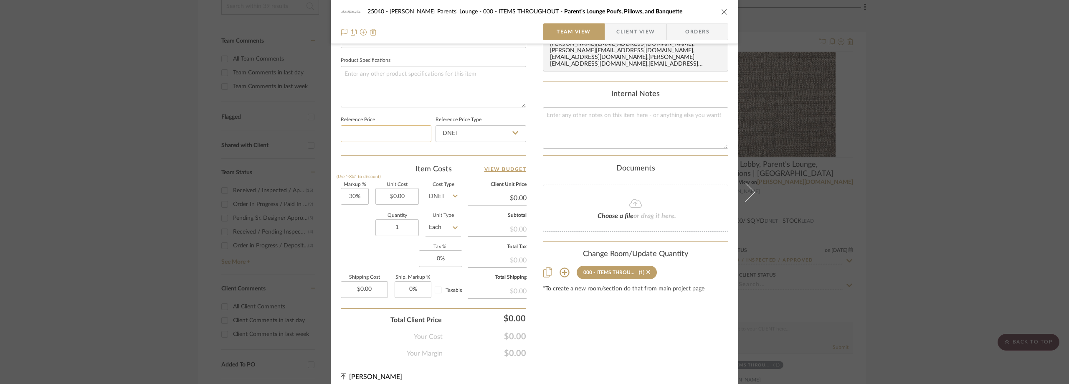
scroll to position [392, 0]
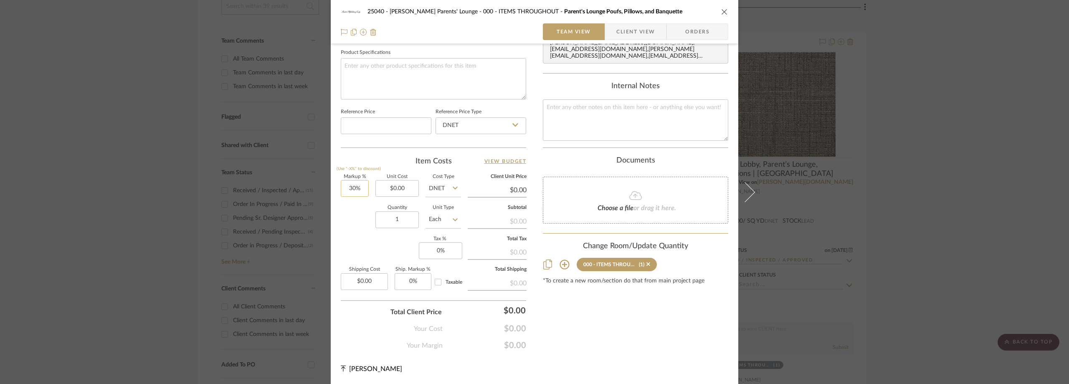
type input "30"
click at [364, 189] on input "30" at bounding box center [355, 188] width 28 height 17
type input "0.00"
click at [384, 190] on input "0.00" at bounding box center [396, 188] width 43 height 17
type input "0%"
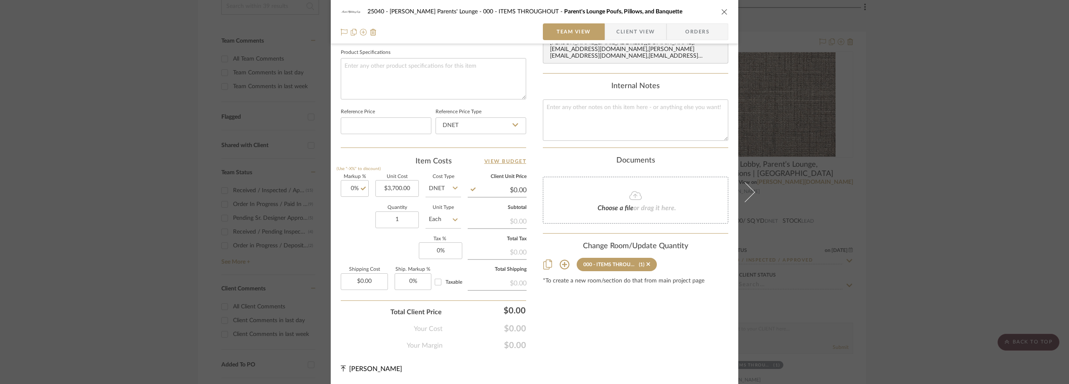
click at [380, 156] on div "Item Costs View Budget" at bounding box center [433, 161] width 185 height 10
click at [399, 190] on input "3700.00" at bounding box center [396, 188] width 43 height 17
type input "$3,700.00"
click at [381, 232] on sr-form-field "Quantity 1" at bounding box center [396, 220] width 43 height 30
click at [619, 33] on span "Client View" at bounding box center [635, 31] width 38 height 17
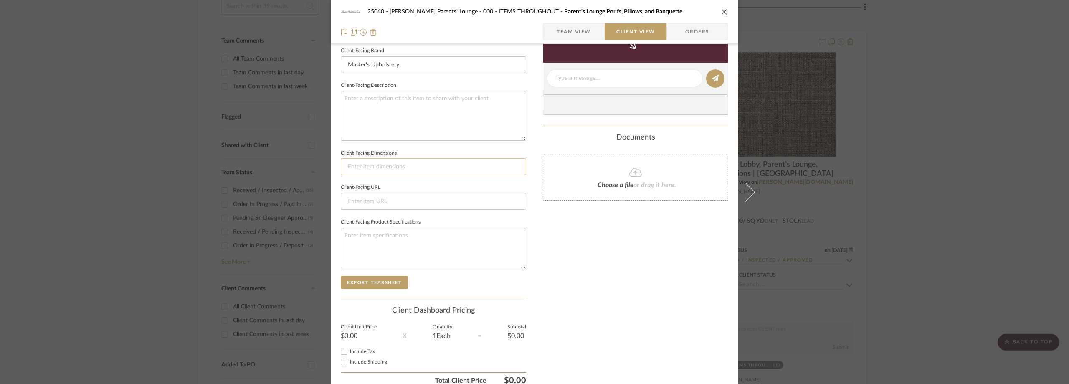
scroll to position [220, 0]
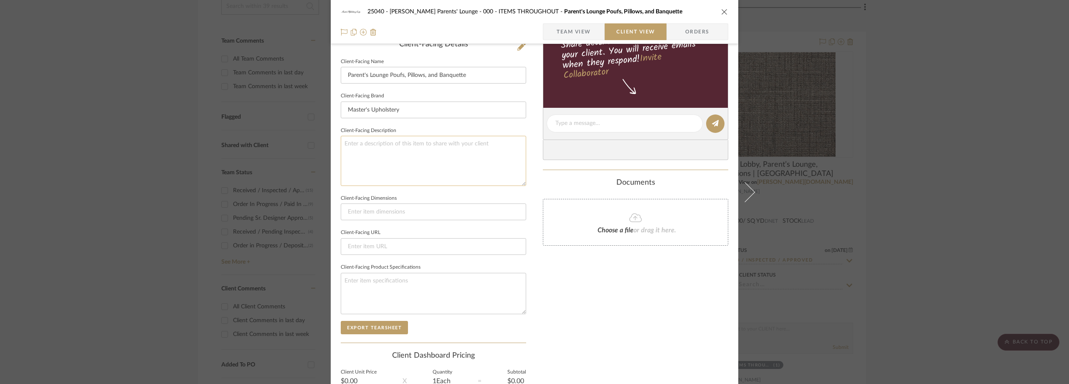
click at [375, 157] on textarea at bounding box center [433, 161] width 185 height 50
click at [410, 129] on fieldset "Client-Facing Description Description:" at bounding box center [433, 155] width 185 height 61
click at [439, 148] on textarea "Description:" at bounding box center [433, 161] width 185 height 50
drag, startPoint x: 483, startPoint y: 75, endPoint x: 324, endPoint y: 73, distance: 158.7
click at [324, 73] on mat-dialog-content "25040 - Grace Church Parents' Lounge 000 - ITEMS THROUGHOUT Parent's Lounge Pou…" at bounding box center [534, 126] width 454 height 681
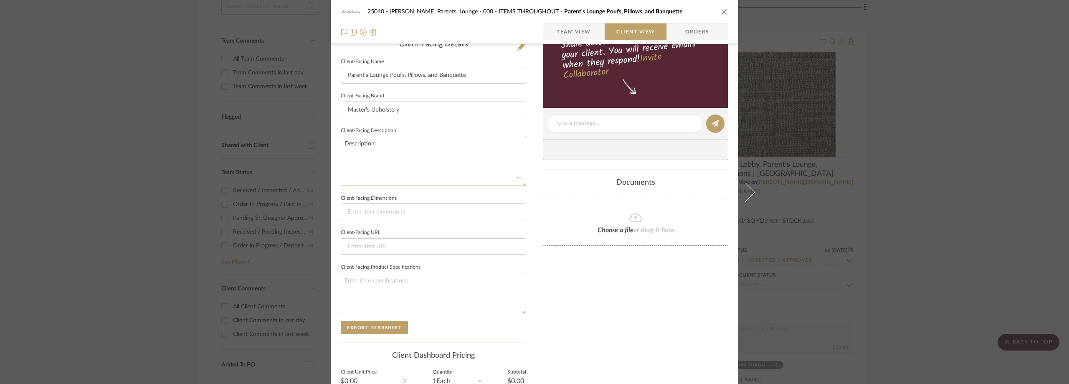
click at [416, 149] on textarea "Description:" at bounding box center [433, 161] width 185 height 50
paste textarea "Parent's Lounge Poufs, Pillows, and Banquette"
type textarea "Description: Parent's Lounge Poufs, Pillows, and Banquette Construction/Upholst…"
click at [460, 109] on input "Master's Upholstery" at bounding box center [433, 109] width 185 height 17
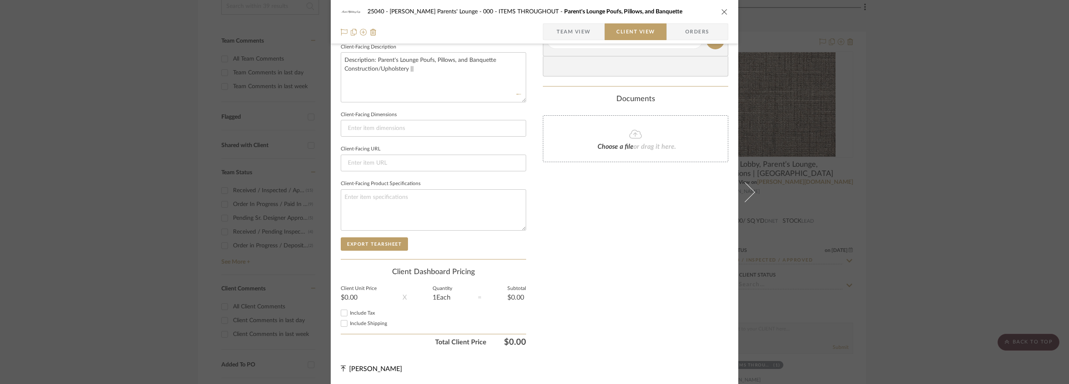
click at [571, 33] on span "Team View" at bounding box center [574, 31] width 34 height 17
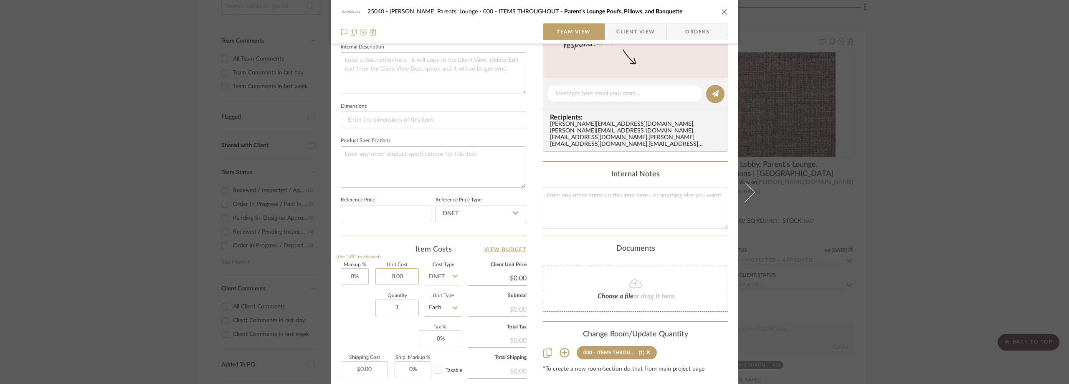
click at [400, 275] on input "0.00" at bounding box center [396, 276] width 43 height 17
type input "$3,700.00"
click at [387, 246] on div "Item Costs View Budget" at bounding box center [433, 249] width 185 height 10
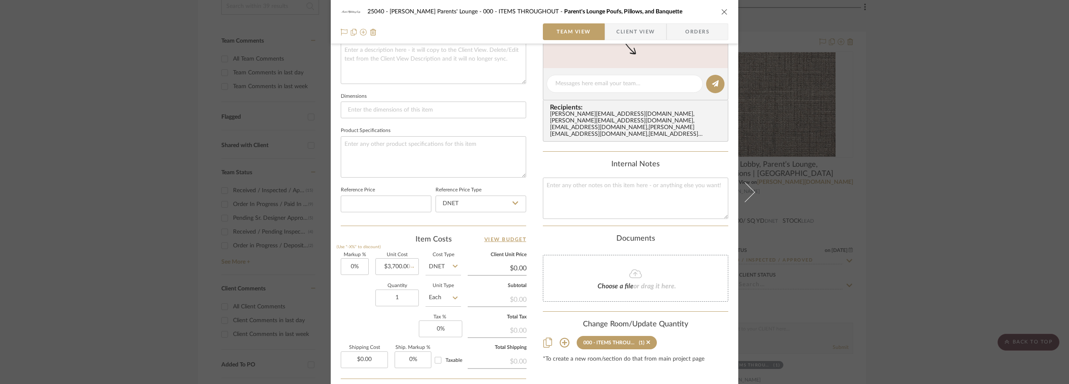
scroll to position [392, 0]
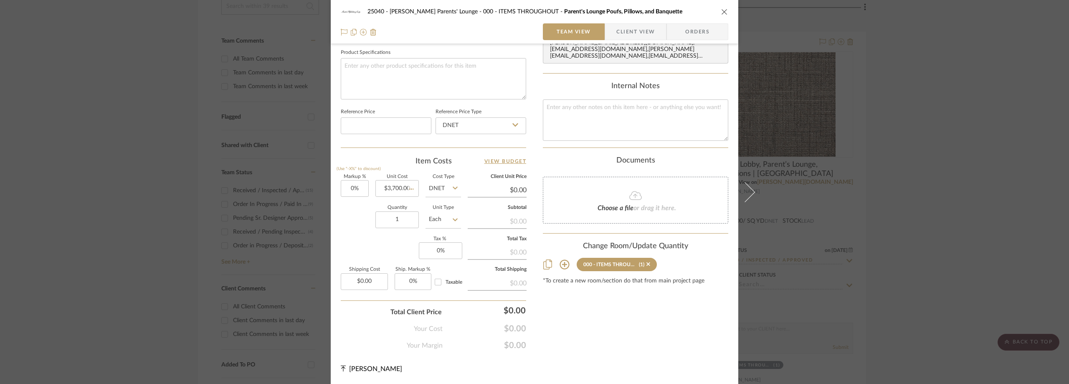
click at [605, 195] on fa-icon at bounding box center [635, 195] width 76 height 11
type input "$3,700.00"
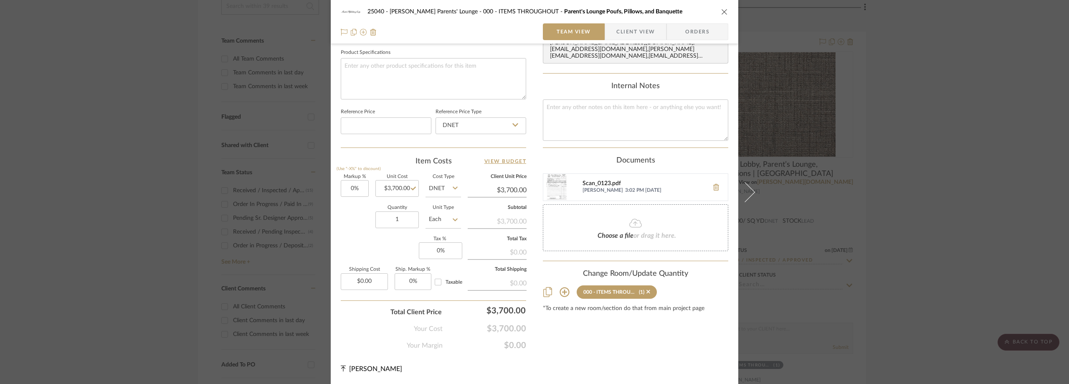
click at [591, 183] on div "Scan_0123.pdf" at bounding box center [643, 183] width 122 height 7
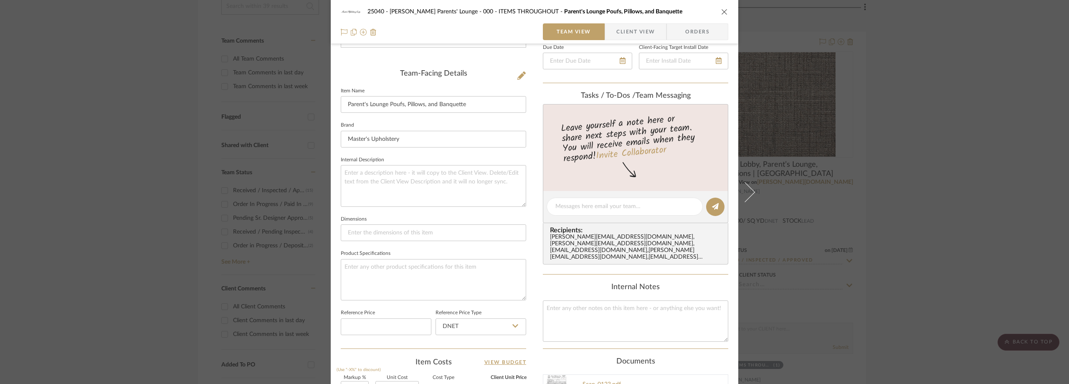
scroll to position [142, 0]
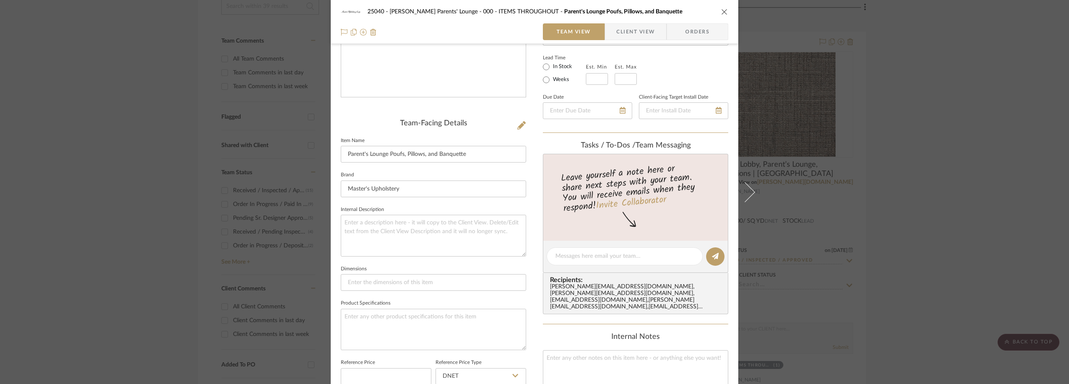
drag, startPoint x: 638, startPoint y: 29, endPoint x: 630, endPoint y: 38, distance: 11.8
click at [638, 29] on span "Client View" at bounding box center [635, 31] width 38 height 17
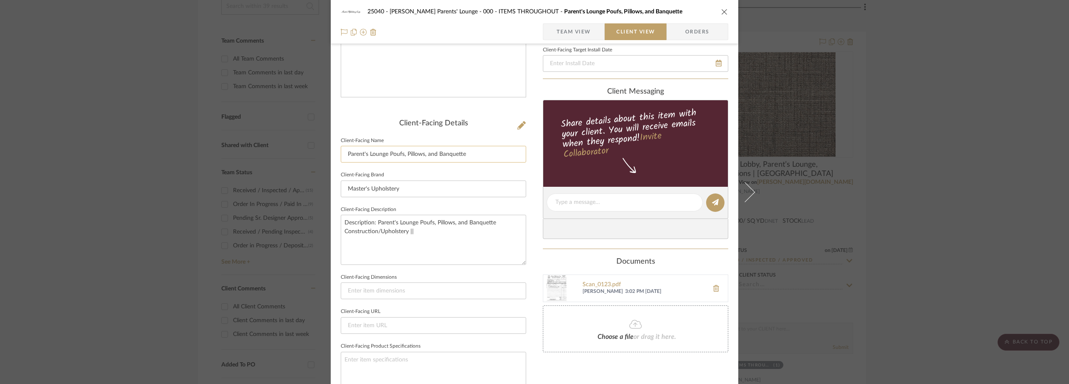
drag, startPoint x: 469, startPoint y: 152, endPoint x: 341, endPoint y: 155, distance: 128.2
click at [341, 155] on input "Parent's Lounge Poufs, Pillows, and Banquette" at bounding box center [433, 154] width 185 height 17
click at [349, 106] on div at bounding box center [433, 12] width 185 height 195
click at [162, 165] on div "25040 - Grace Church Parents' Lounge 000 - ITEMS THROUGHOUT Parent's Lounge Pou…" at bounding box center [534, 192] width 1069 height 384
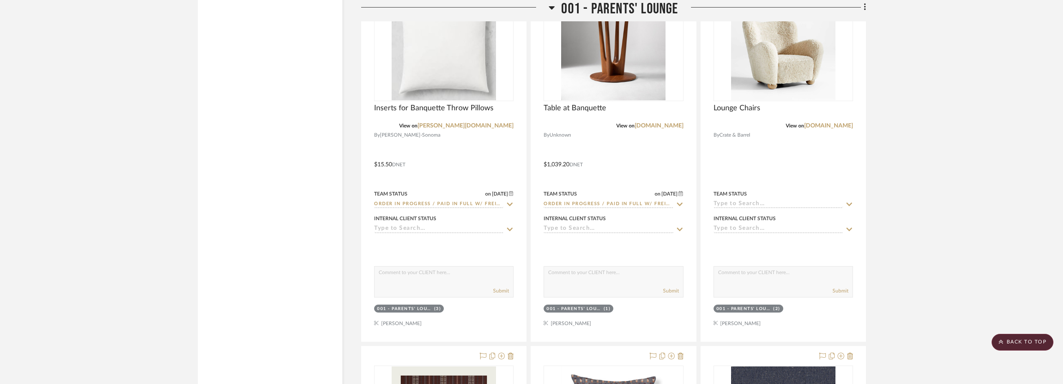
scroll to position [1470, 0]
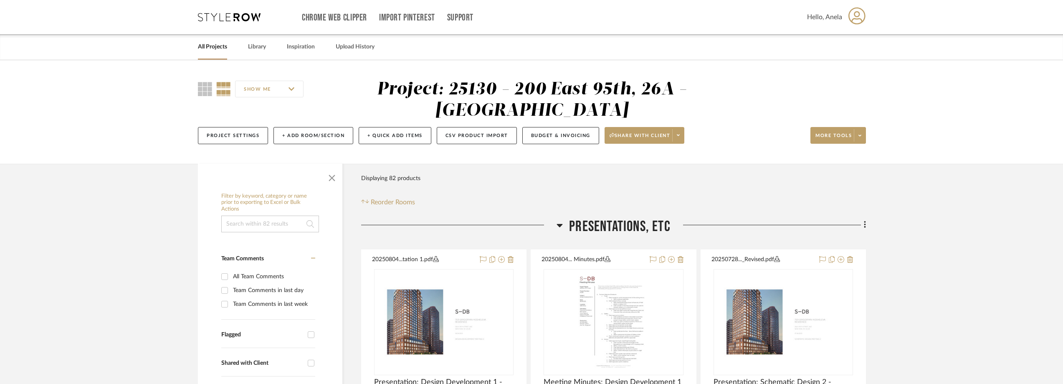
click at [211, 19] on icon at bounding box center [229, 17] width 63 height 8
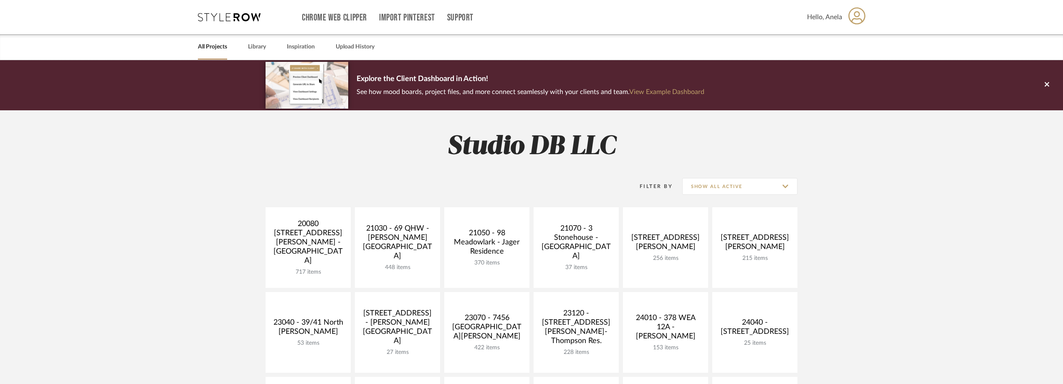
scroll to position [334, 0]
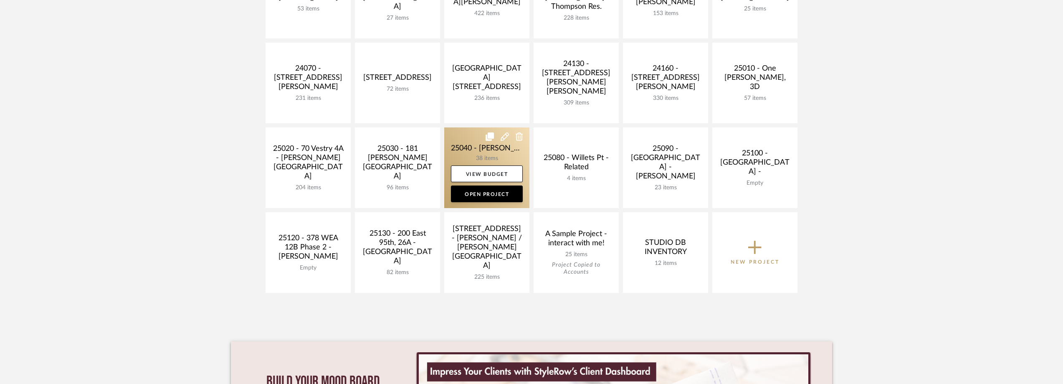
click at [468, 151] on link at bounding box center [486, 167] width 85 height 81
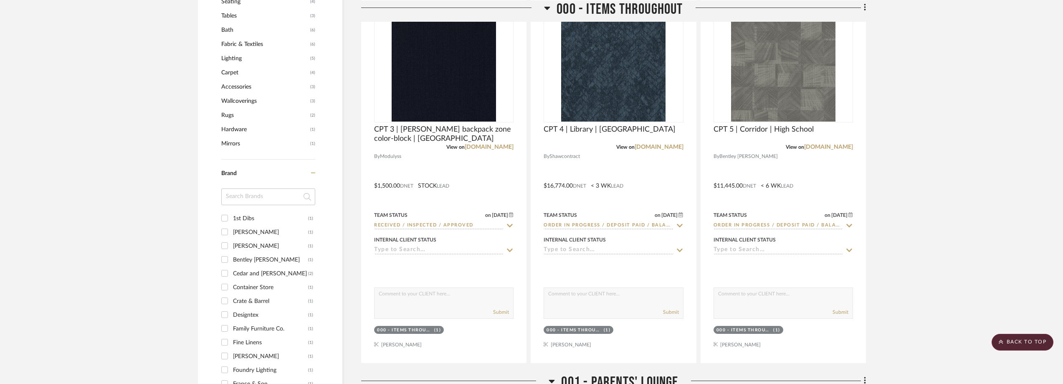
scroll to position [584, 0]
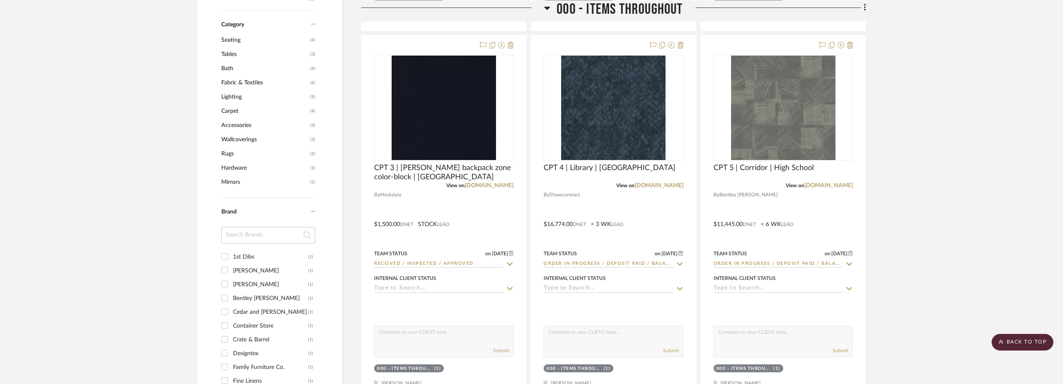
click at [246, 239] on input at bounding box center [268, 235] width 94 height 17
type input "way"
click at [247, 253] on div "Wayfair" at bounding box center [270, 256] width 75 height 13
click at [231, 253] on input "Wayfair (1)" at bounding box center [224, 256] width 13 height 13
checkbox input "true"
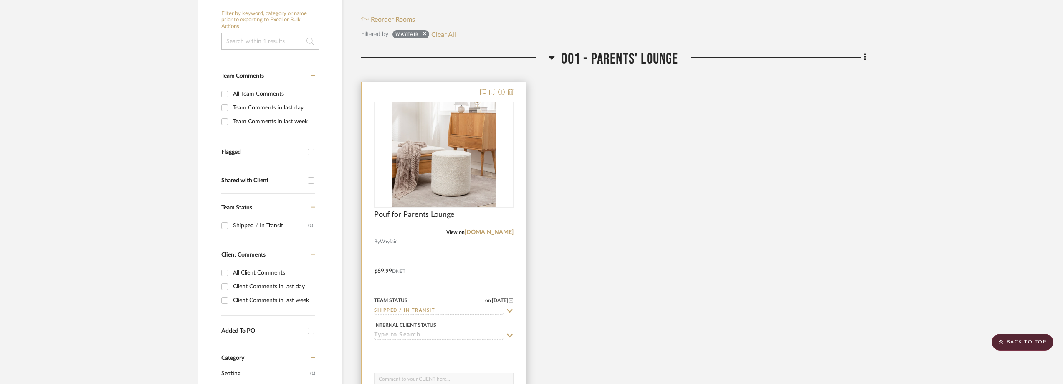
scroll to position [182, 0]
click at [510, 311] on icon at bounding box center [510, 311] width 8 height 7
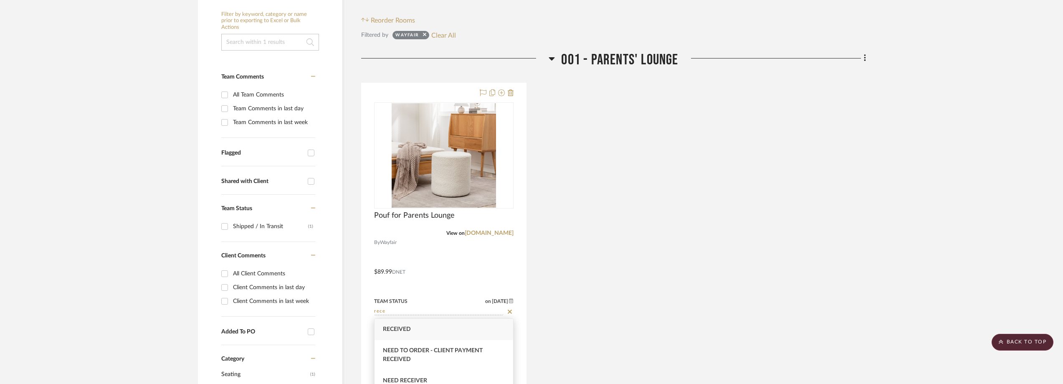
scroll to position [42, 0]
type input "rece"
click at [447, 374] on div "Received / Inspected / Approved" at bounding box center [443, 381] width 139 height 21
type input "[DATE]"
type input "Received / Inspected / Approved"
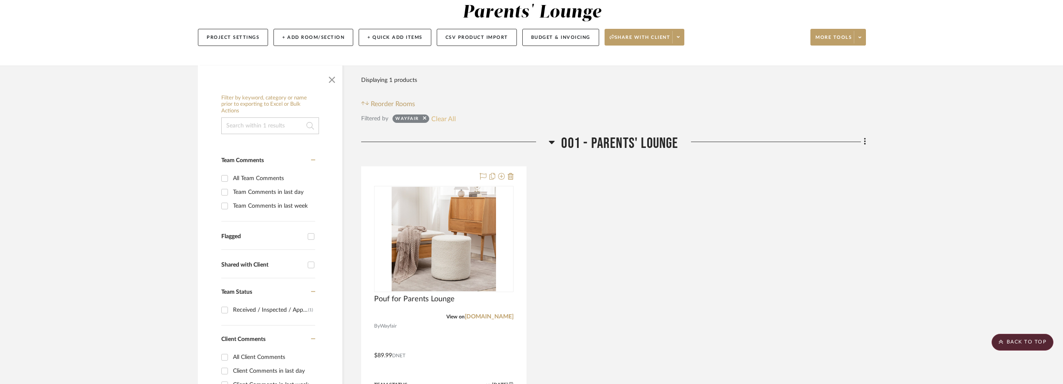
click at [438, 119] on button "Clear All" at bounding box center [443, 118] width 25 height 11
checkbox input "false"
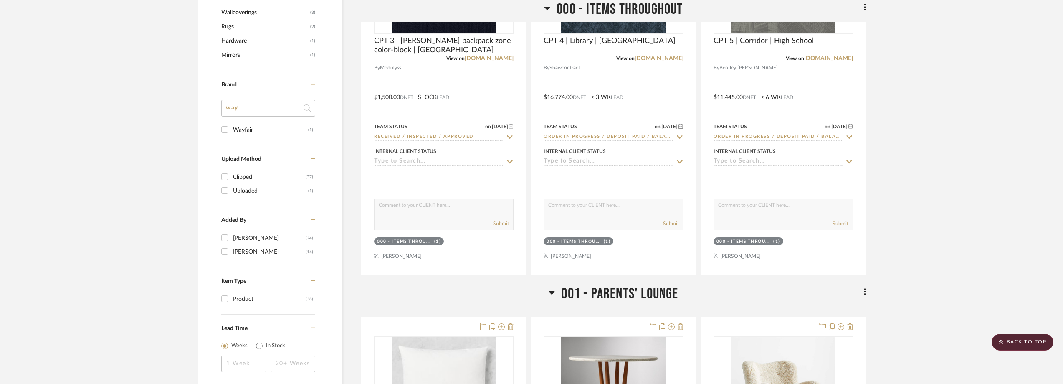
scroll to position [641, 0]
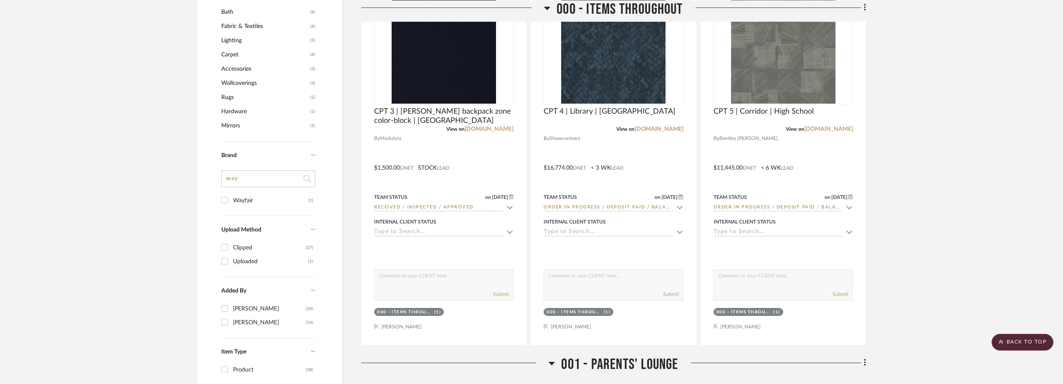
drag, startPoint x: 229, startPoint y: 175, endPoint x: 219, endPoint y: 175, distance: 9.6
click at [219, 175] on div "Filter by keyword, category or name prior to exporting to Excel or Bulk Actions…" at bounding box center [270, 35] width 144 height 974
type input "zak"
click at [245, 197] on div "Zak & Fox" at bounding box center [270, 200] width 75 height 13
click at [231, 197] on input "Zak & Fox (2)" at bounding box center [224, 199] width 13 height 13
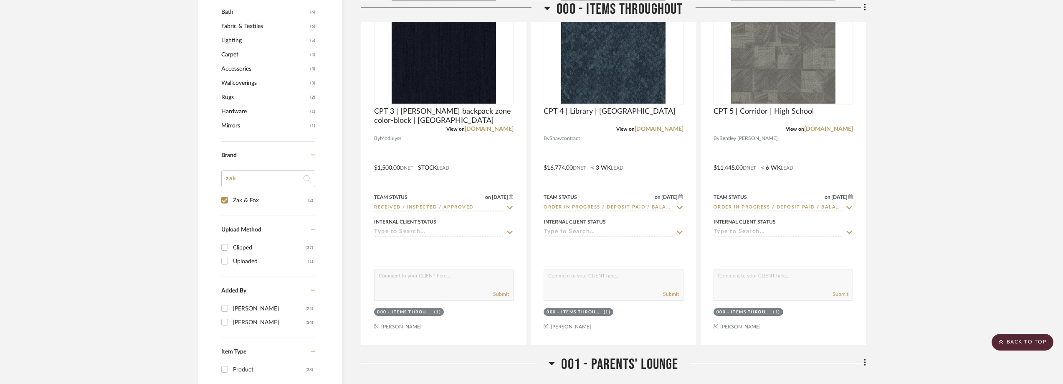
checkbox input "true"
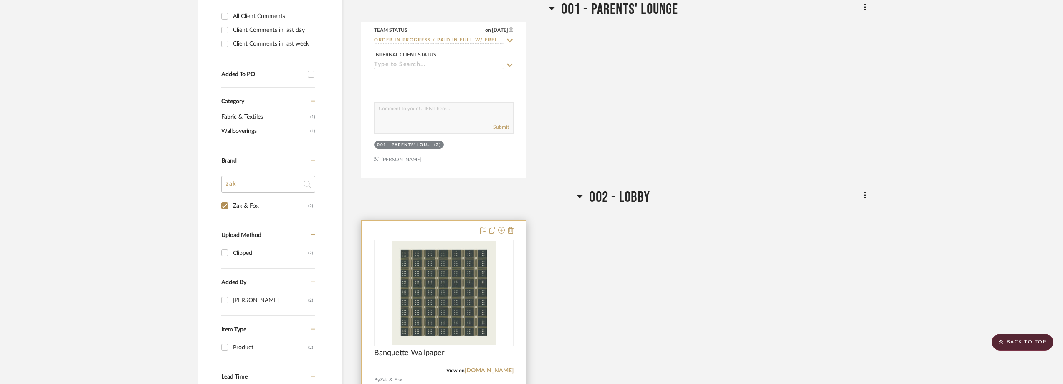
scroll to position [251, 0]
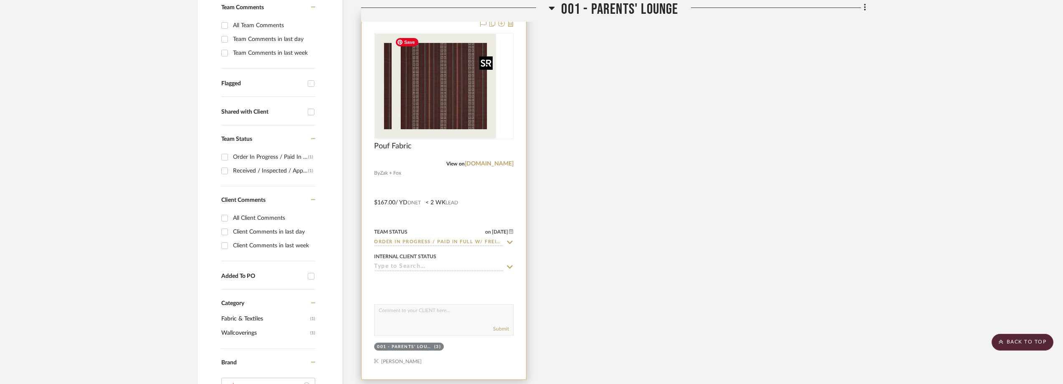
click at [465, 108] on div at bounding box center [443, 86] width 139 height 106
click at [460, 106] on img "0" at bounding box center [444, 86] width 104 height 104
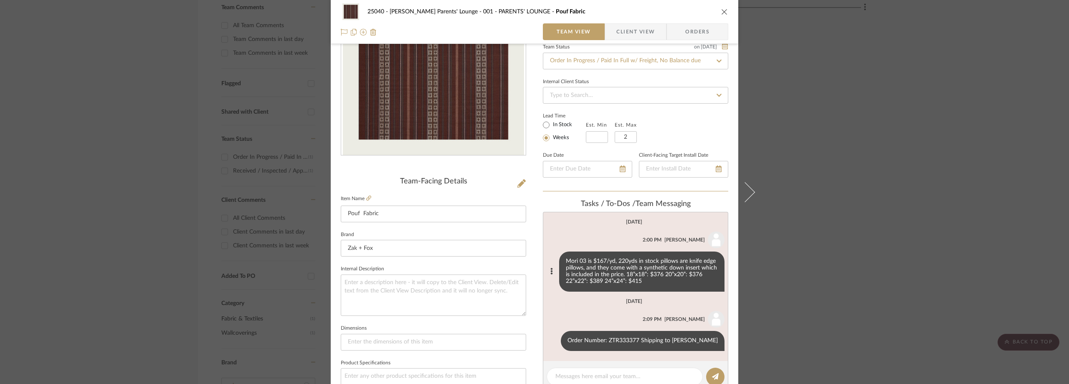
scroll to position [125, 0]
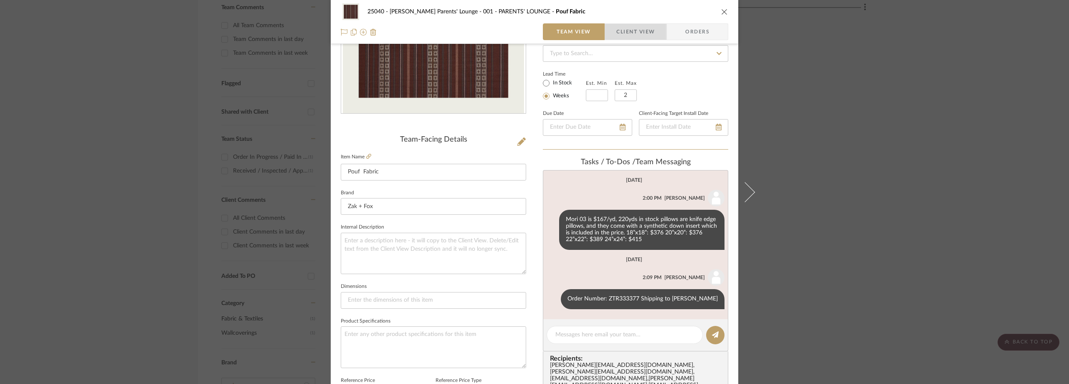
click at [611, 25] on span "button" at bounding box center [610, 31] width 11 height 17
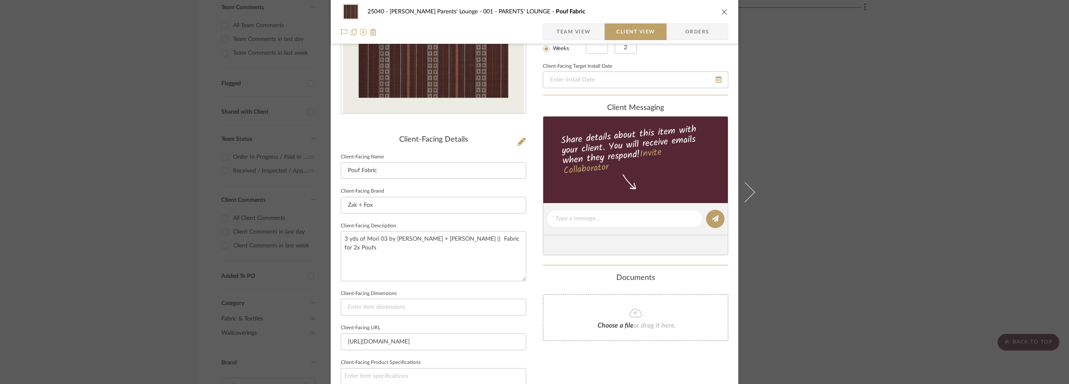
click at [570, 28] on span "Team View" at bounding box center [574, 31] width 34 height 17
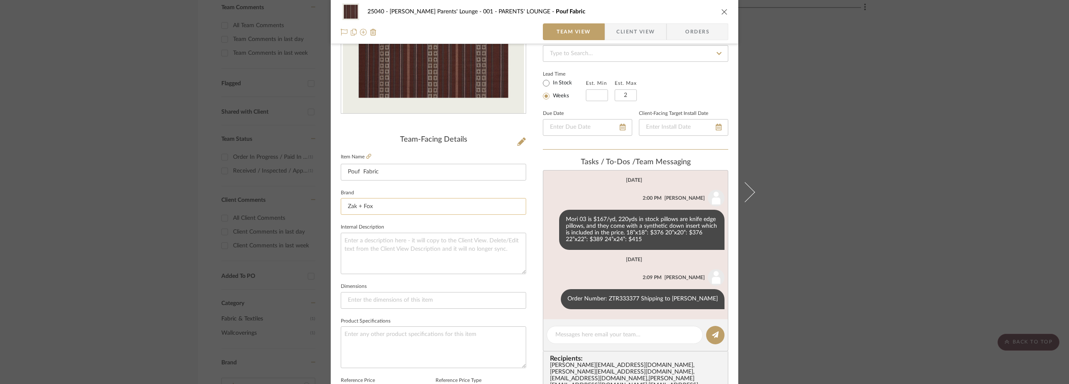
scroll to position [0, 0]
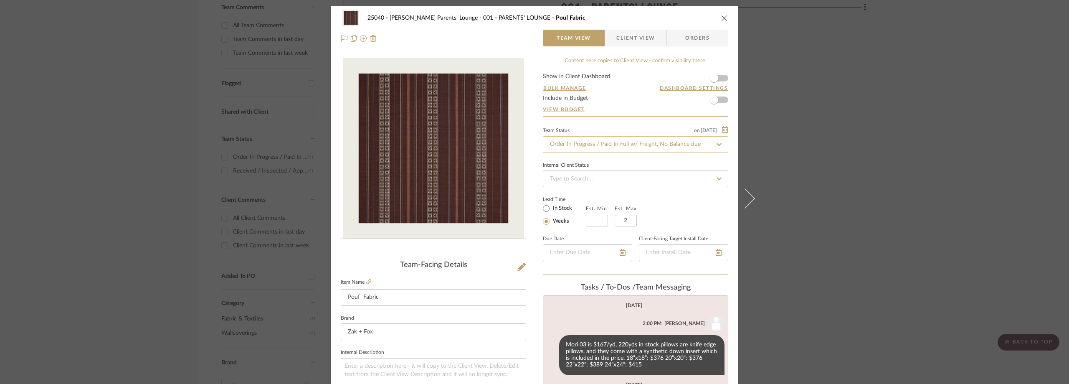
click at [594, 143] on input "Order In Progress / Paid In Full w/ Freight, No Balance due" at bounding box center [635, 144] width 185 height 17
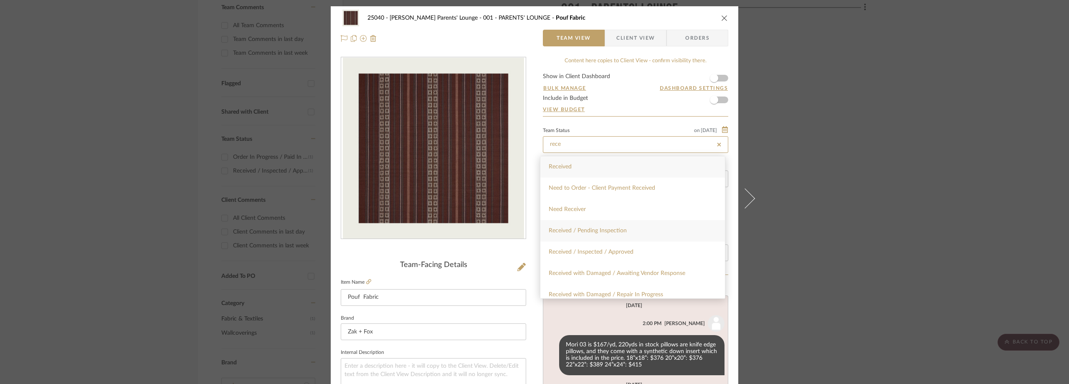
type input "rece"
click at [636, 232] on div "Received / Pending Inspection" at bounding box center [632, 230] width 185 height 21
type input "[DATE]"
type input "Received / Pending Inspection"
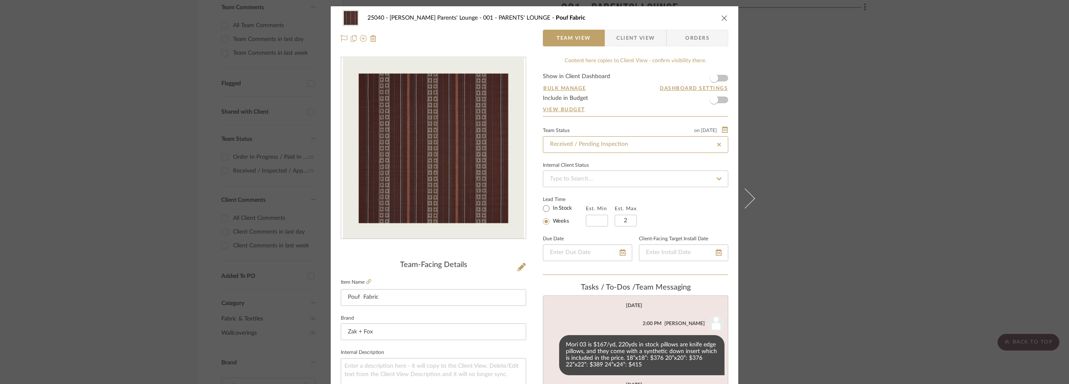
type input "[DATE]"
type input "Received / Pending Inspection"
click at [617, 129] on div "Team Status on [DATE]" at bounding box center [635, 129] width 185 height 7
click at [234, 114] on div "25040 - [PERSON_NAME] Parents' Lounge 001 - PARENTS' LOUNGE Pouf Fabric Team Vi…" at bounding box center [534, 192] width 1069 height 384
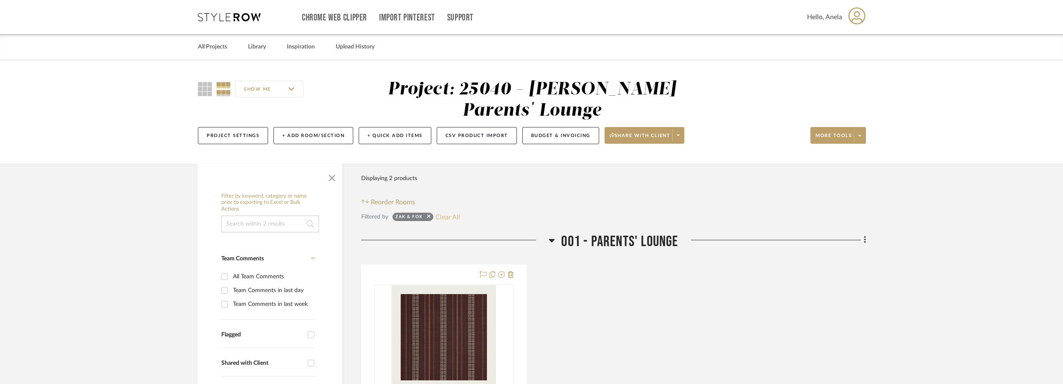
click at [437, 213] on button "Clear All" at bounding box center [447, 216] width 25 height 11
checkbox input "false"
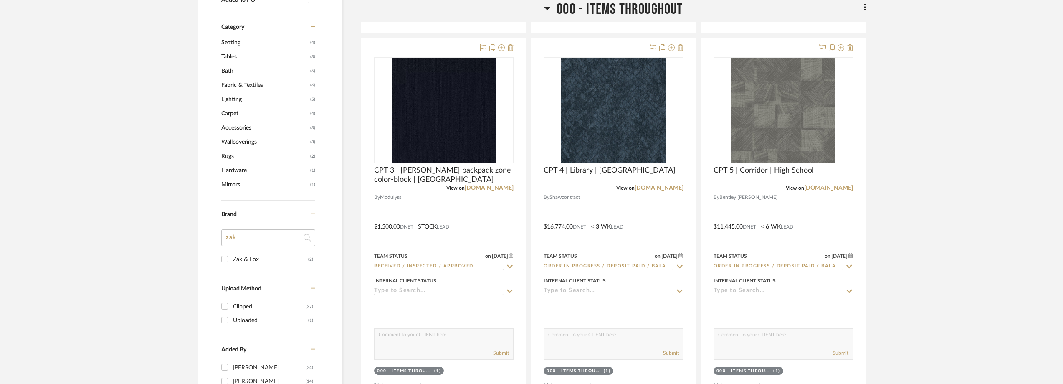
scroll to position [710, 0]
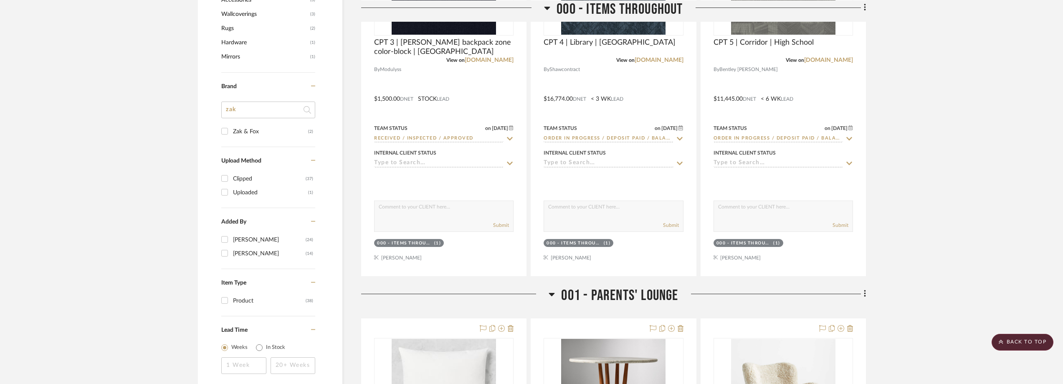
drag, startPoint x: 239, startPoint y: 111, endPoint x: 225, endPoint y: 111, distance: 13.4
click at [226, 111] on input "zak" at bounding box center [268, 109] width 94 height 17
type input "as"
type input "m,"
type input "a"
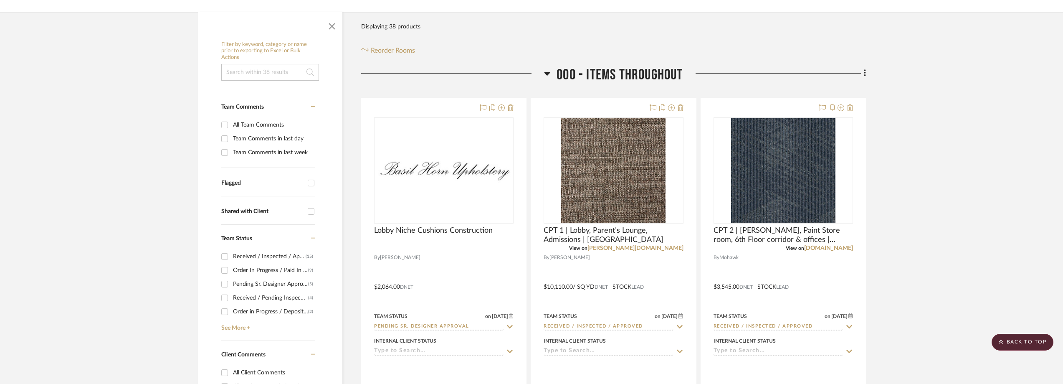
scroll to position [0, 0]
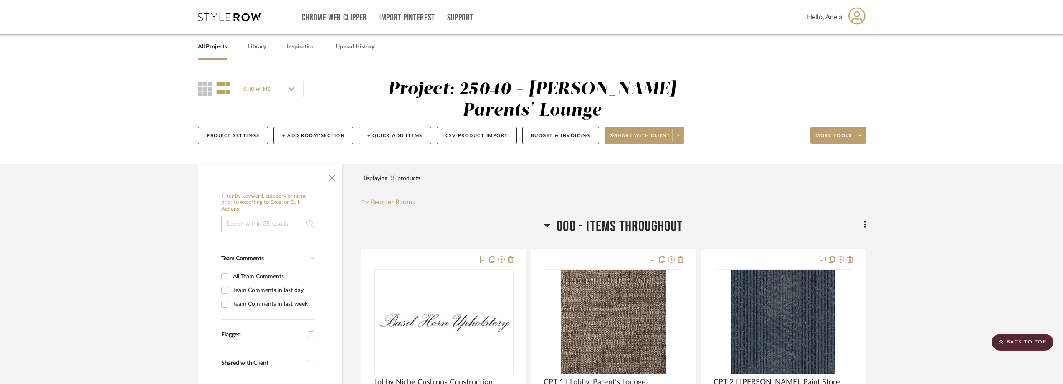
type input "maste"
click at [235, 16] on icon at bounding box center [229, 17] width 63 height 8
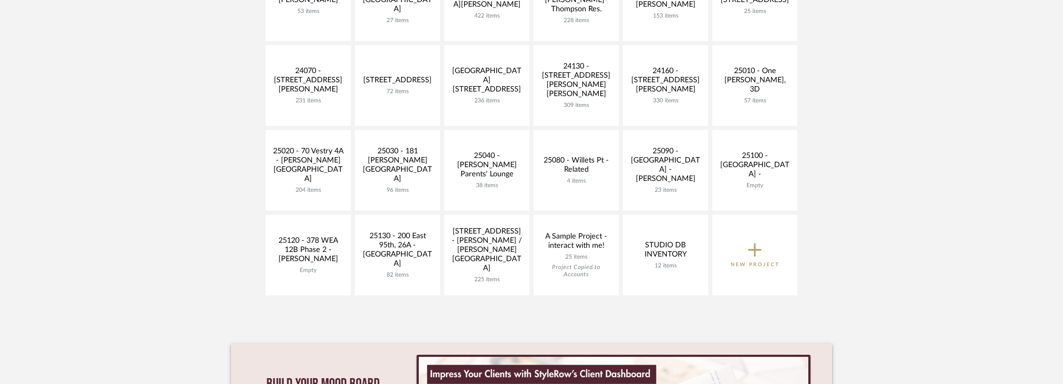
scroll to position [250, 0]
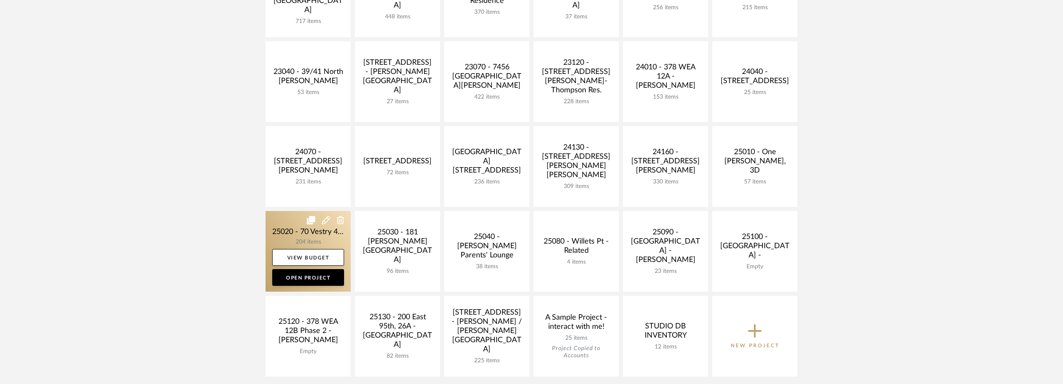
click at [281, 234] on link at bounding box center [308, 251] width 85 height 81
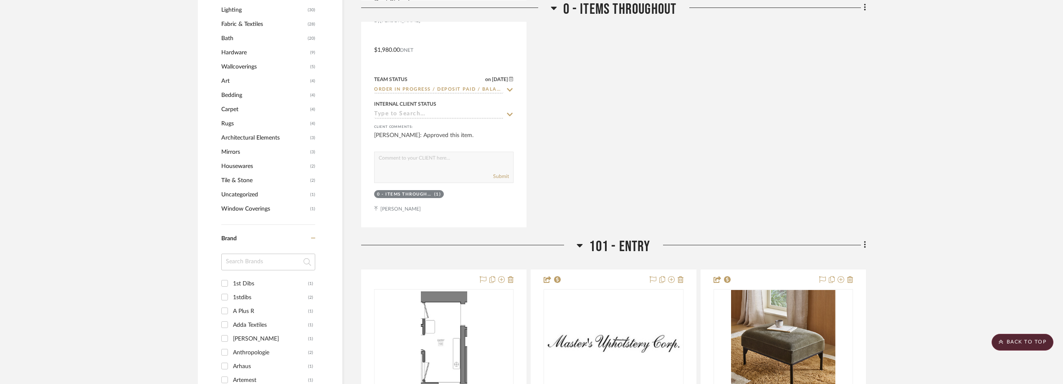
scroll to position [835, 0]
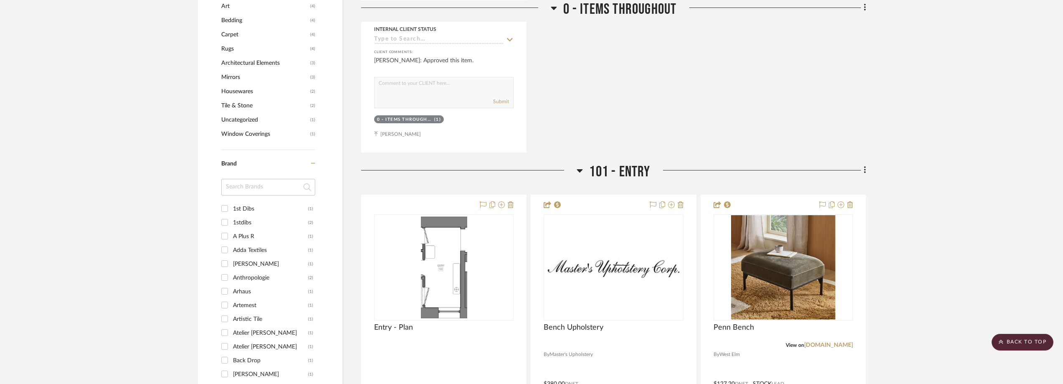
click at [251, 193] on input at bounding box center [268, 187] width 94 height 17
type input "master"
click at [261, 211] on div "Master's Upholstery" at bounding box center [270, 208] width 75 height 13
click at [231, 211] on input "Master's Upholstery (1)" at bounding box center [224, 208] width 13 height 13
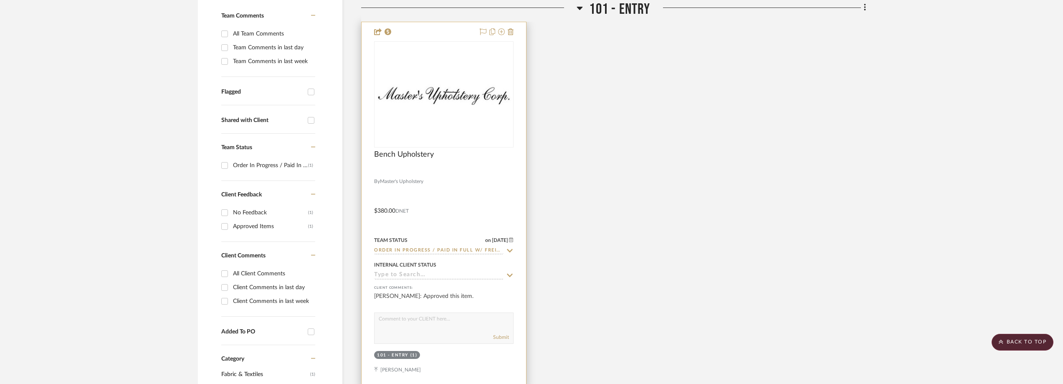
scroll to position [111, 0]
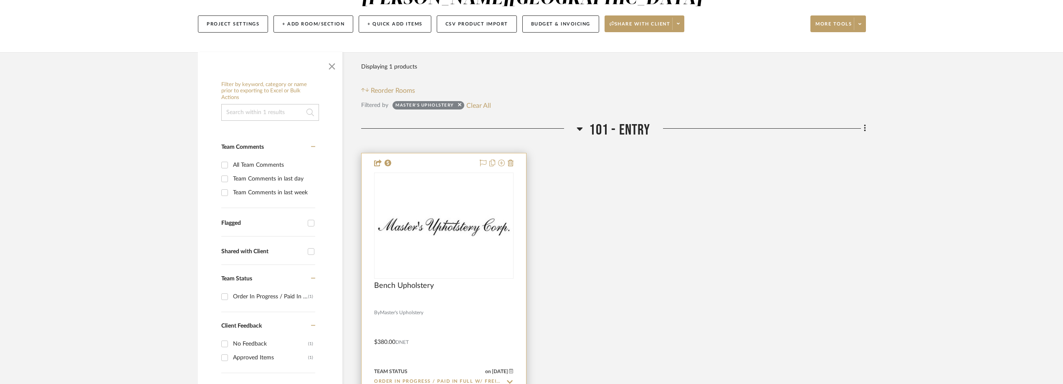
click at [0, 0] on img at bounding box center [0, 0] width 0 height 0
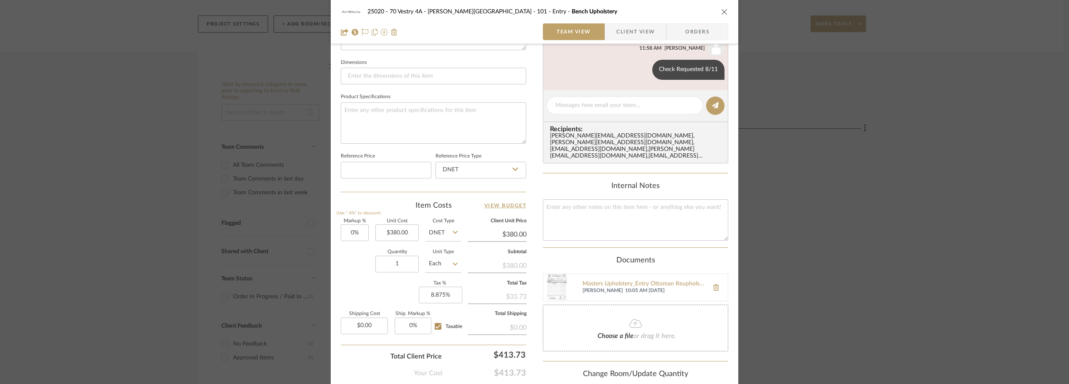
scroll to position [396, 0]
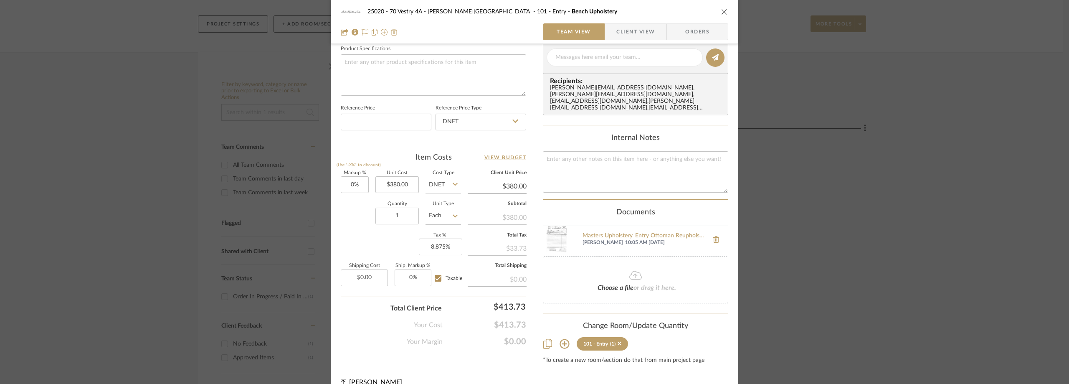
click at [187, 211] on div "25020 - 70 Vestry 4A - [PERSON_NAME] 101 - Entry Bench Upholstery Team View Cli…" at bounding box center [534, 192] width 1069 height 384
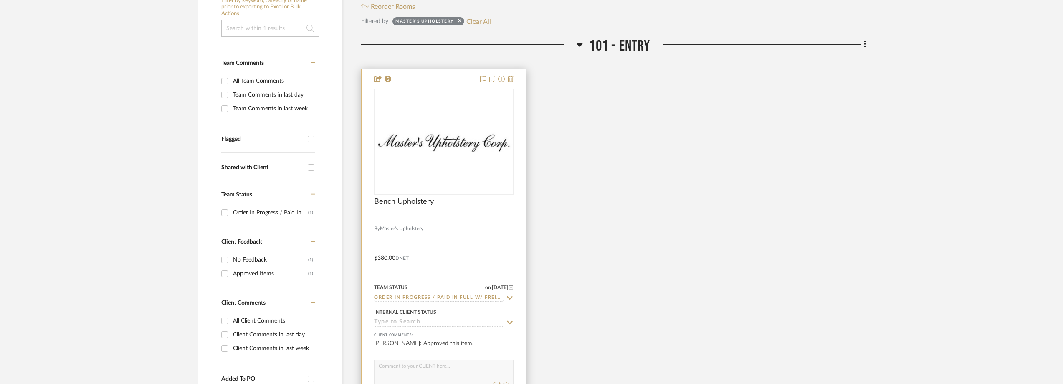
scroll to position [209, 0]
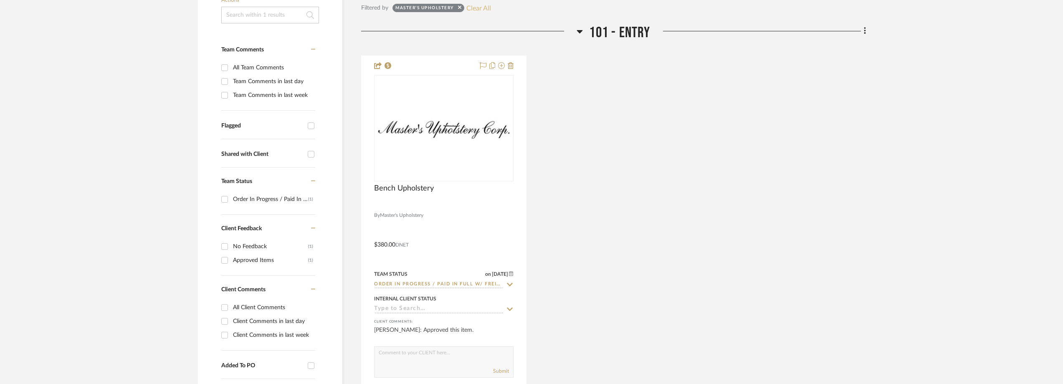
click at [474, 10] on button "Clear All" at bounding box center [478, 8] width 25 height 11
checkbox input "false"
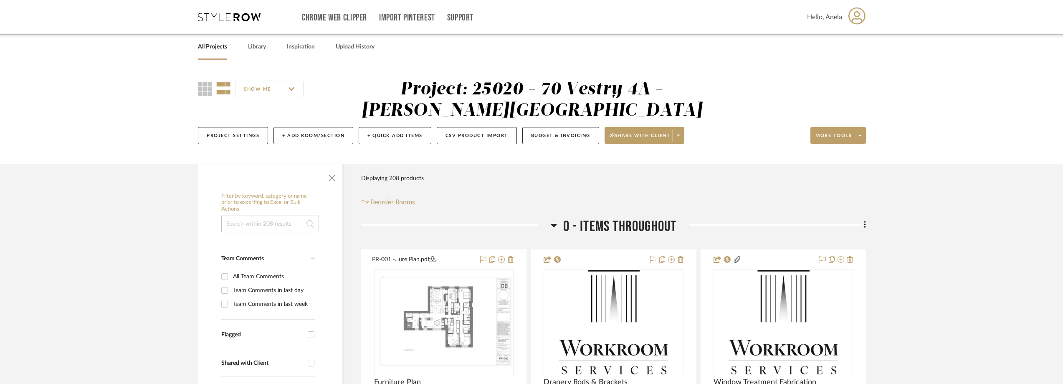
click at [240, 17] on icon at bounding box center [229, 17] width 63 height 8
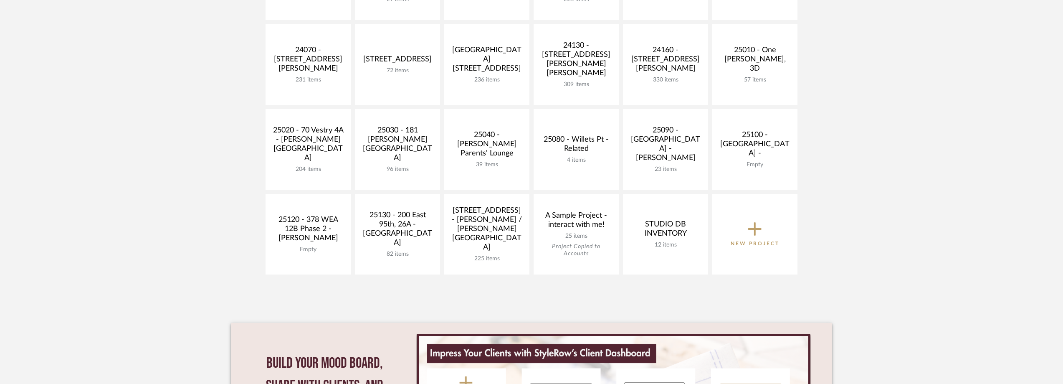
scroll to position [334, 0]
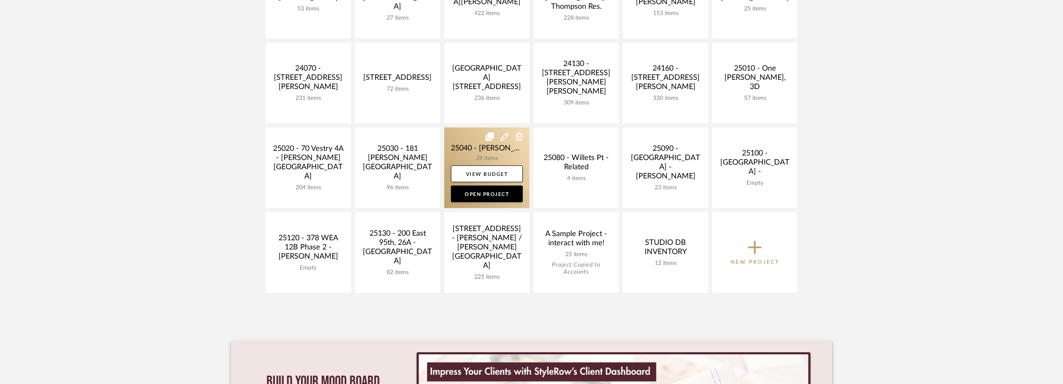
click at [460, 147] on link at bounding box center [486, 167] width 85 height 81
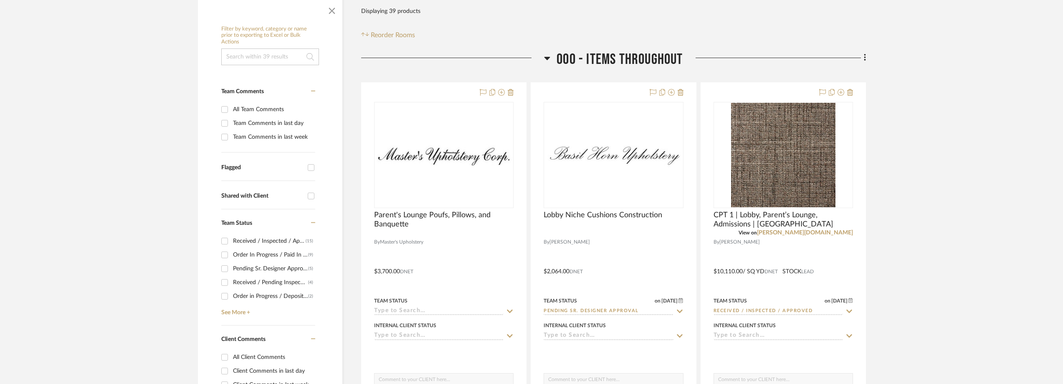
scroll to position [250, 0]
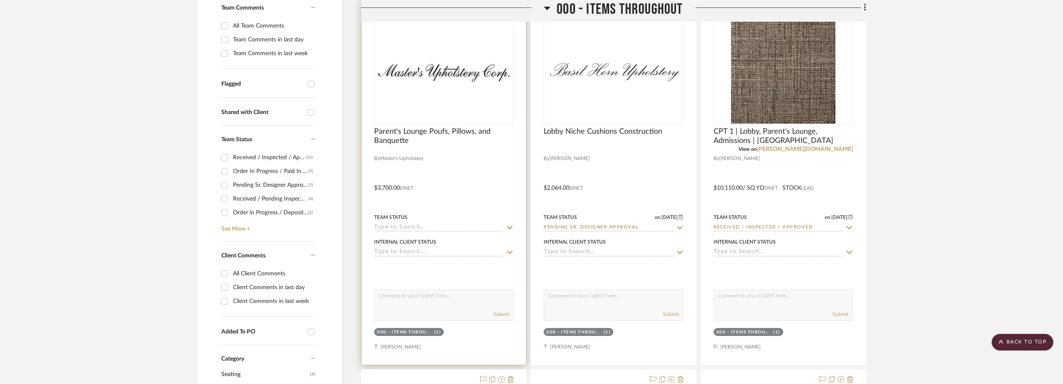
click at [509, 228] on icon at bounding box center [510, 227] width 6 height 3
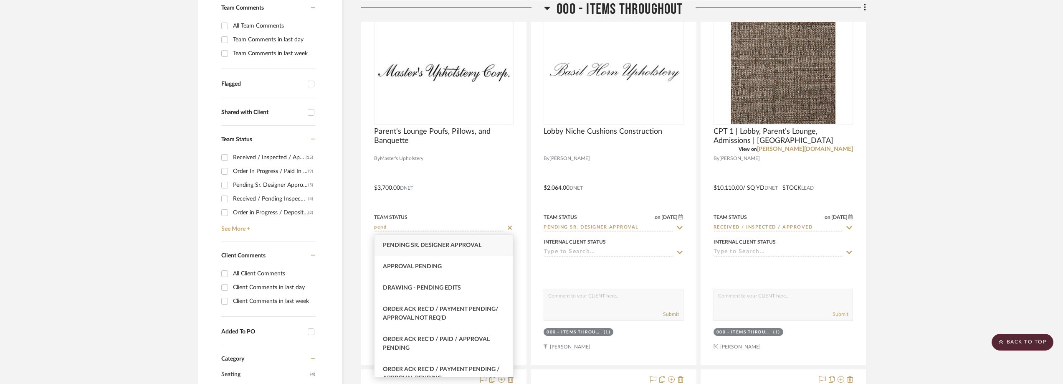
type input "pend"
click at [456, 248] on span "Pending Sr. Designer Approval" at bounding box center [432, 245] width 99 height 6
type input "[DATE]"
type input "Pending Sr. Designer Approval"
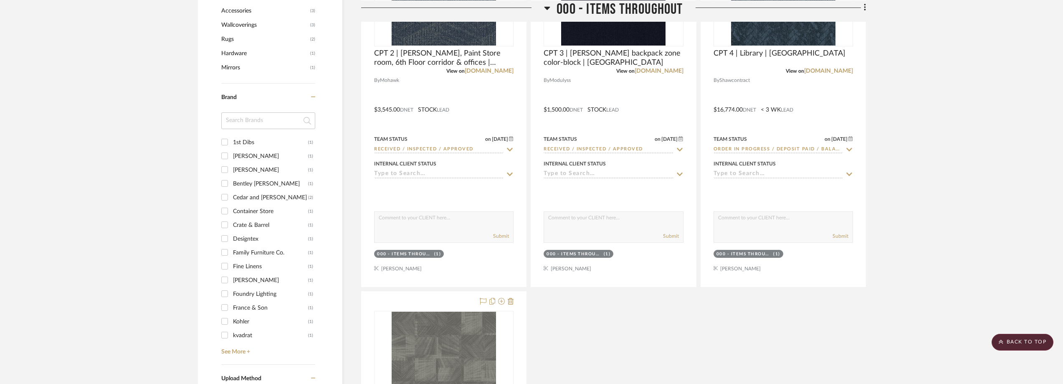
scroll to position [668, 0]
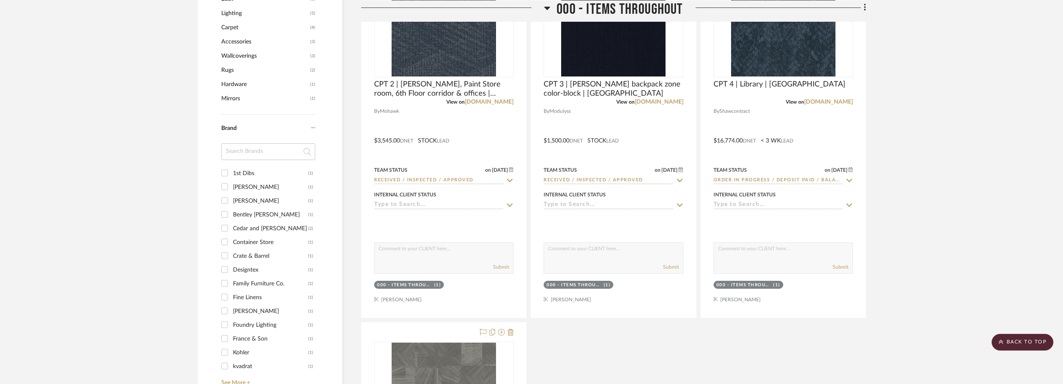
click at [251, 152] on input at bounding box center [268, 151] width 94 height 17
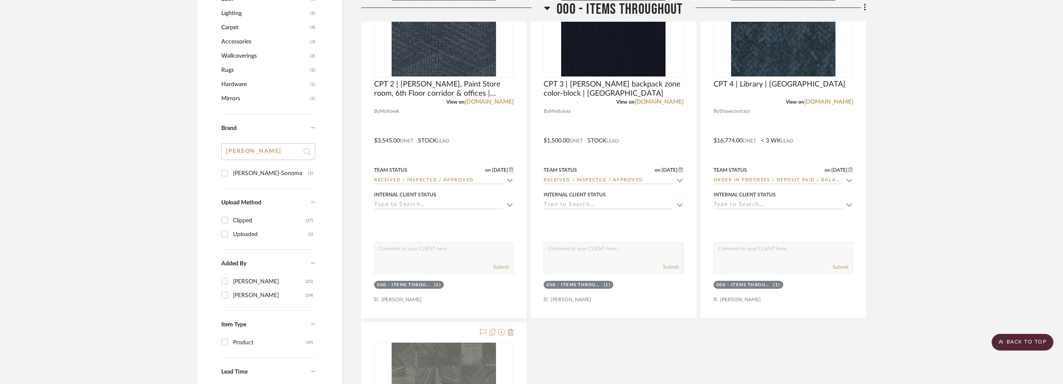
type input "[PERSON_NAME]"
click at [257, 163] on div "[PERSON_NAME]" at bounding box center [268, 154] width 94 height 23
click at [261, 168] on div "[PERSON_NAME]-Sonoma" at bounding box center [270, 173] width 75 height 13
click at [231, 168] on input "[PERSON_NAME]-Sonoma (1)" at bounding box center [224, 172] width 13 height 13
checkbox input "true"
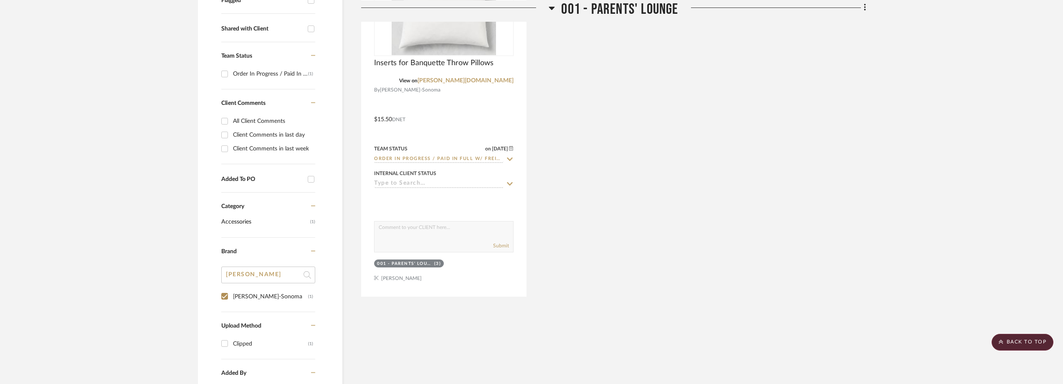
scroll to position [263, 0]
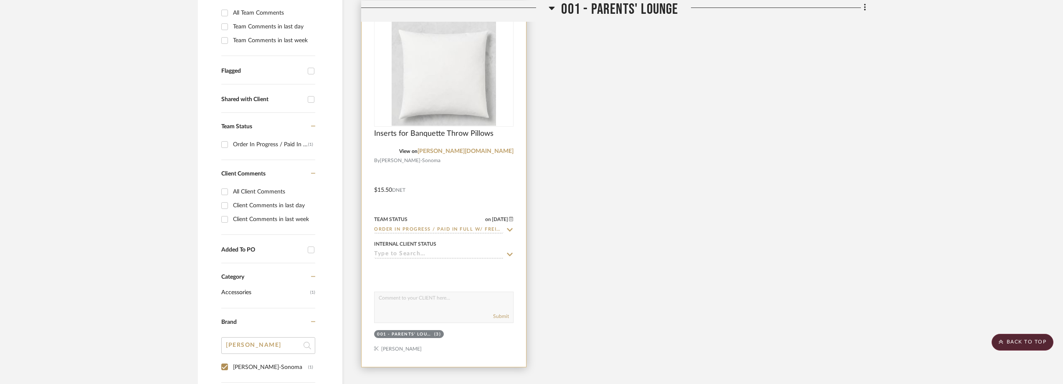
click at [509, 229] on icon at bounding box center [510, 229] width 6 height 3
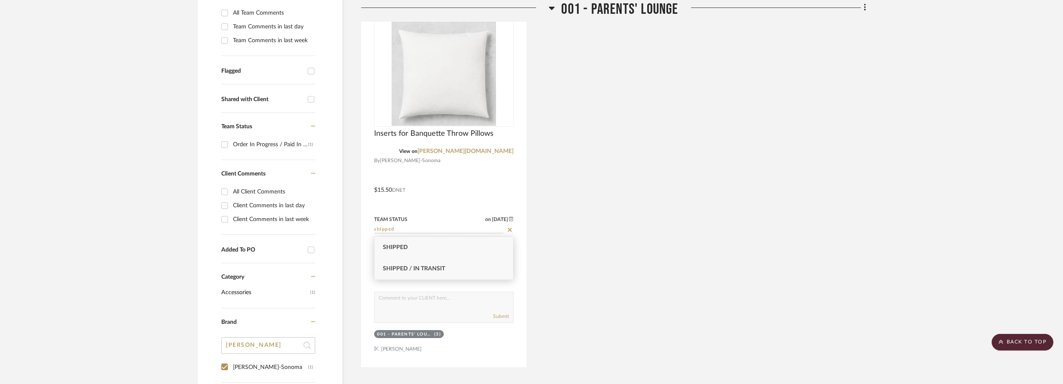
type input "shipped"
click at [459, 267] on div "Shipped / In Transit" at bounding box center [443, 268] width 139 height 21
type input "[DATE]"
type input "Shipped / In Transit"
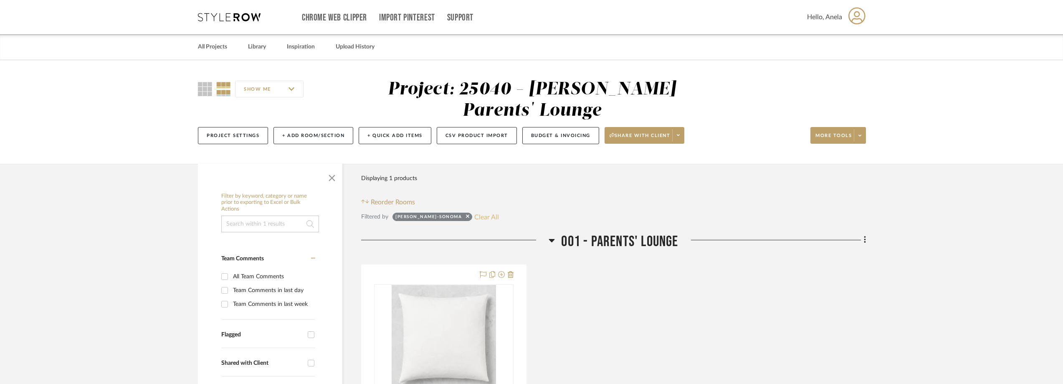
click at [474, 213] on button "Clear All" at bounding box center [486, 216] width 25 height 11
checkbox input "false"
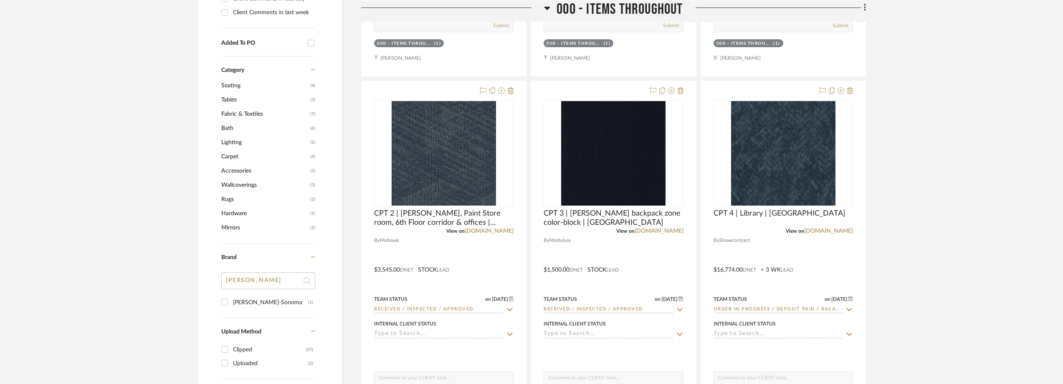
scroll to position [668, 0]
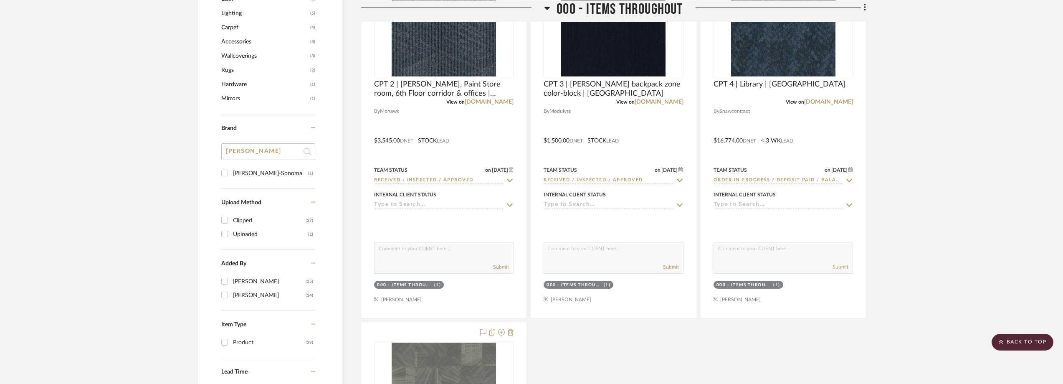
drag, startPoint x: 251, startPoint y: 147, endPoint x: 231, endPoint y: 147, distance: 19.6
click at [232, 147] on input "[PERSON_NAME]" at bounding box center [268, 151] width 94 height 17
type input "fami"
drag, startPoint x: 271, startPoint y: 165, endPoint x: 272, endPoint y: 175, distance: 9.7
click at [271, 166] on div "fami Family Furniture Co. (1)" at bounding box center [268, 165] width 94 height 45
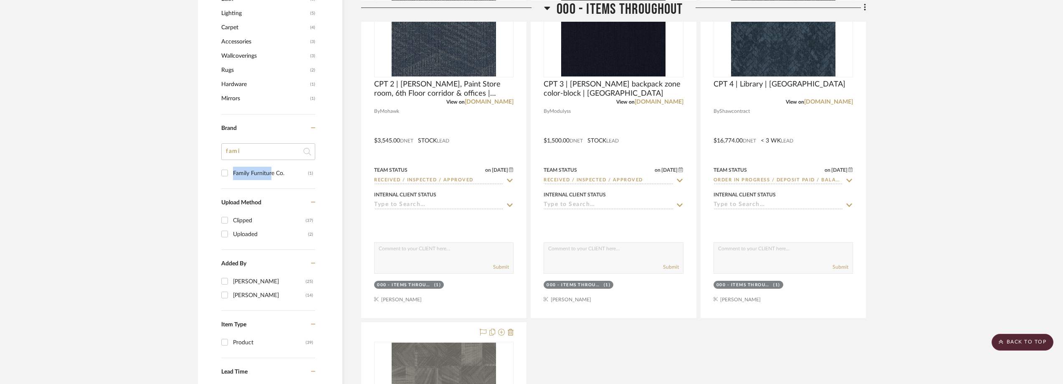
click at [272, 175] on div "Family Furniture Co." at bounding box center [270, 173] width 75 height 13
click at [231, 175] on input "Family Furniture Co. (1)" at bounding box center [224, 172] width 13 height 13
checkbox input "true"
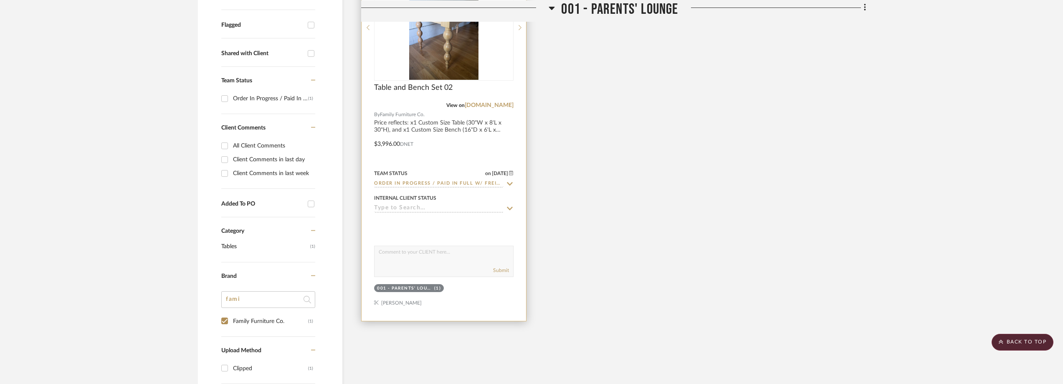
scroll to position [245, 0]
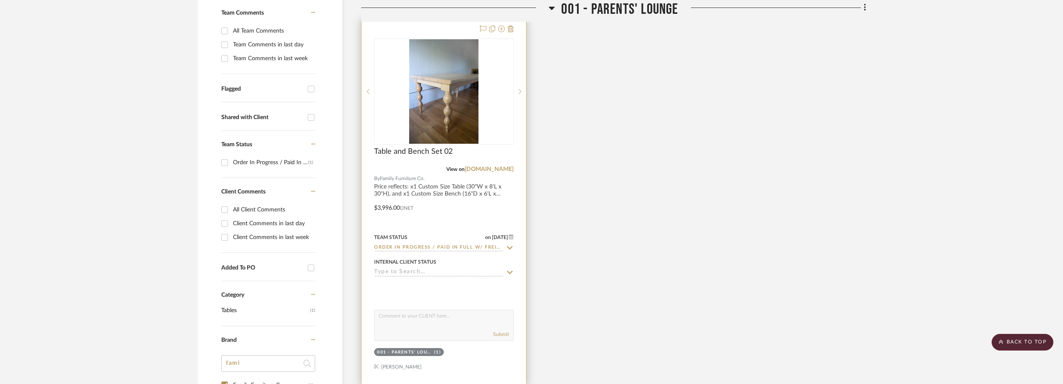
click at [509, 248] on icon at bounding box center [510, 247] width 6 height 3
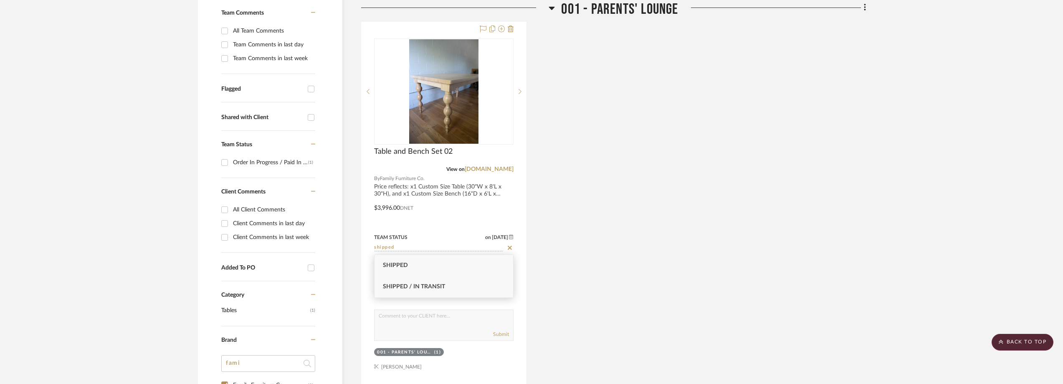
type input "shipped"
click at [481, 285] on div "Shipped / In Transit" at bounding box center [443, 286] width 139 height 21
type input "[DATE]"
type input "Shipped / In Transit"
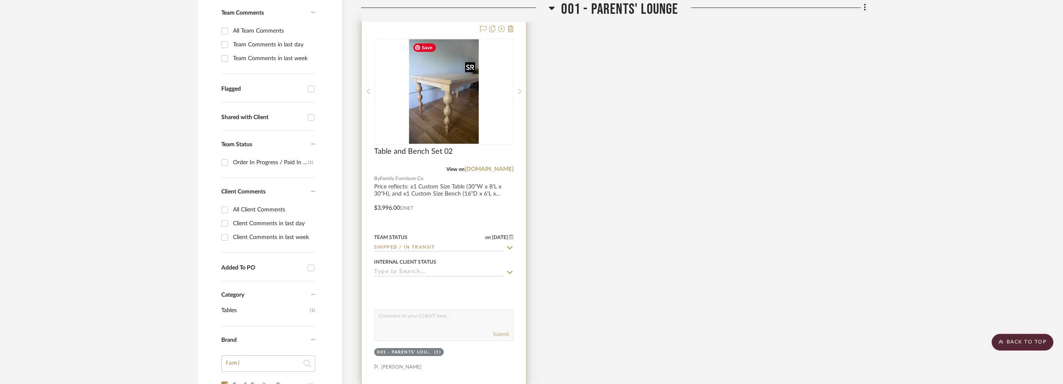
click at [0, 0] on img at bounding box center [0, 0] width 0 height 0
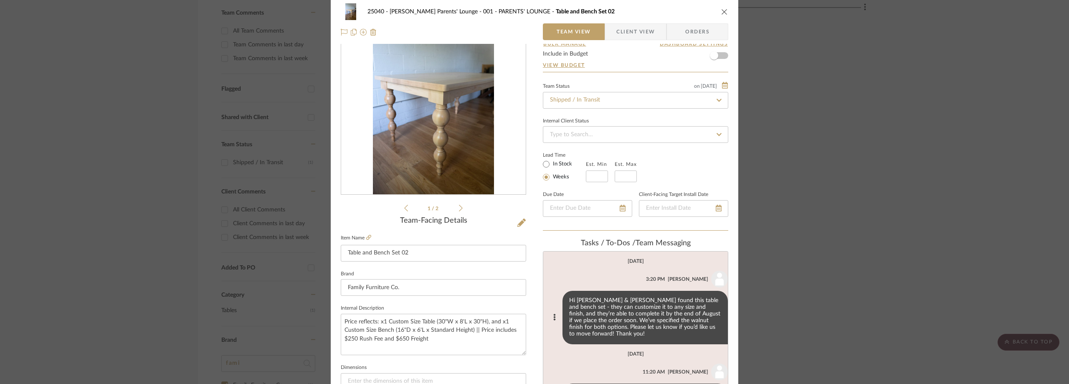
scroll to position [125, 0]
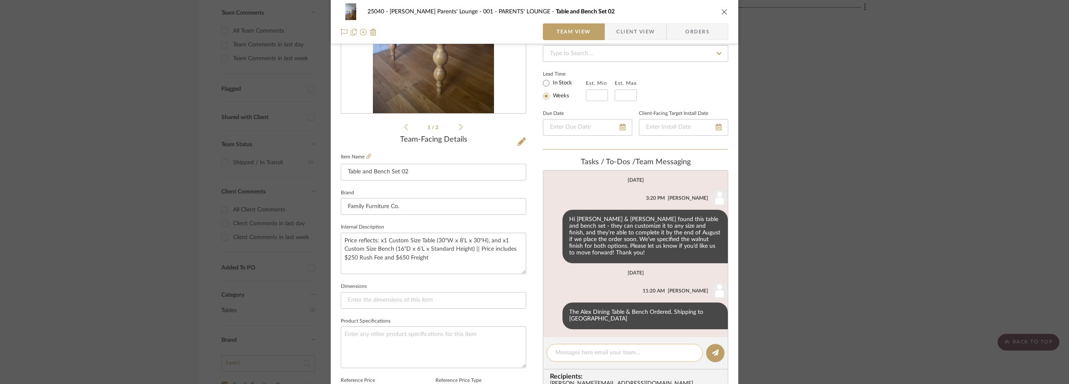
click at [584, 357] on textarea at bounding box center [624, 352] width 139 height 9
paste textarea "[DATE][DATE]."
click at [555, 352] on textarea "[DATE][DATE]." at bounding box center [624, 352] width 139 height 9
type textarea "Delivery expected [DATE][DATE]."
click at [707, 349] on button at bounding box center [715, 353] width 18 height 18
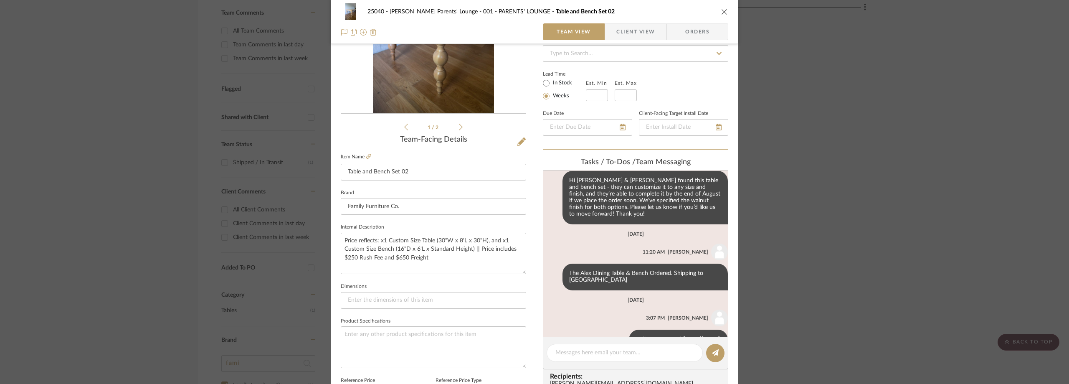
scroll to position [61, 0]
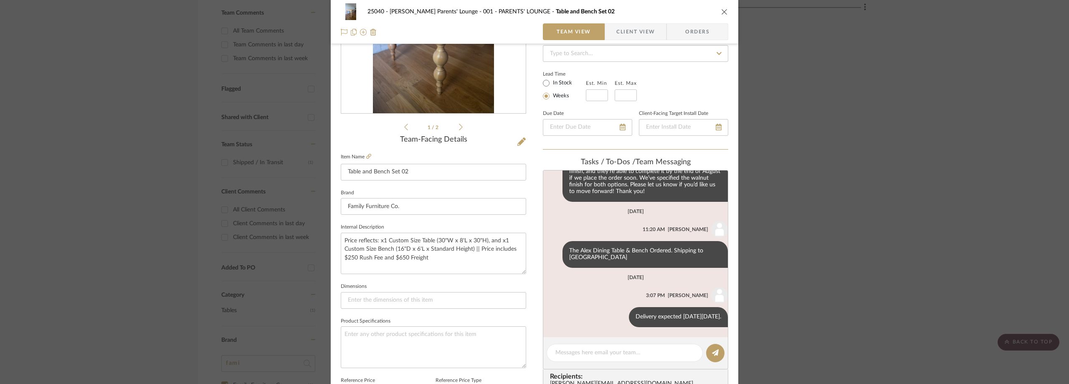
click at [63, 87] on div "25040 - [PERSON_NAME] Parents' Lounge 001 - PARENTS' LOUNGE Table and Bench Set…" at bounding box center [534, 192] width 1069 height 384
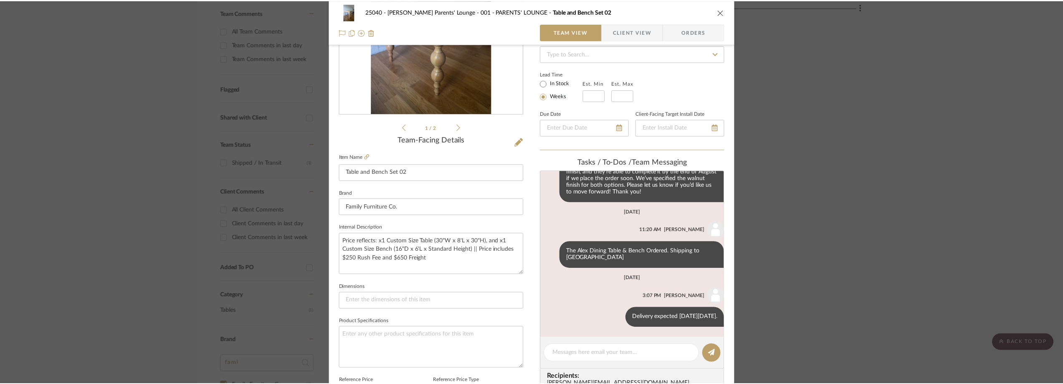
scroll to position [245, 0]
